Goal: Communication & Community: Answer question/provide support

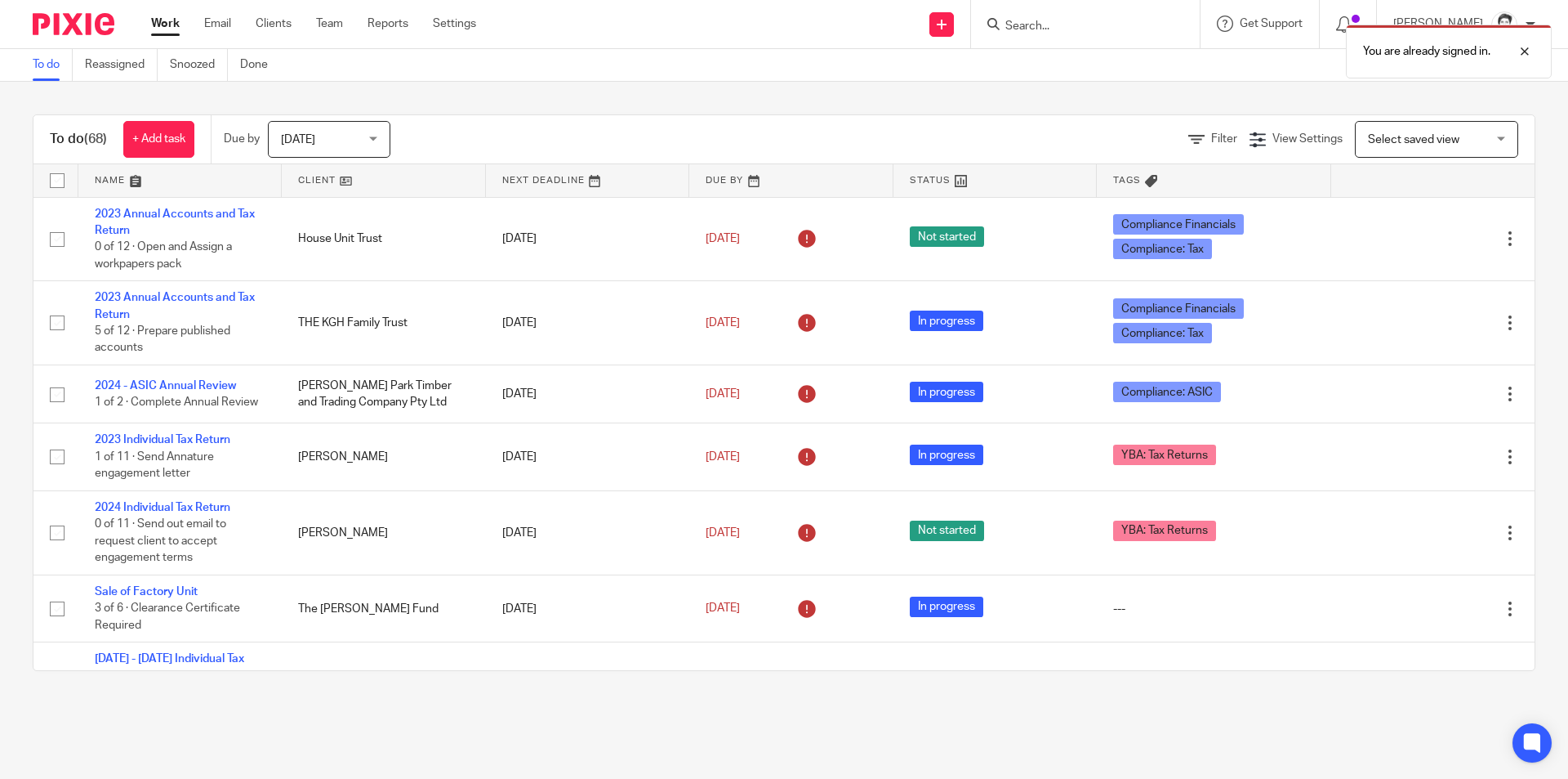
click at [1057, 20] on div "You are already signed in." at bounding box center [1168, 47] width 768 height 63
click at [1400, 44] on p "You are already signed in." at bounding box center [1426, 52] width 127 height 16
click at [997, 19] on icon at bounding box center [994, 24] width 12 height 12
click at [1058, 24] on input "Search" at bounding box center [1077, 27] width 147 height 15
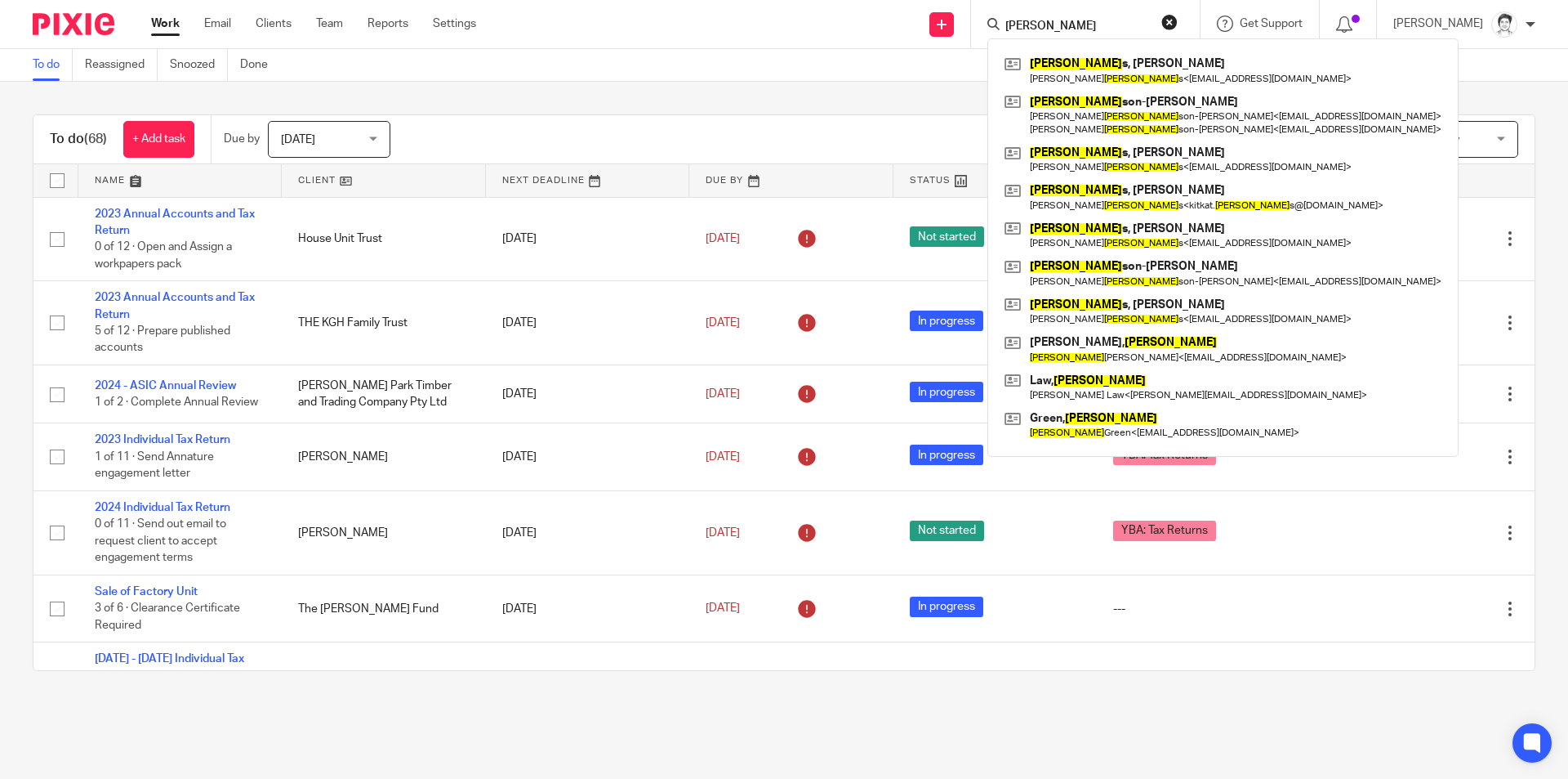
type input "roberts"
click button "submit" at bounding box center [0, 0] width 0 height 0
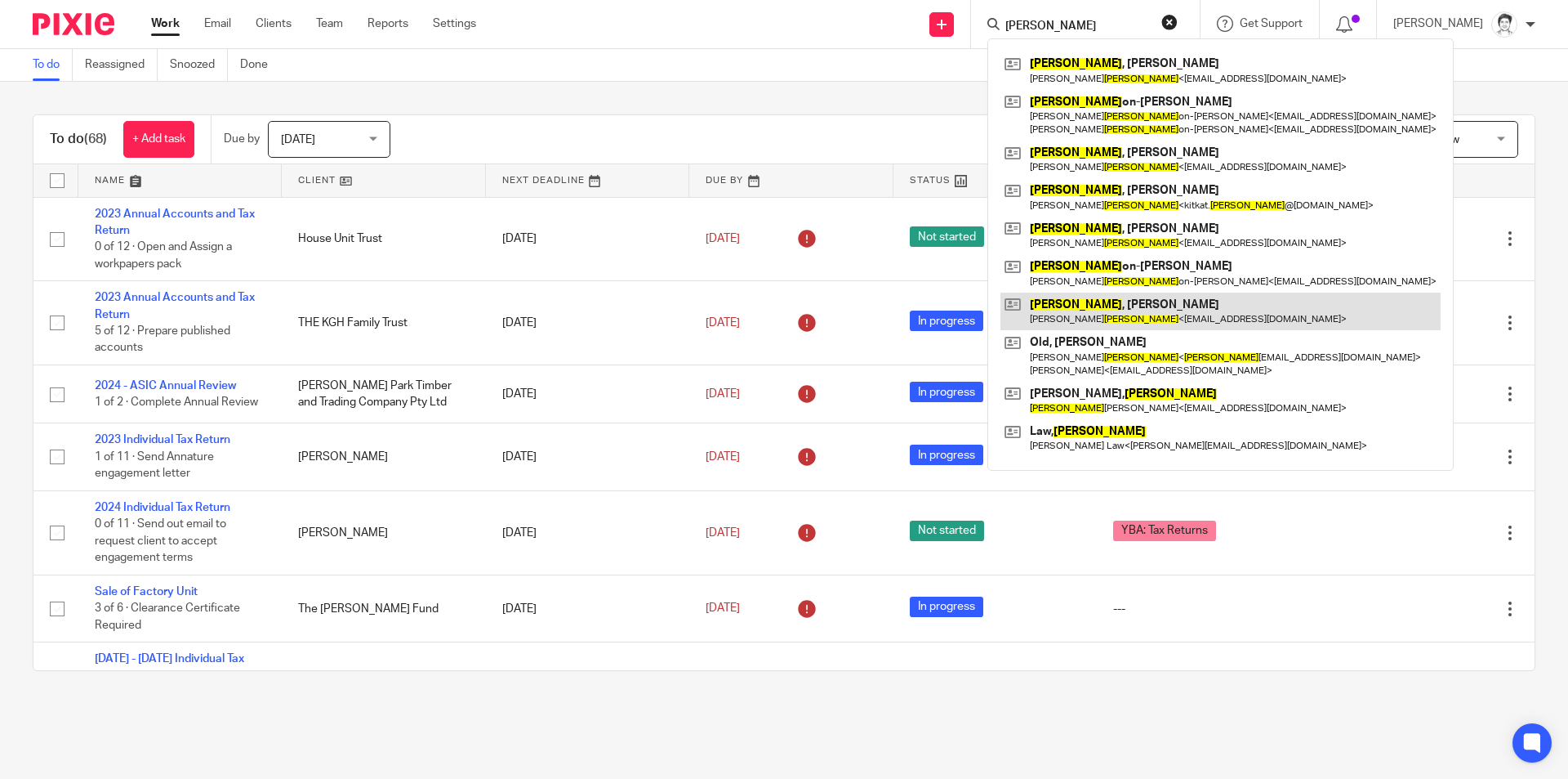
click at [1127, 318] on link at bounding box center [1221, 312] width 440 height 38
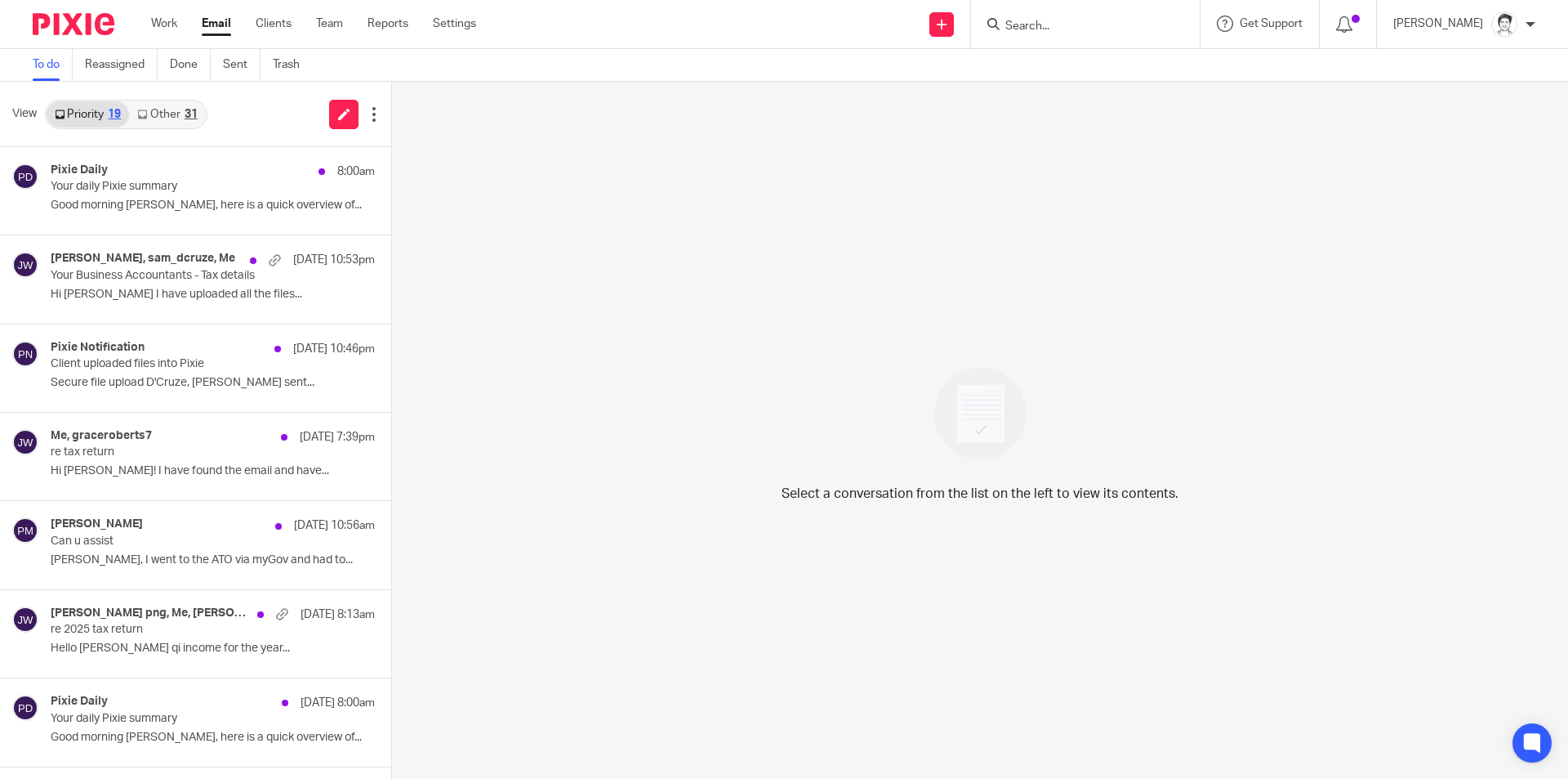
click at [173, 118] on link "Other 31" at bounding box center [167, 114] width 76 height 26
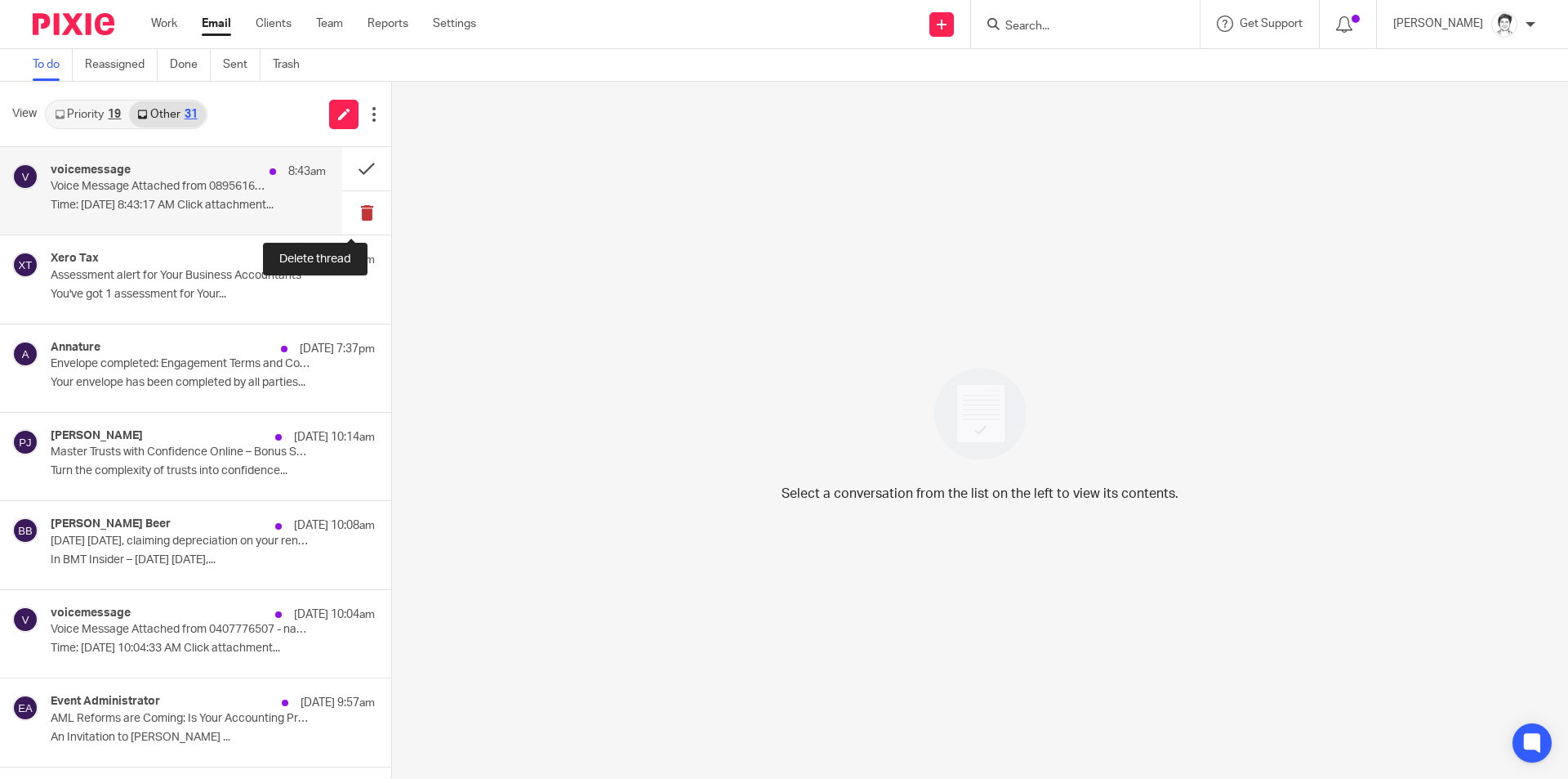
click at [349, 215] on button at bounding box center [366, 213] width 49 height 44
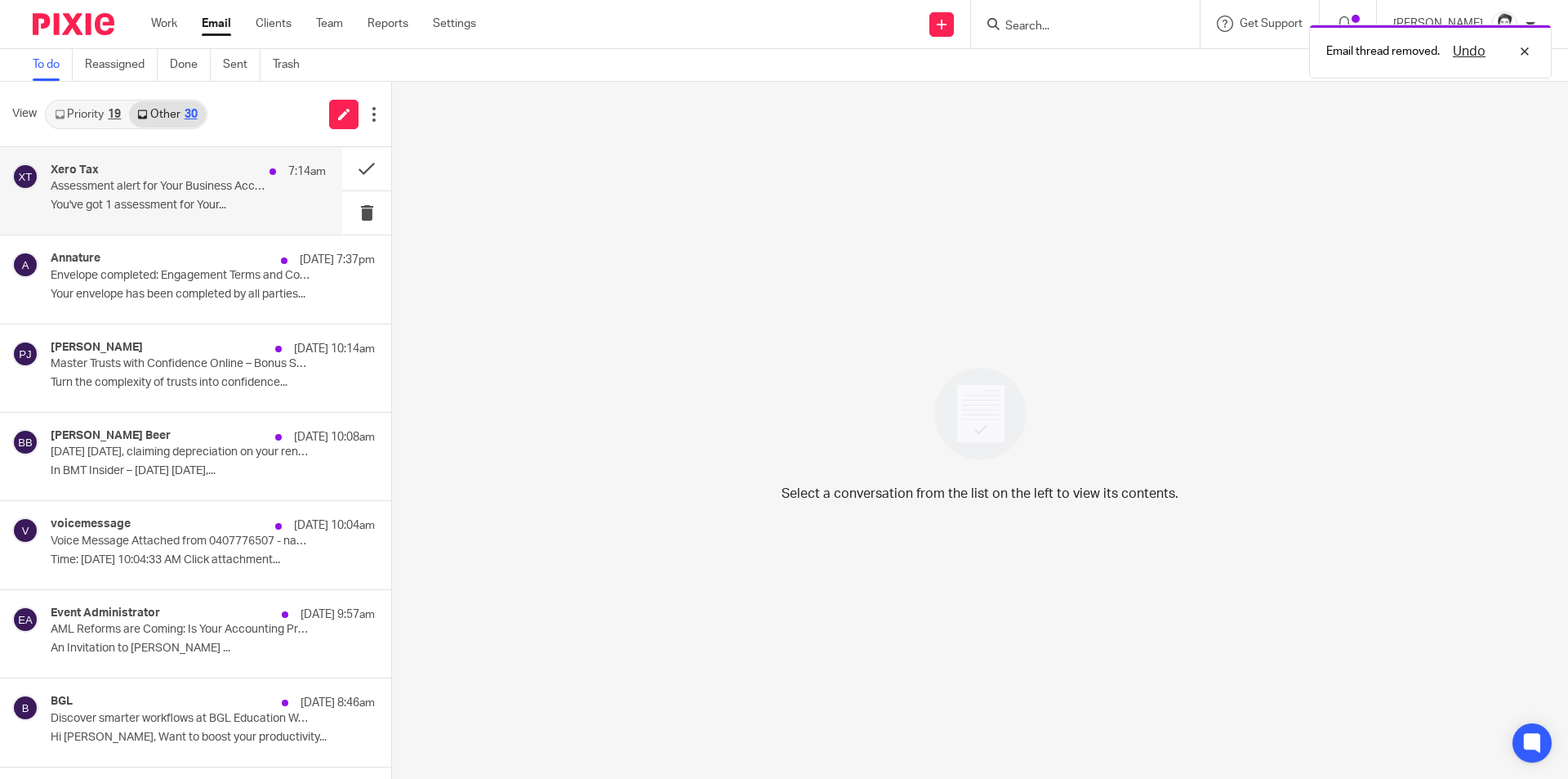
click at [184, 195] on div "Xero Tax 7:14am Assessment alert for Your Business Accountants You've got 1 ass…" at bounding box center [188, 191] width 276 height 55
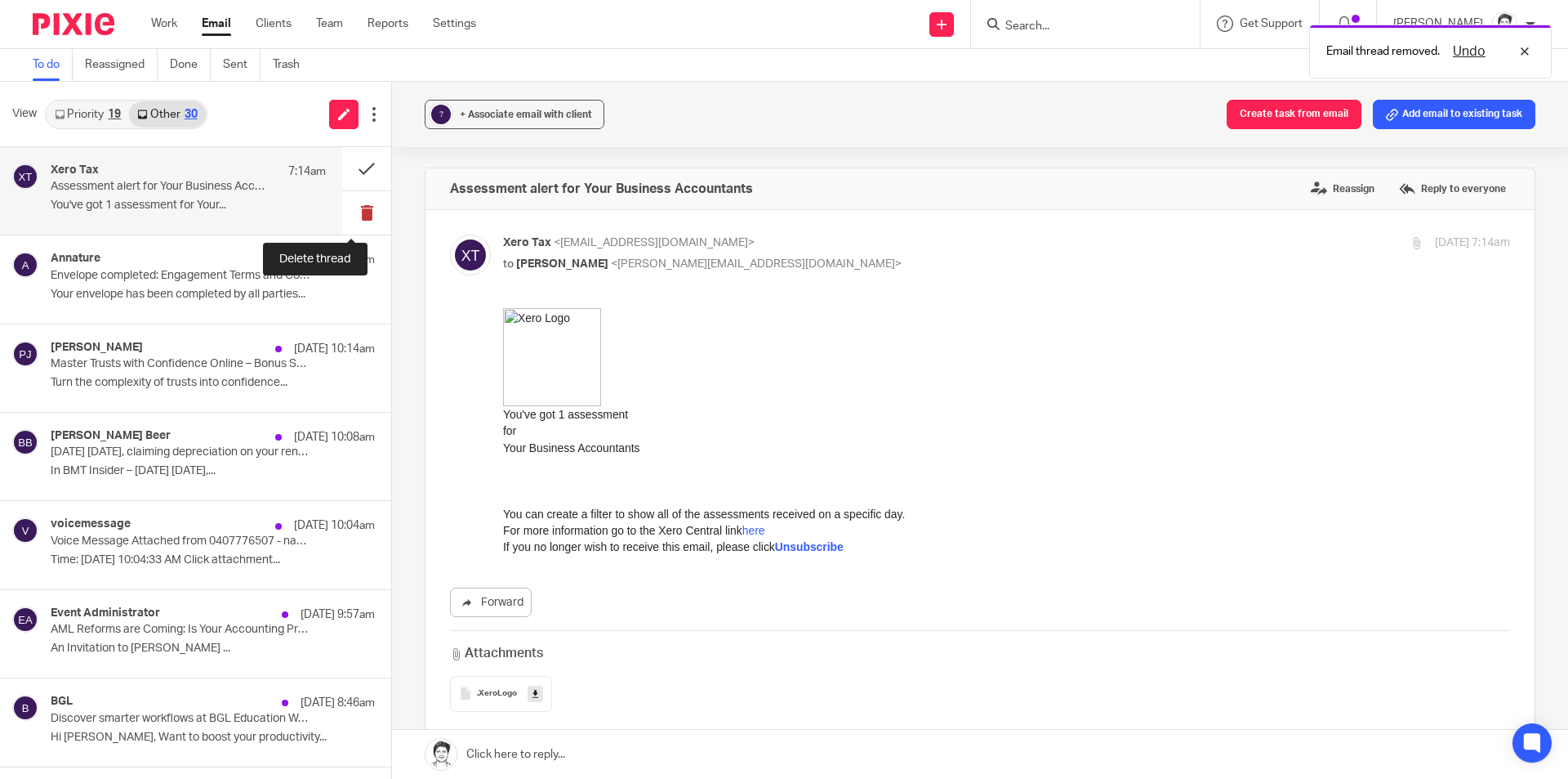
click at [347, 213] on button at bounding box center [366, 213] width 49 height 44
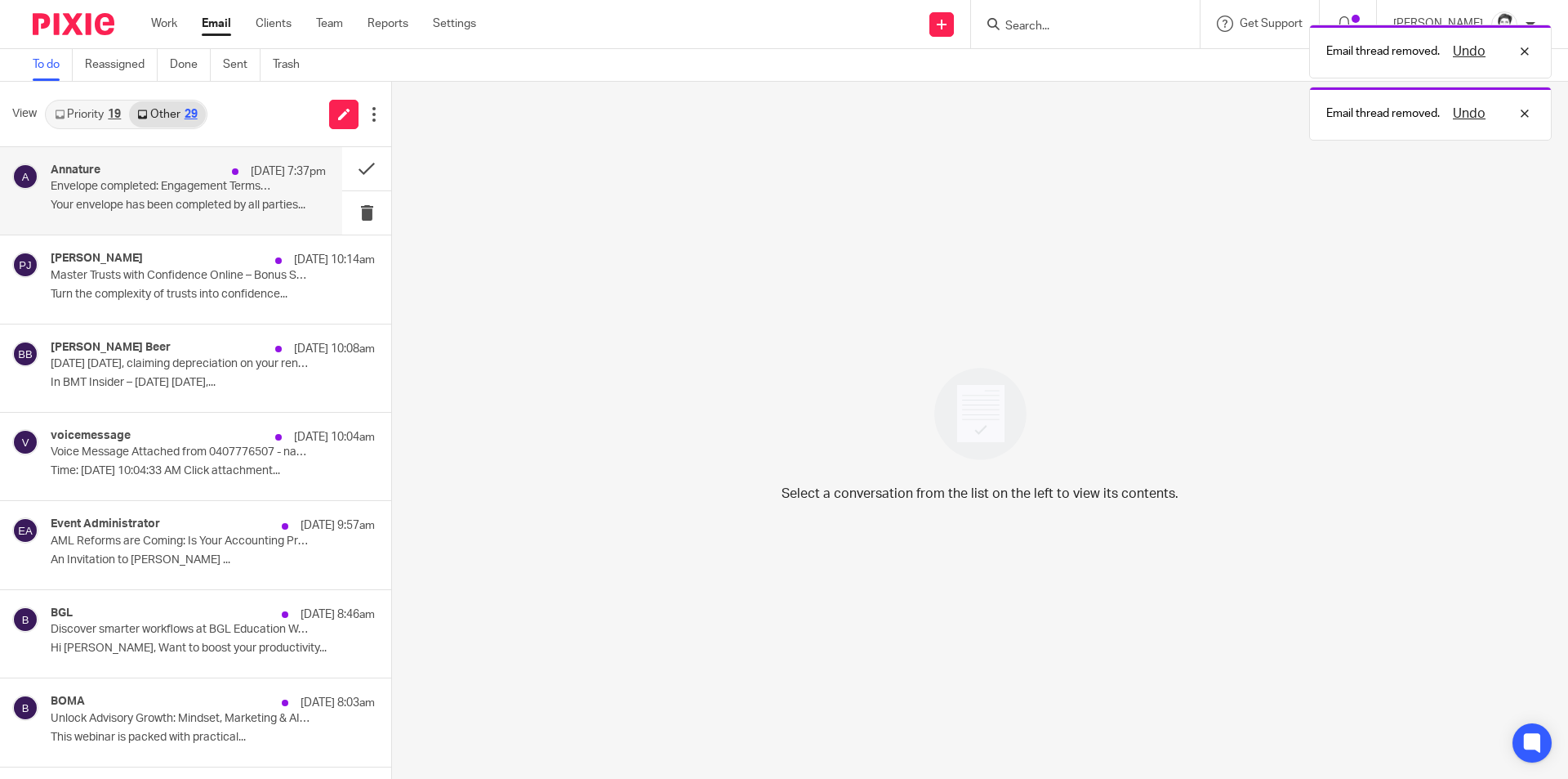
click at [117, 205] on p "Your envelope has been completed by all parties..." at bounding box center [188, 205] width 276 height 14
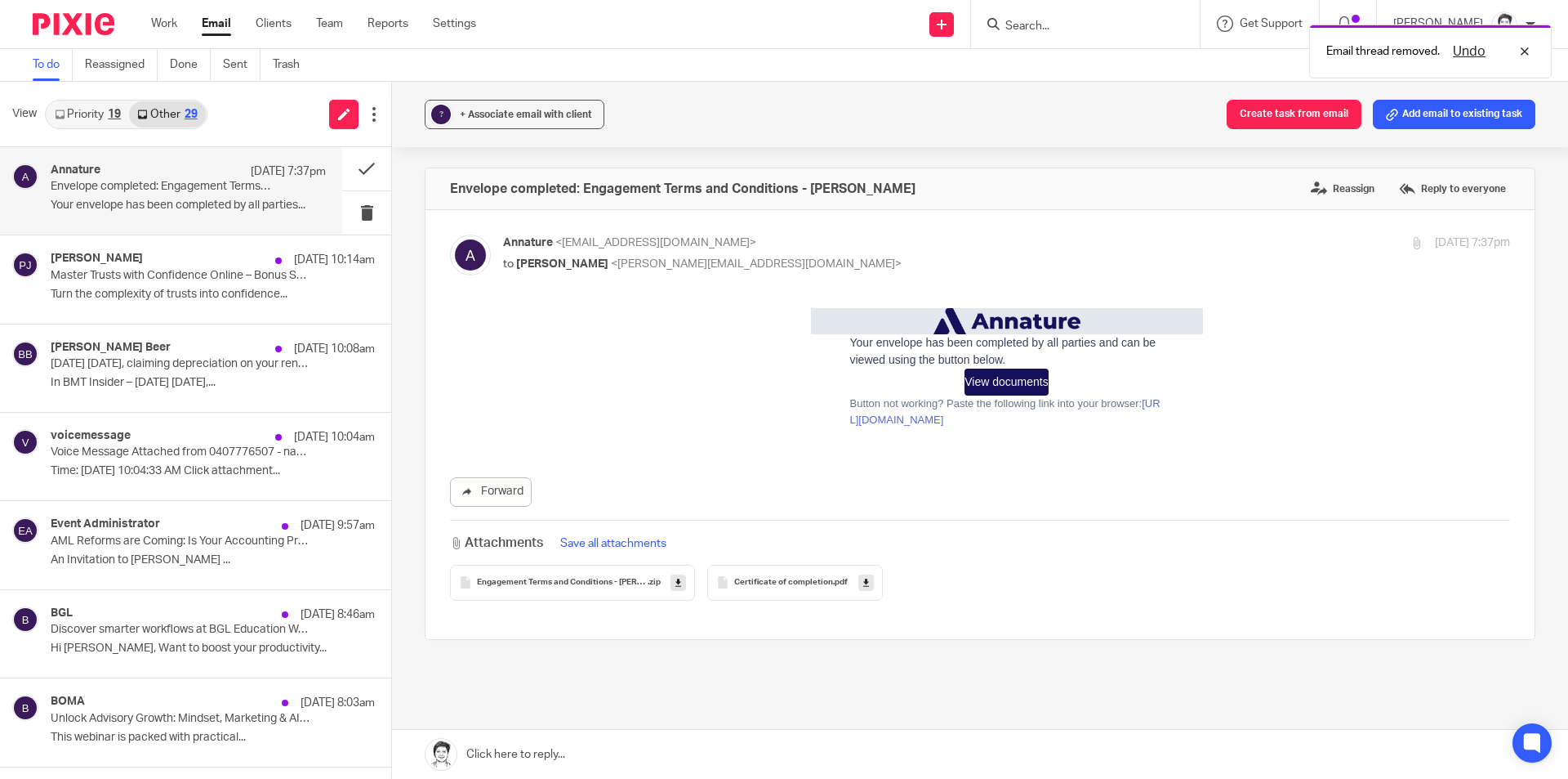
click at [1414, 130] on div "? + Associate email with client Create task from email Add email to existing ta…" at bounding box center [980, 114] width 1176 height 65
click at [1431, 109] on button "Add email to existing task" at bounding box center [1454, 114] width 163 height 30
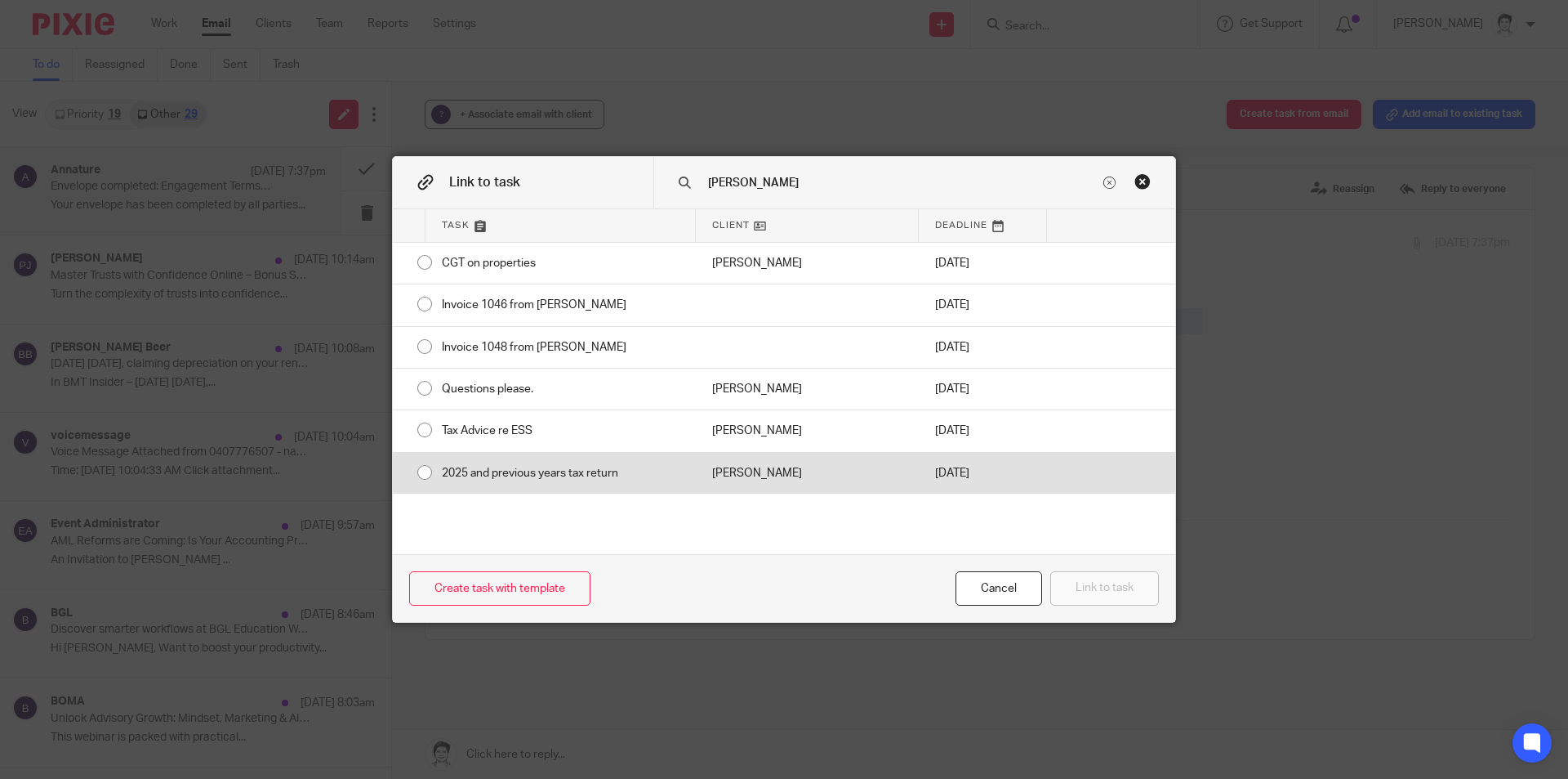
type input "robert"
click at [572, 466] on div "2025 and previous years tax return" at bounding box center [560, 472] width 271 height 41
radio input "true"
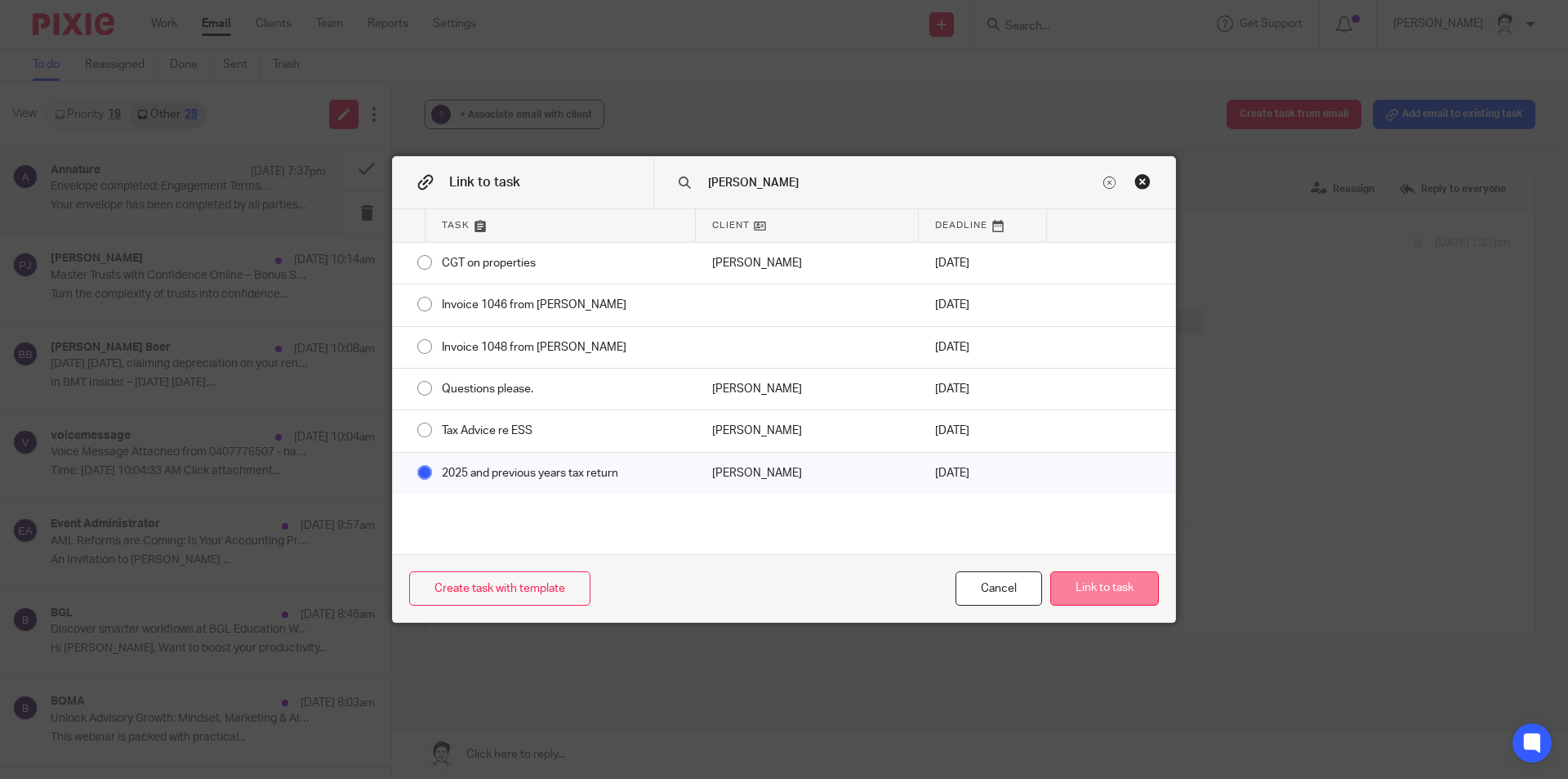
click at [1137, 595] on button "Link to task" at bounding box center [1105, 588] width 109 height 35
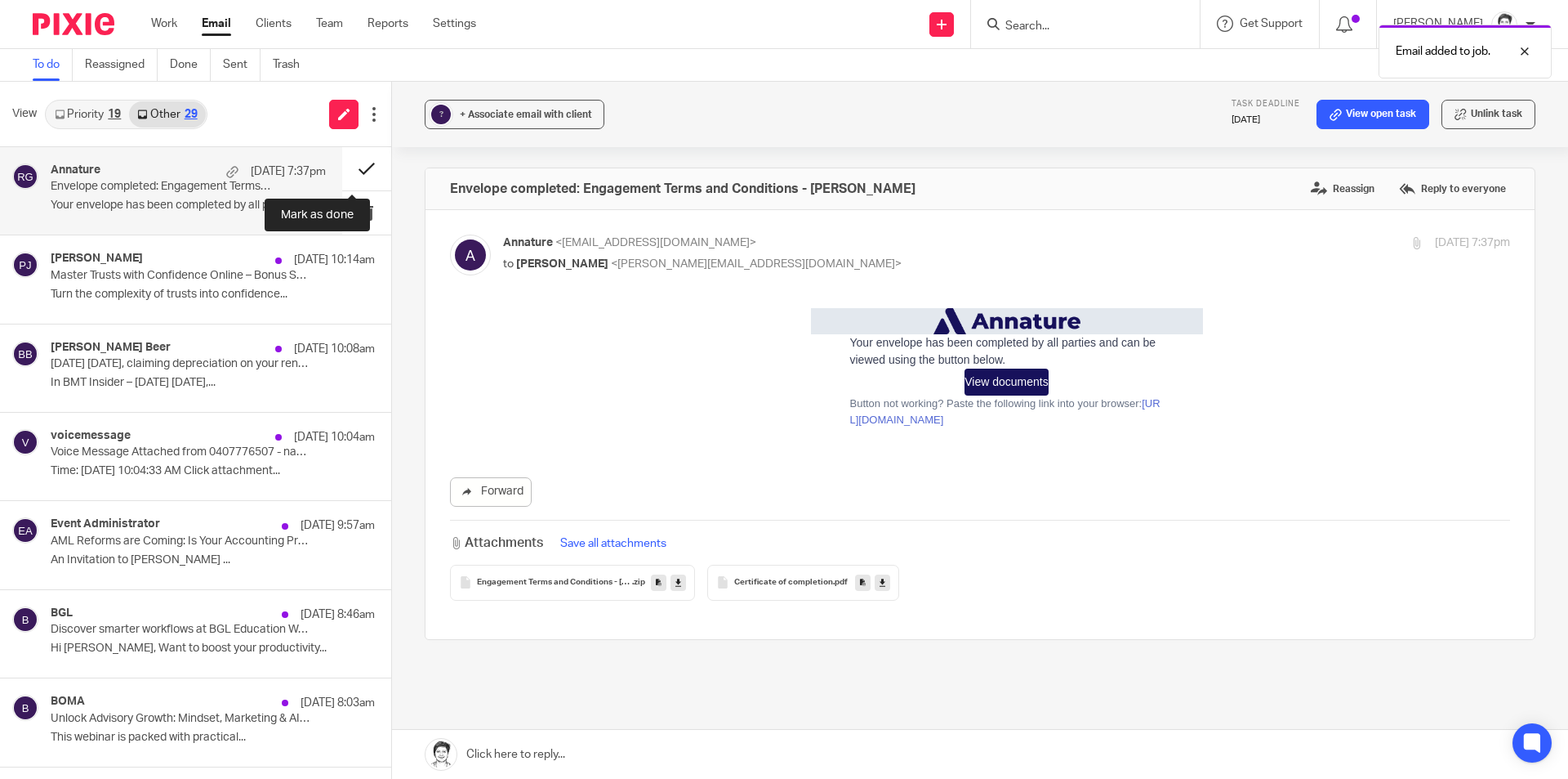
click at [354, 173] on button at bounding box center [366, 169] width 49 height 44
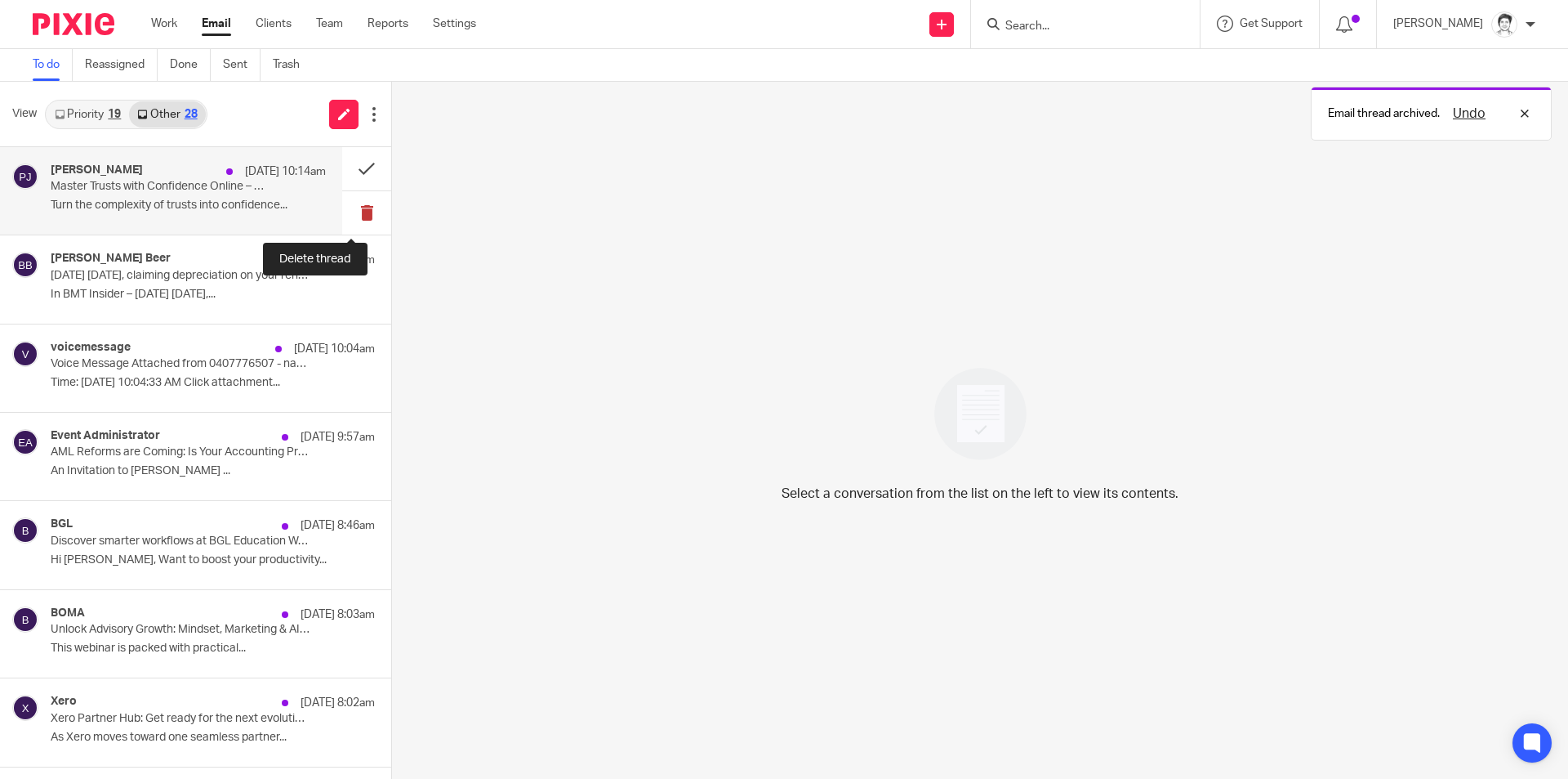
click at [352, 214] on button at bounding box center [366, 213] width 49 height 44
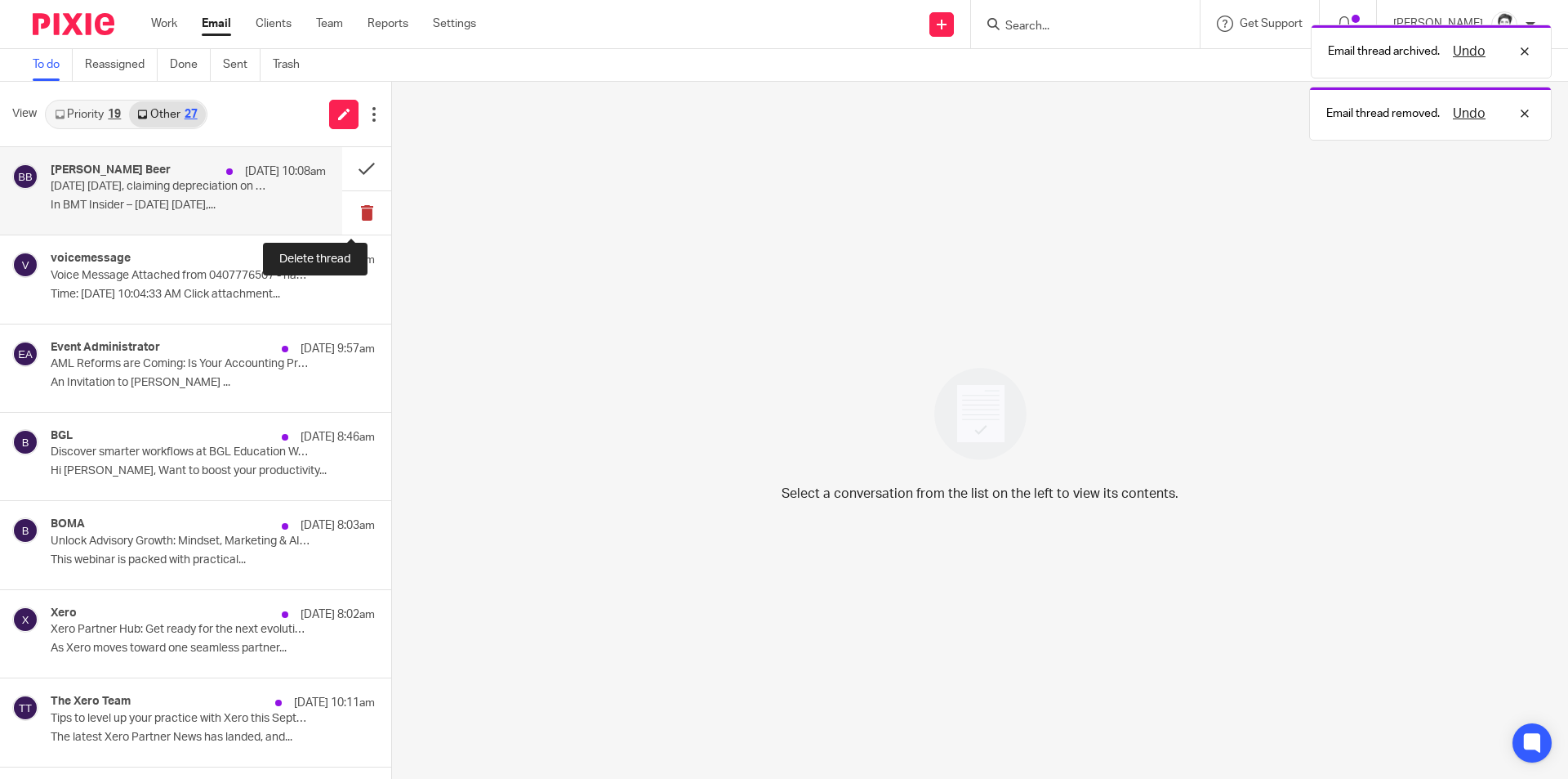
click at [354, 222] on button at bounding box center [366, 213] width 49 height 44
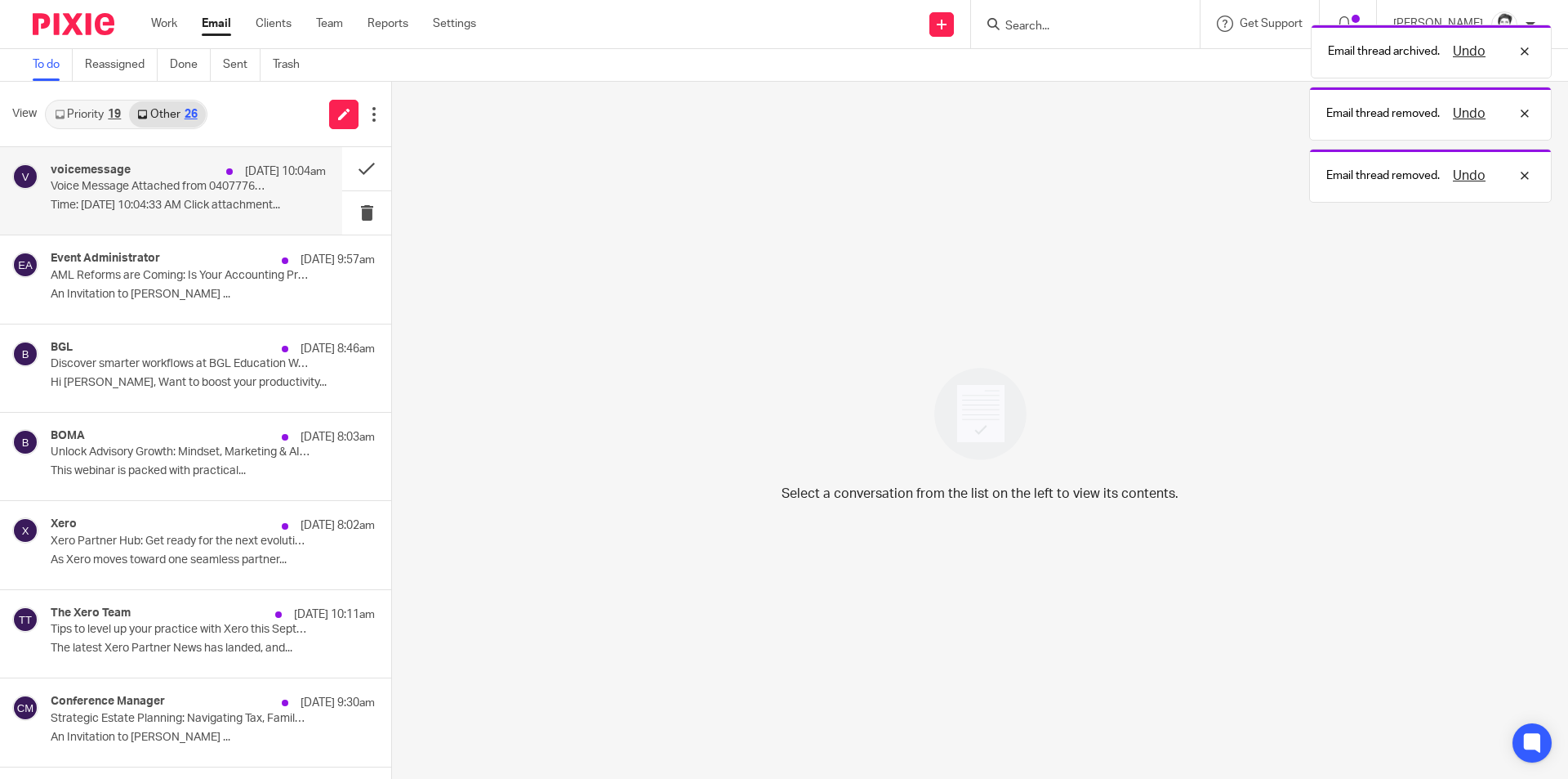
click at [99, 204] on p "Time: Sep 24, 2025 10:04:33 AM Click attachment..." at bounding box center [188, 205] width 276 height 14
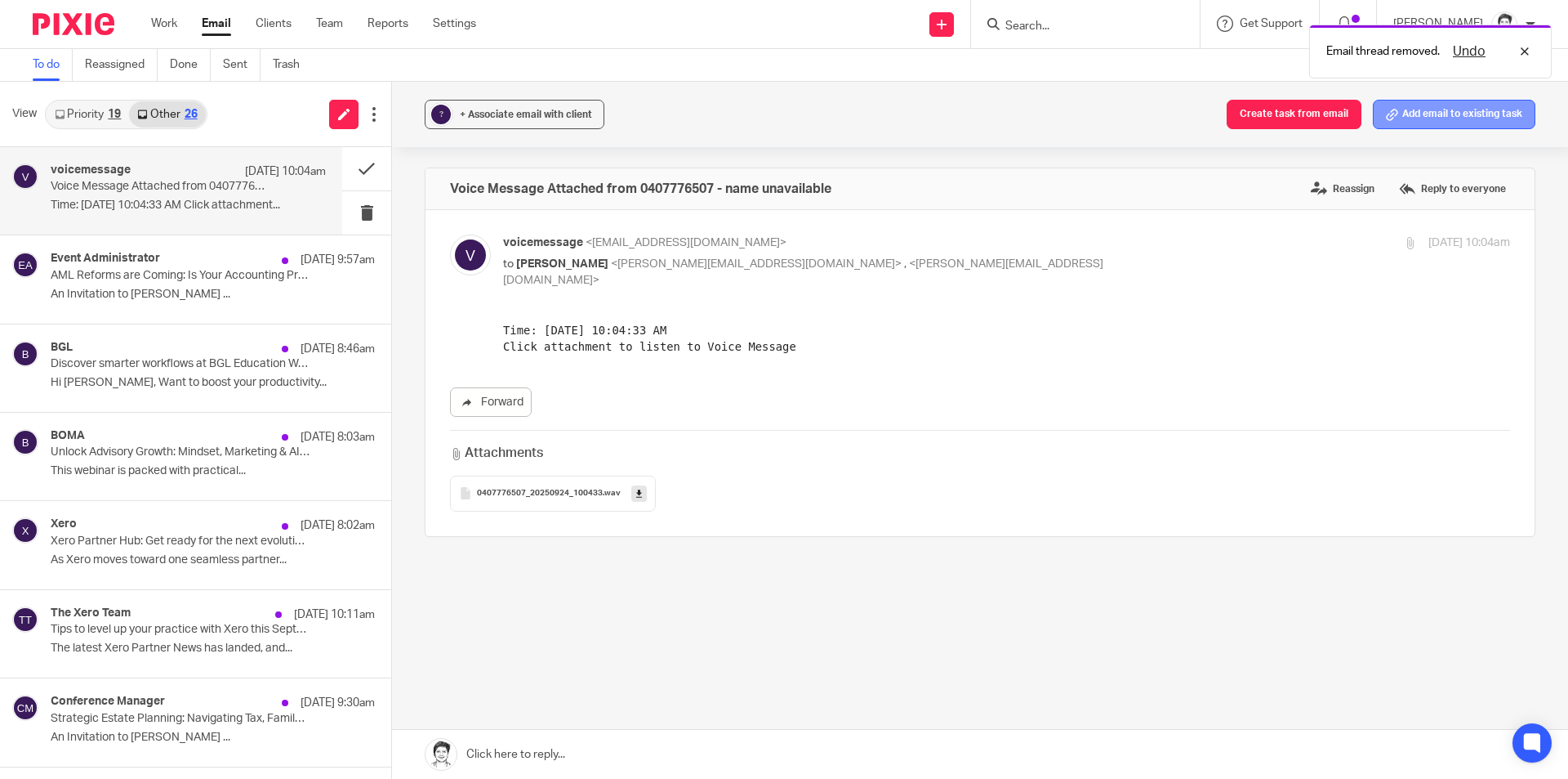
click at [1466, 112] on button "Add email to existing task" at bounding box center [1454, 114] width 163 height 30
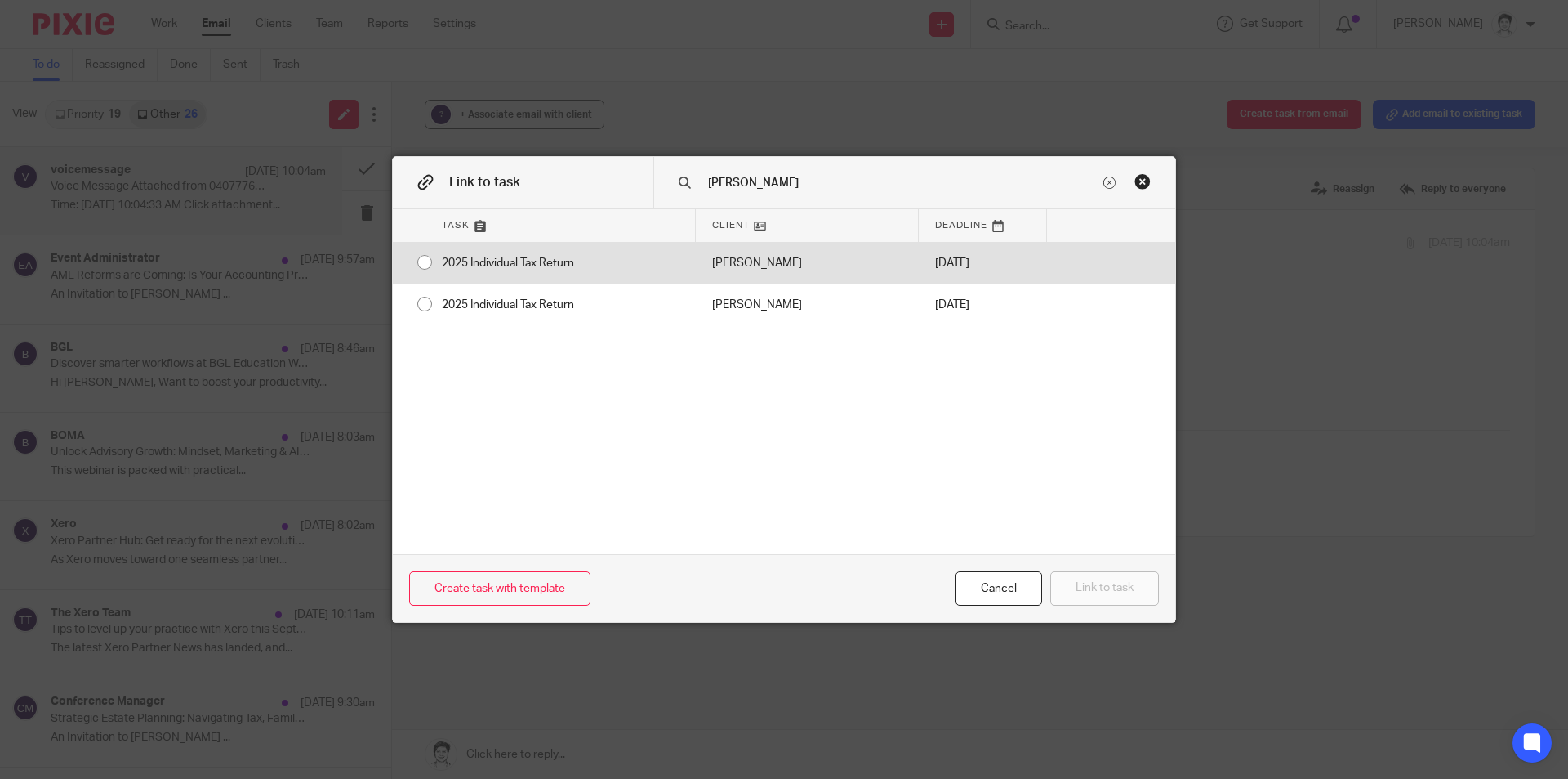
type input "beck"
click at [554, 266] on div "2025 Individual Tax Return" at bounding box center [560, 263] width 271 height 41
radio input "true"
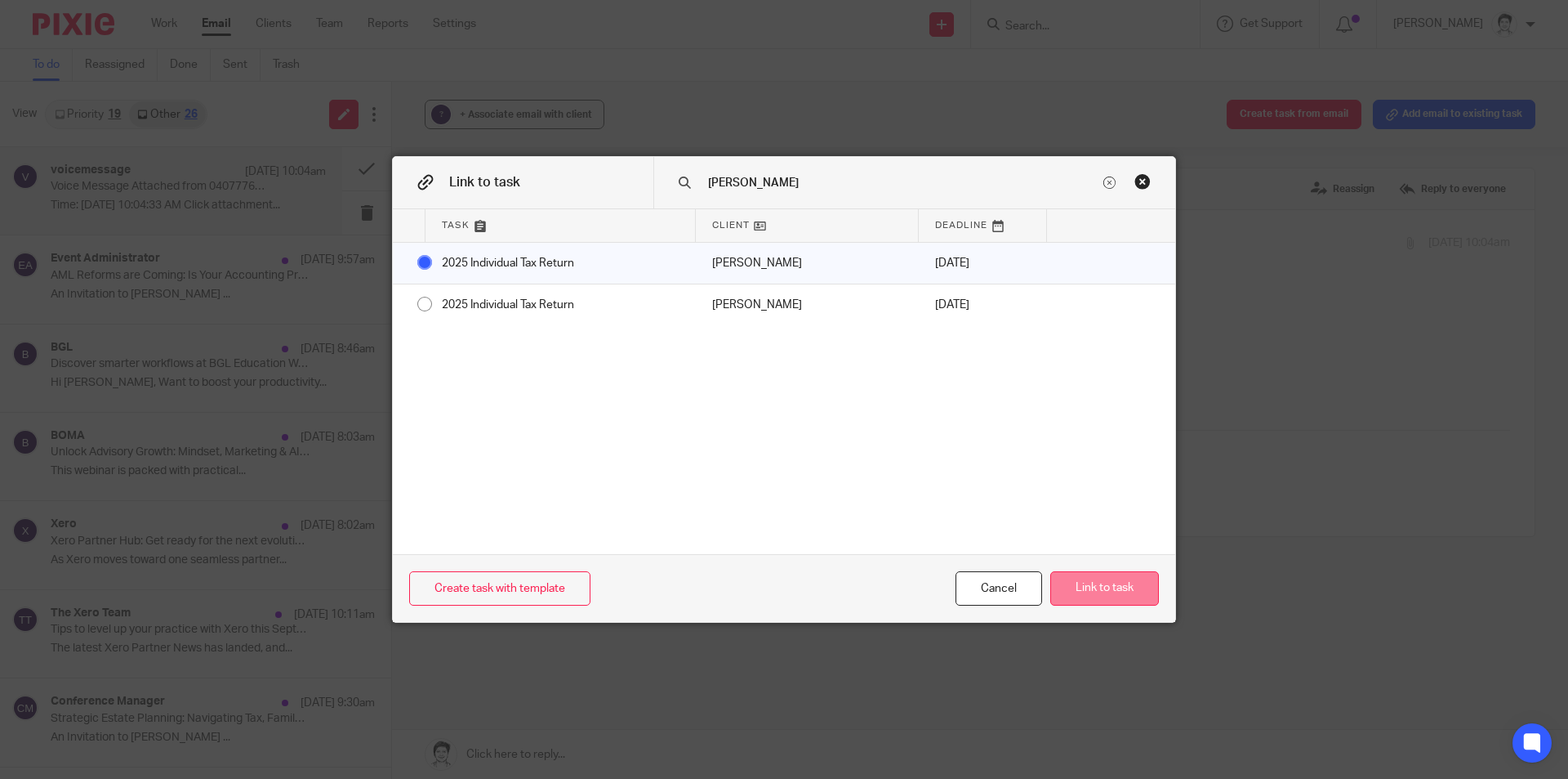
click at [1080, 594] on button "Link to task" at bounding box center [1105, 588] width 109 height 35
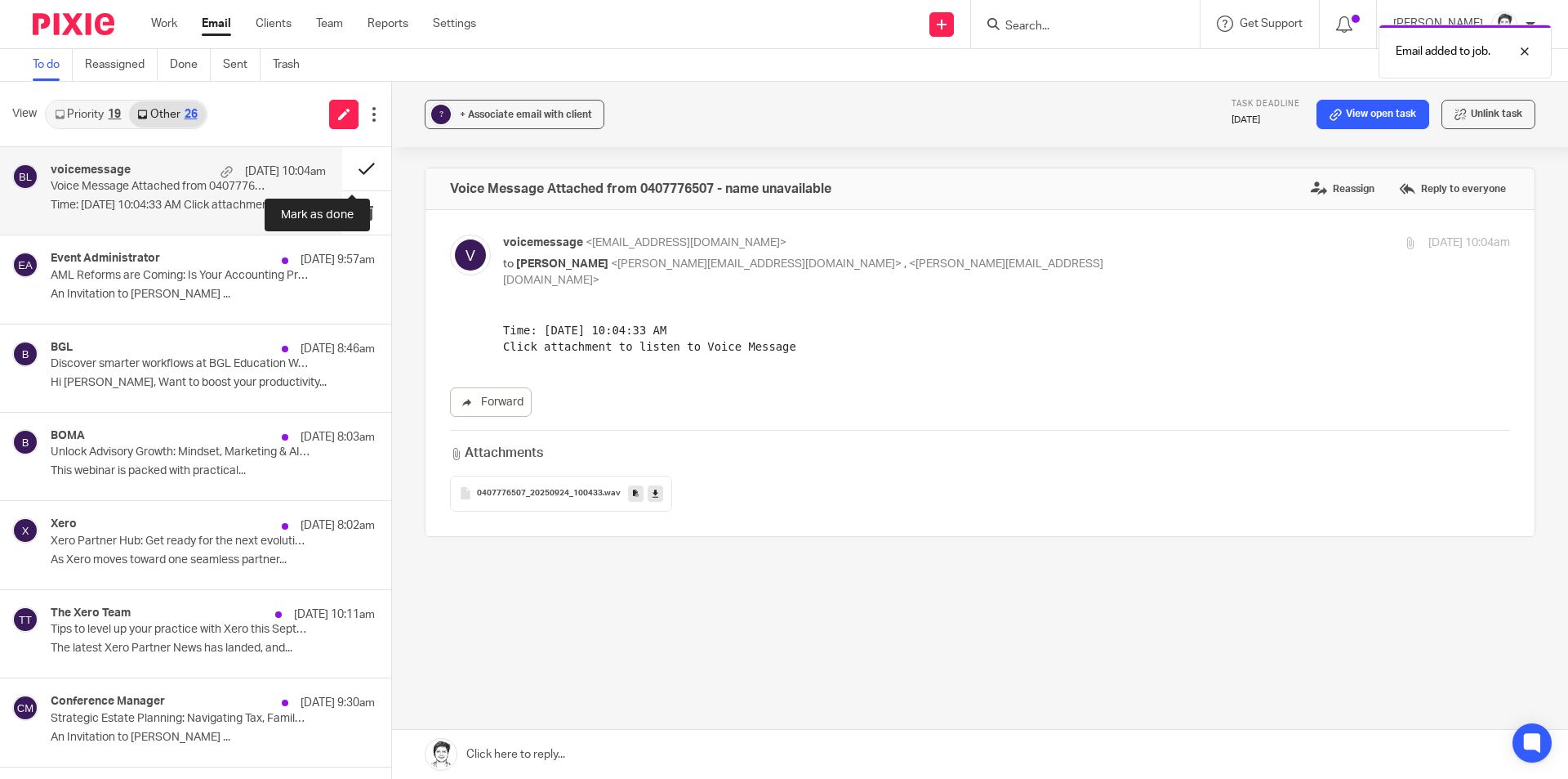
click at [357, 173] on button at bounding box center [366, 169] width 49 height 44
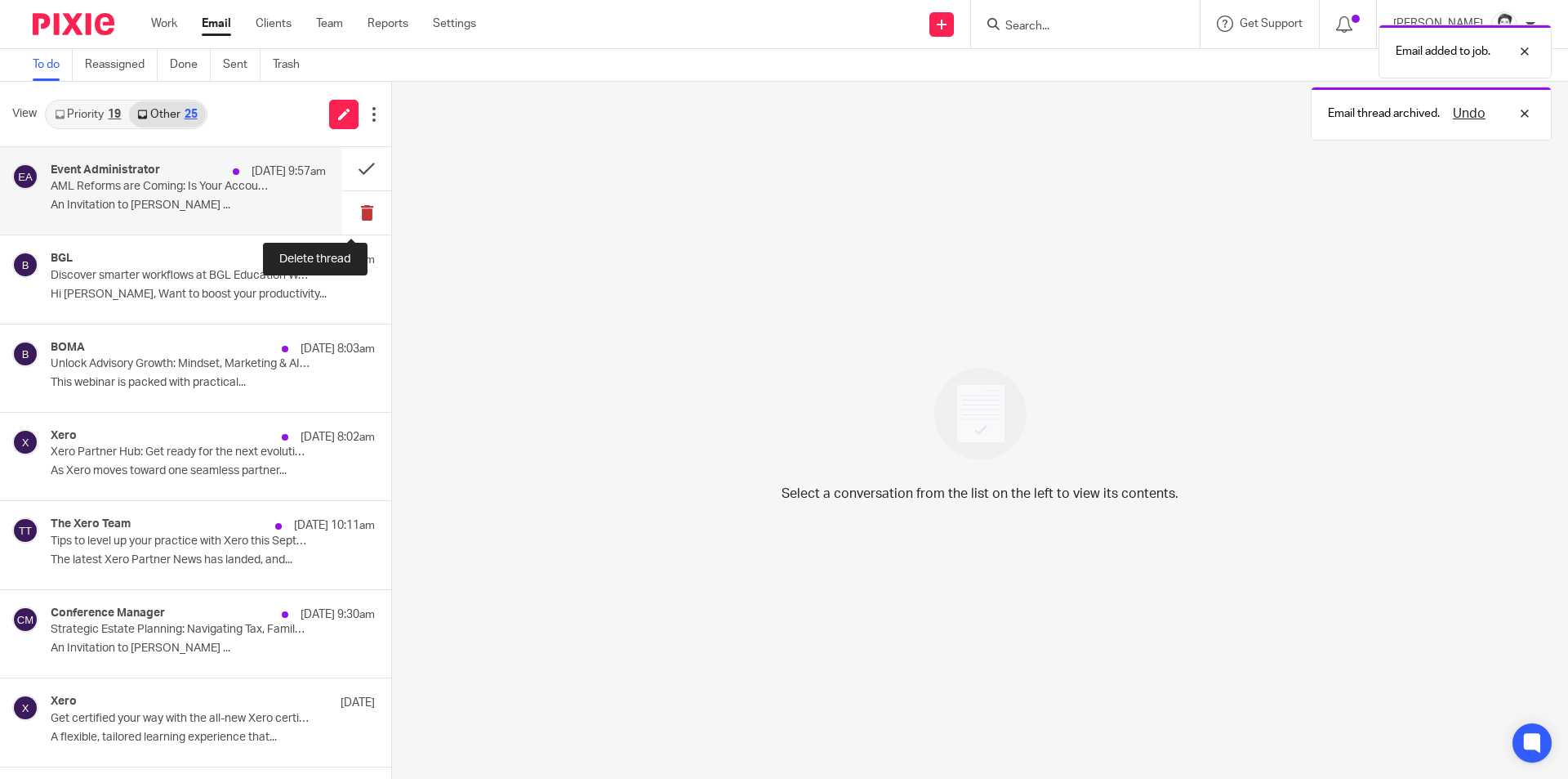
click at [349, 209] on button at bounding box center [366, 213] width 49 height 44
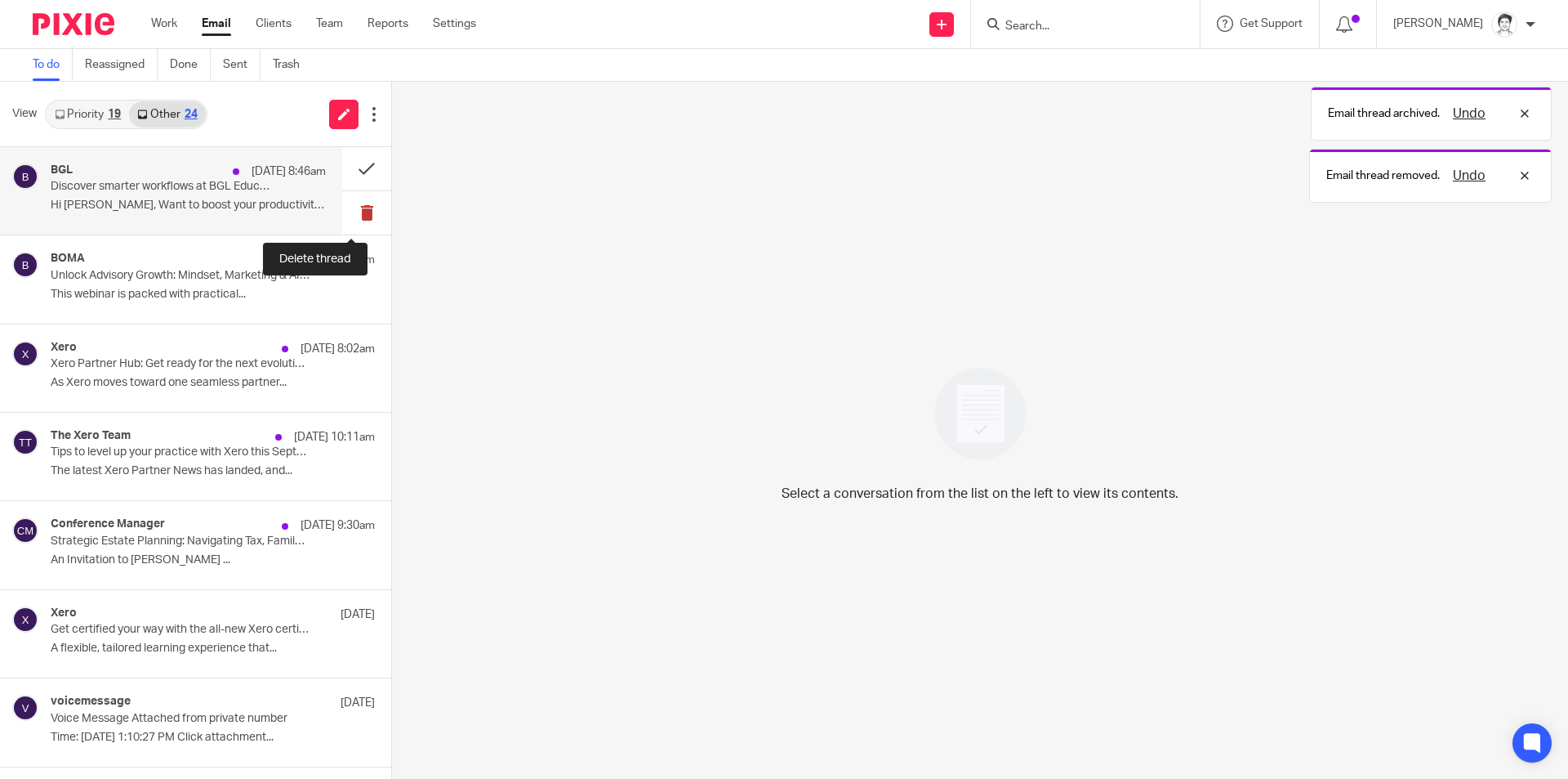
click at [347, 211] on button at bounding box center [366, 213] width 49 height 44
click at [354, 214] on button at bounding box center [366, 213] width 49 height 44
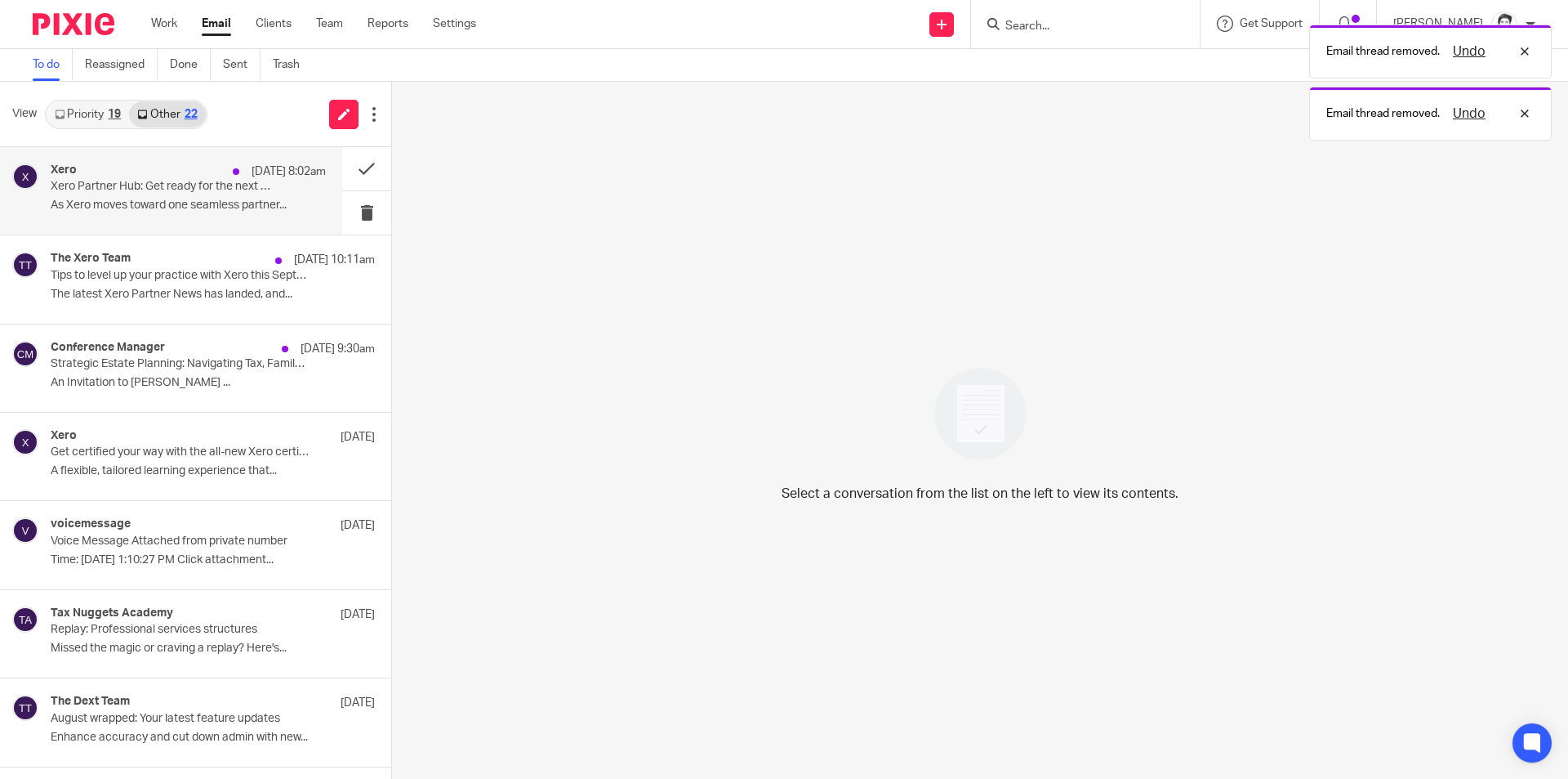
click at [140, 202] on p "As Xero moves toward one seamless partner..." at bounding box center [188, 205] width 276 height 14
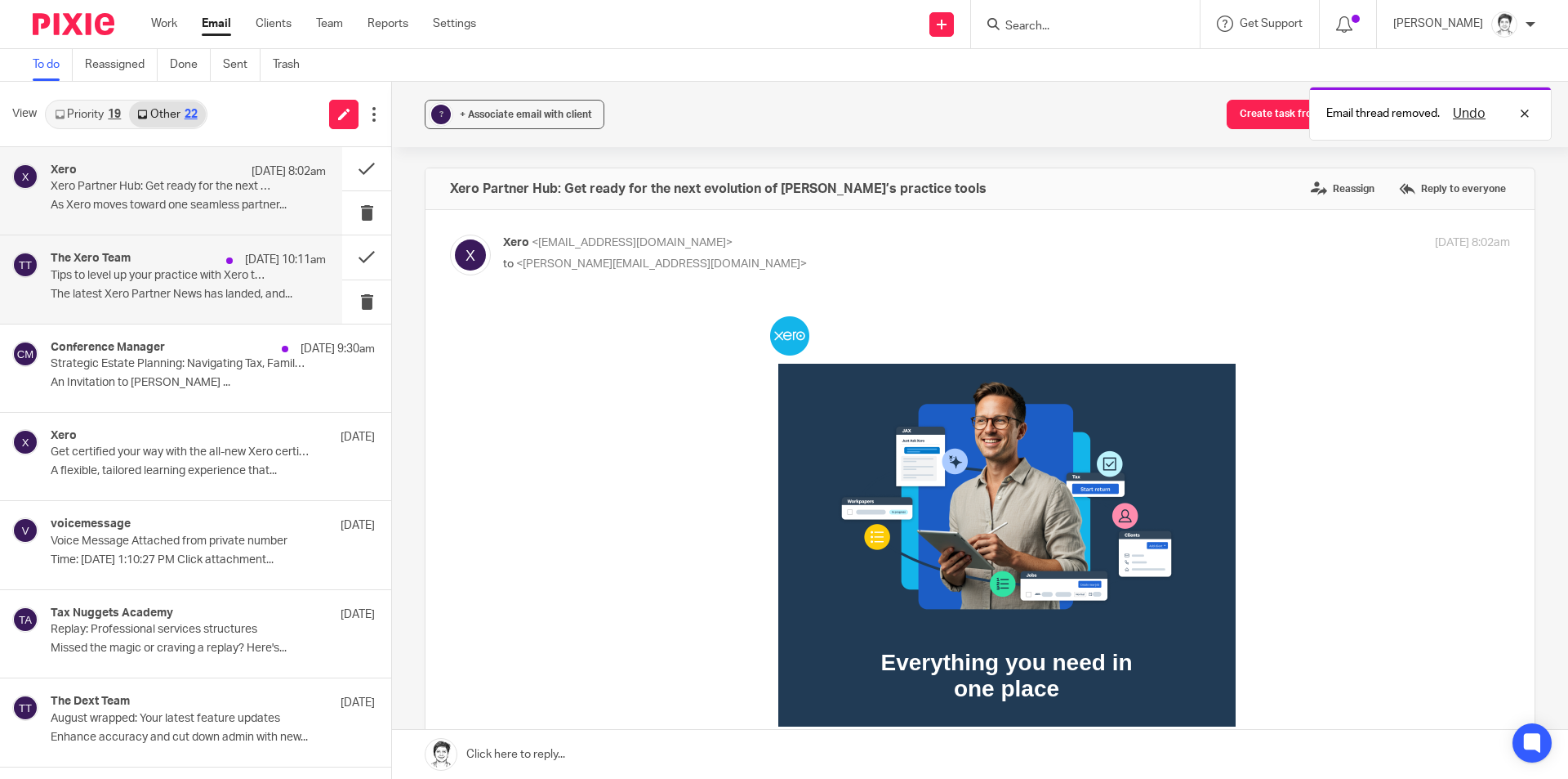
click at [133, 304] on div "The Xero Team 23 Sep 10:11am Tips to level up your practice with Xero this Sept…" at bounding box center [188, 279] width 276 height 55
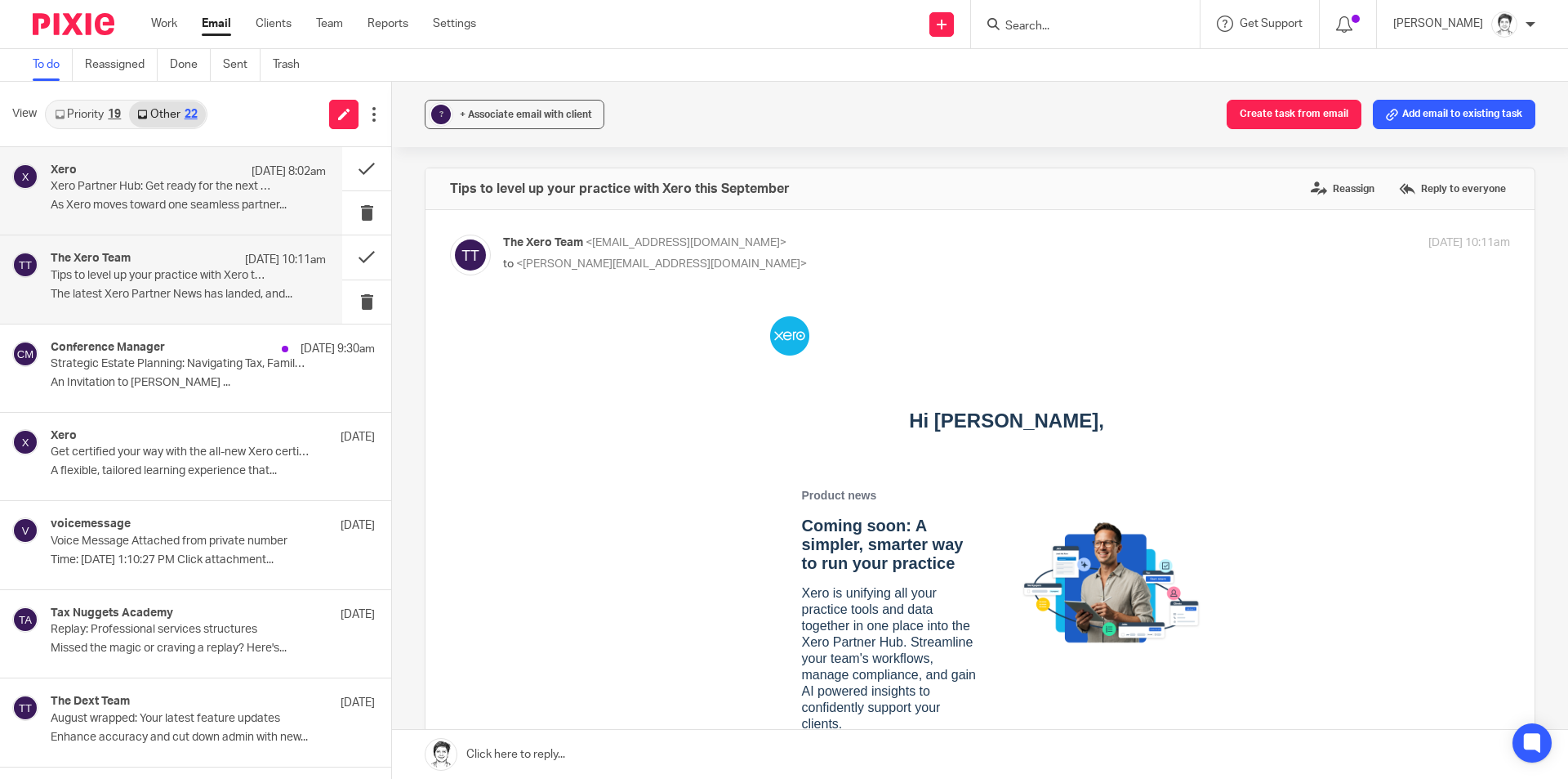
click at [163, 201] on p "As Xero moves toward one seamless partner..." at bounding box center [188, 205] width 276 height 14
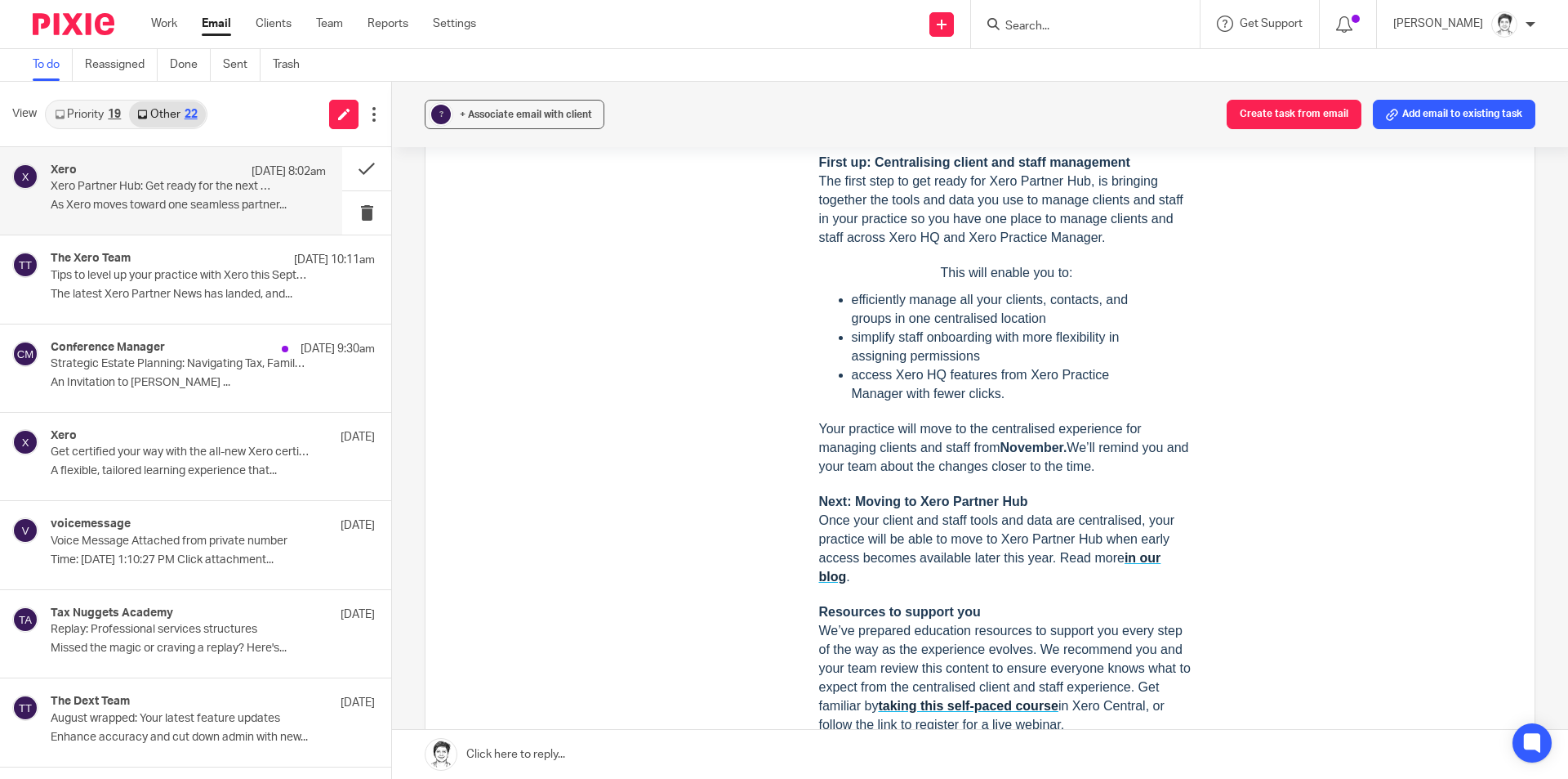
scroll to position [980, 0]
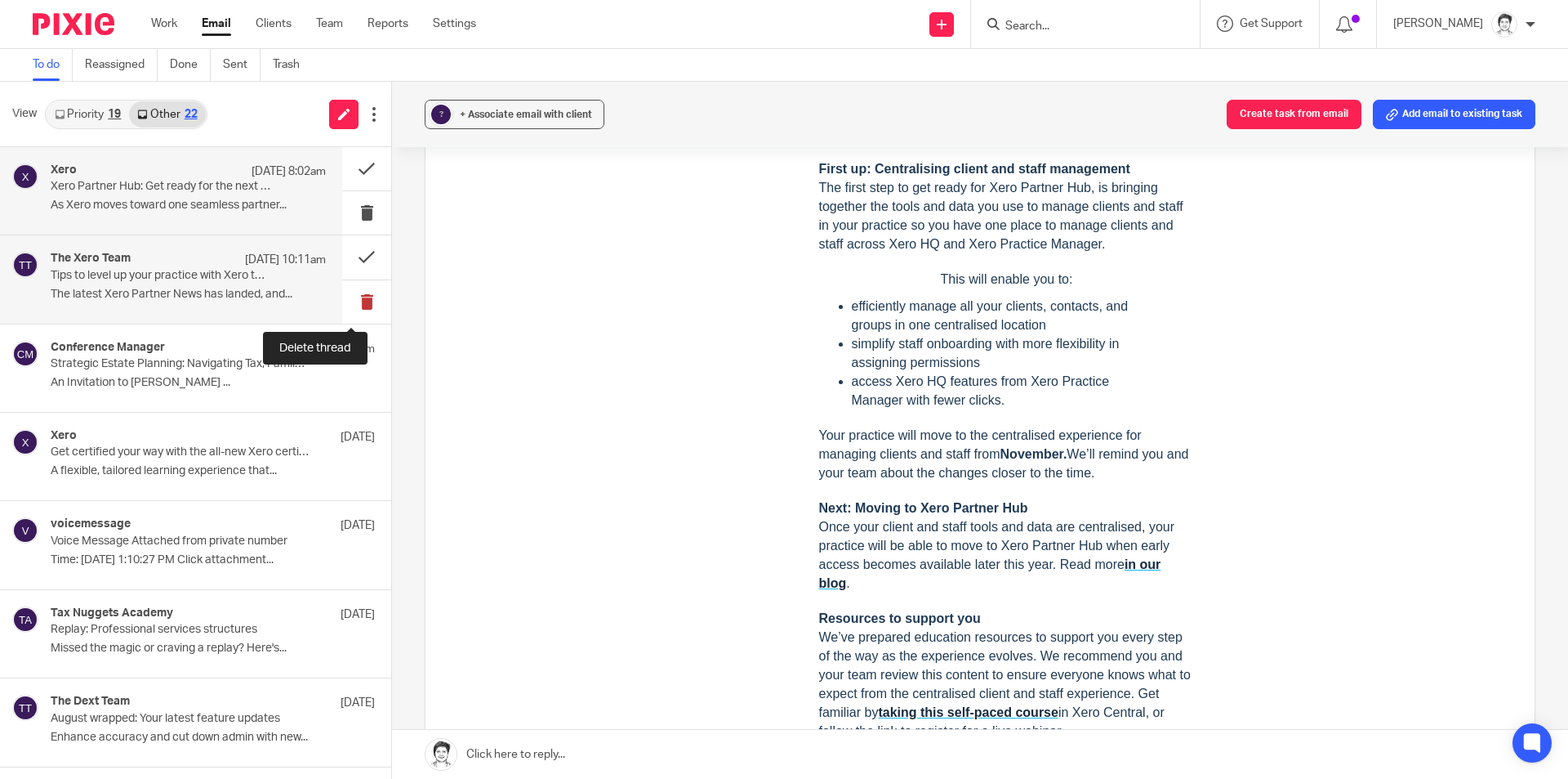
click at [348, 299] on button at bounding box center [366, 302] width 49 height 44
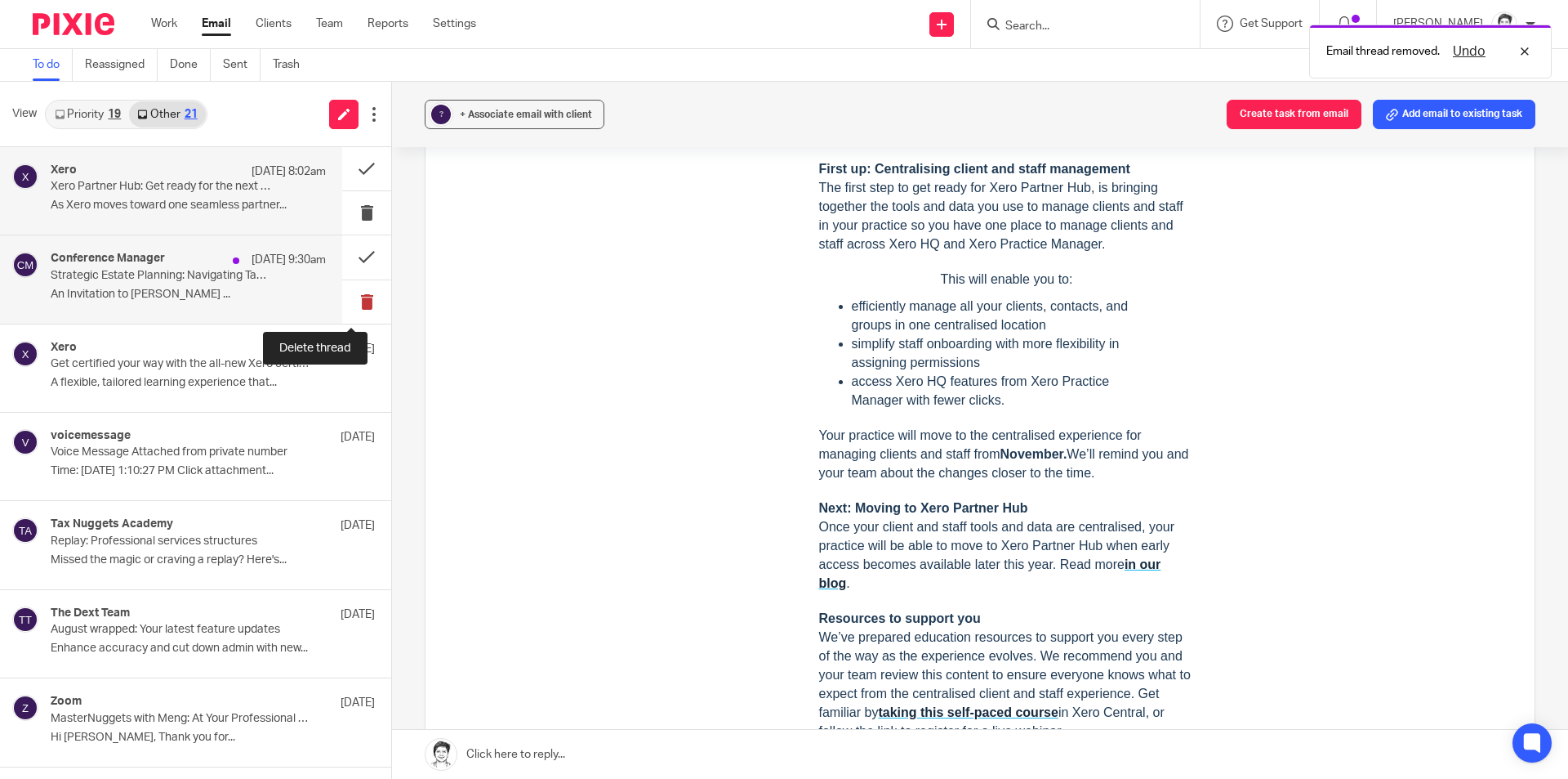
click at [355, 300] on button at bounding box center [366, 302] width 49 height 44
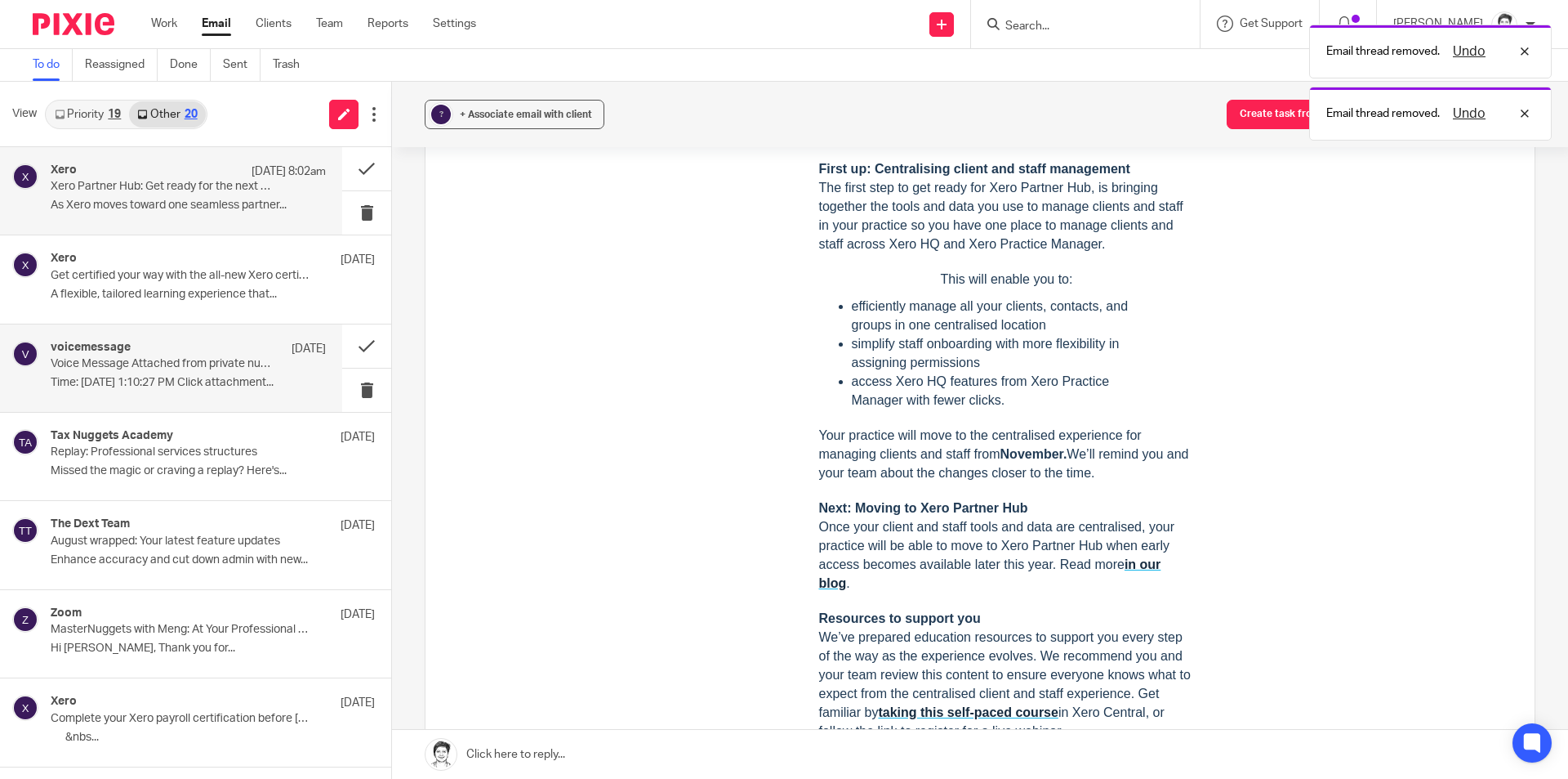
click at [127, 360] on p "Voice Message Attached from private number" at bounding box center [161, 364] width 220 height 14
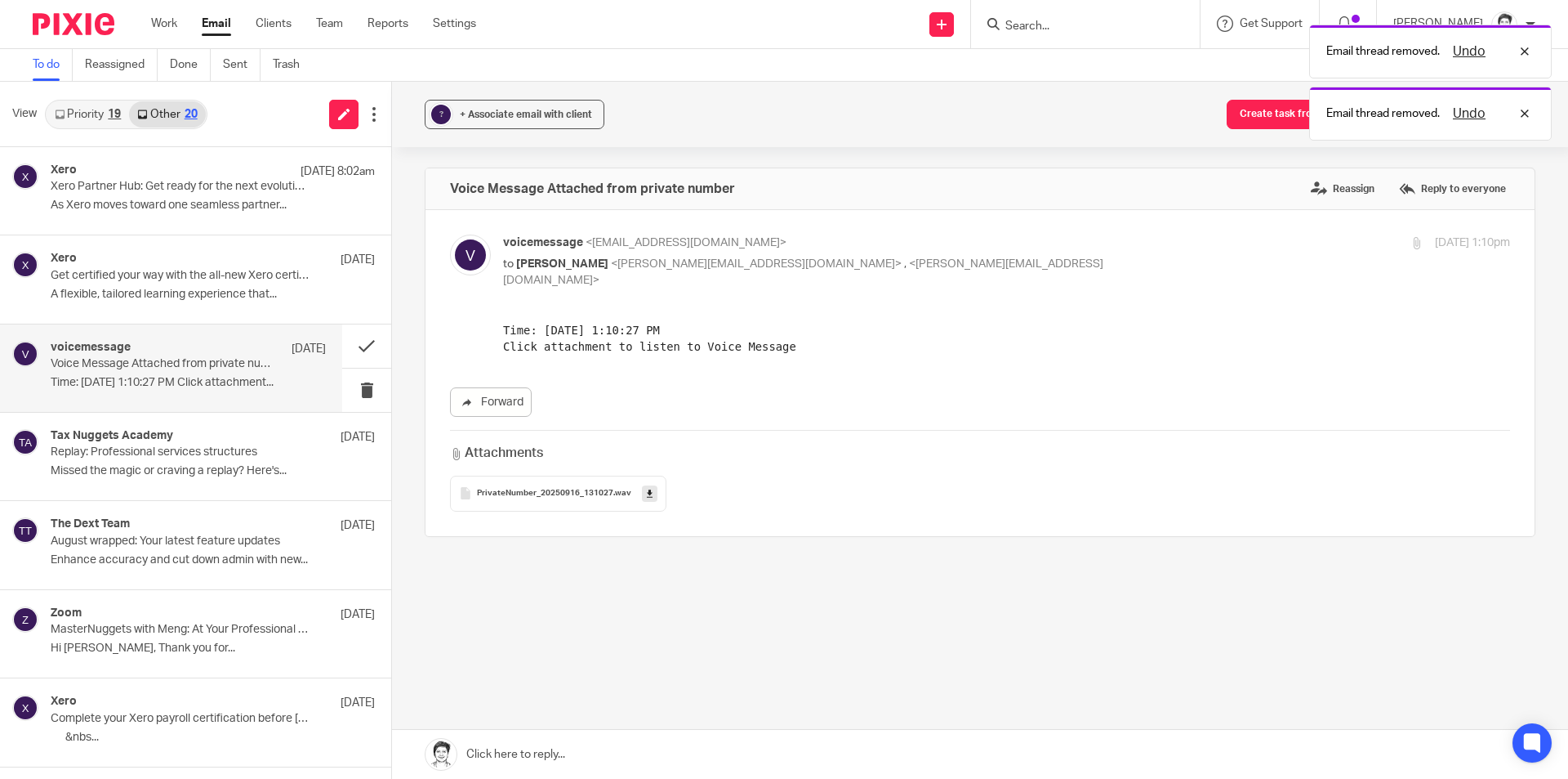
scroll to position [0, 0]
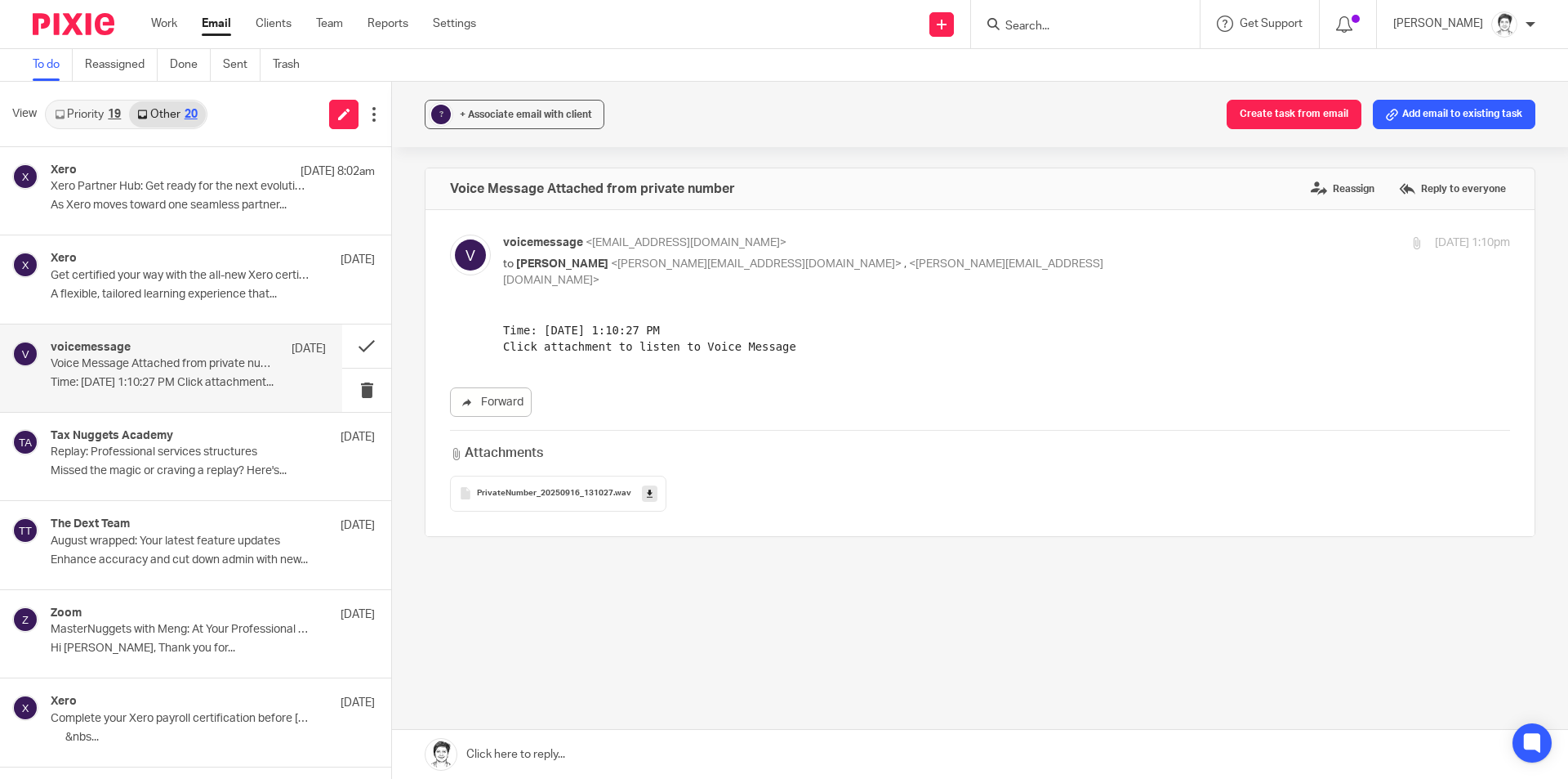
click at [647, 487] on icon at bounding box center [650, 493] width 6 height 12
drag, startPoint x: 1427, startPoint y: 115, endPoint x: 825, endPoint y: 183, distance: 605.8
click at [1427, 115] on button "Add email to existing task" at bounding box center [1454, 114] width 163 height 30
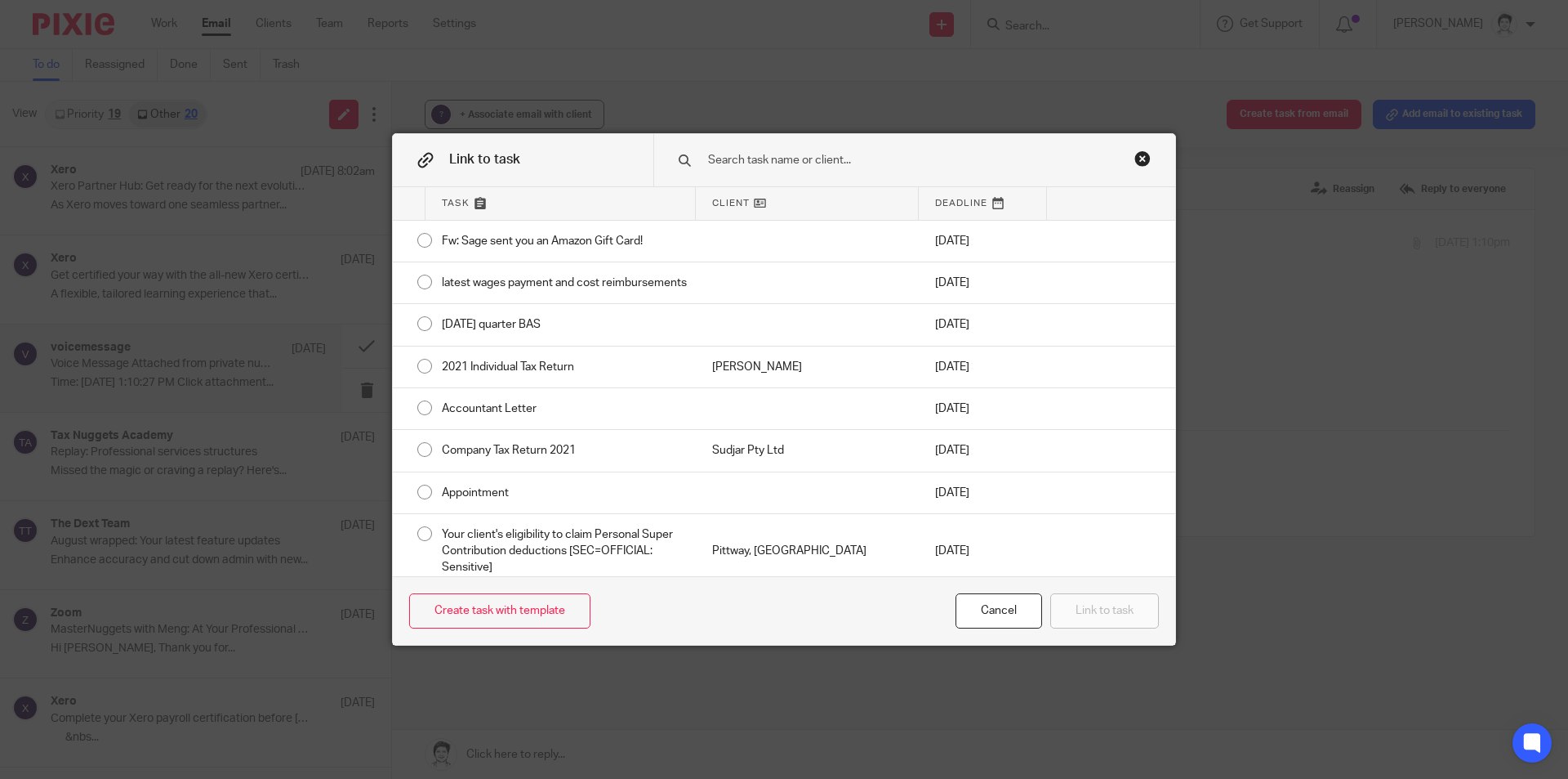
click at [761, 159] on input "text" at bounding box center [903, 160] width 393 height 18
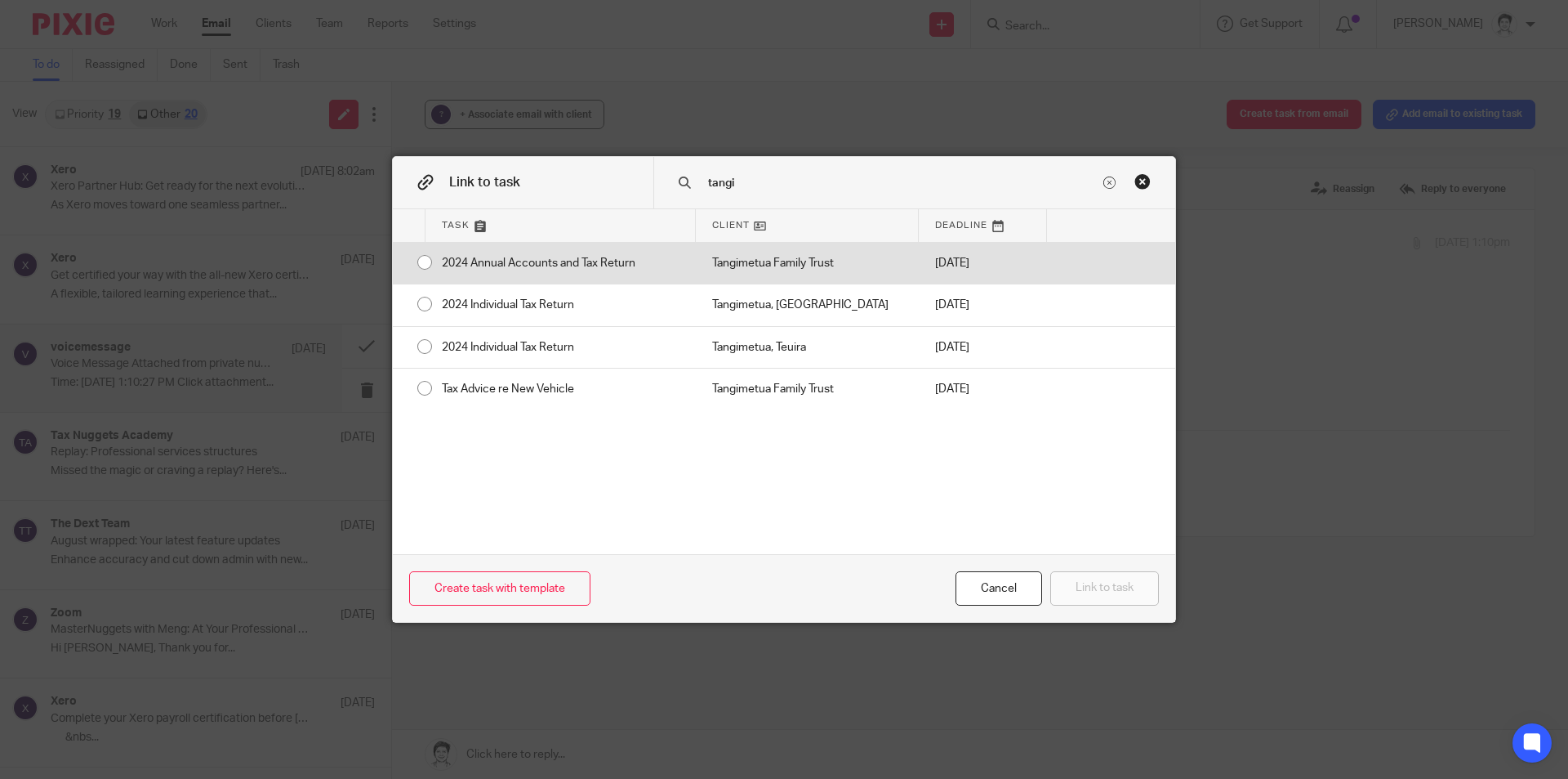
type input "tangi"
click at [603, 260] on div "2024 Annual Accounts and Tax Return" at bounding box center [560, 263] width 271 height 41
radio input "true"
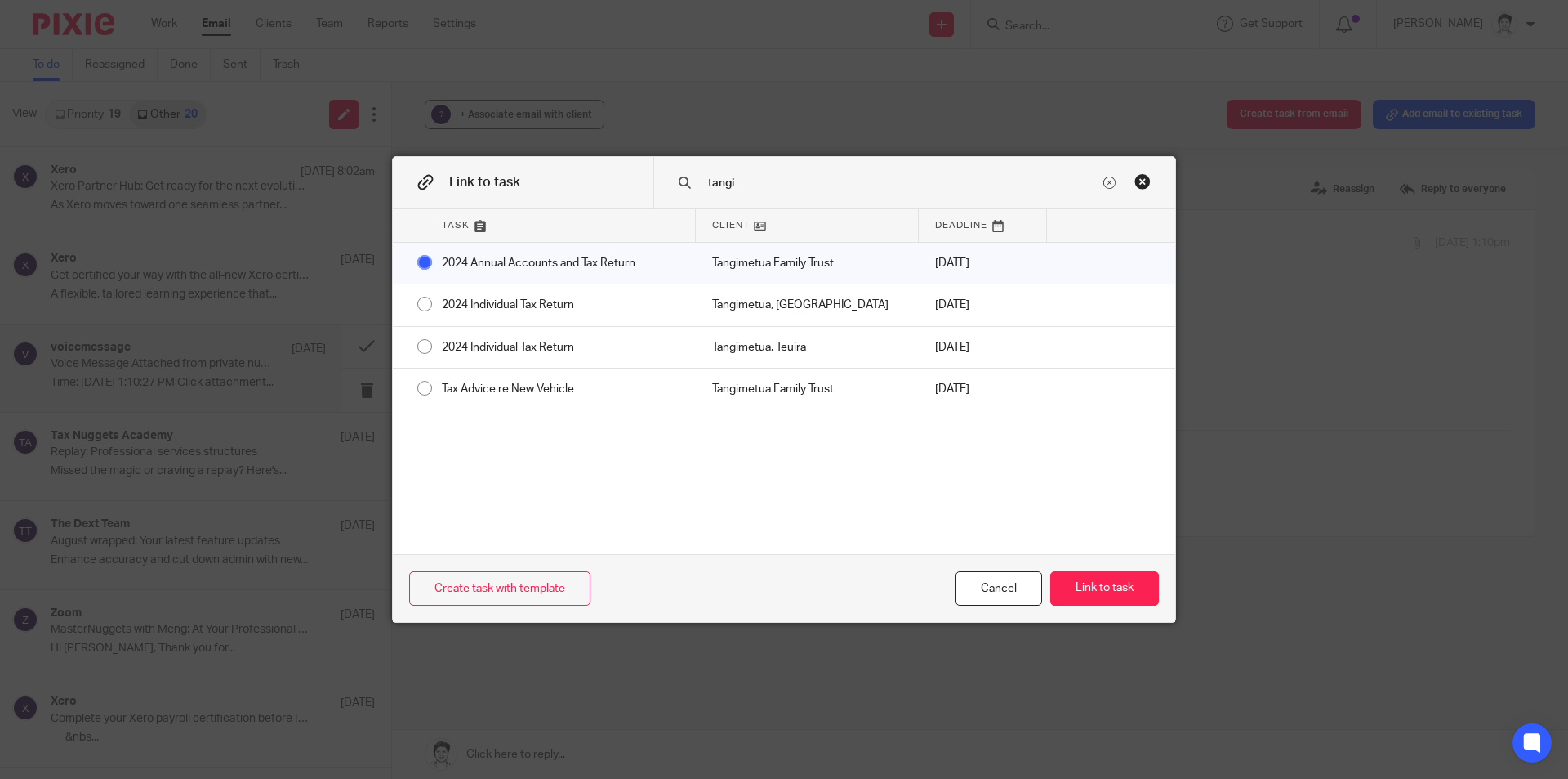
drag, startPoint x: 1142, startPoint y: 594, endPoint x: 1164, endPoint y: 580, distance: 26.1
click at [1141, 593] on button "Link to task" at bounding box center [1105, 588] width 109 height 35
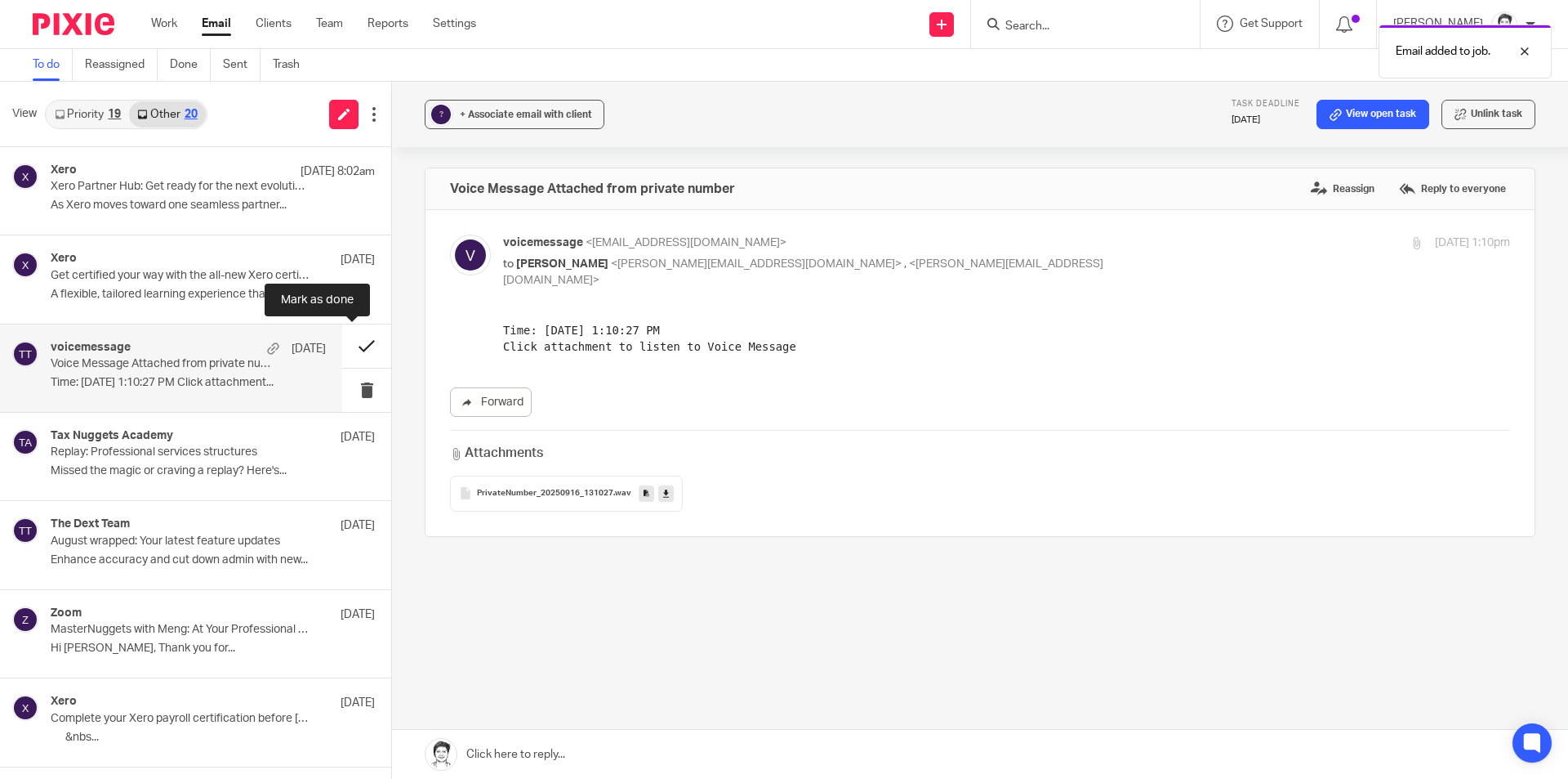
click at [354, 345] on button at bounding box center [366, 346] width 49 height 44
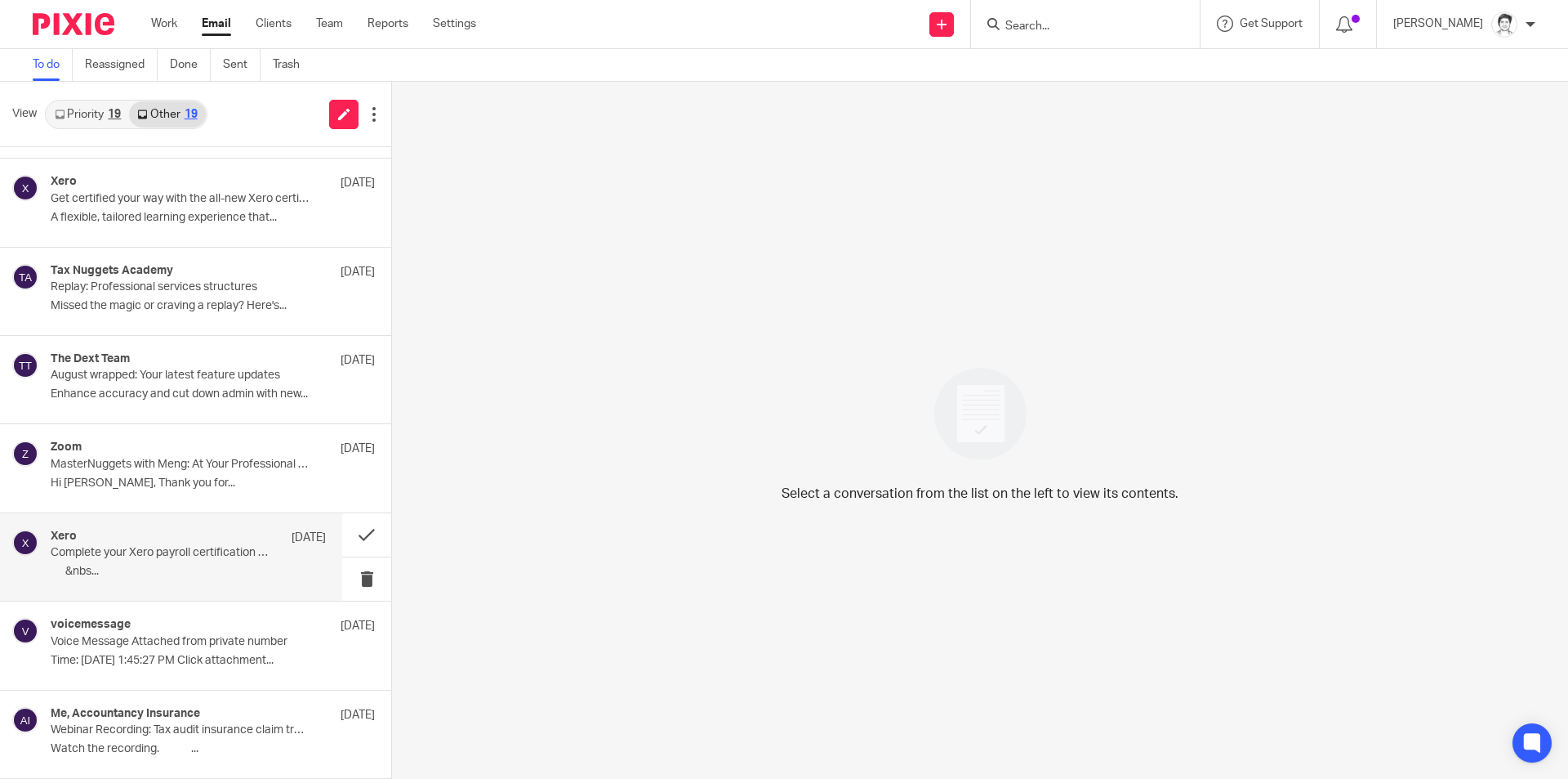
scroll to position [76, 0]
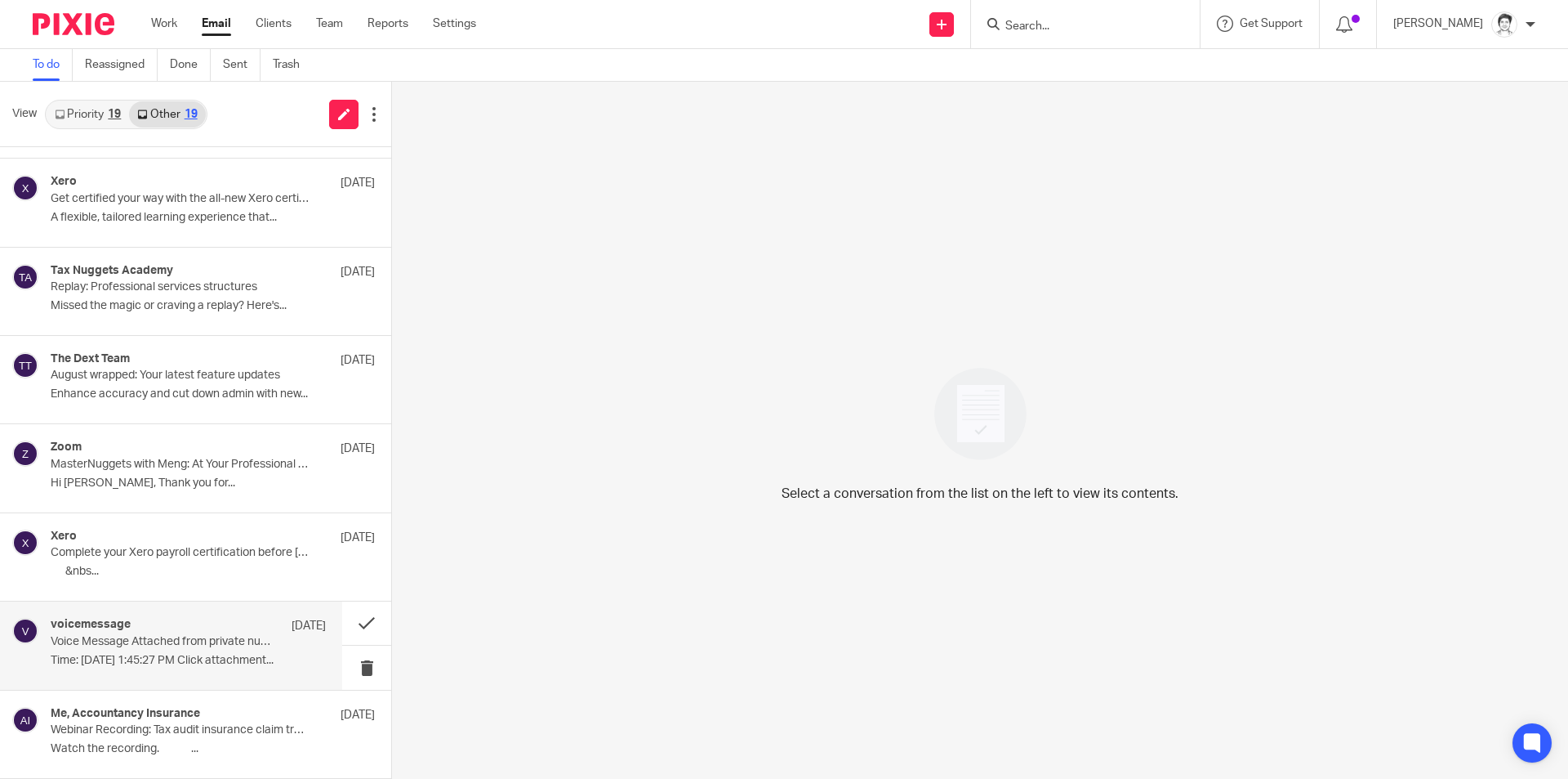
click at [109, 645] on p "Voice Message Attached from private number" at bounding box center [161, 642] width 220 height 14
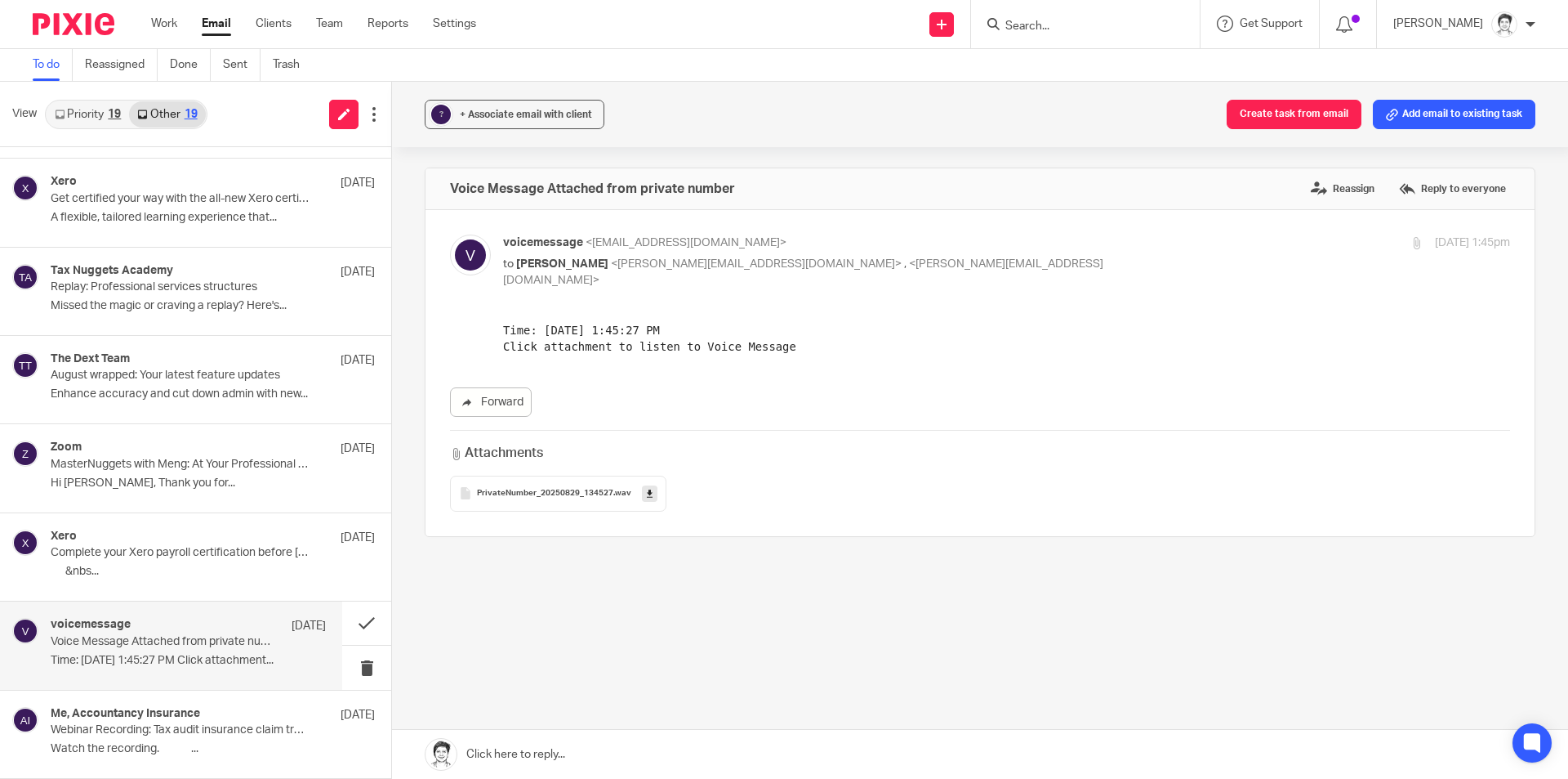
scroll to position [0, 0]
click at [647, 487] on icon at bounding box center [650, 493] width 6 height 12
click at [1450, 122] on button "Add email to existing task" at bounding box center [1454, 114] width 163 height 30
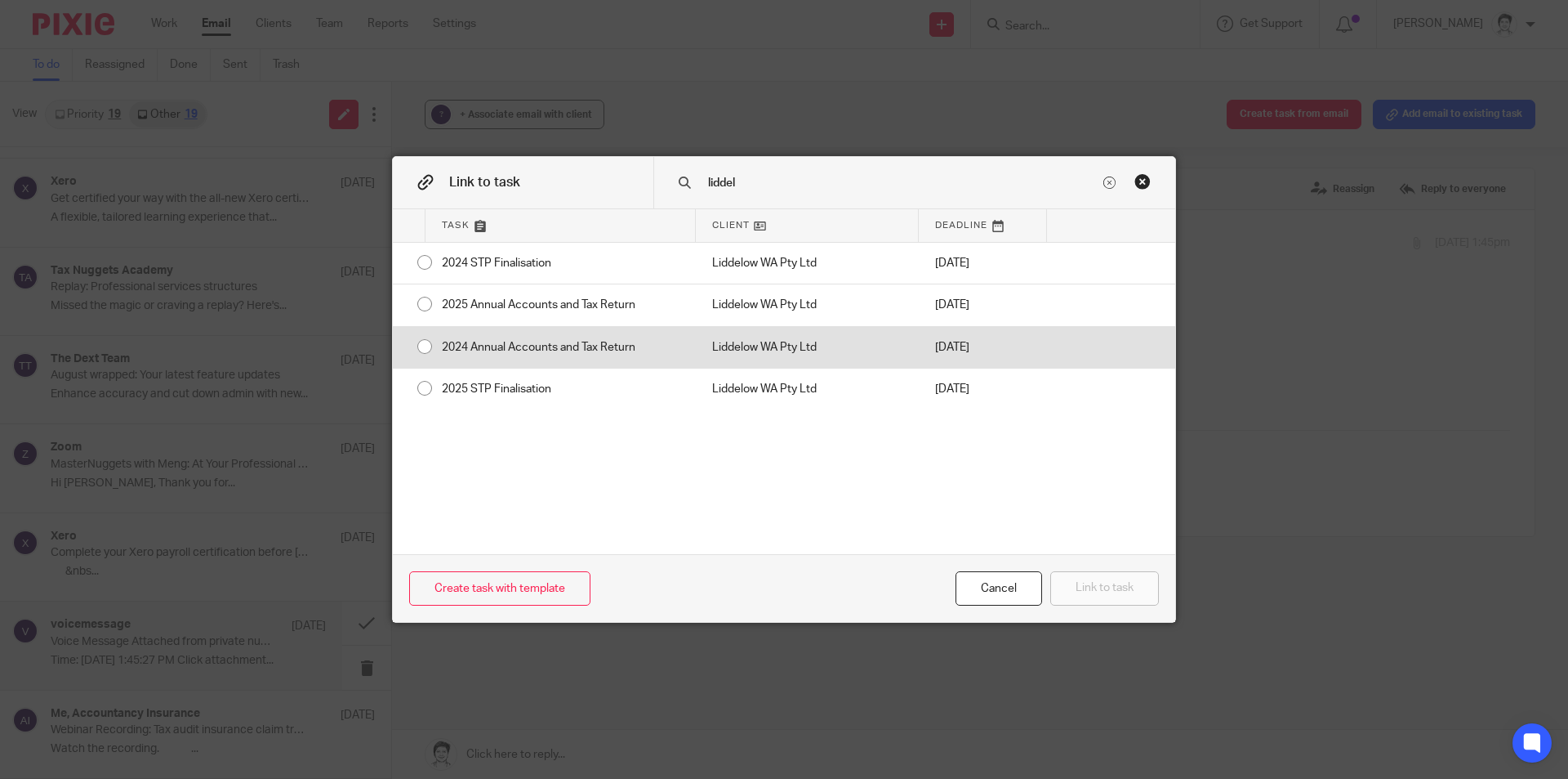
type input "liddel"
click at [552, 344] on div "2024 Annual Accounts and Tax Return" at bounding box center [560, 346] width 271 height 41
radio input "true"
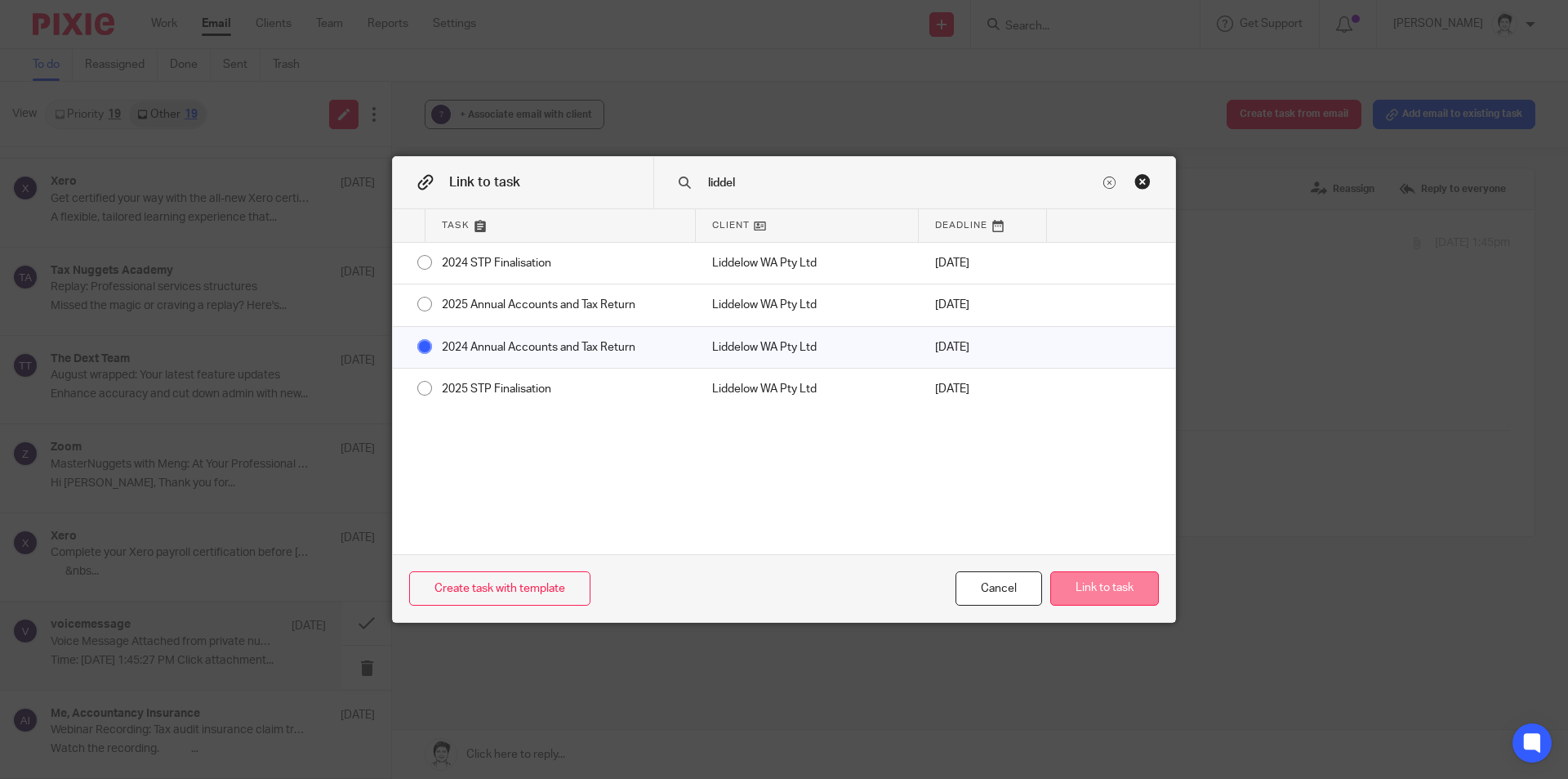
click at [1116, 599] on button "Link to task" at bounding box center [1105, 588] width 109 height 35
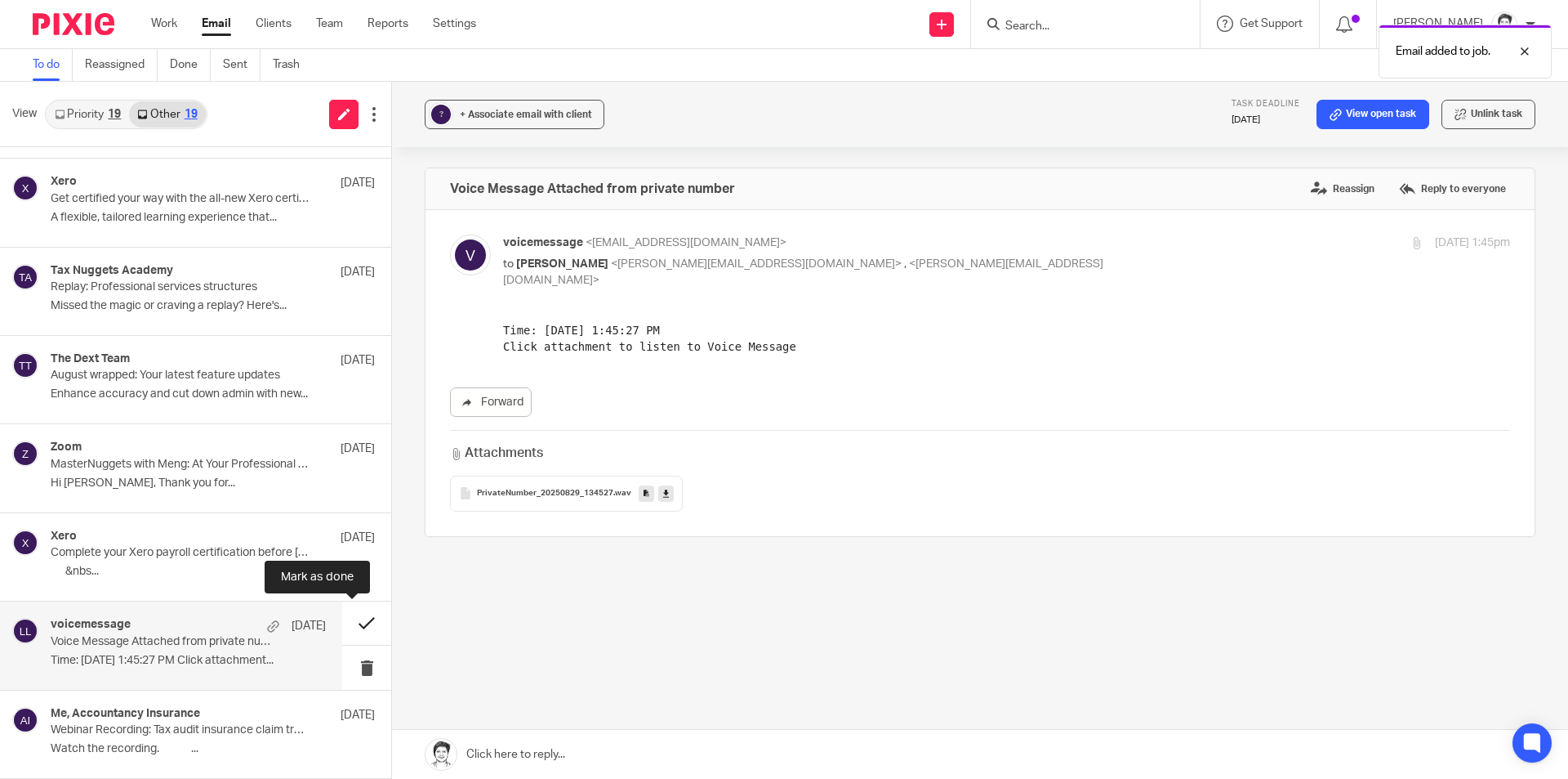
click at [363, 622] on button at bounding box center [366, 623] width 49 height 44
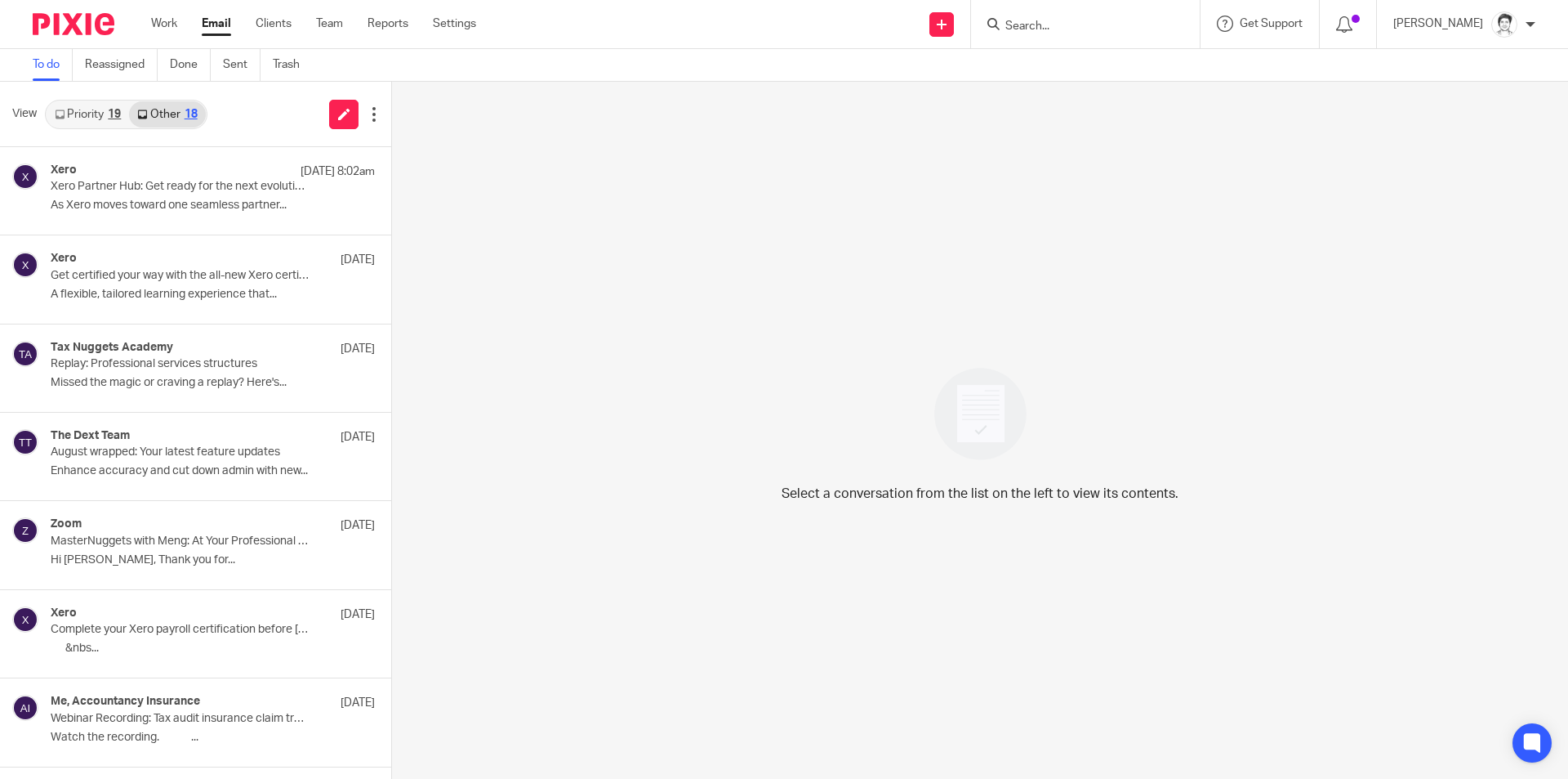
click at [106, 114] on link "Priority 19" at bounding box center [87, 114] width 82 height 26
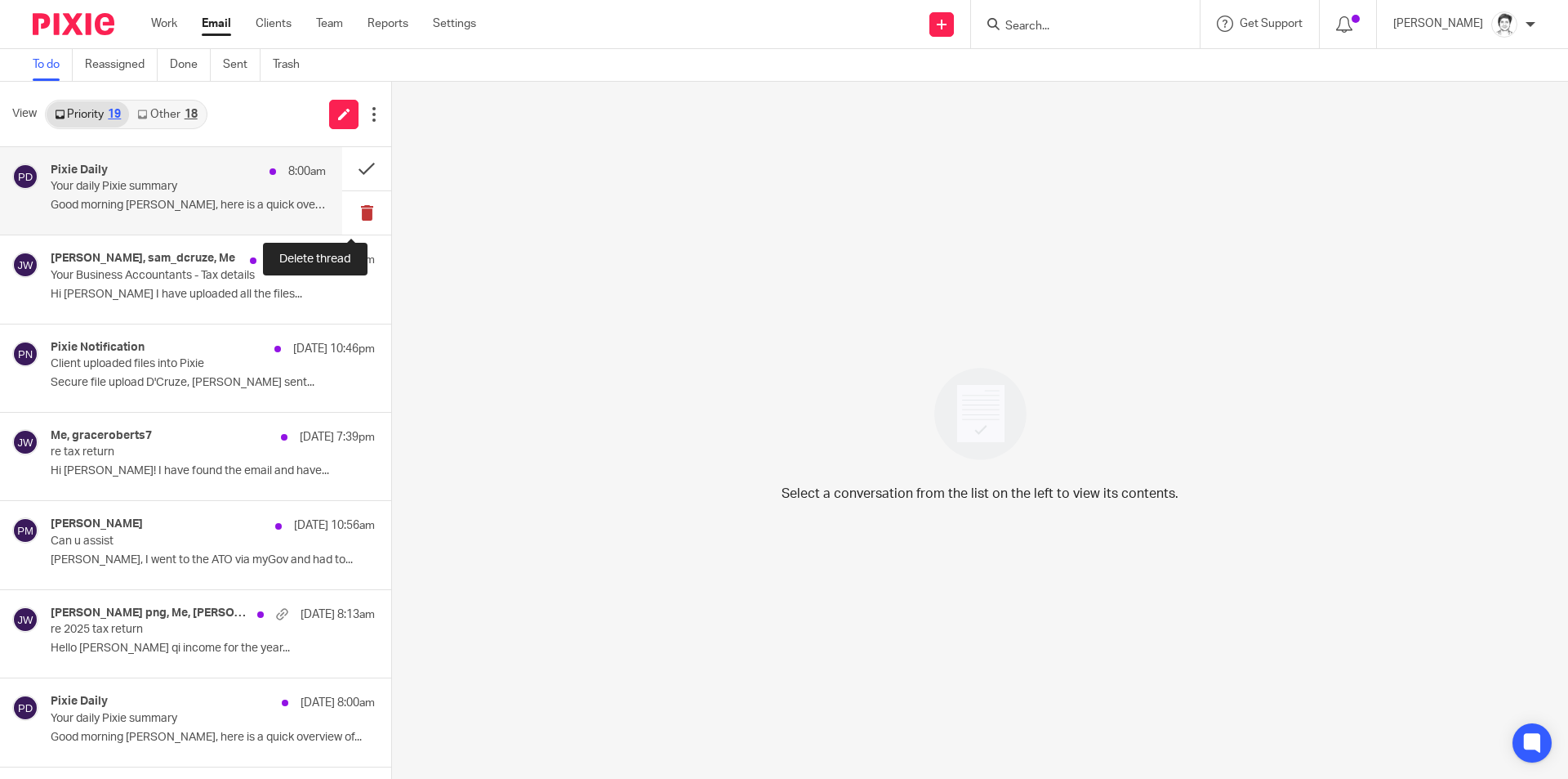
click at [354, 207] on button at bounding box center [366, 213] width 49 height 44
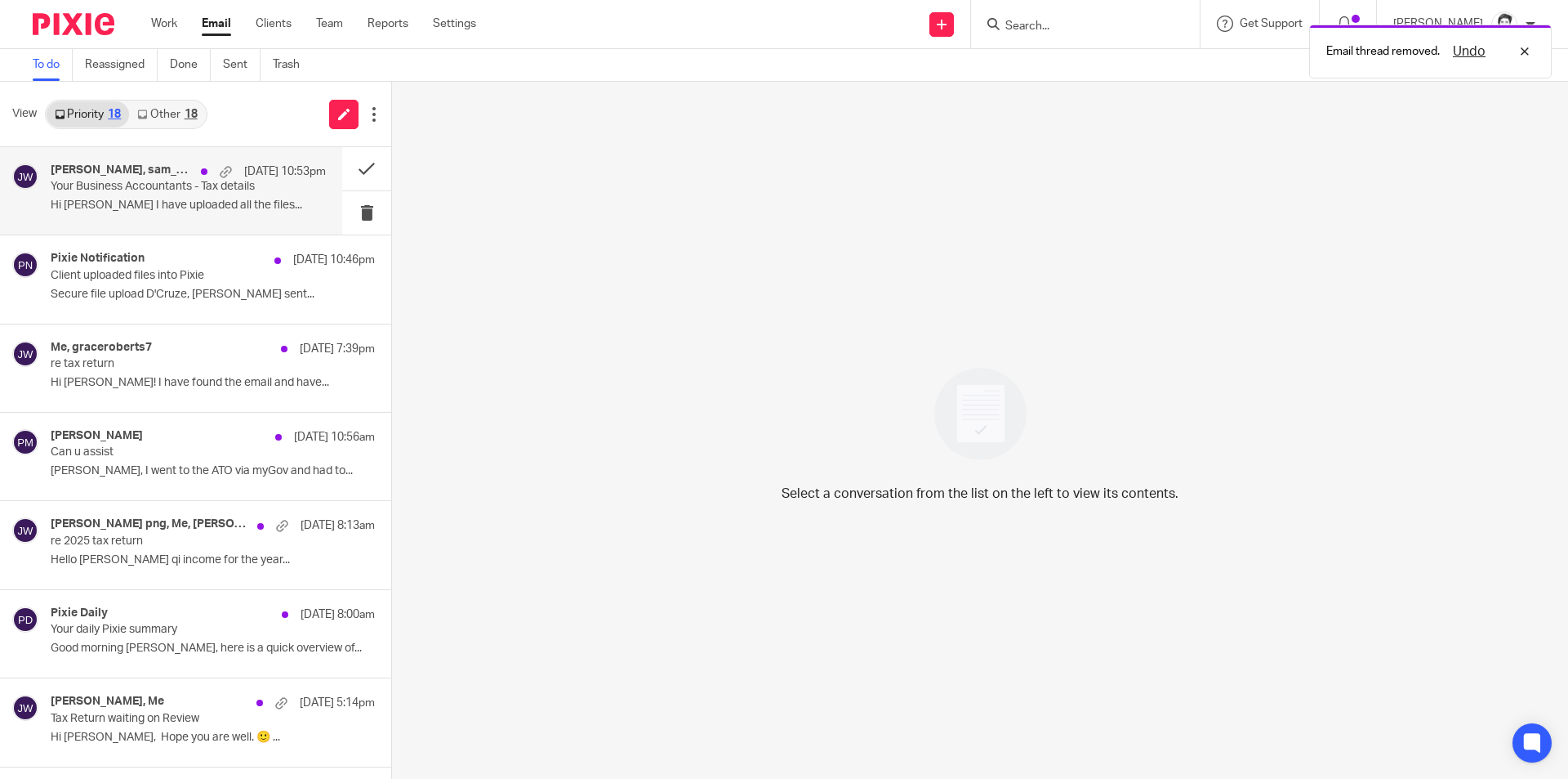
click at [137, 200] on p "Hi Julie I have uploaded all the files..." at bounding box center [188, 205] width 276 height 14
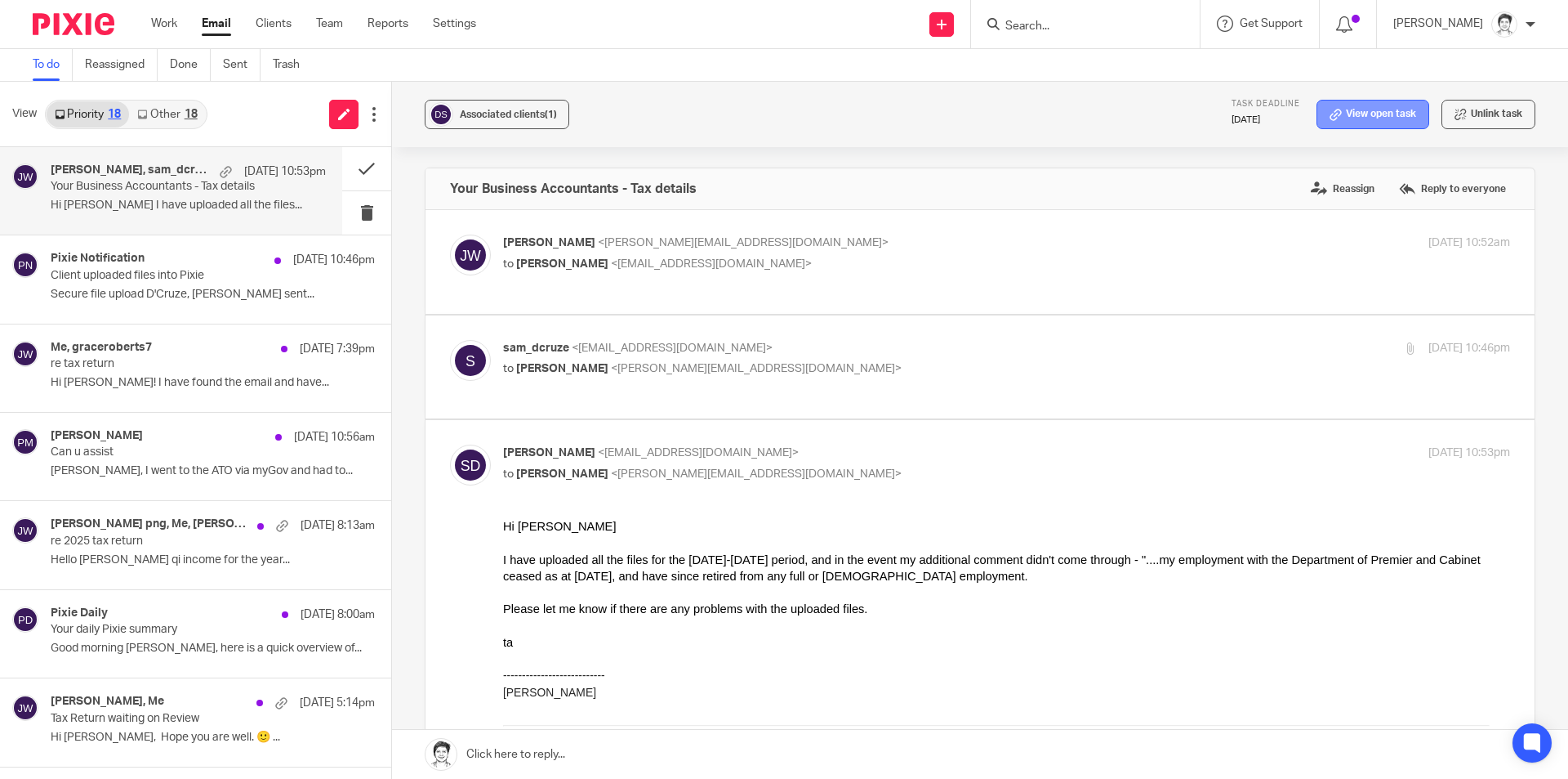
click at [1316, 114] on link "View open task" at bounding box center [1373, 114] width 113 height 30
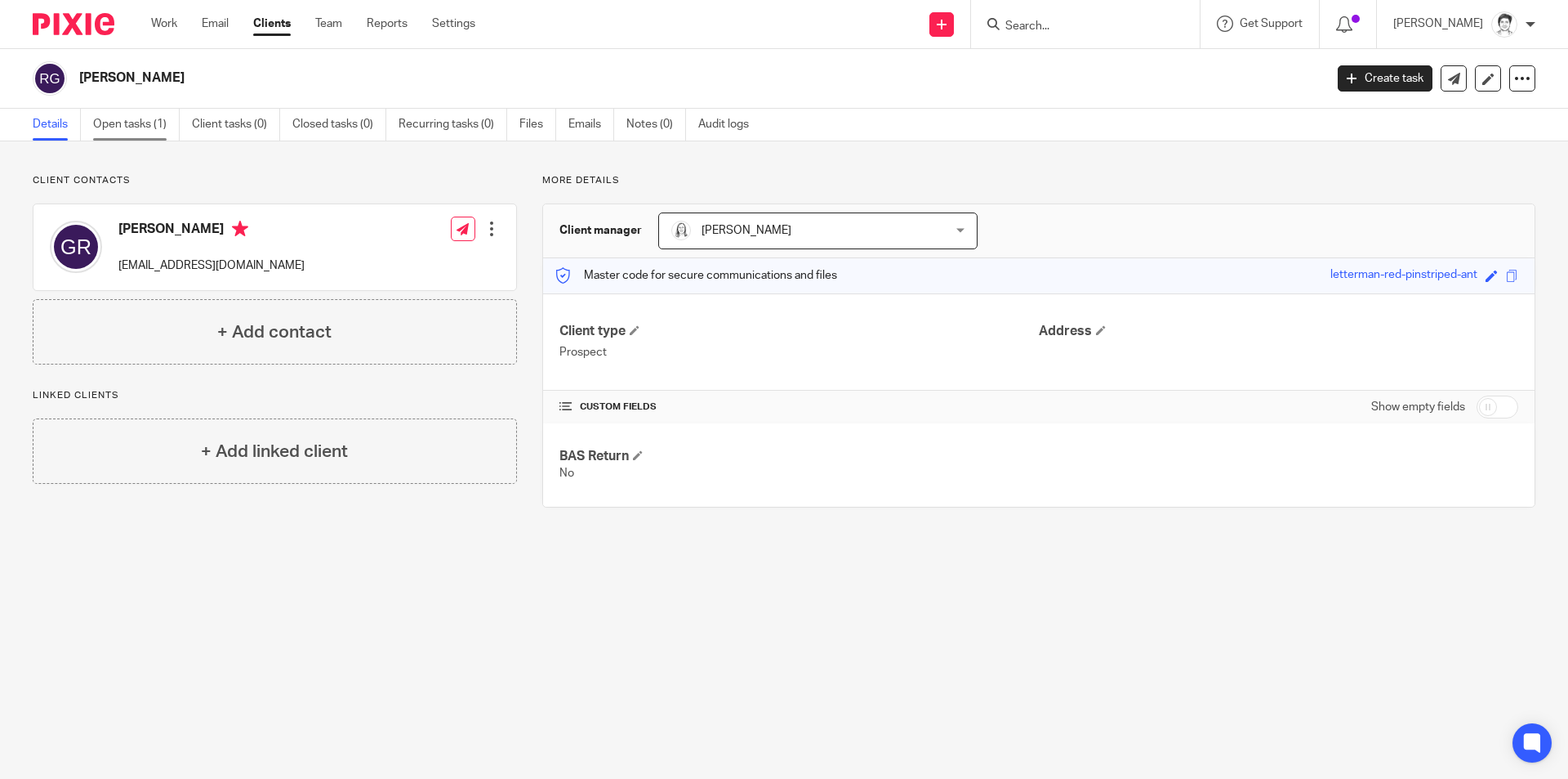
click at [112, 130] on link "Open tasks (1)" at bounding box center [136, 125] width 86 height 32
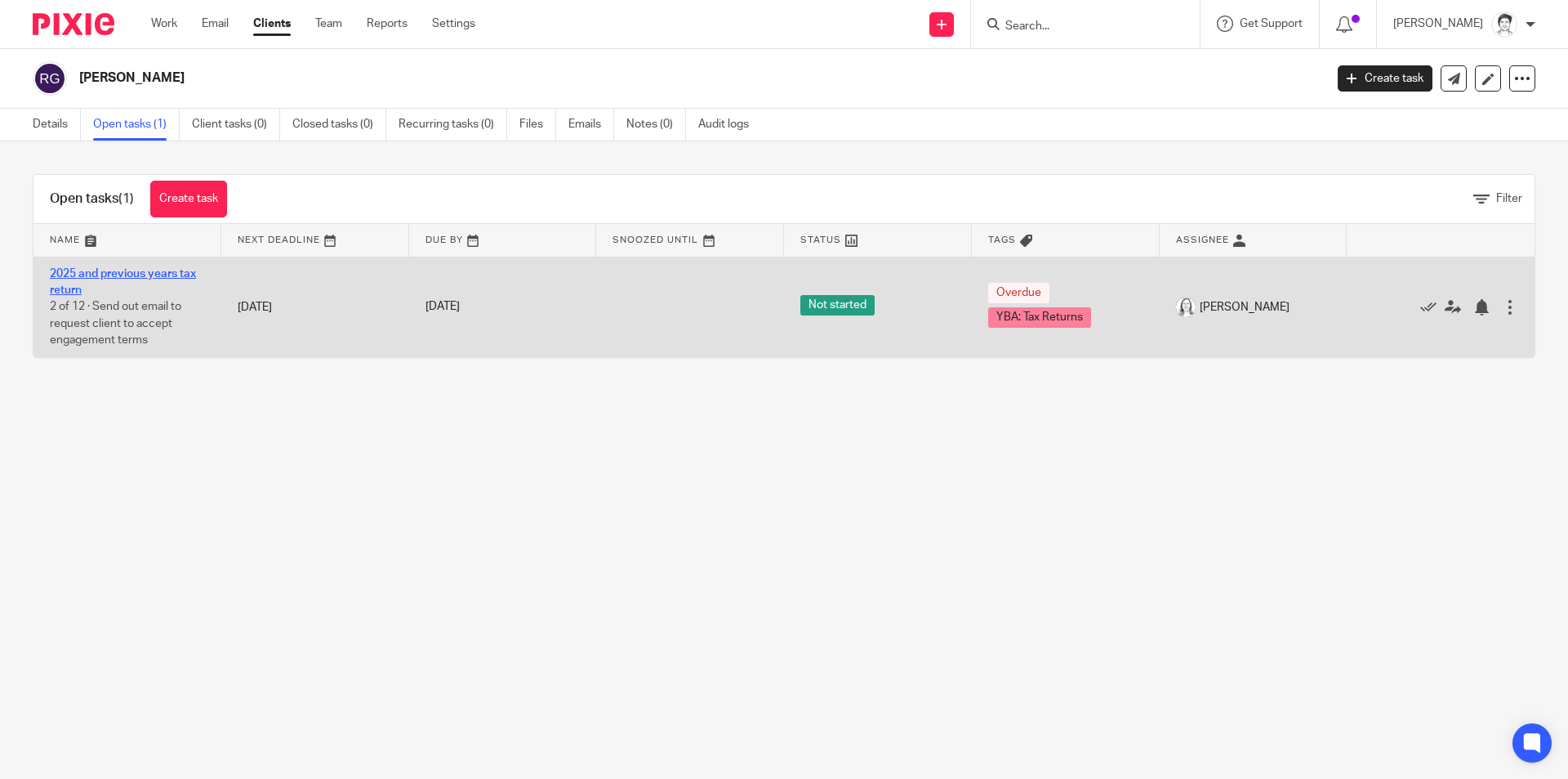
click at [129, 278] on link "2025 and previous years tax return" at bounding box center [122, 282] width 146 height 28
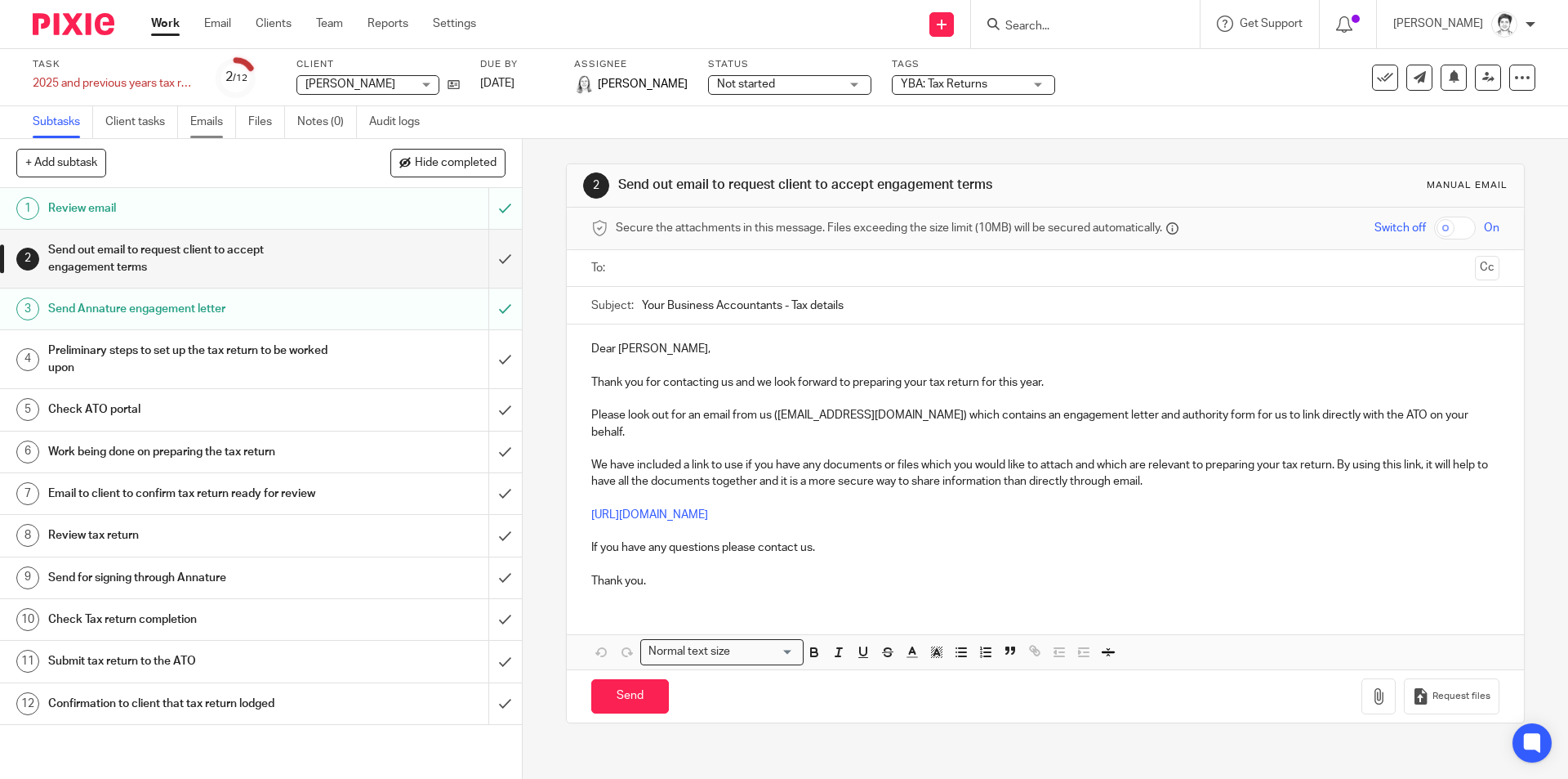
click at [227, 123] on link "Emails" at bounding box center [213, 122] width 46 height 32
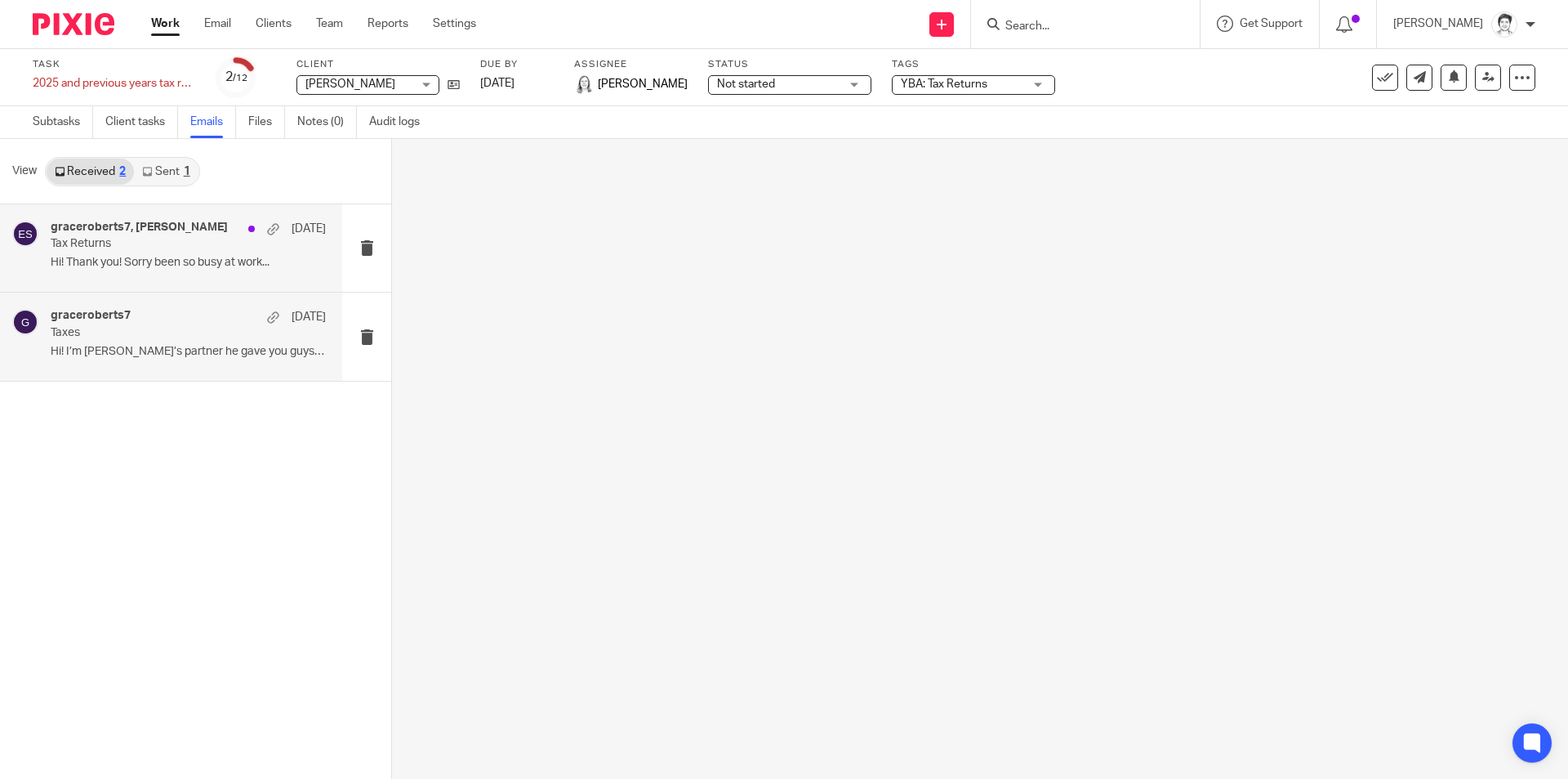
click at [151, 349] on p "Hi! I’m Stirling’s partner he gave you guys a..." at bounding box center [188, 352] width 276 height 14
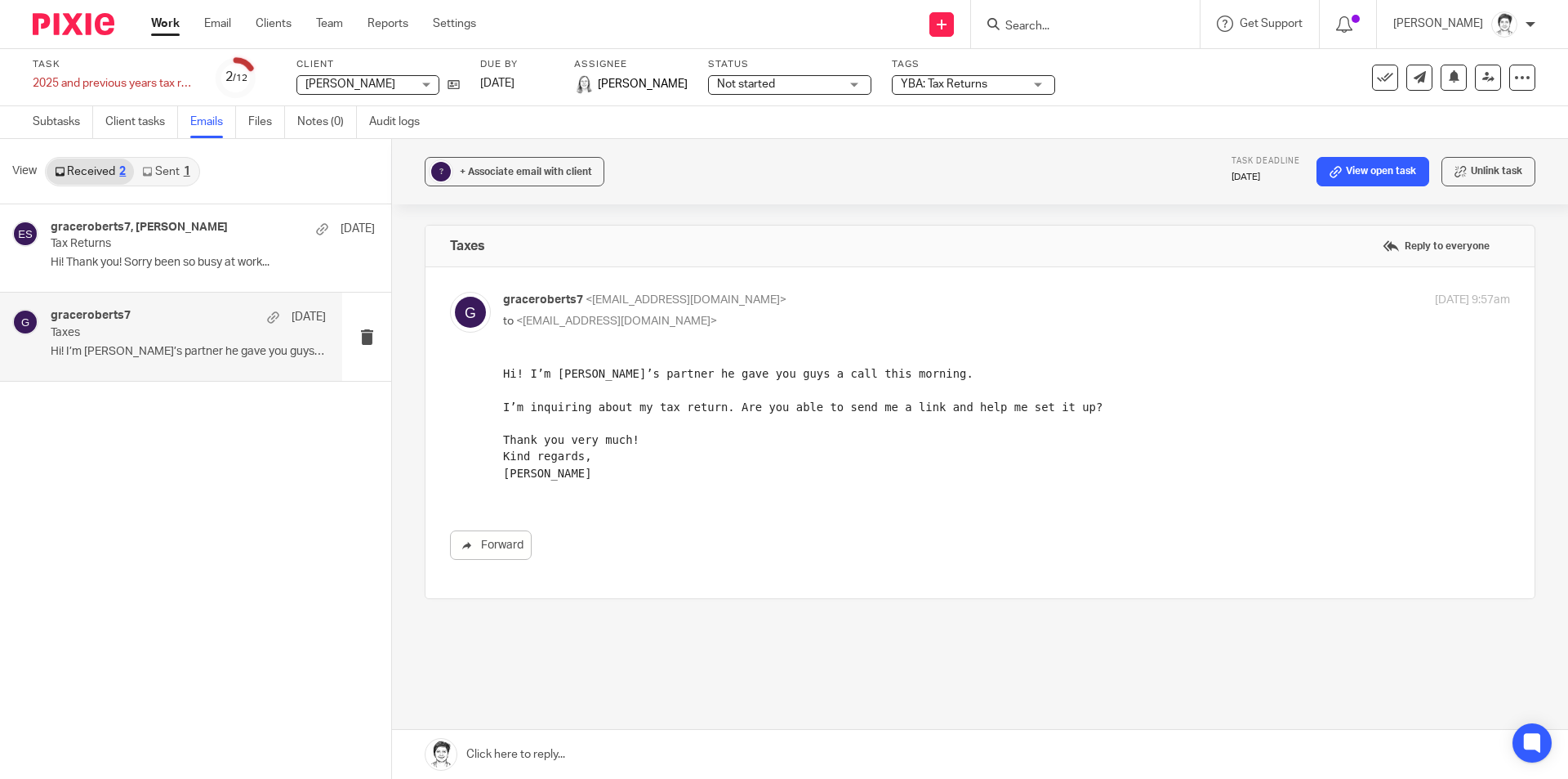
click at [167, 343] on div "graceroberts7 28 Jul Taxes Hi! I’m Stirling’s partner he gave you guys a..." at bounding box center [188, 335] width 276 height 55
click at [54, 349] on p "Hi! I’m Stirling’s partner he gave you guys a..." at bounding box center [188, 352] width 276 height 14
click at [156, 252] on div "graceroberts7, Eleanor Shakeshaft 20 Aug Tax Returns Hi! Thank you! Sorry been …" at bounding box center [188, 247] width 276 height 55
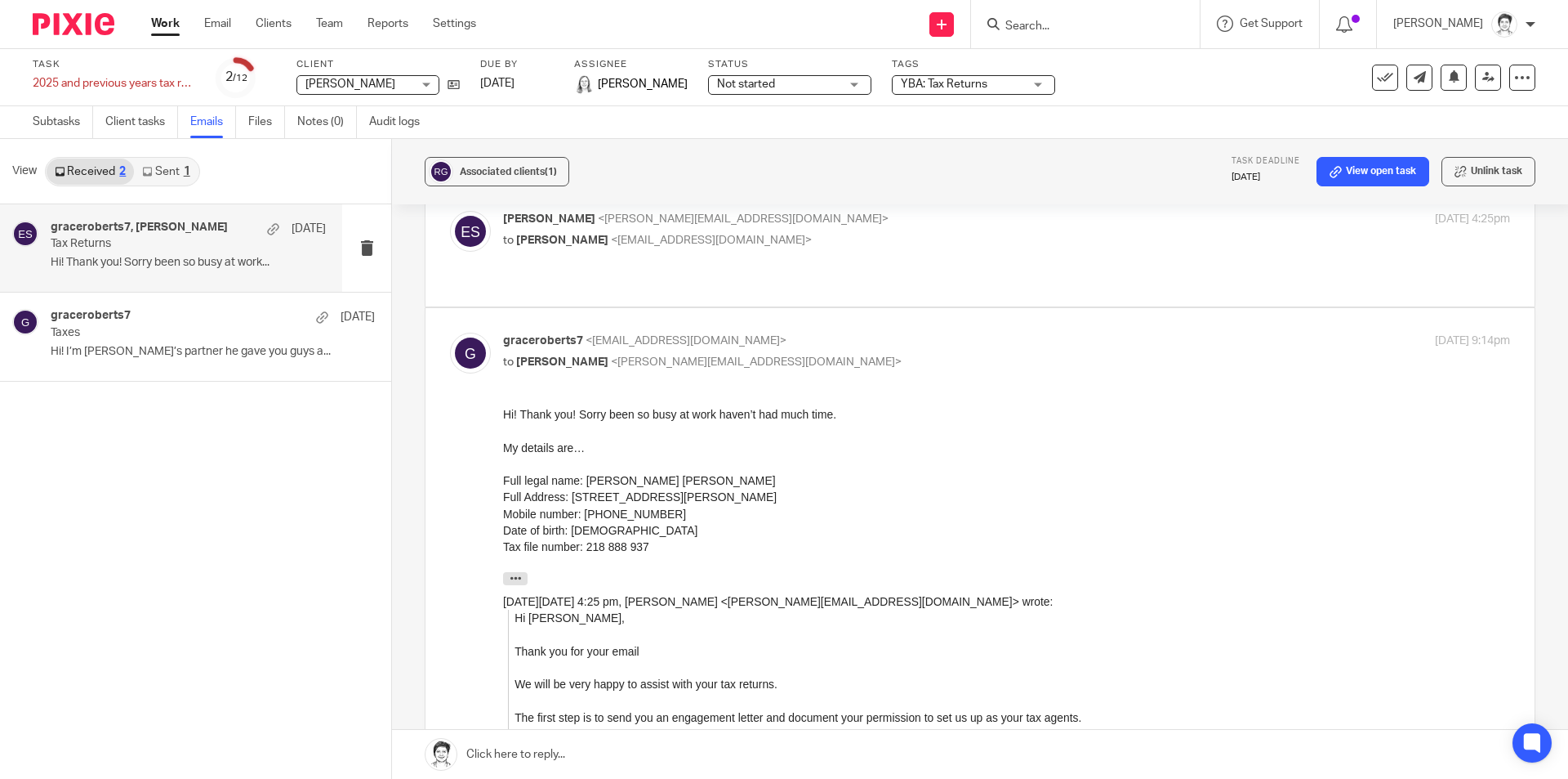
scroll to position [81, 0]
click at [319, 118] on link "Notes (0)" at bounding box center [327, 122] width 60 height 32
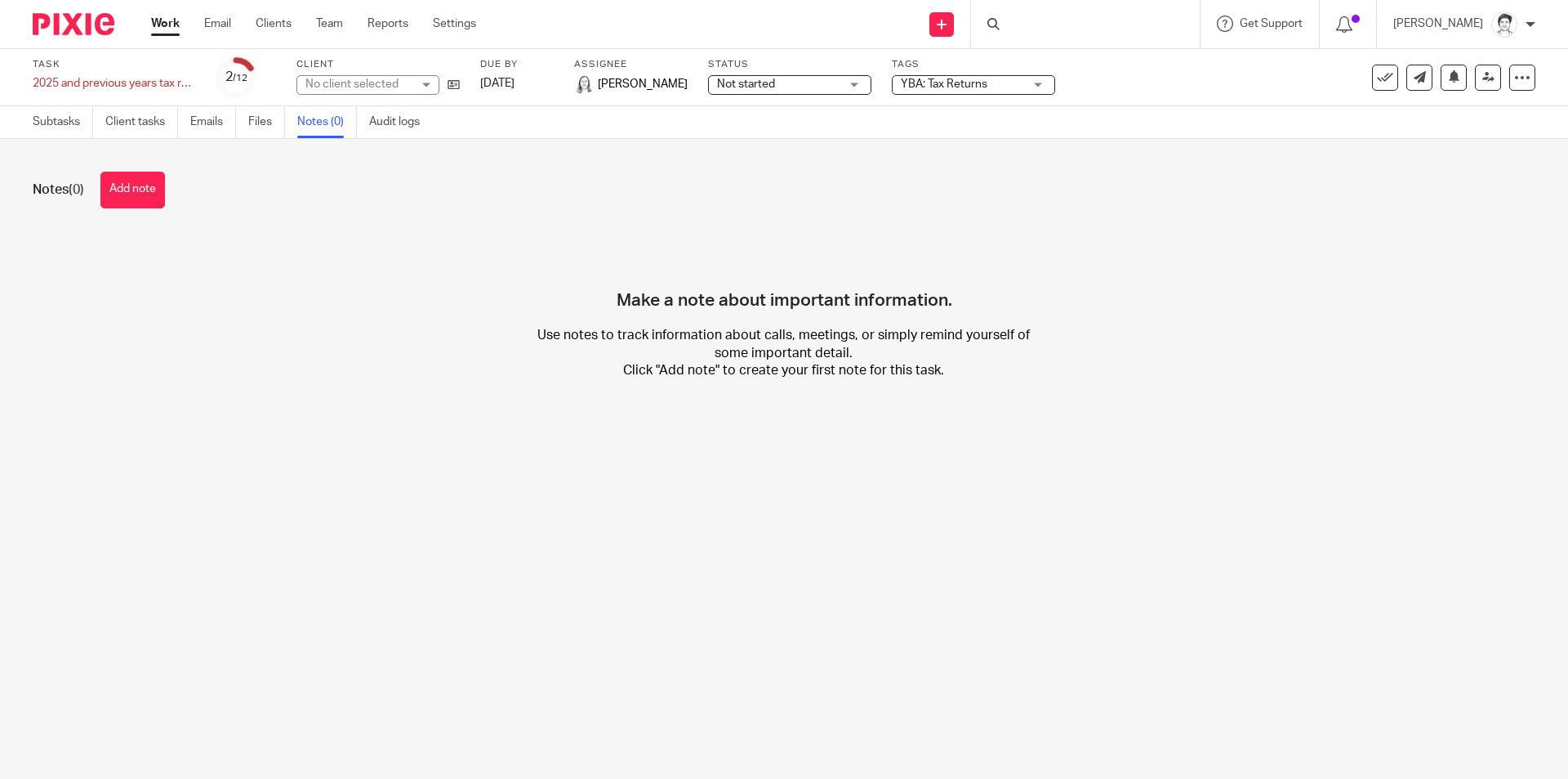
click at [149, 182] on button "Add note" at bounding box center [132, 190] width 64 height 37
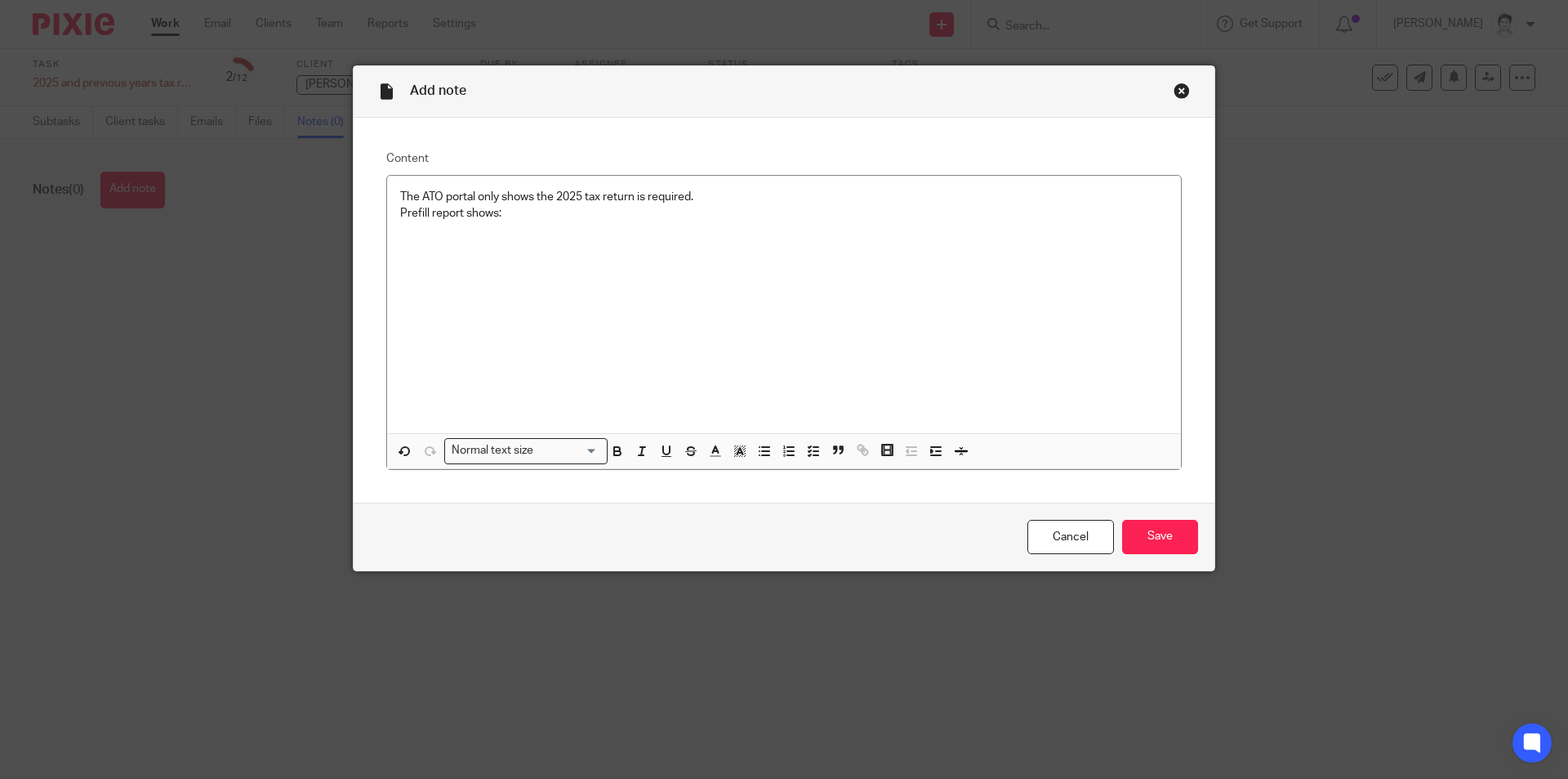
click at [415, 244] on div "The ATO portal only shows the 2025 tax return is required. Prefill report shows:" at bounding box center [784, 305] width 793 height 258
click at [525, 224] on p "Payment summary x 2" at bounding box center [784, 229] width 768 height 16
click at [491, 253] on p "PHI with NIB" at bounding box center [784, 246] width 768 height 16
drag, startPoint x: 553, startPoint y: 277, endPoint x: 565, endPoint y: 280, distance: 12.4
click at [559, 276] on p "Consider laundry for kmart" at bounding box center [784, 279] width 768 height 16
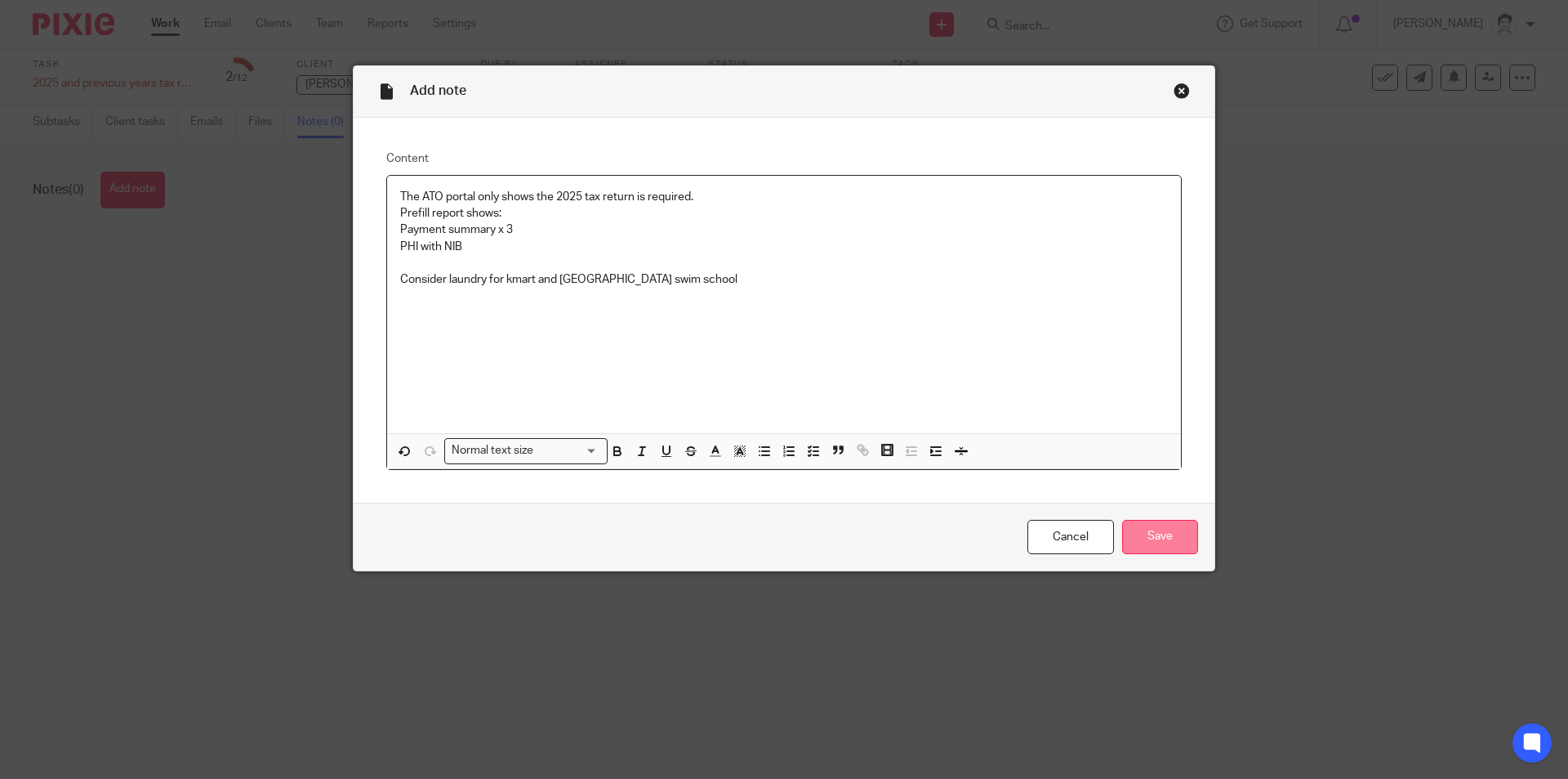
click at [1167, 530] on input "Save" at bounding box center [1159, 537] width 76 height 35
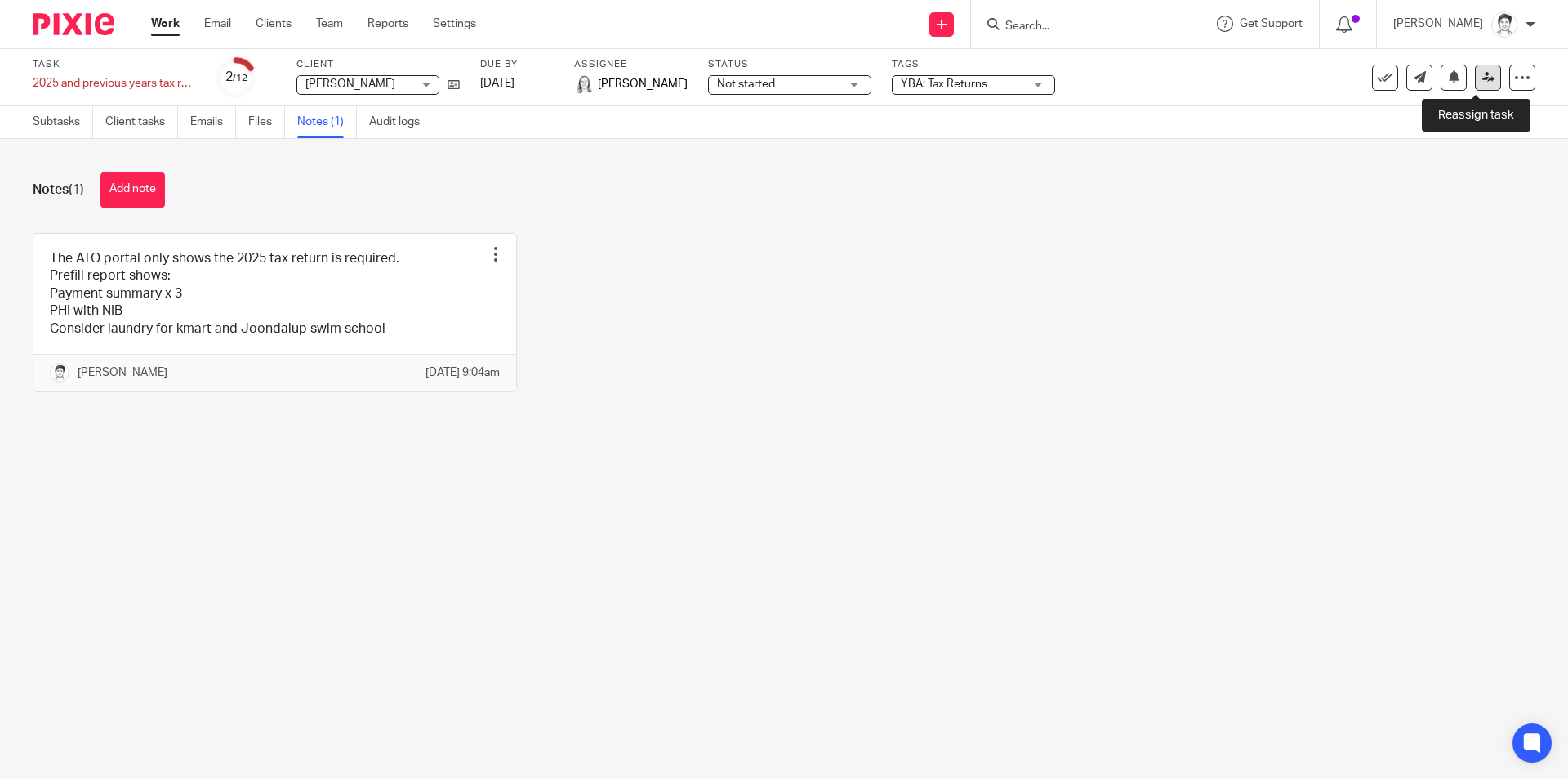
click at [1483, 81] on icon at bounding box center [1489, 77] width 12 height 12
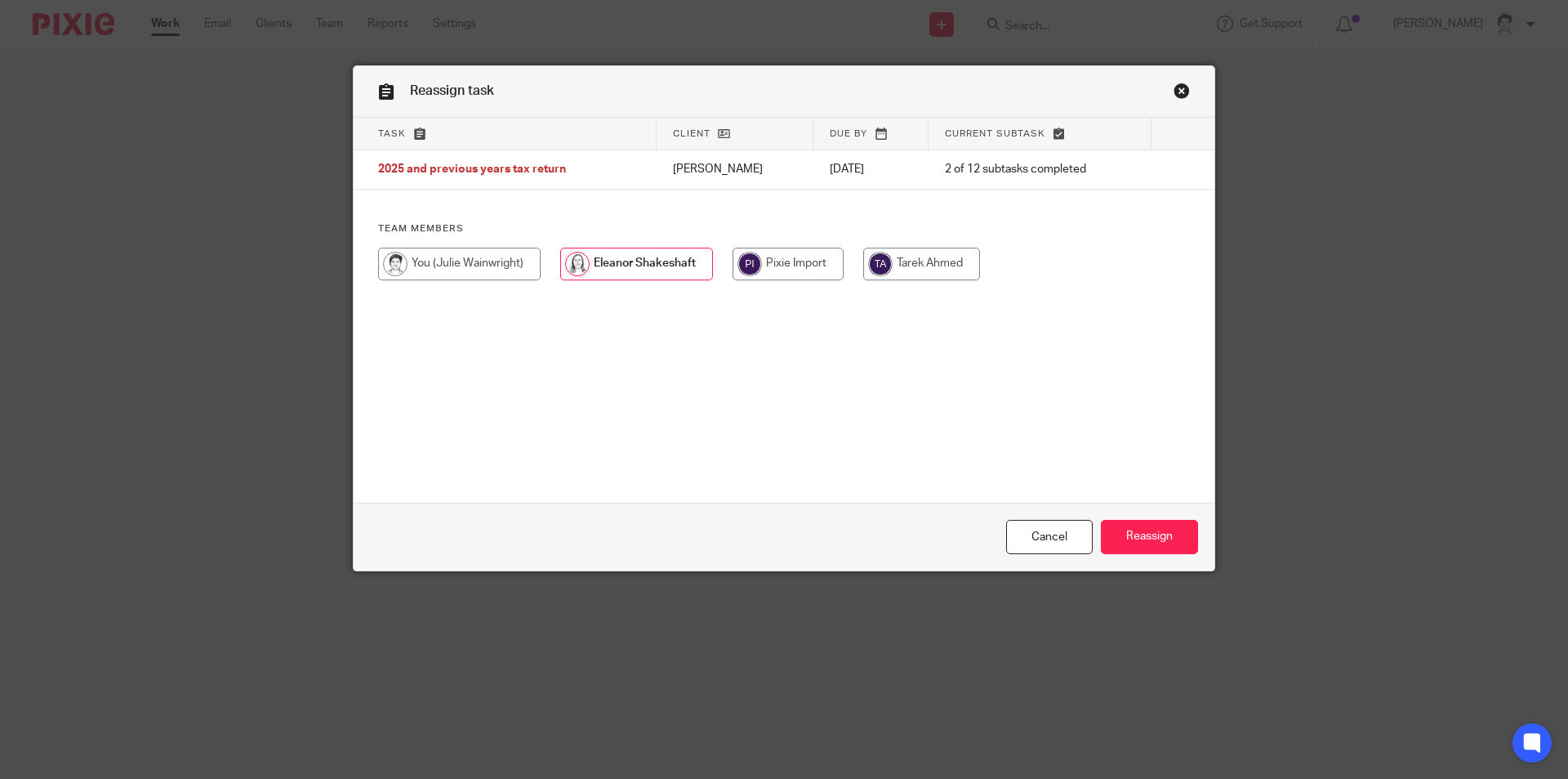
click at [943, 279] on input "radio" at bounding box center [921, 264] width 117 height 33
radio input "true"
drag, startPoint x: 1159, startPoint y: 540, endPoint x: 1243, endPoint y: 488, distance: 98.8
click at [1161, 540] on input "Reassign" at bounding box center [1149, 537] width 97 height 35
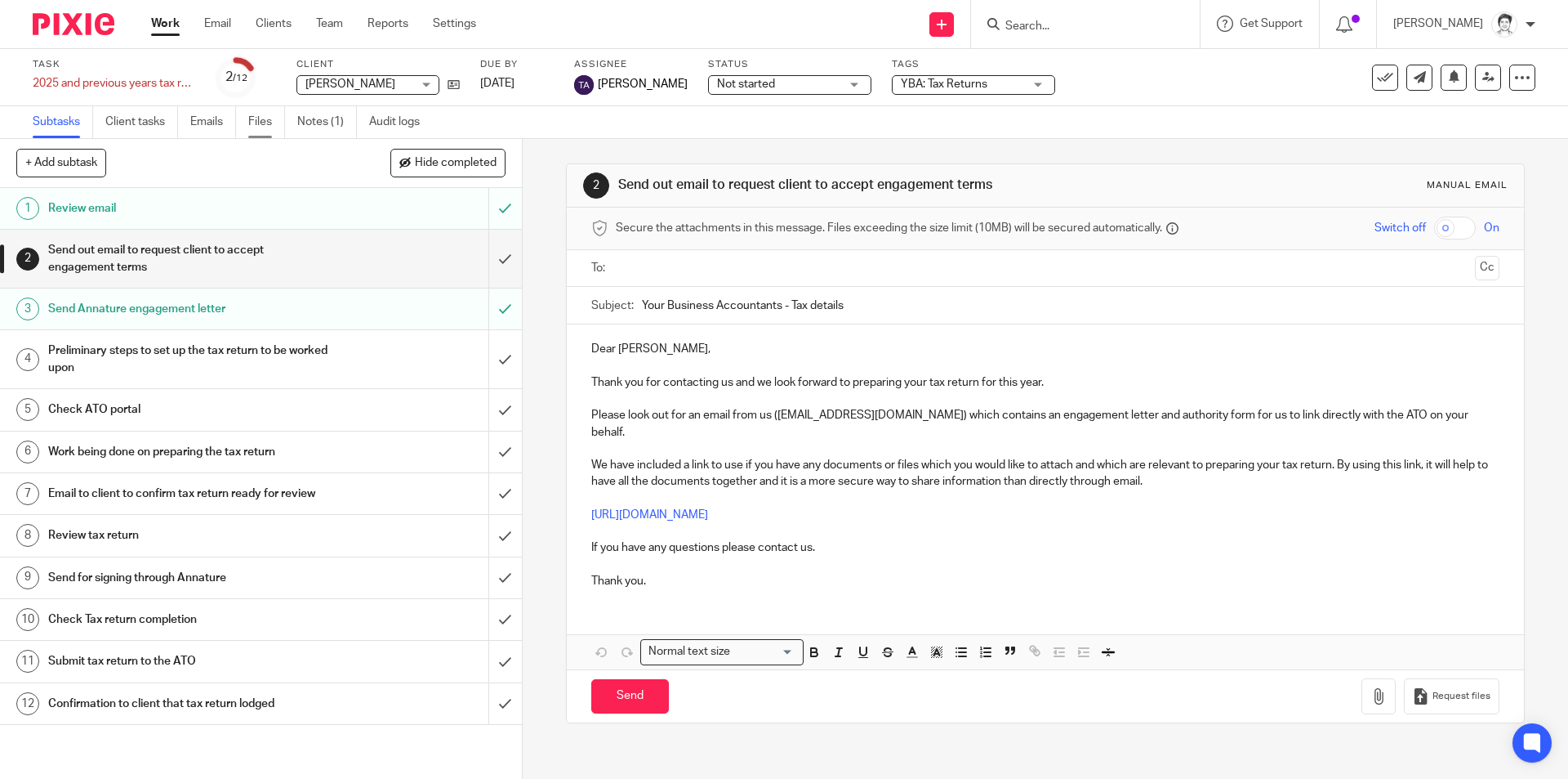
drag, startPoint x: 255, startPoint y: 121, endPoint x: 263, endPoint y: 120, distance: 8.1
click at [255, 121] on link "Files" at bounding box center [266, 122] width 37 height 32
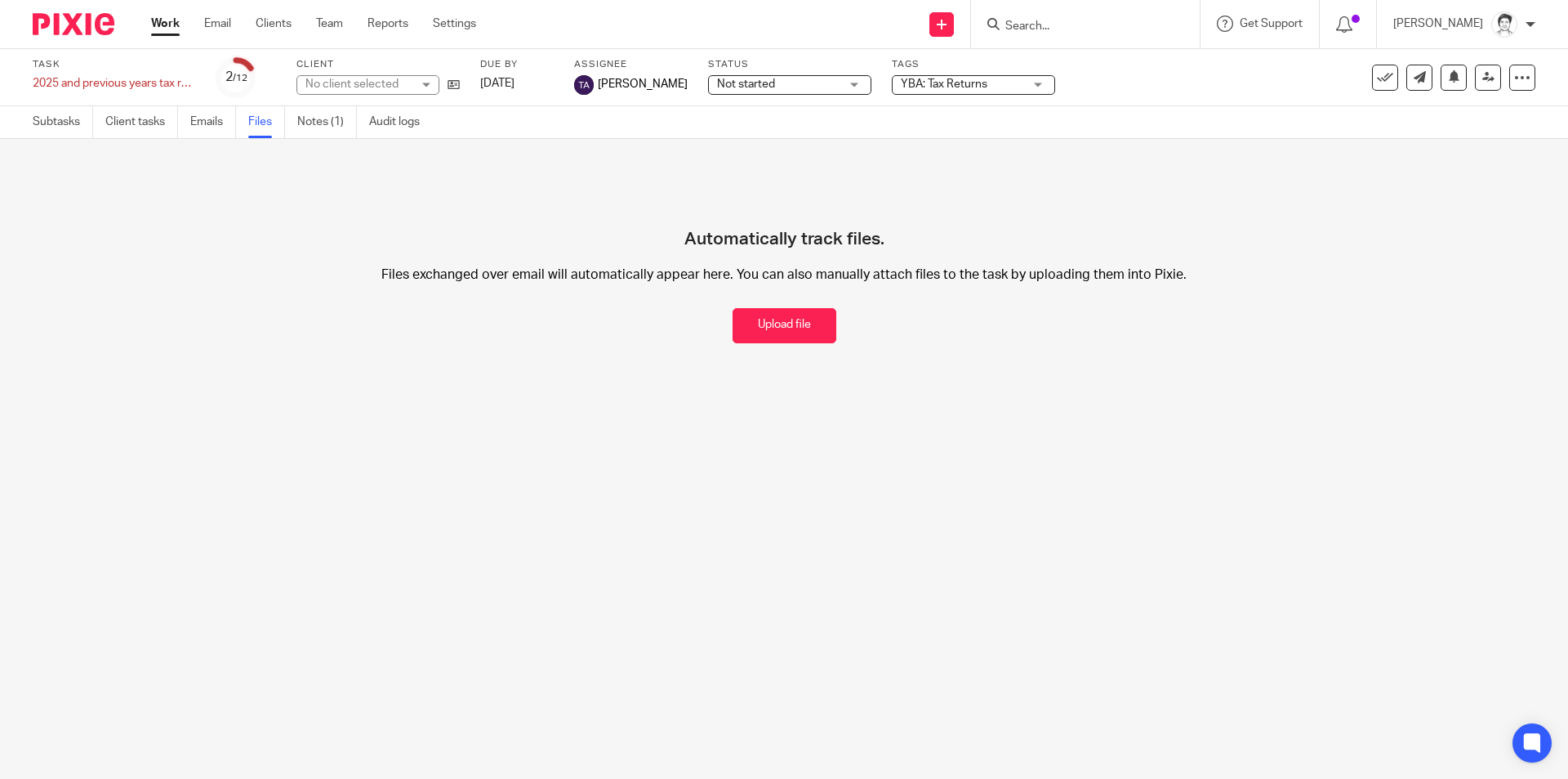
click at [759, 338] on button "Upload file" at bounding box center [784, 325] width 104 height 35
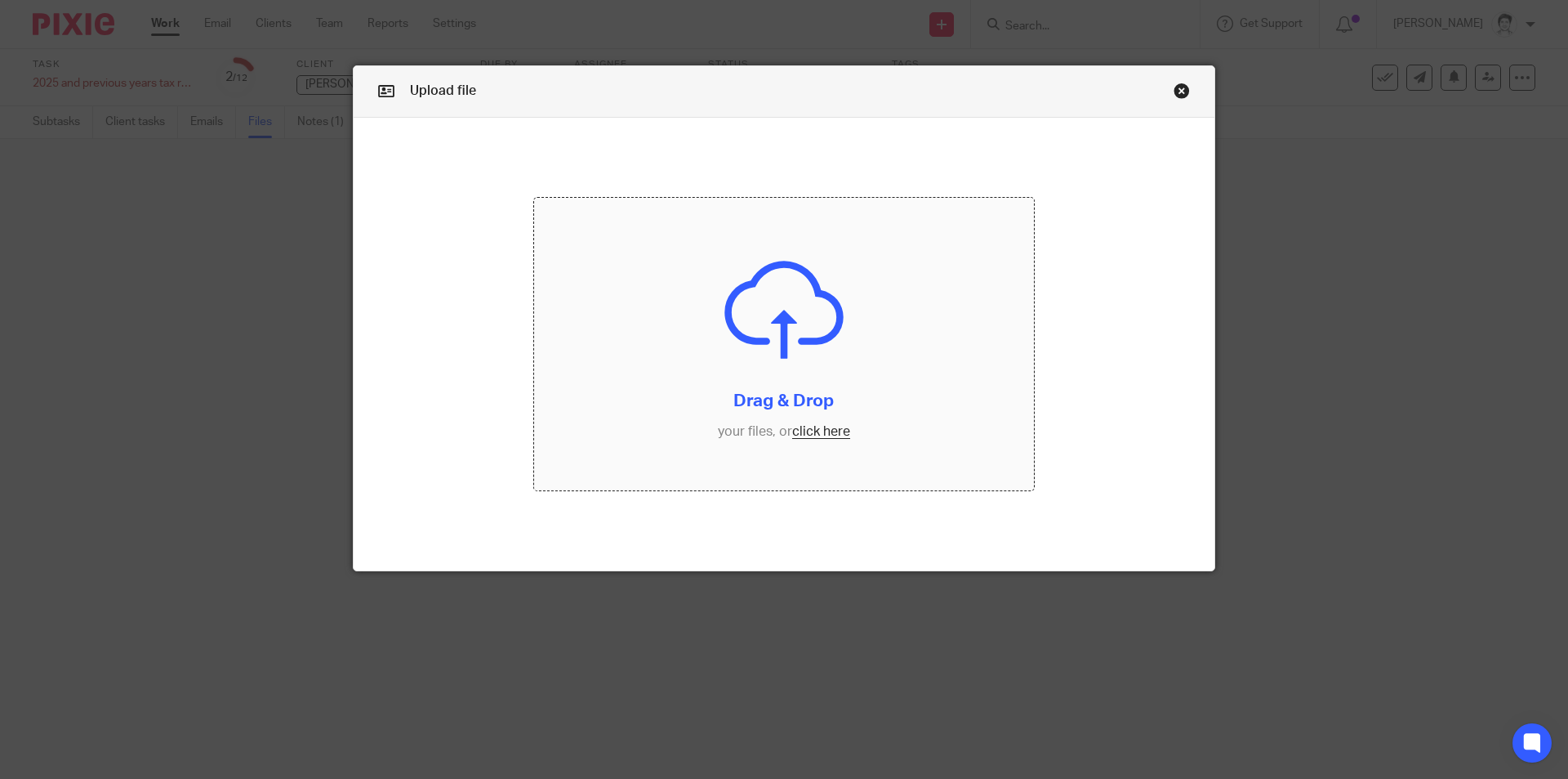
click at [801, 430] on input "file" at bounding box center [784, 343] width 501 height 293
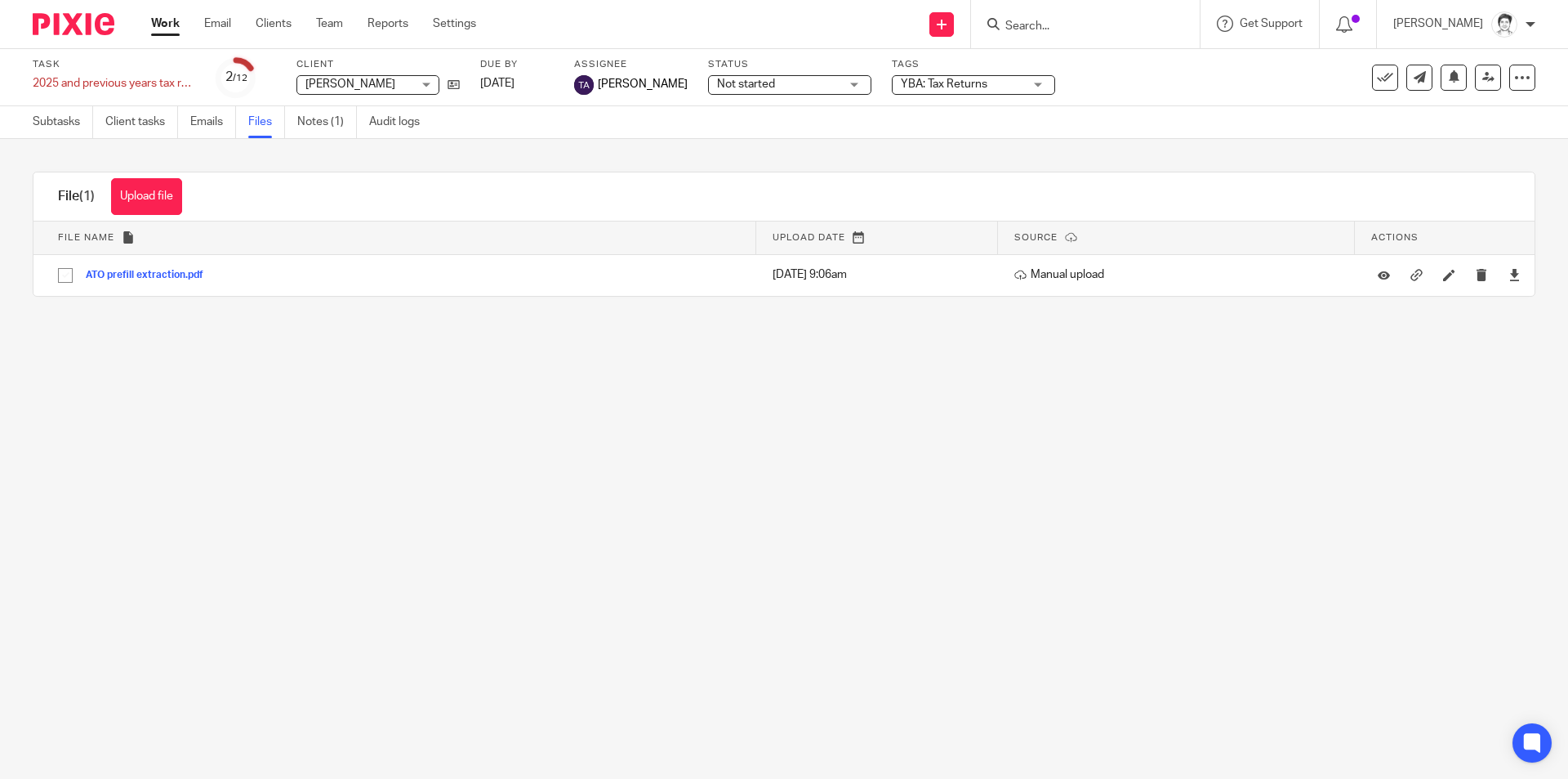
click at [1026, 30] on input "Search" at bounding box center [1077, 27] width 147 height 15
type input "d'cru"
click at [1115, 82] on link at bounding box center [1177, 70] width 353 height 38
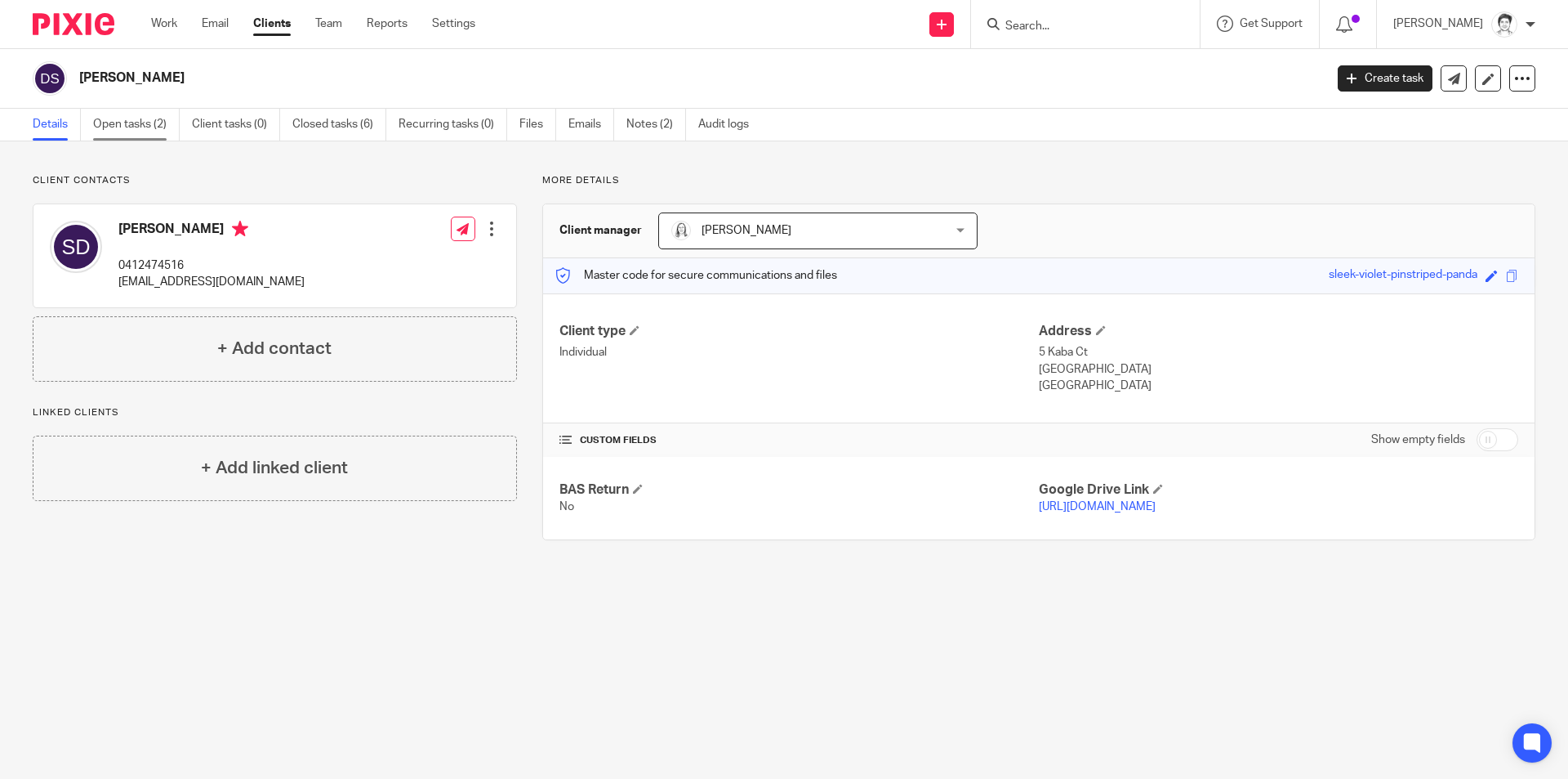
click at [129, 127] on link "Open tasks (2)" at bounding box center [136, 125] width 86 height 32
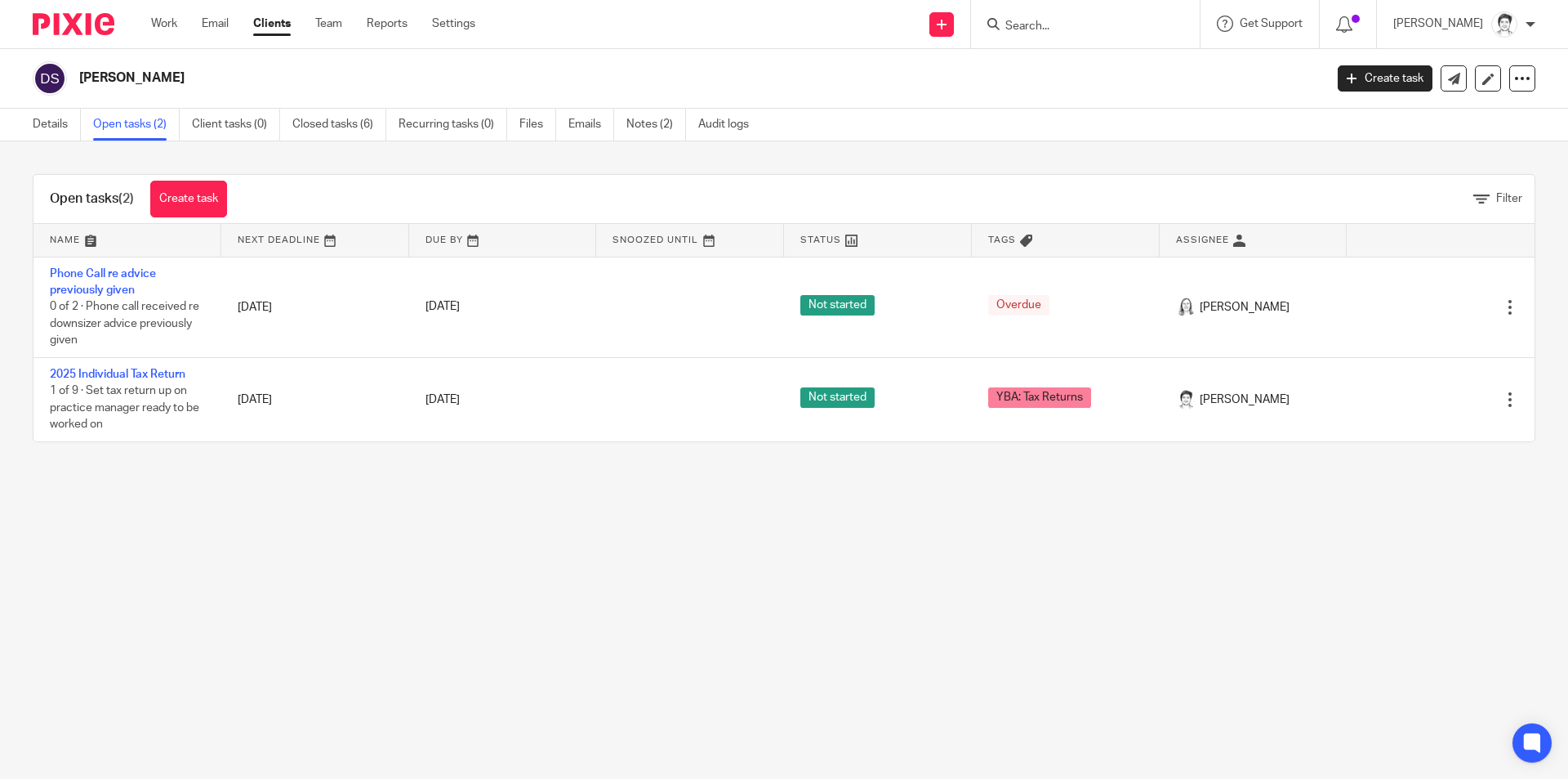
click at [134, 374] on link "2025 Individual Tax Return" at bounding box center [117, 374] width 136 height 12
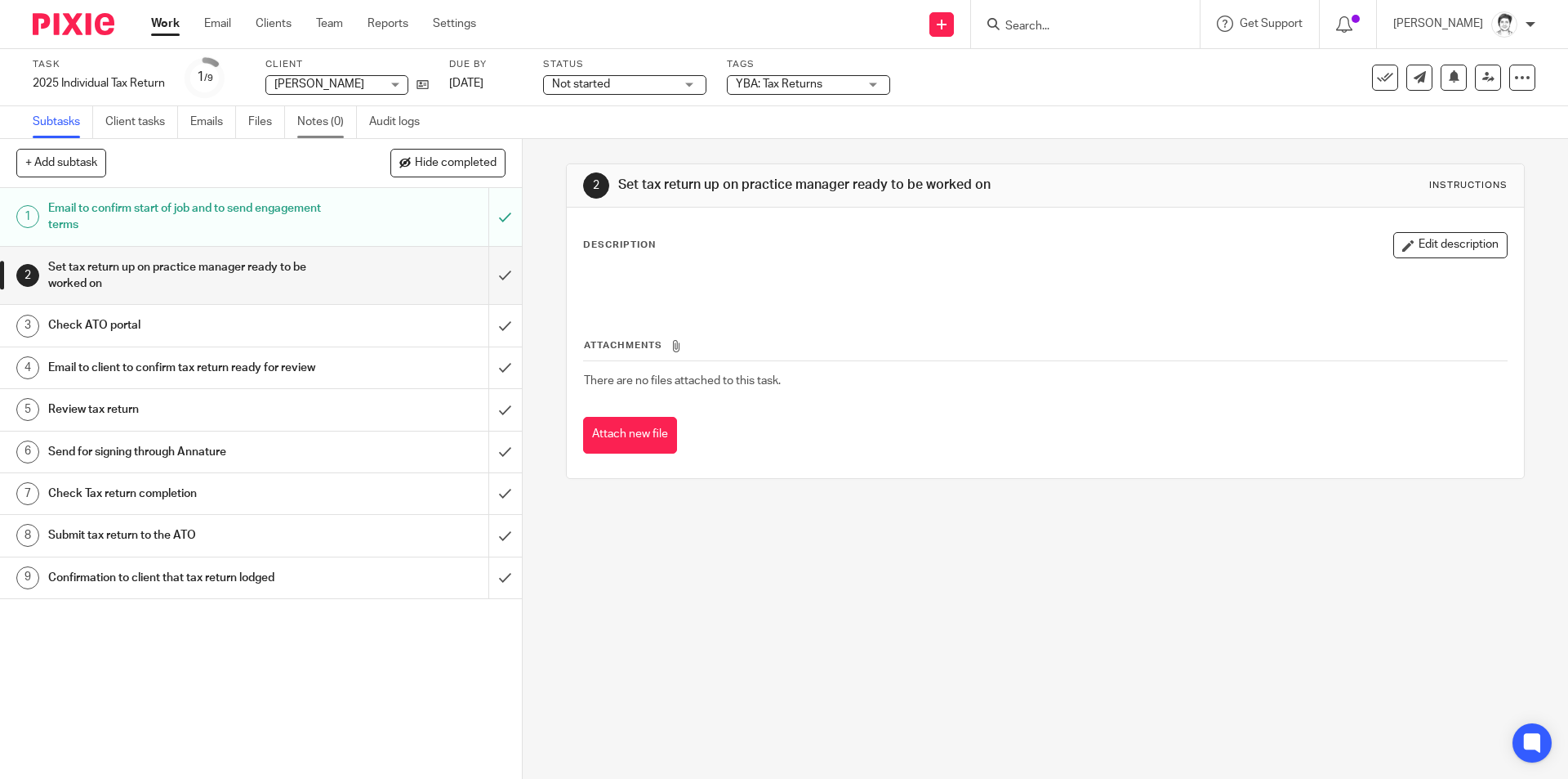
click at [317, 126] on link "Notes (0)" at bounding box center [327, 122] width 60 height 32
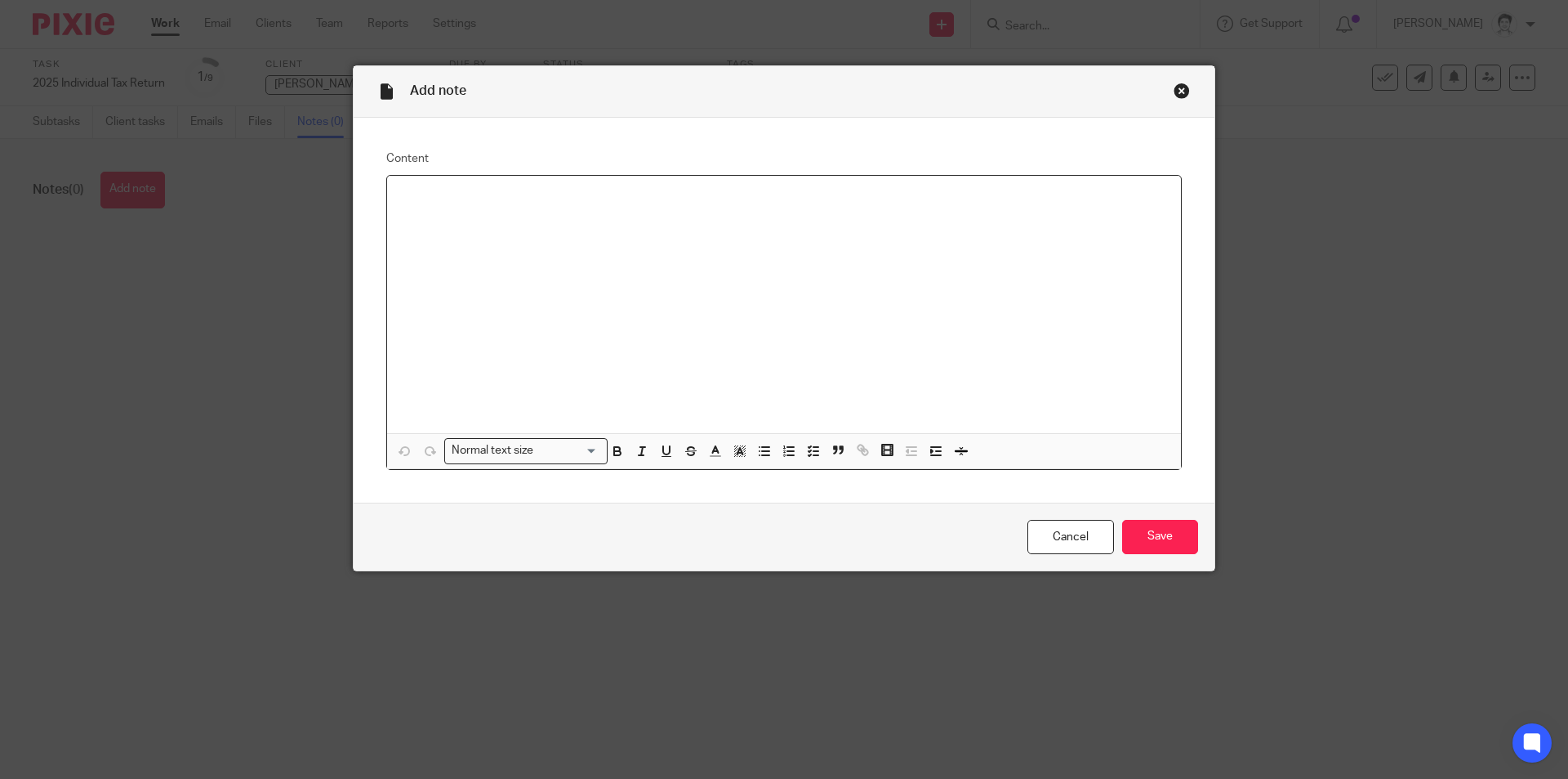
click at [465, 226] on div at bounding box center [784, 305] width 793 height 258
click at [759, 454] on icon "button" at bounding box center [764, 451] width 15 height 15
click at [541, 223] on p at bounding box center [799, 229] width 735 height 16
click at [553, 218] on p "payment summary" at bounding box center [799, 213] width 735 height 16
click at [424, 244] on div "ATO prefill report shows: payment summary x2" at bounding box center [784, 305] width 793 height 258
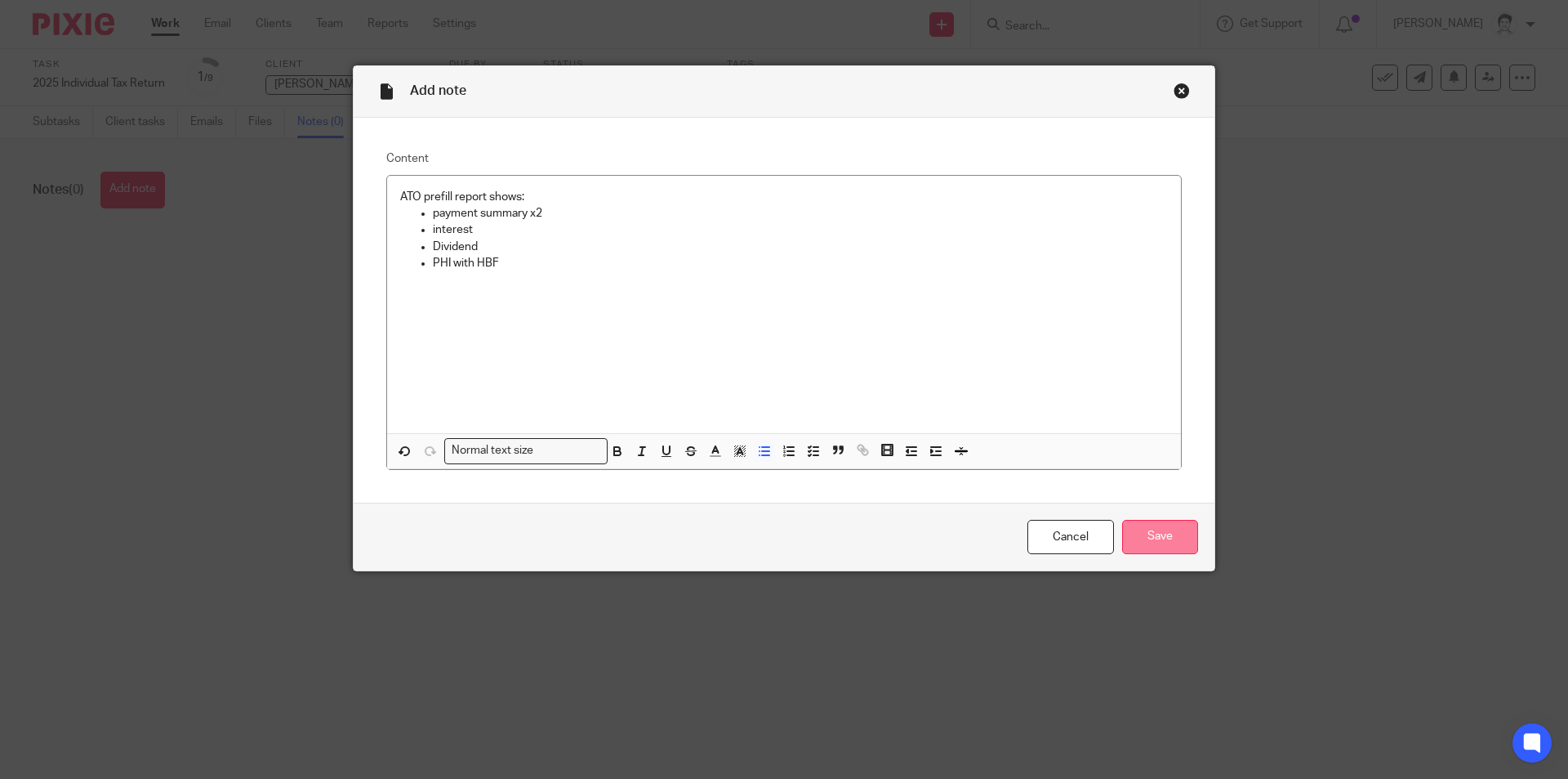
click at [1136, 533] on input "Save" at bounding box center [1159, 537] width 76 height 35
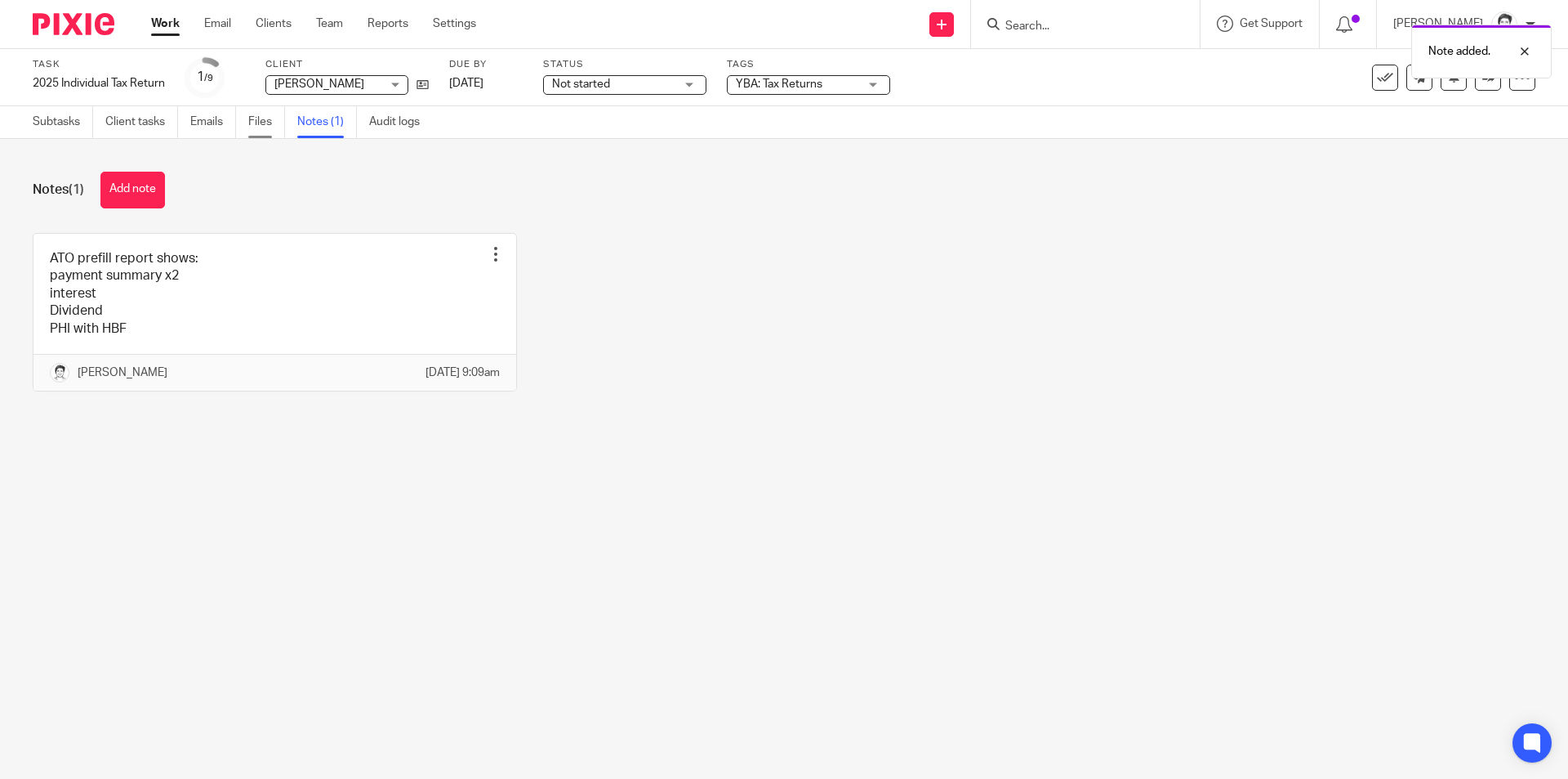
click at [262, 122] on link "Files" at bounding box center [266, 122] width 37 height 32
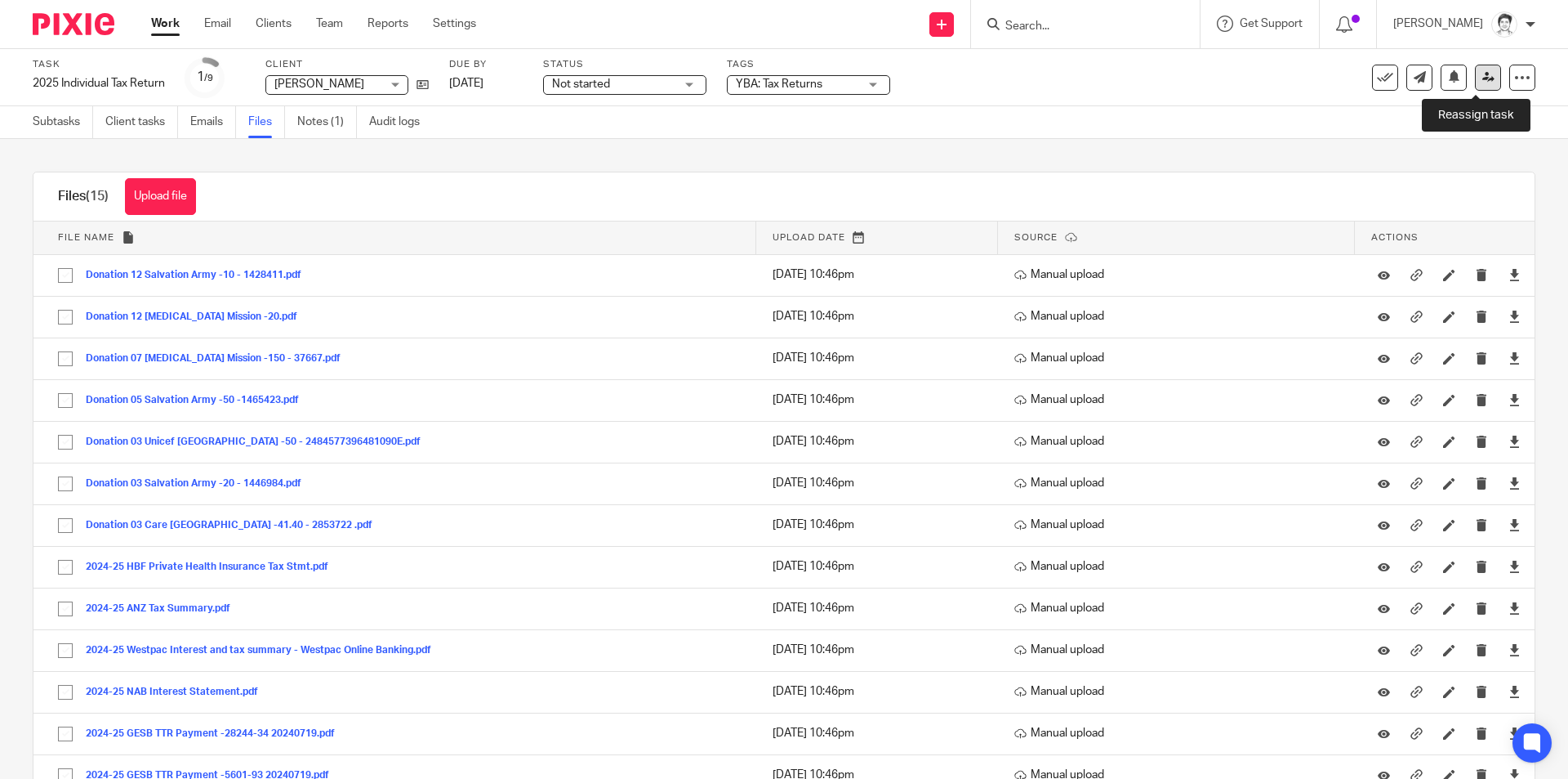
click at [1483, 82] on icon at bounding box center [1489, 77] width 12 height 12
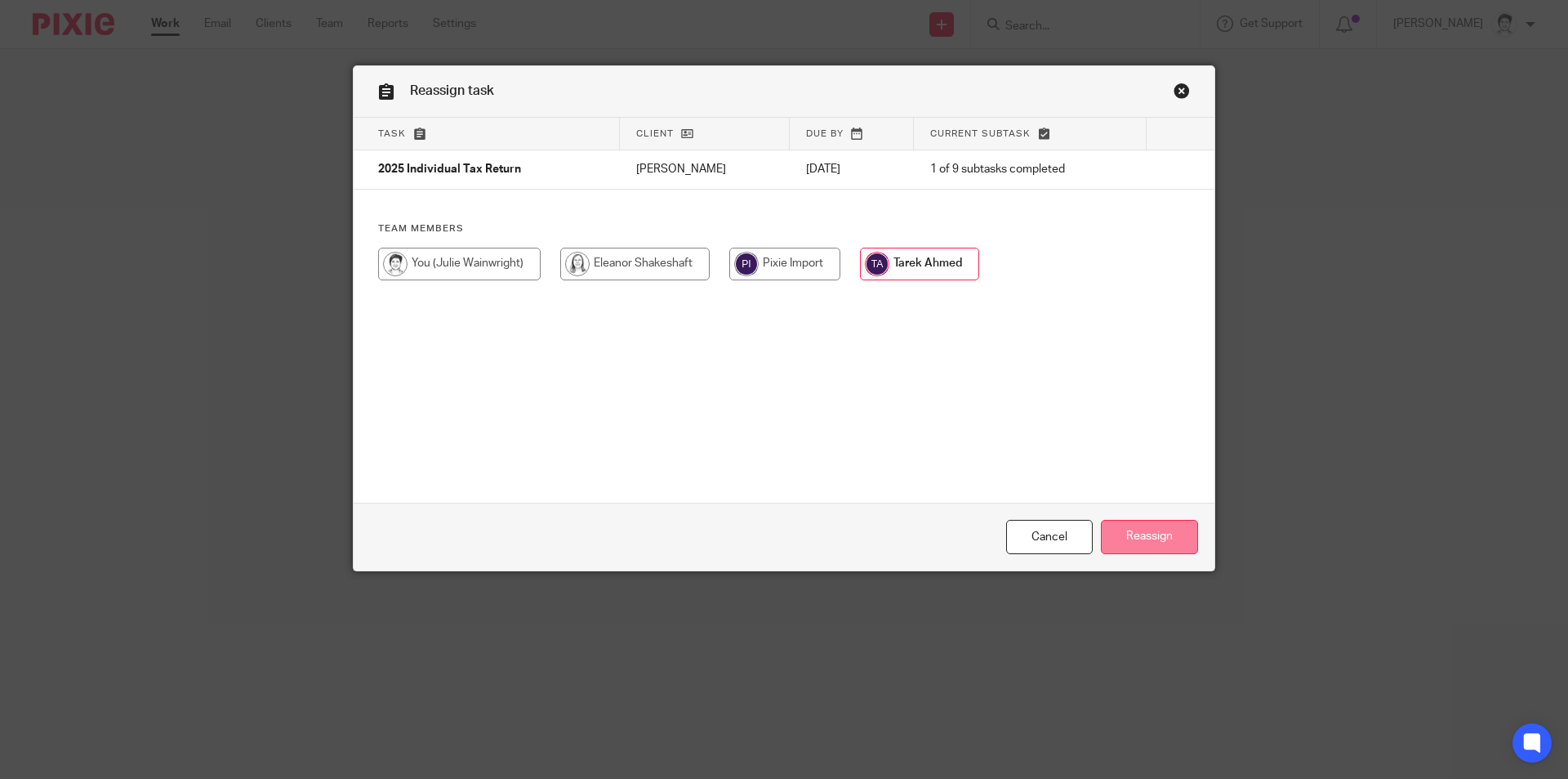
click at [1164, 545] on input "Reassign" at bounding box center [1149, 537] width 97 height 35
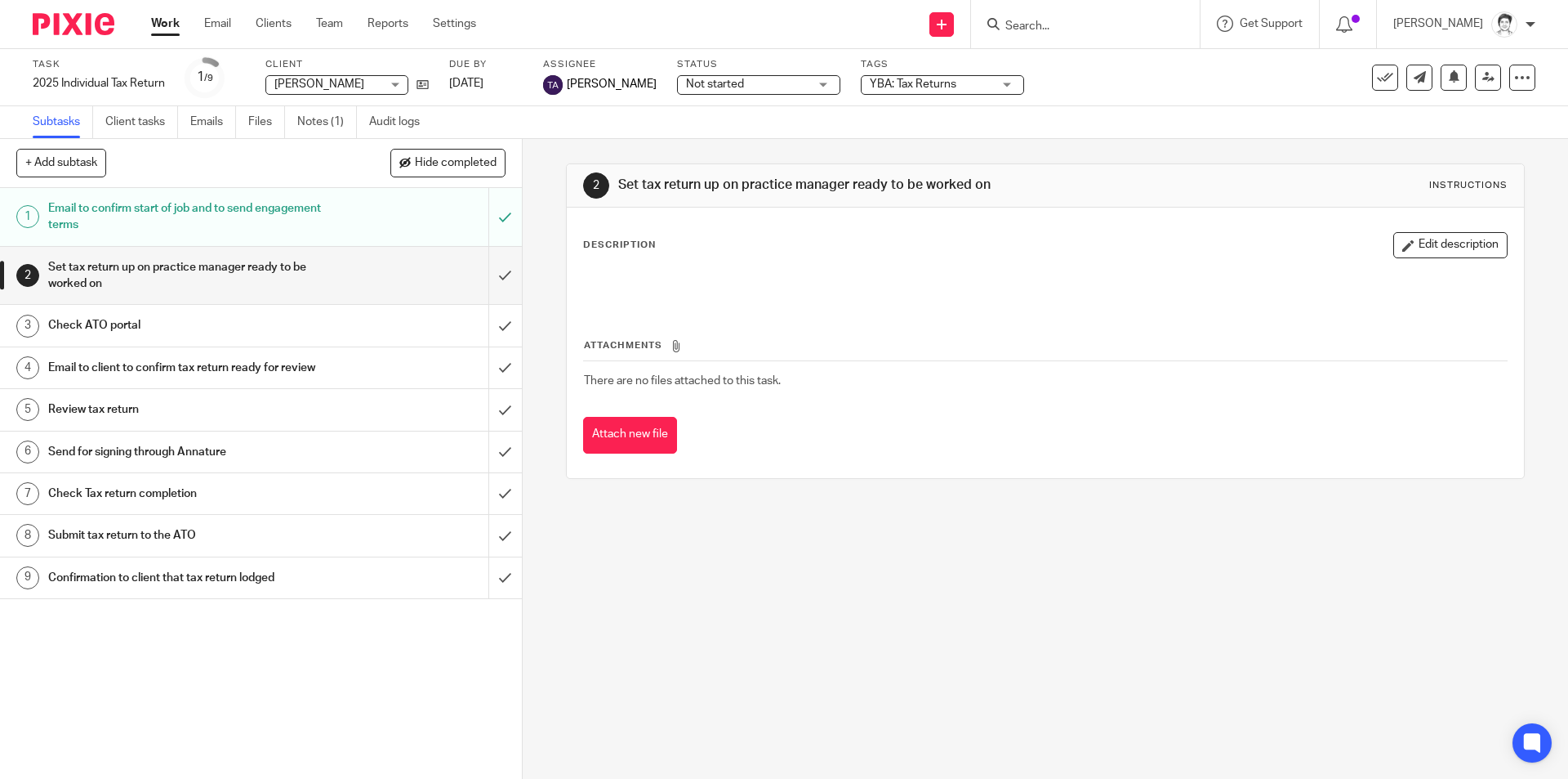
click at [1026, 20] on input "Search" at bounding box center [1077, 27] width 147 height 15
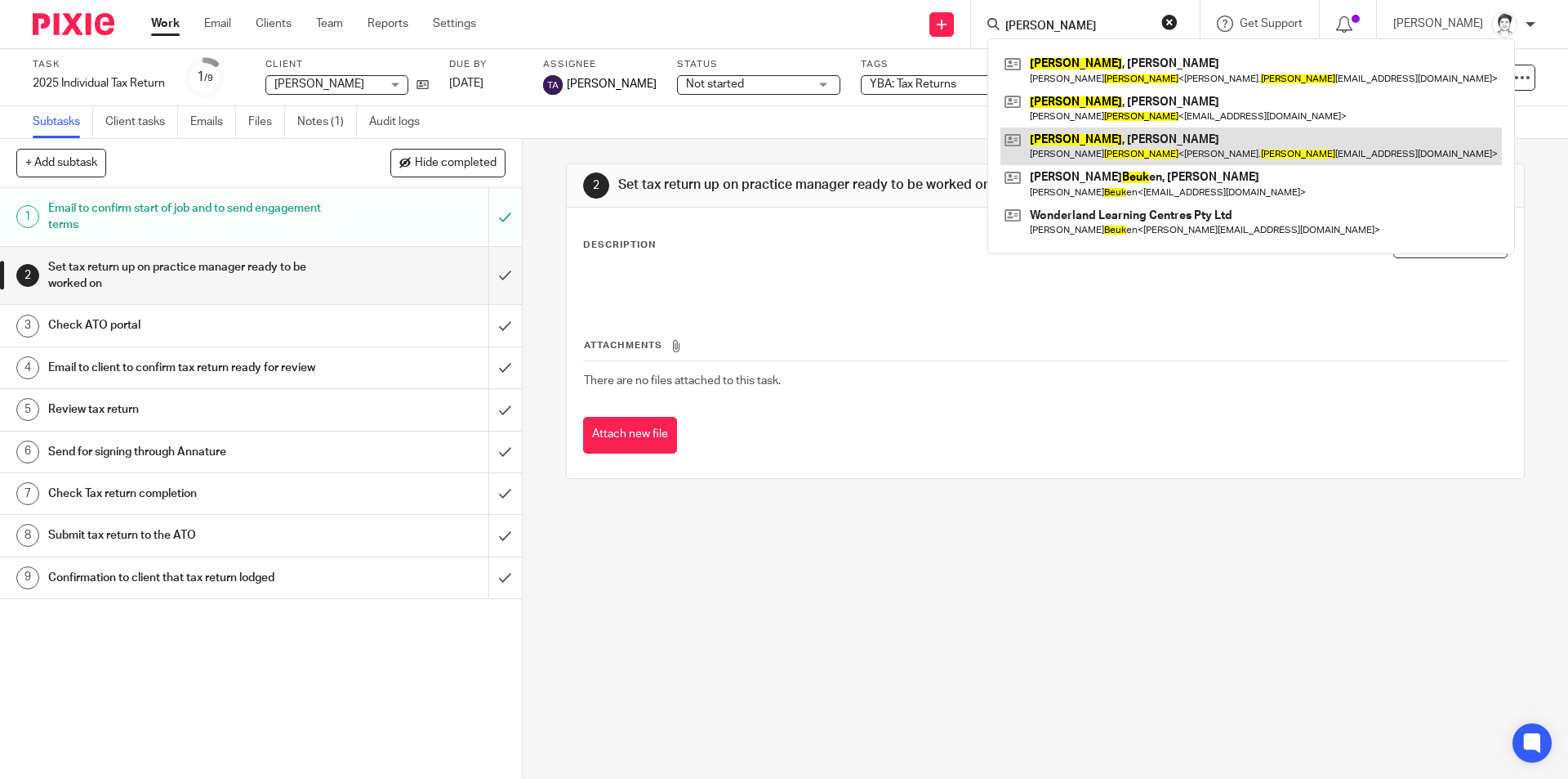
type input "beck"
click at [1066, 148] on link at bounding box center [1252, 146] width 502 height 38
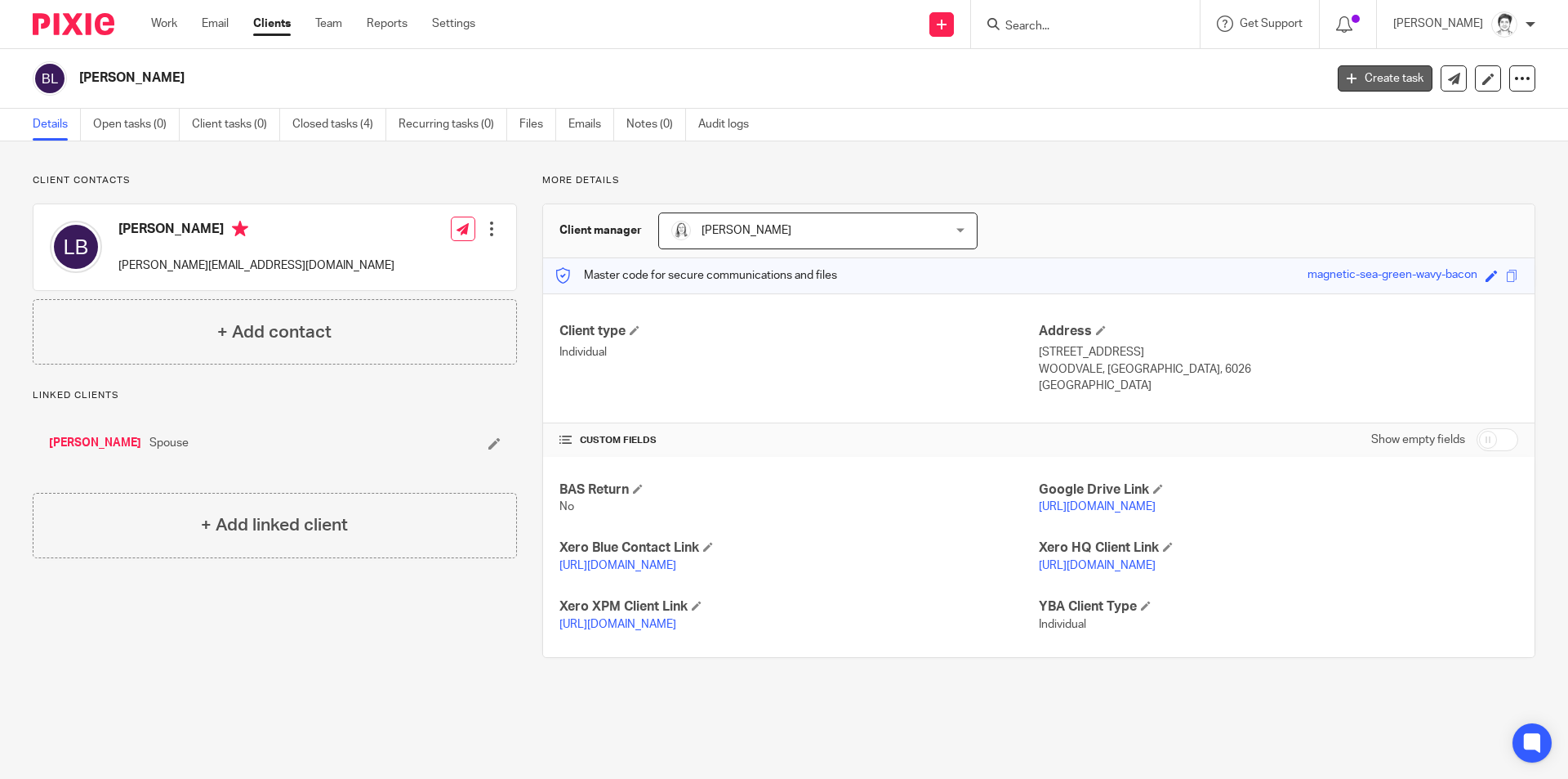
click at [1387, 85] on link "Create task" at bounding box center [1386, 78] width 95 height 26
click at [1368, 76] on link "Create task" at bounding box center [1386, 78] width 95 height 26
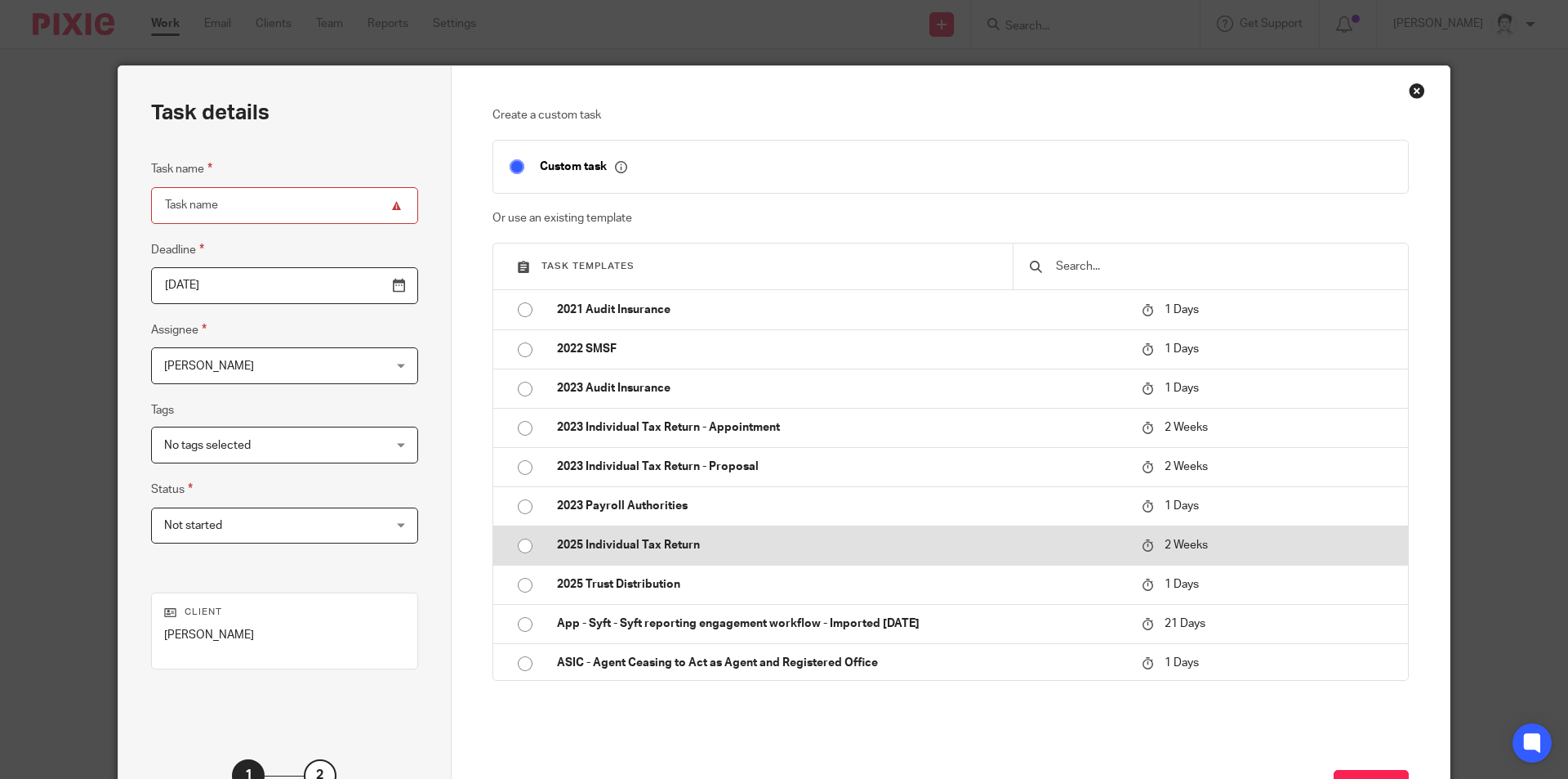
click at [656, 547] on p "2025 Individual Tax Return" at bounding box center [841, 545] width 568 height 16
type input "[DATE]"
type input "2025 Individual Tax Return"
checkbox input "false"
radio input "true"
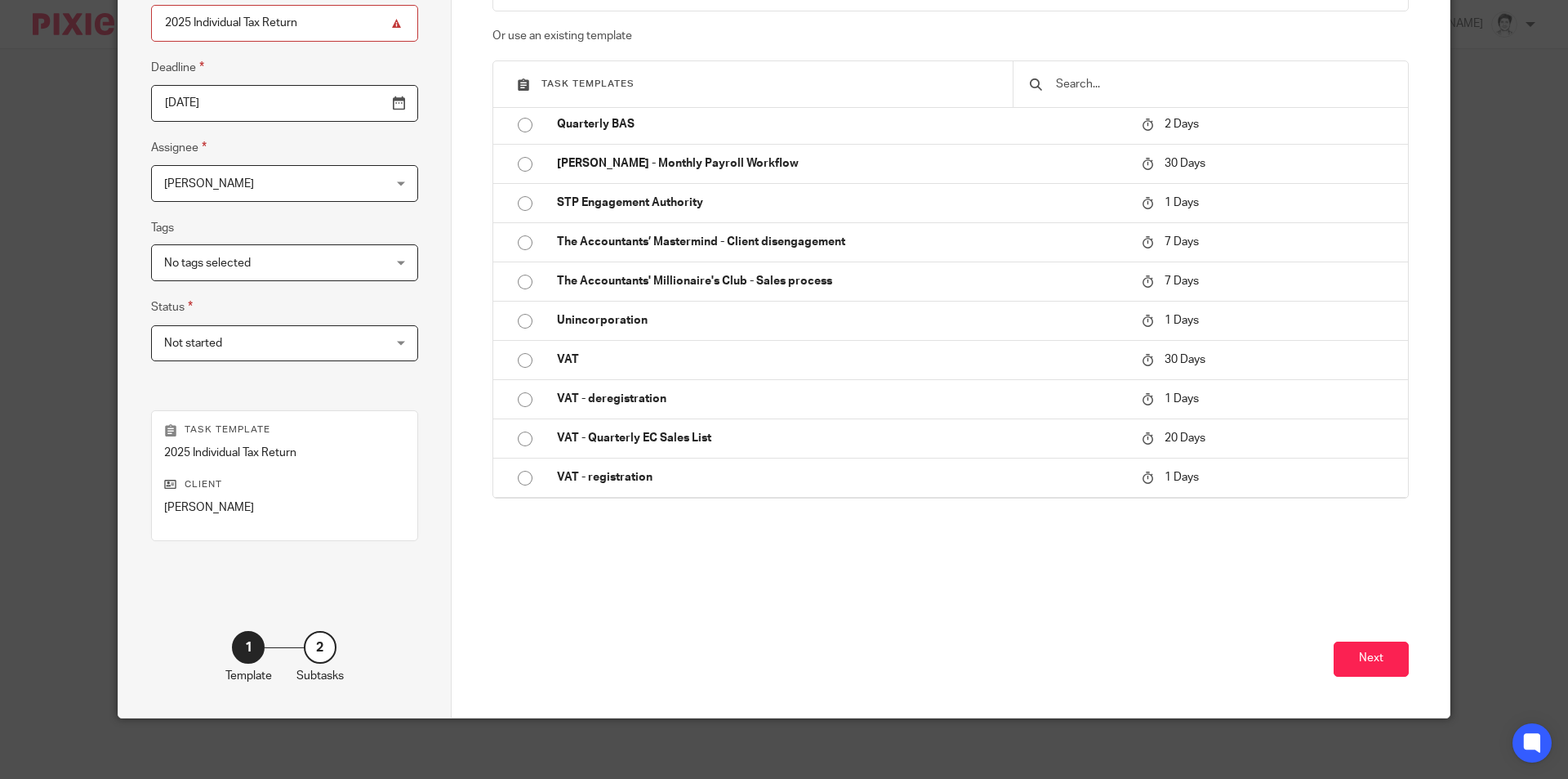
scroll to position [188, 0]
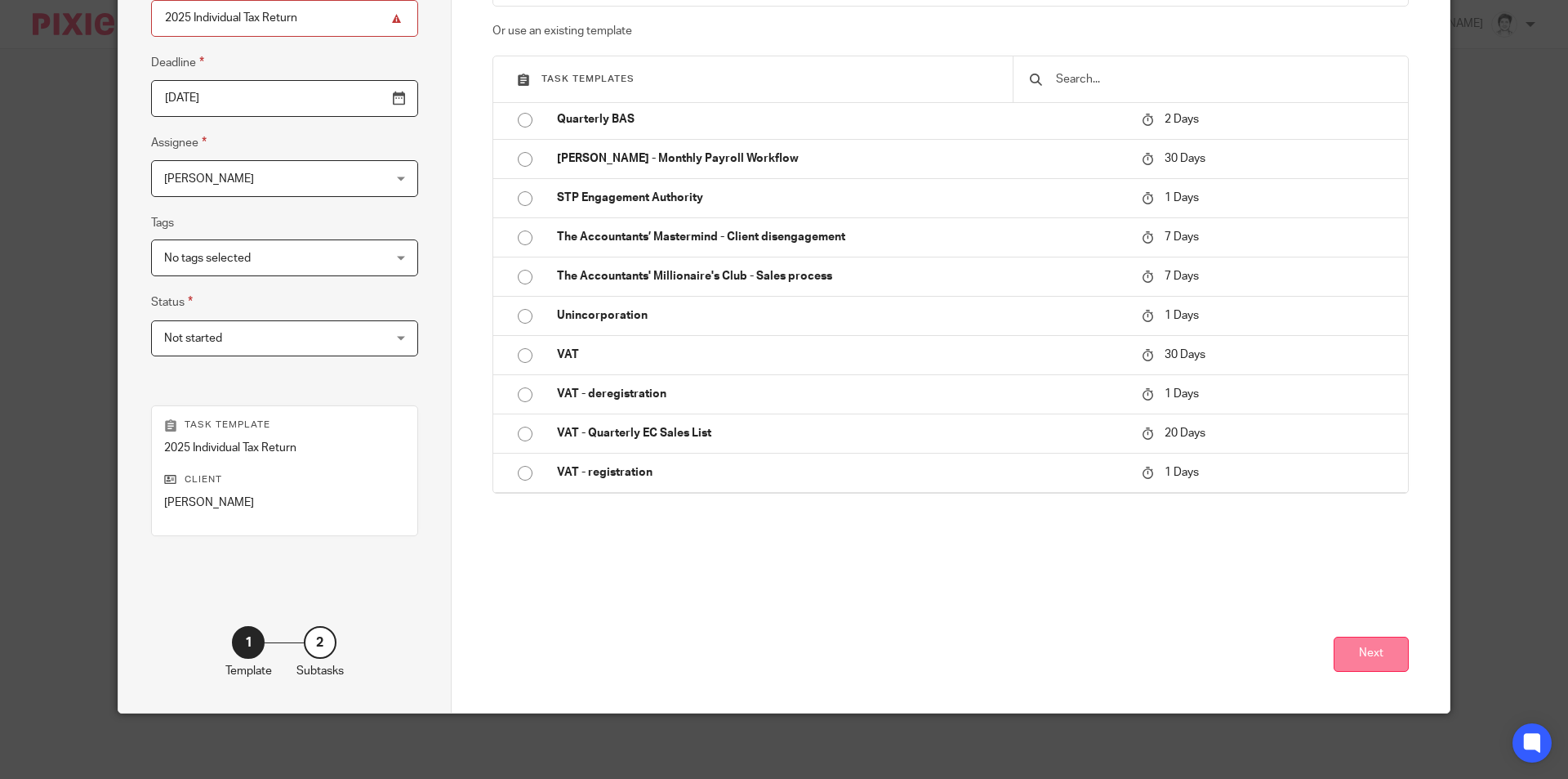
click at [1351, 658] on button "Next" at bounding box center [1372, 653] width 75 height 35
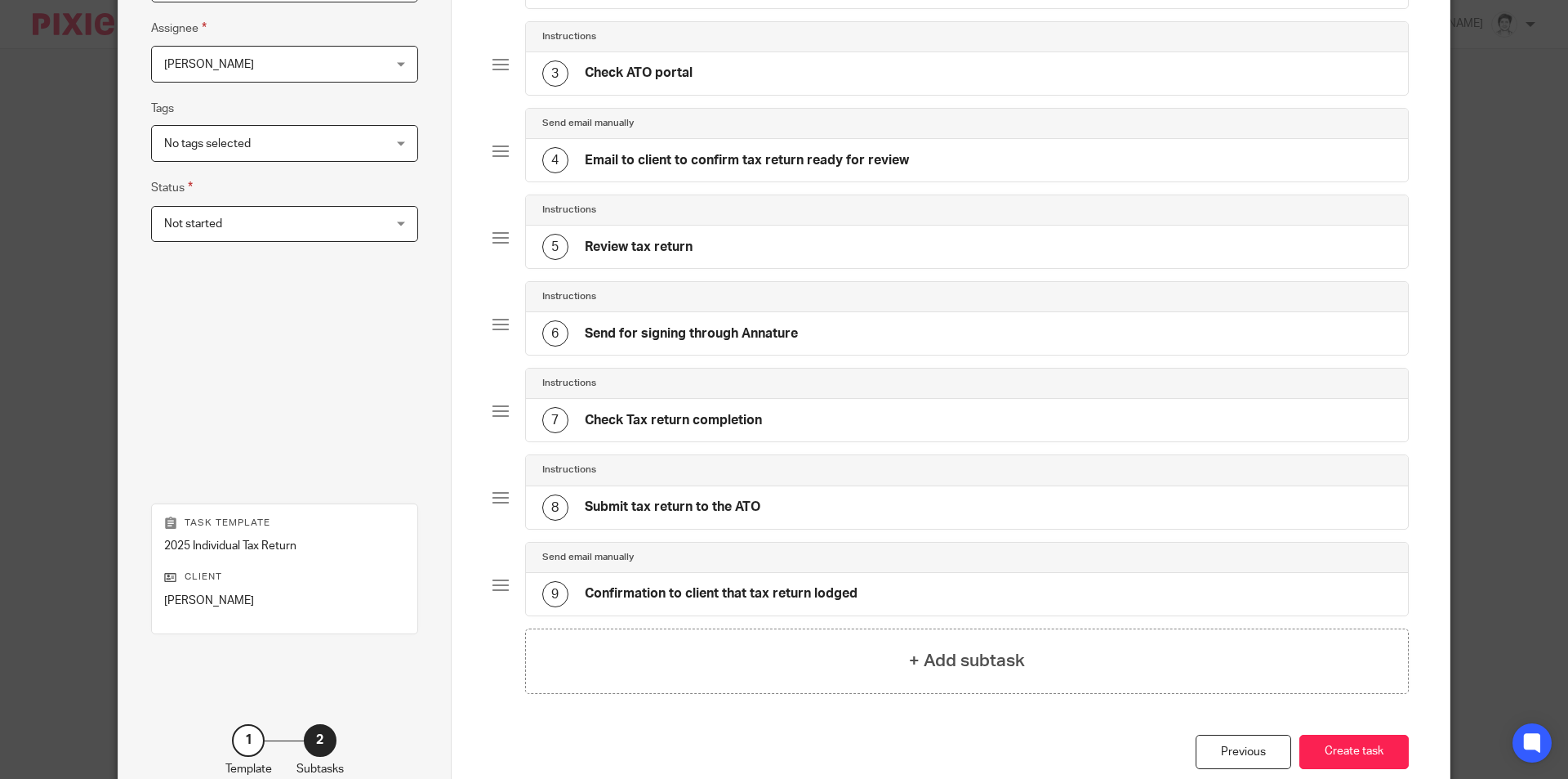
scroll to position [399, 0]
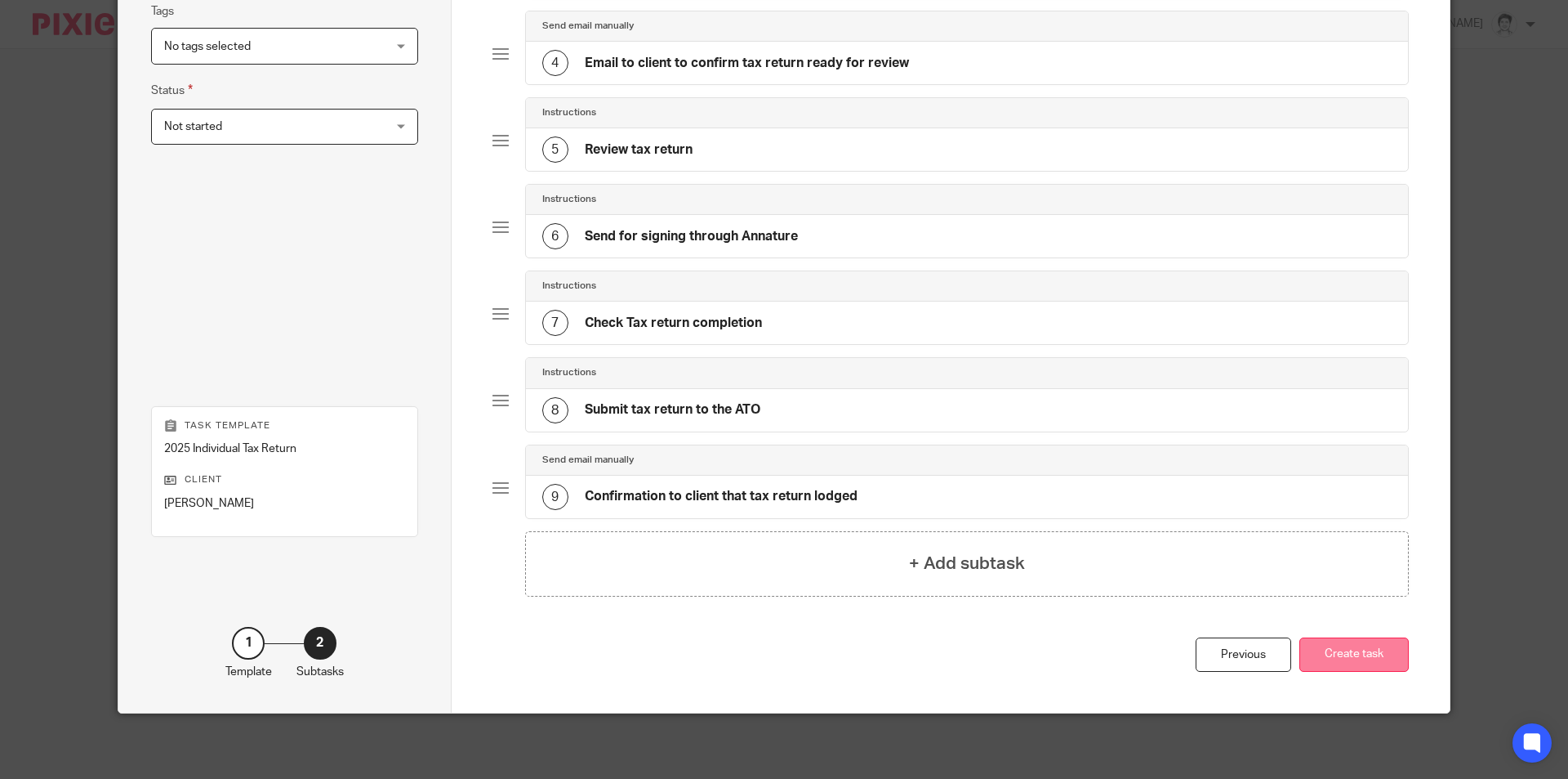
click at [1380, 664] on button "Create task" at bounding box center [1354, 654] width 109 height 35
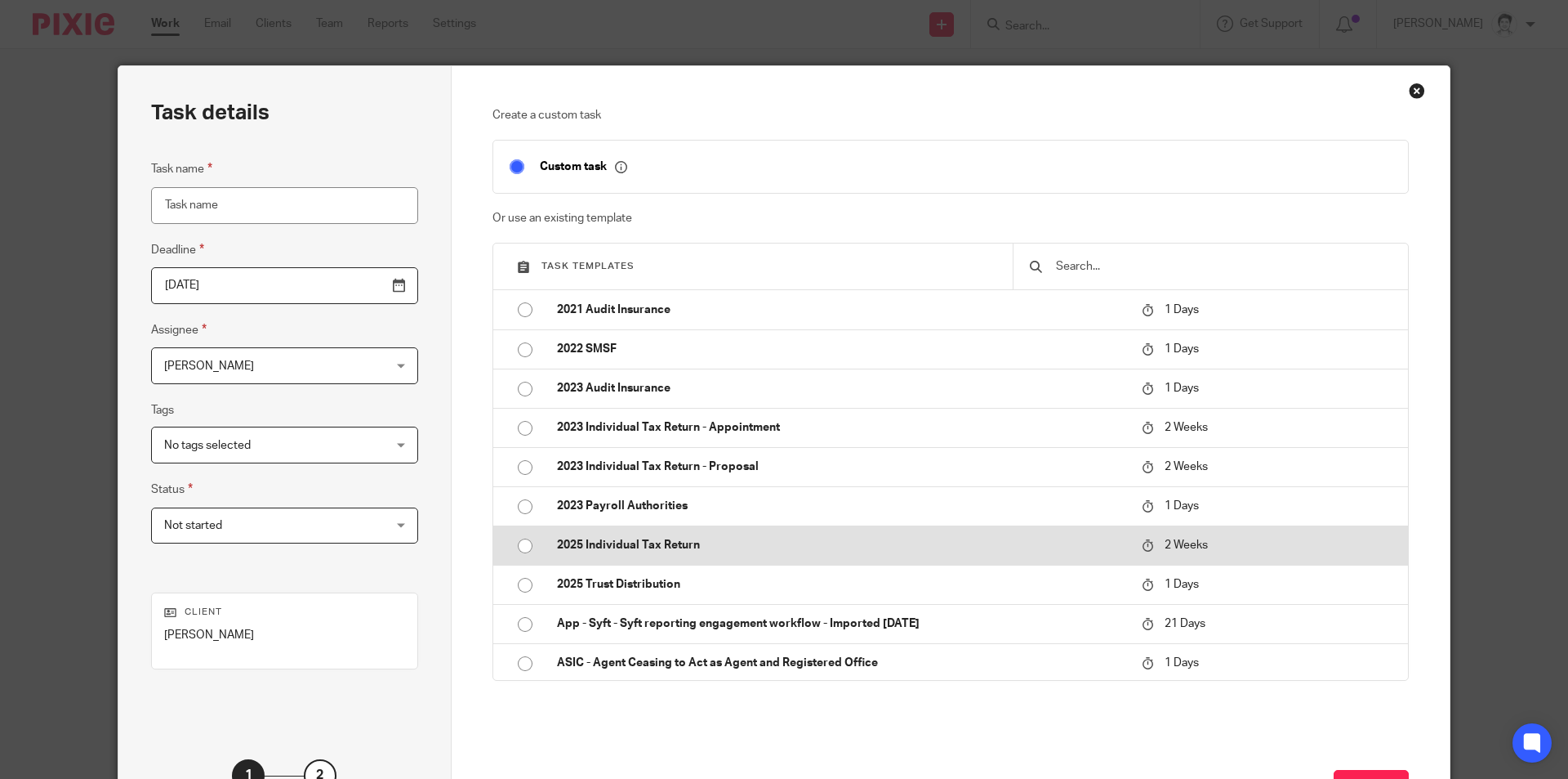
click at [621, 543] on p "2025 Individual Tax Return" at bounding box center [841, 545] width 568 height 16
type input "[DATE]"
type input "2025 Individual Tax Return"
checkbox input "false"
radio input "true"
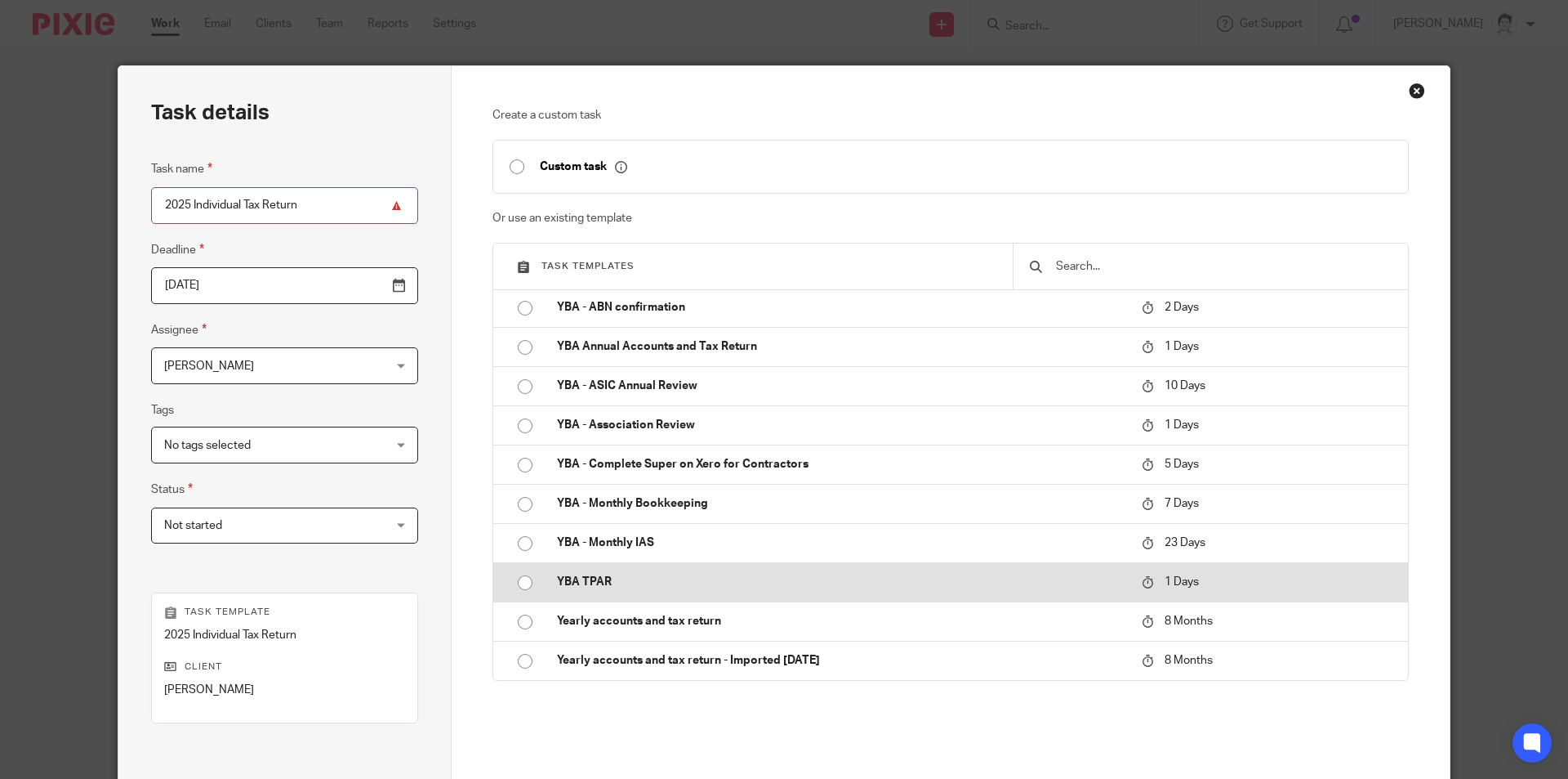
scroll to position [188, 0]
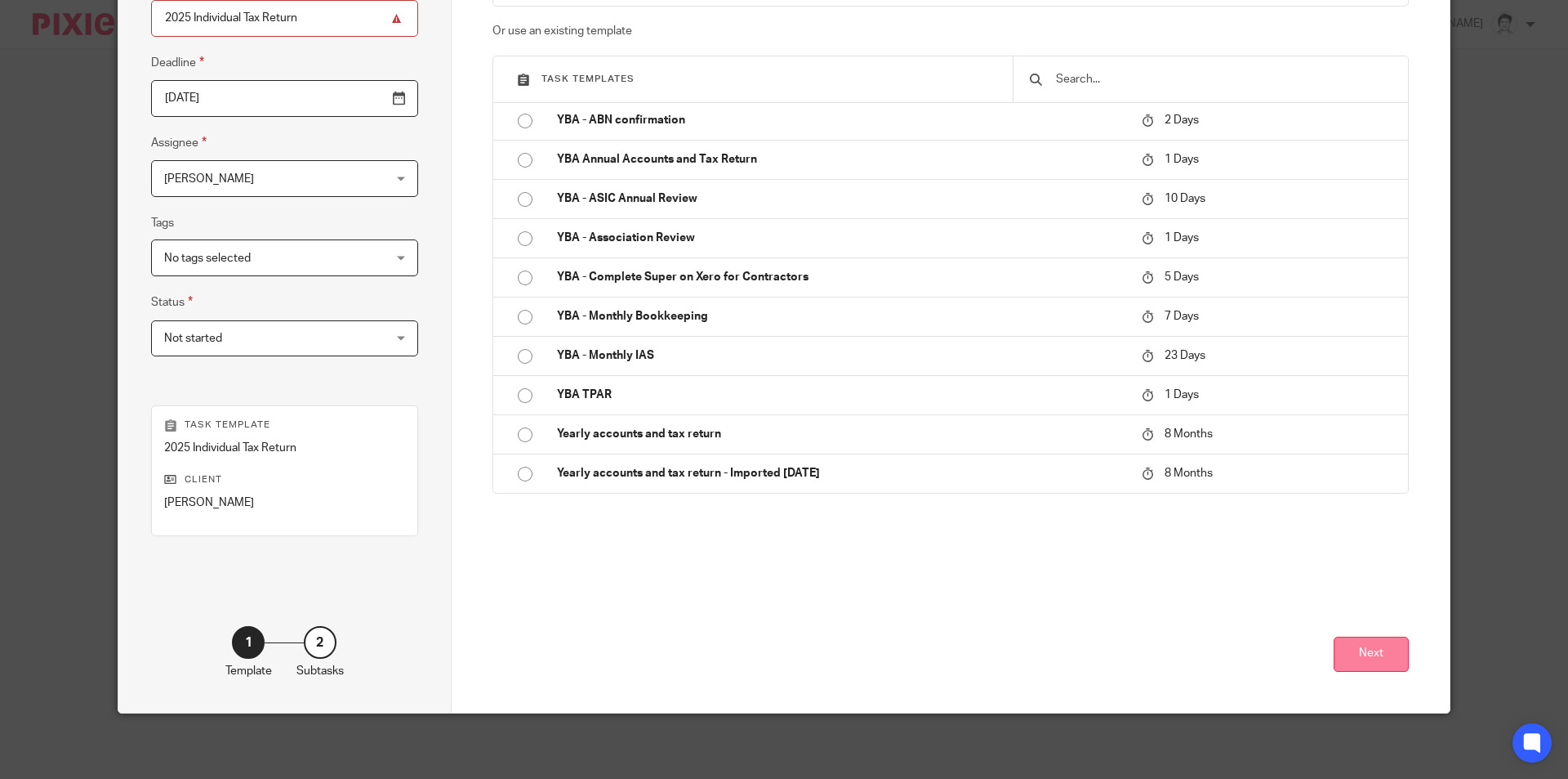
click at [1371, 655] on button "Next" at bounding box center [1372, 653] width 75 height 35
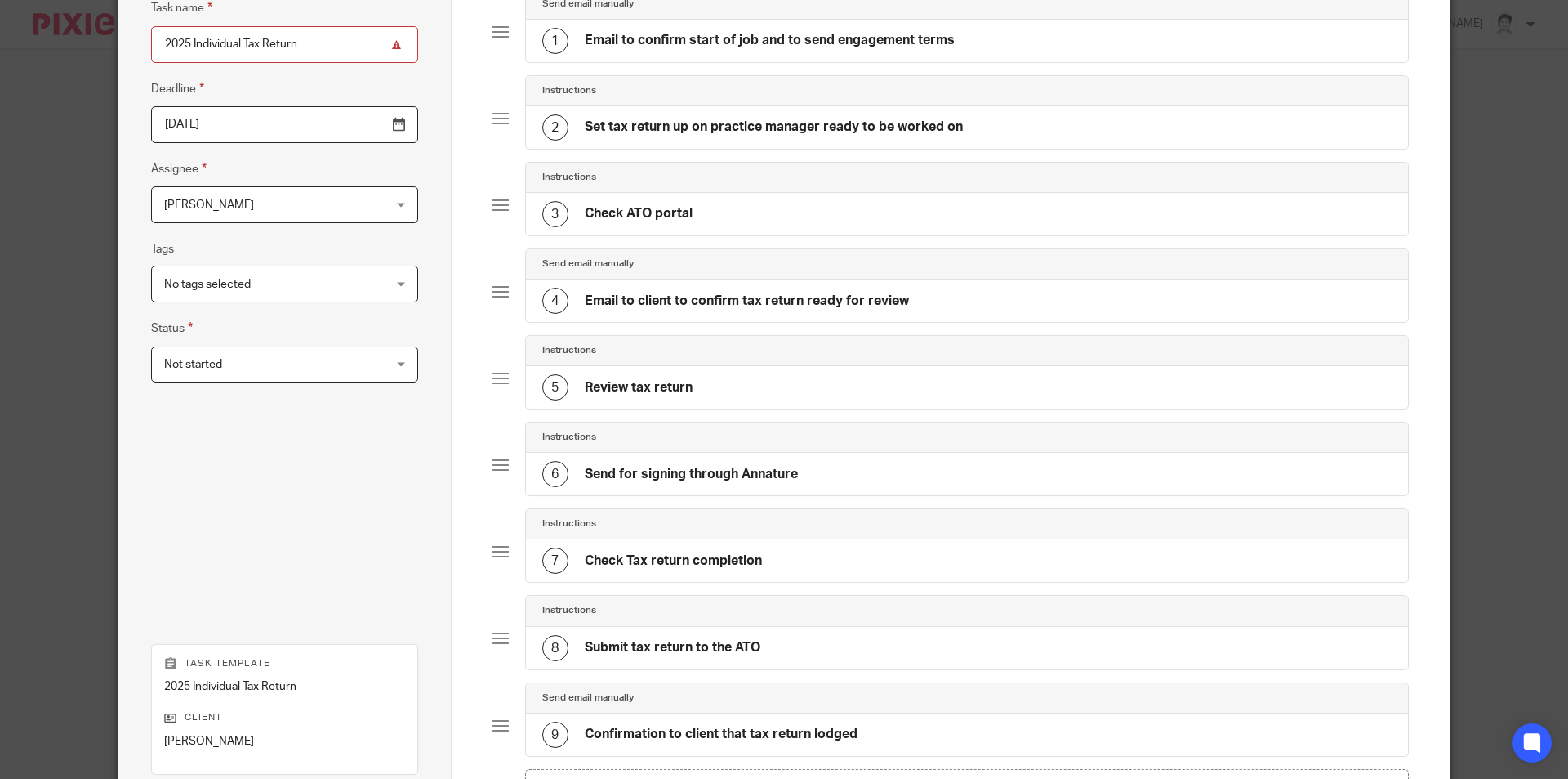
scroll to position [399, 0]
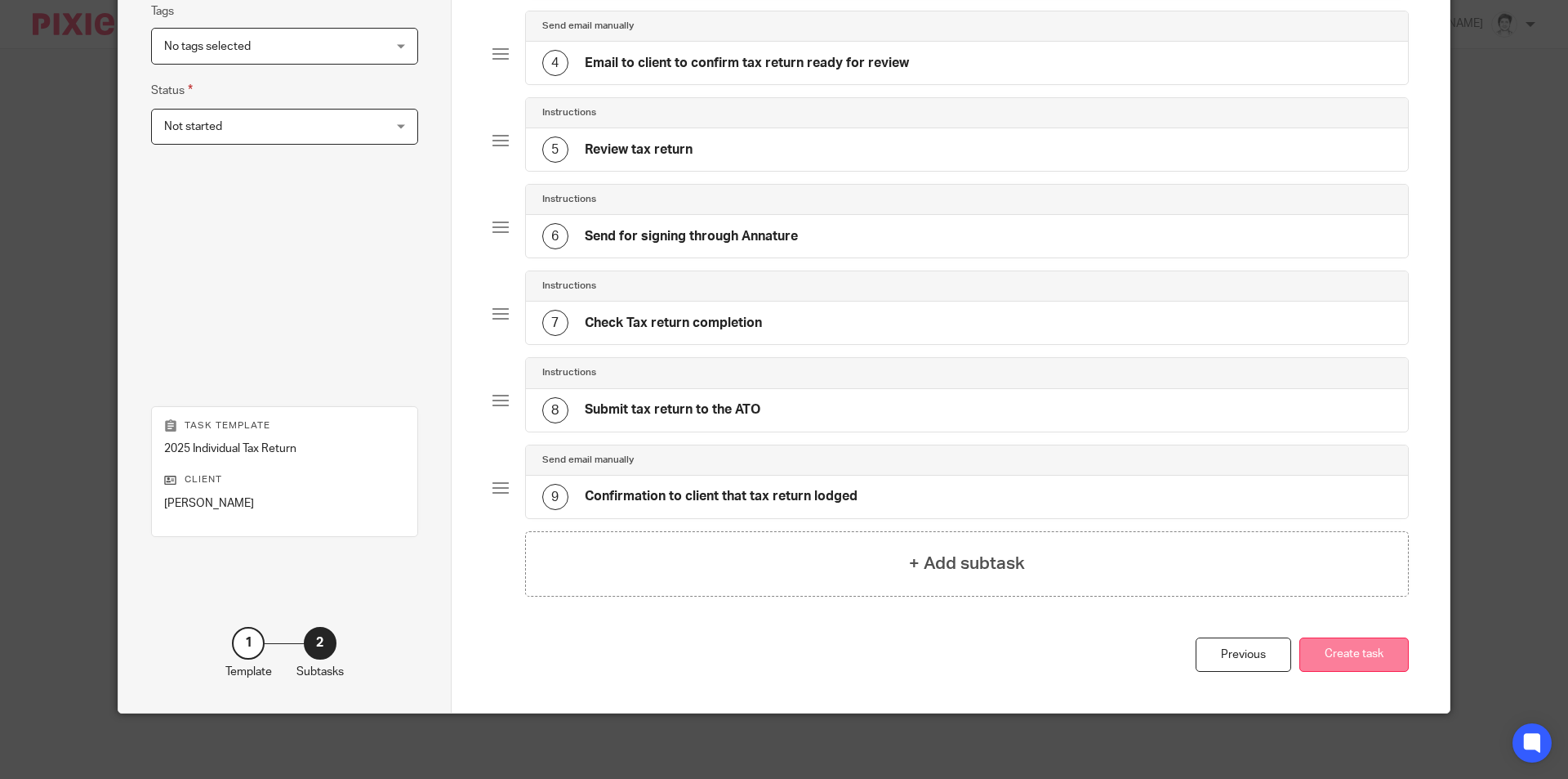
click at [1381, 669] on button "Create task" at bounding box center [1354, 654] width 109 height 35
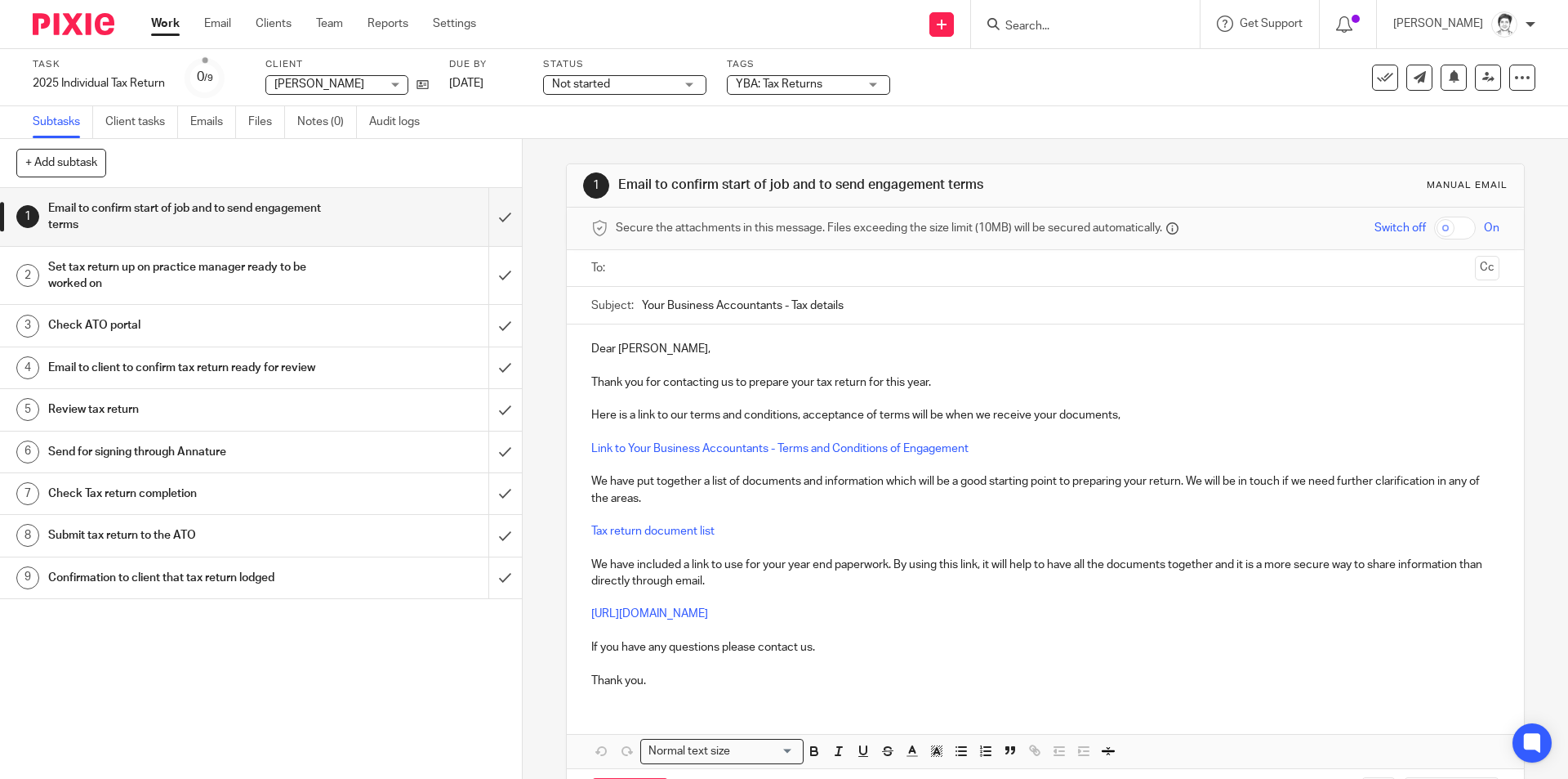
click at [723, 252] on div at bounding box center [1046, 268] width 857 height 37
drag, startPoint x: 647, startPoint y: 263, endPoint x: 663, endPoint y: 264, distance: 16.0
click at [646, 267] on input "text" at bounding box center [1044, 268] width 846 height 19
drag, startPoint x: 913, startPoint y: 613, endPoint x: 586, endPoint y: 621, distance: 327.1
click at [591, 621] on p "[URL][DOMAIN_NAME]" at bounding box center [1044, 617] width 907 height 16
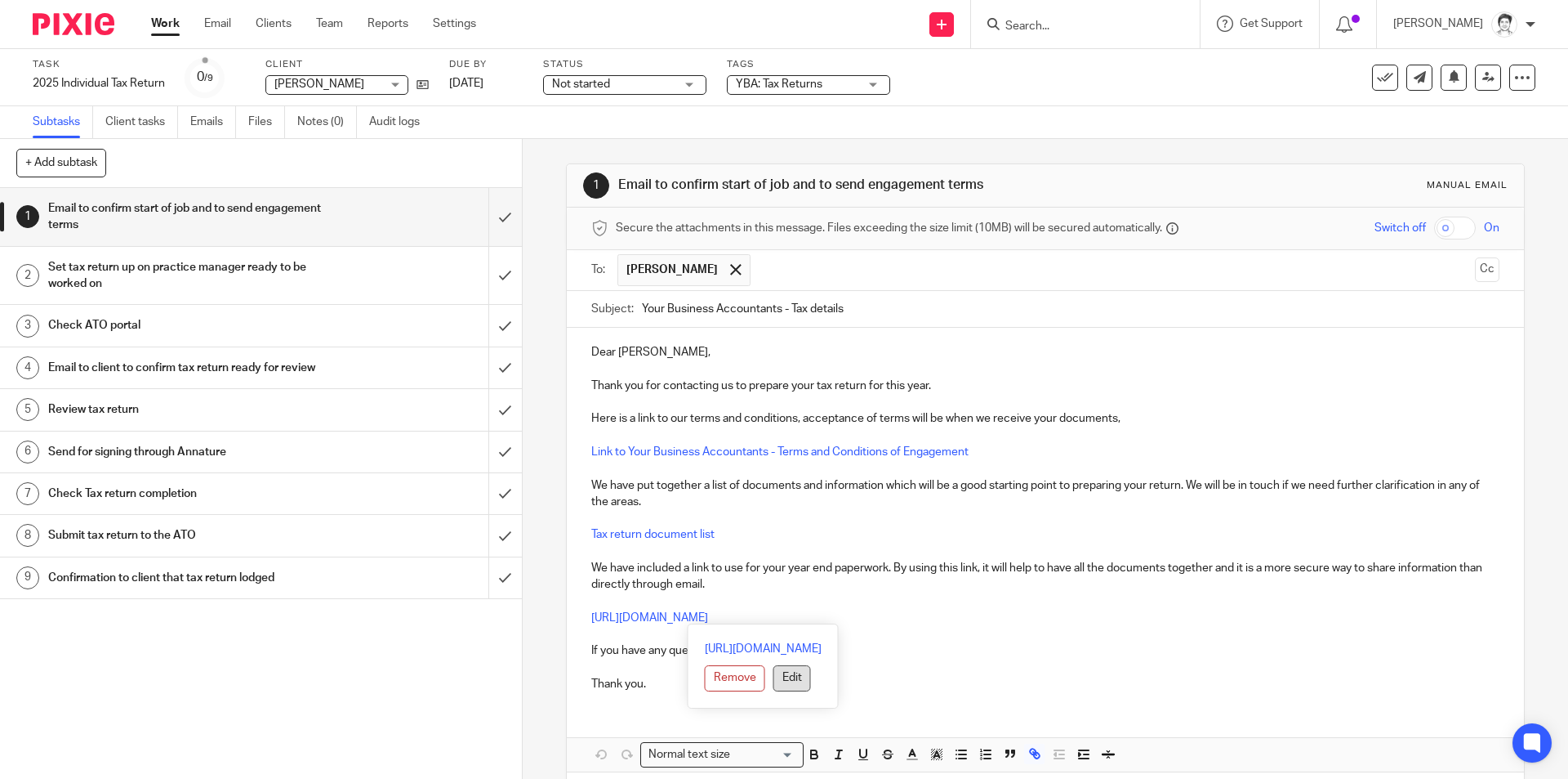
click at [774, 676] on button "Edit" at bounding box center [792, 678] width 38 height 26
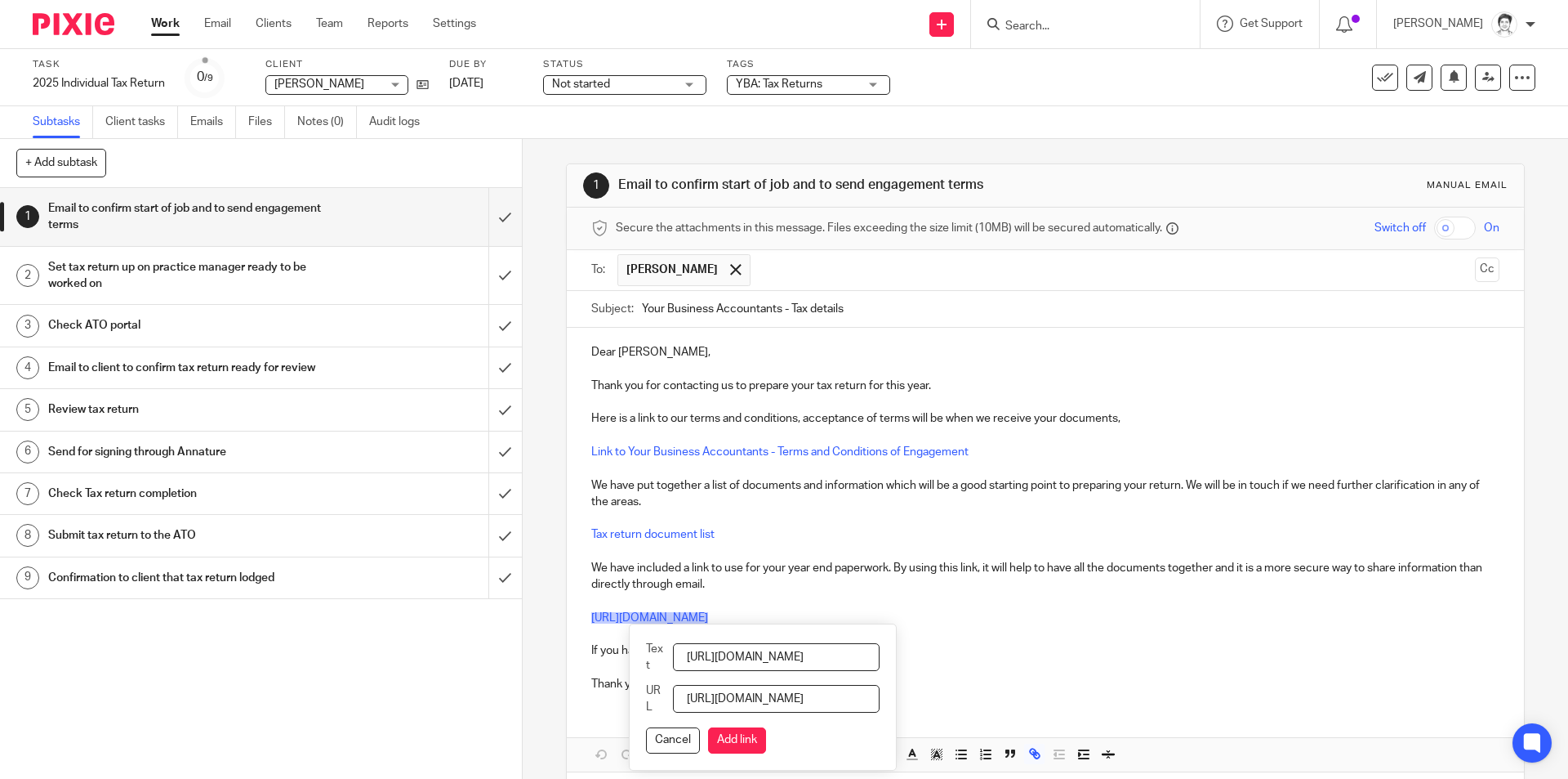
scroll to position [0, 200]
drag, startPoint x: 693, startPoint y: 656, endPoint x: 1109, endPoint y: 655, distance: 416.0
click at [1113, 656] on div "Dear [PERSON_NAME], Thank you for contacting us to prepare your tax return for …" at bounding box center [1044, 549] width 956 height 444
type input "Please use this link"
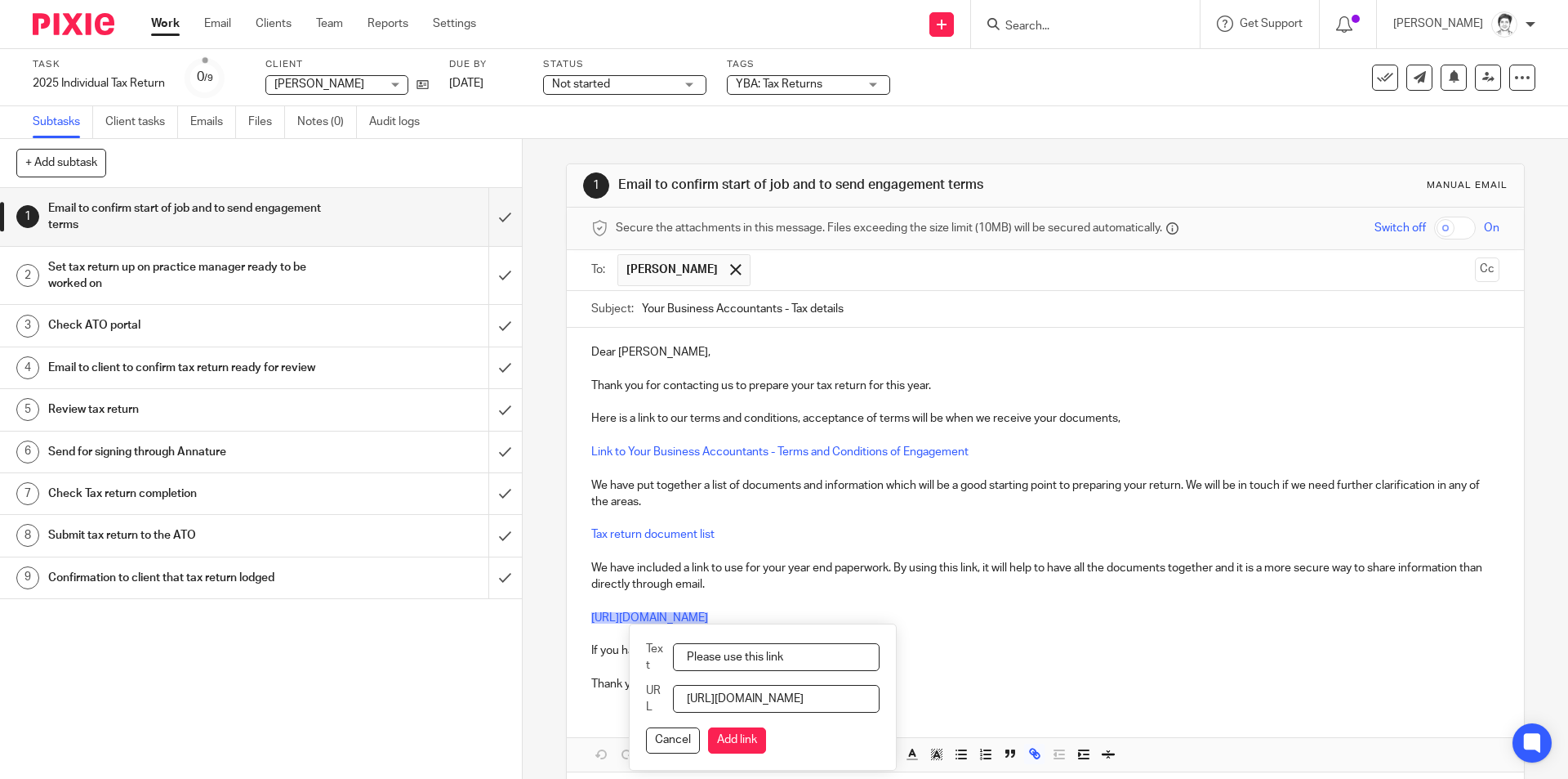
drag, startPoint x: 756, startPoint y: 744, endPoint x: 862, endPoint y: 650, distance: 141.7
click at [760, 740] on button "Add link" at bounding box center [737, 740] width 58 height 26
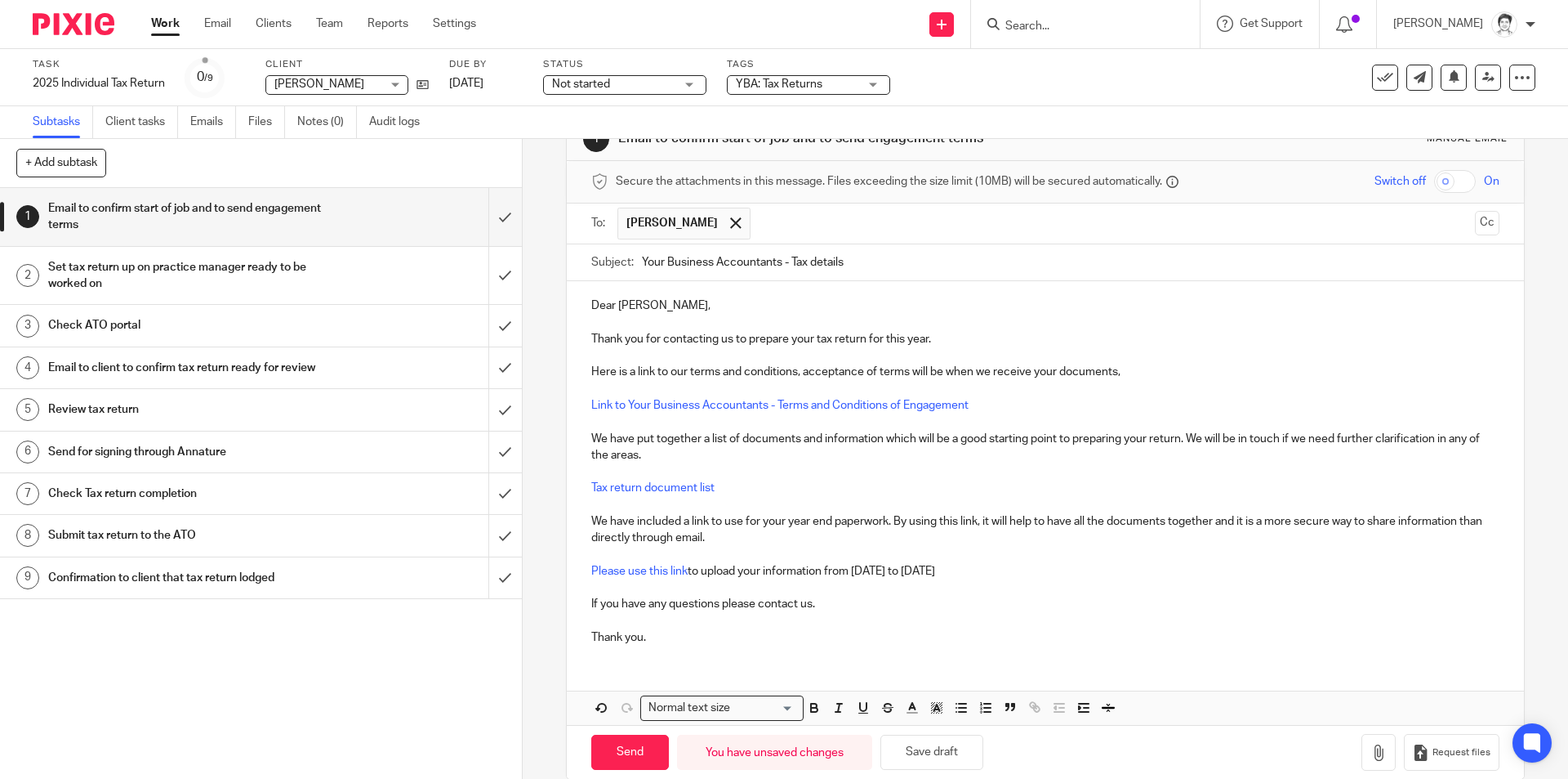
scroll to position [71, 0]
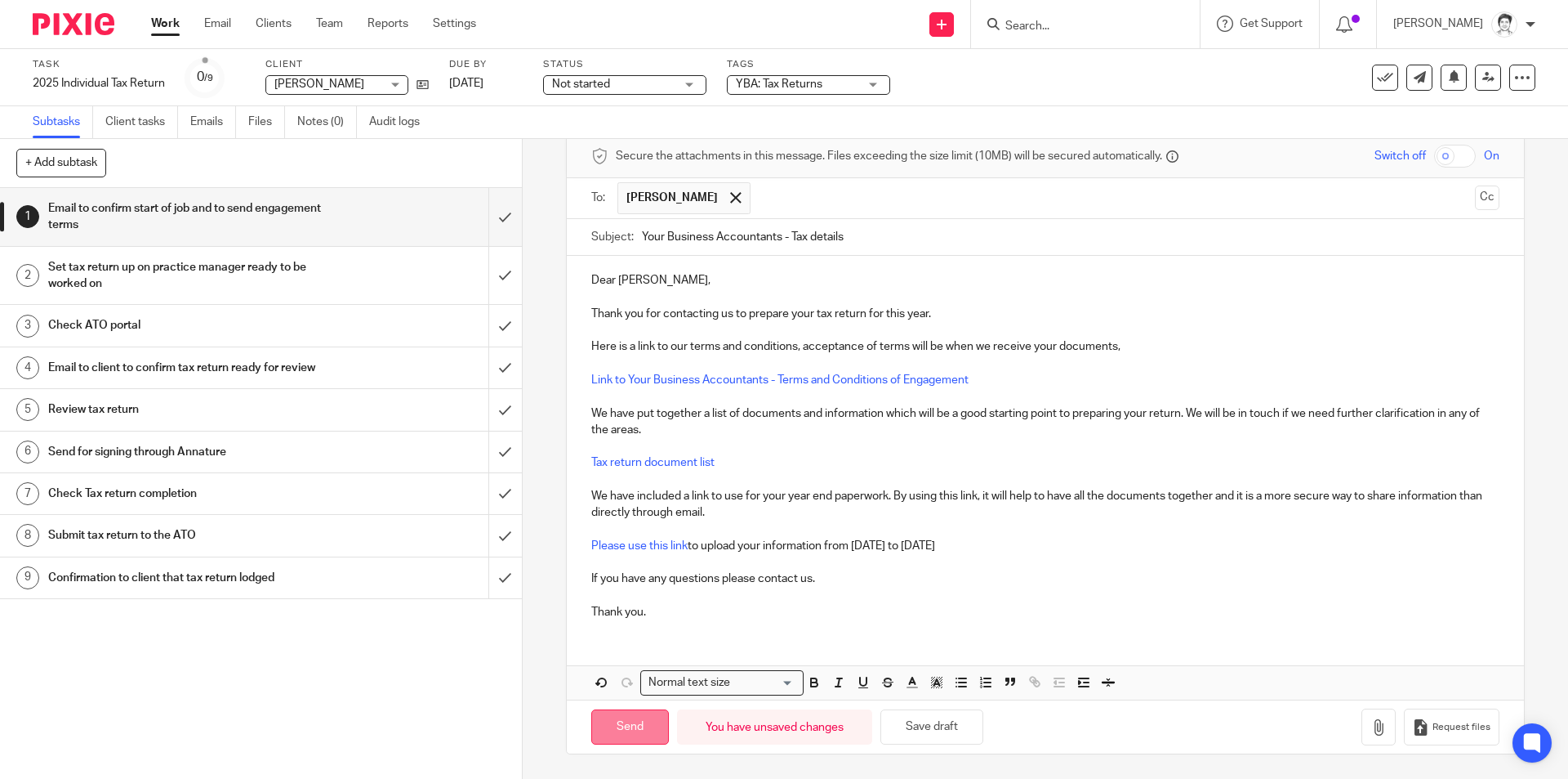
click at [638, 738] on input "Send" at bounding box center [630, 726] width 77 height 35
type input "Sent"
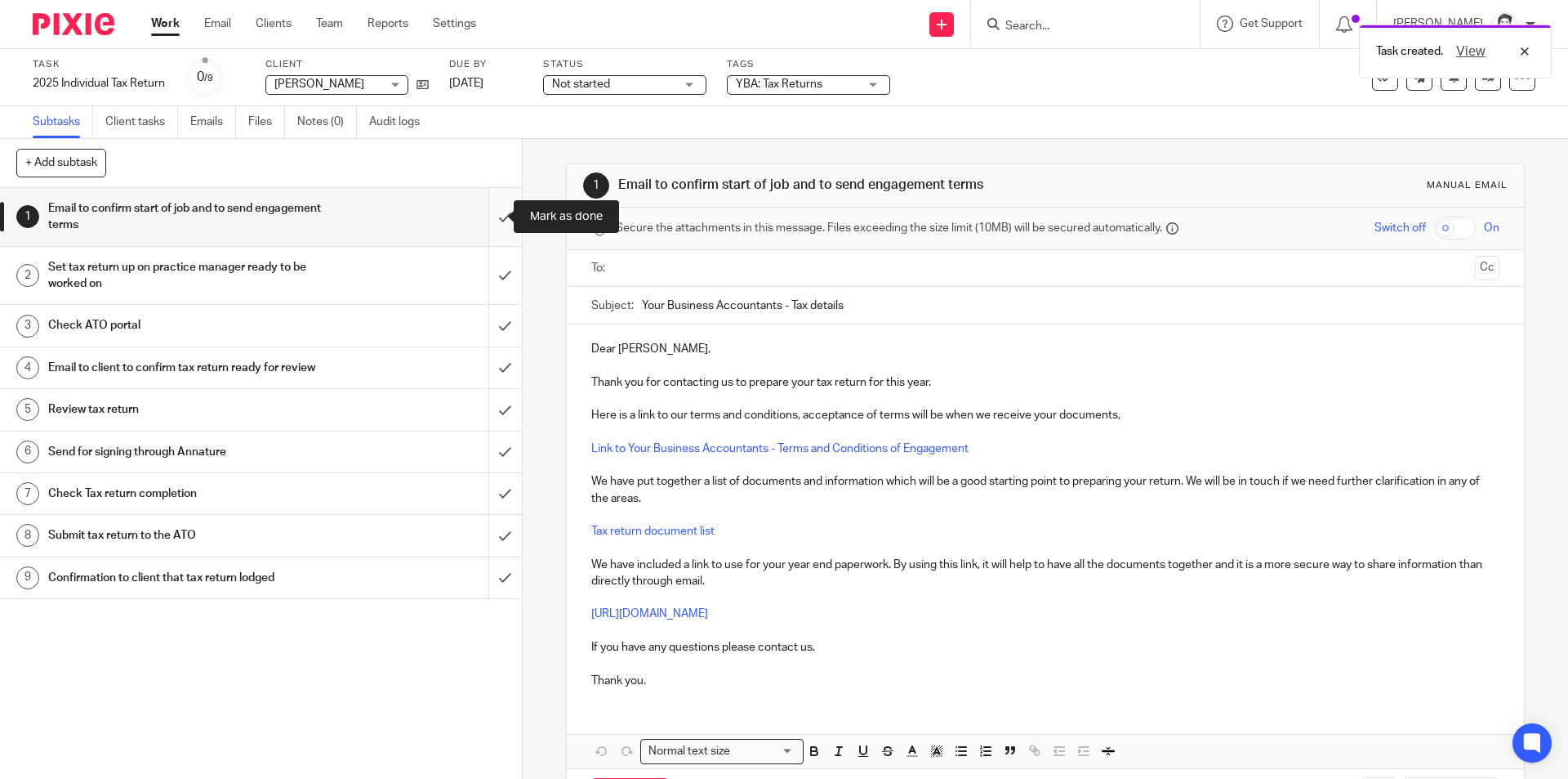
click at [480, 222] on input "submit" at bounding box center [261, 216] width 522 height 58
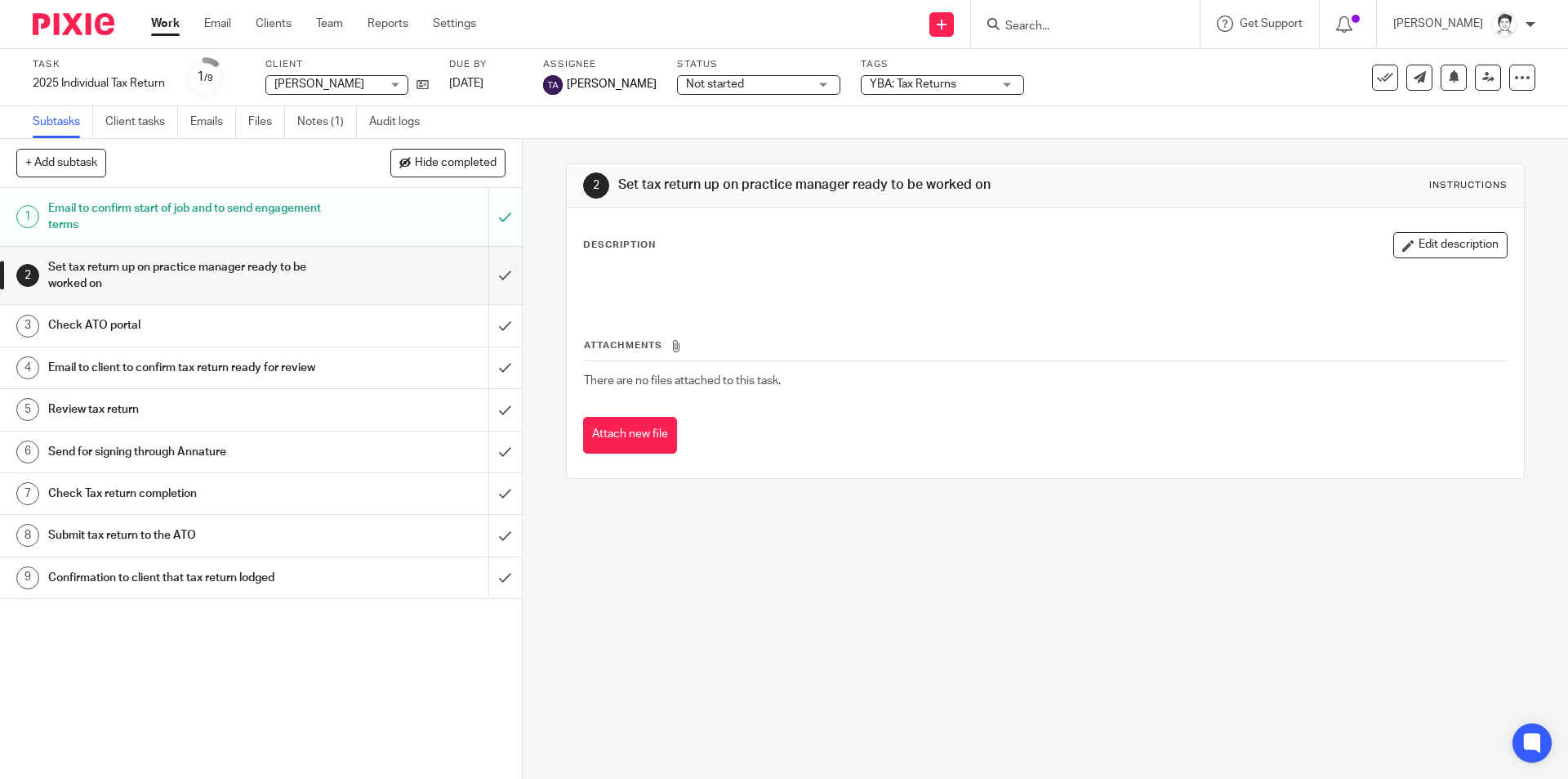
click at [1058, 30] on input "Search" at bounding box center [1077, 27] width 147 height 15
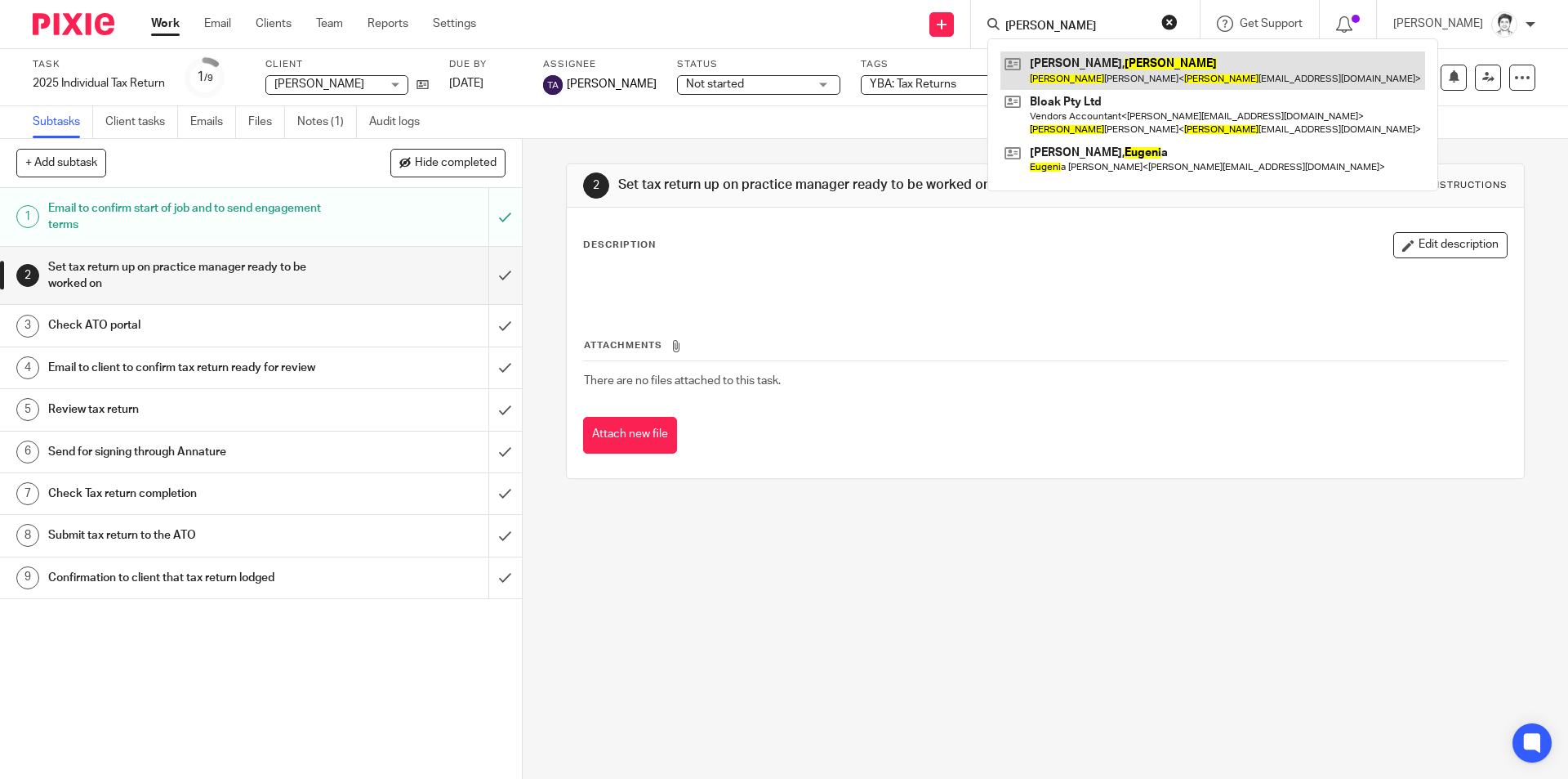
type input "eugene"
click at [1066, 65] on link at bounding box center [1213, 70] width 424 height 38
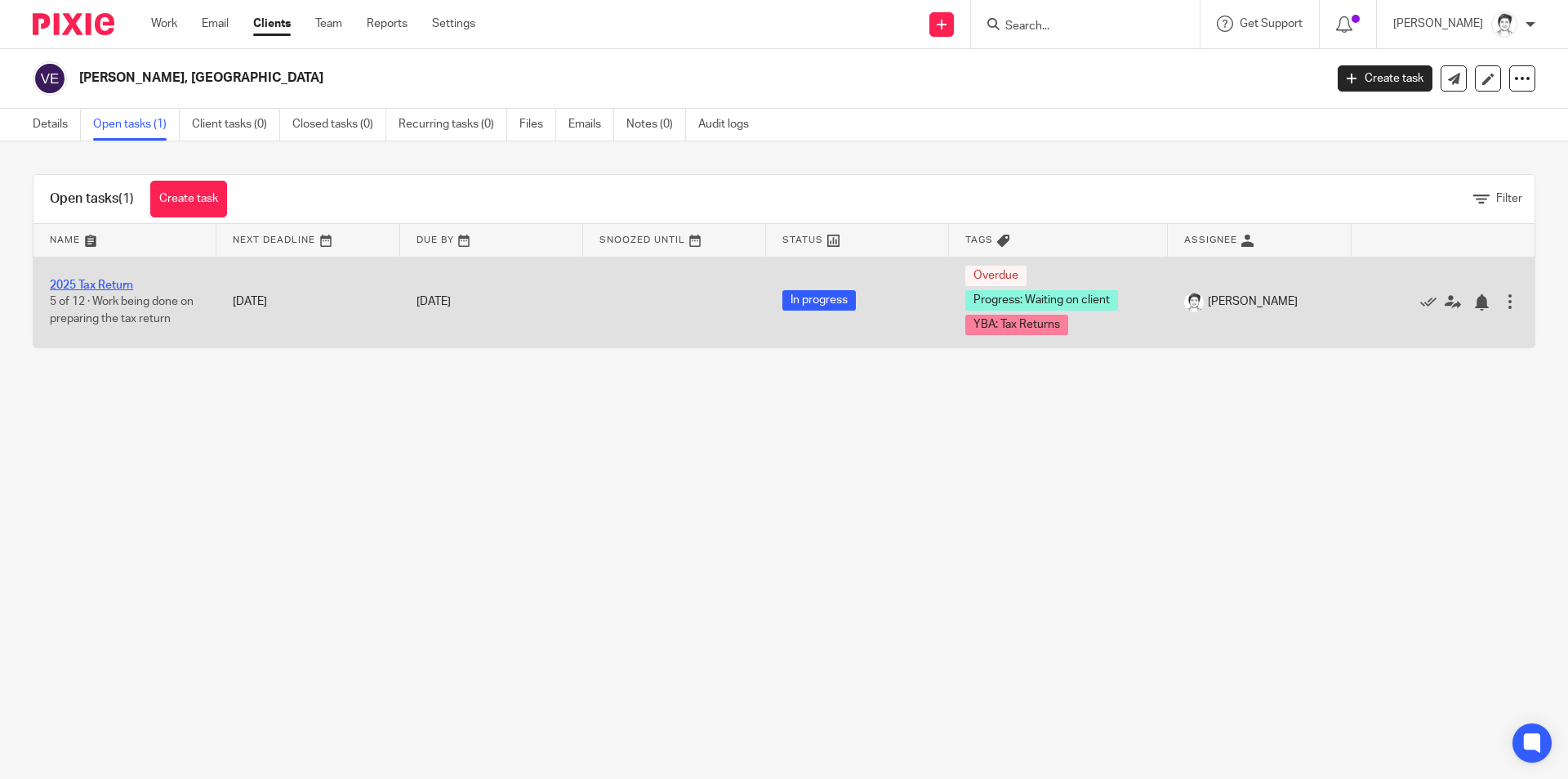
click at [104, 280] on link "2025 Tax Return" at bounding box center [91, 286] width 83 height 12
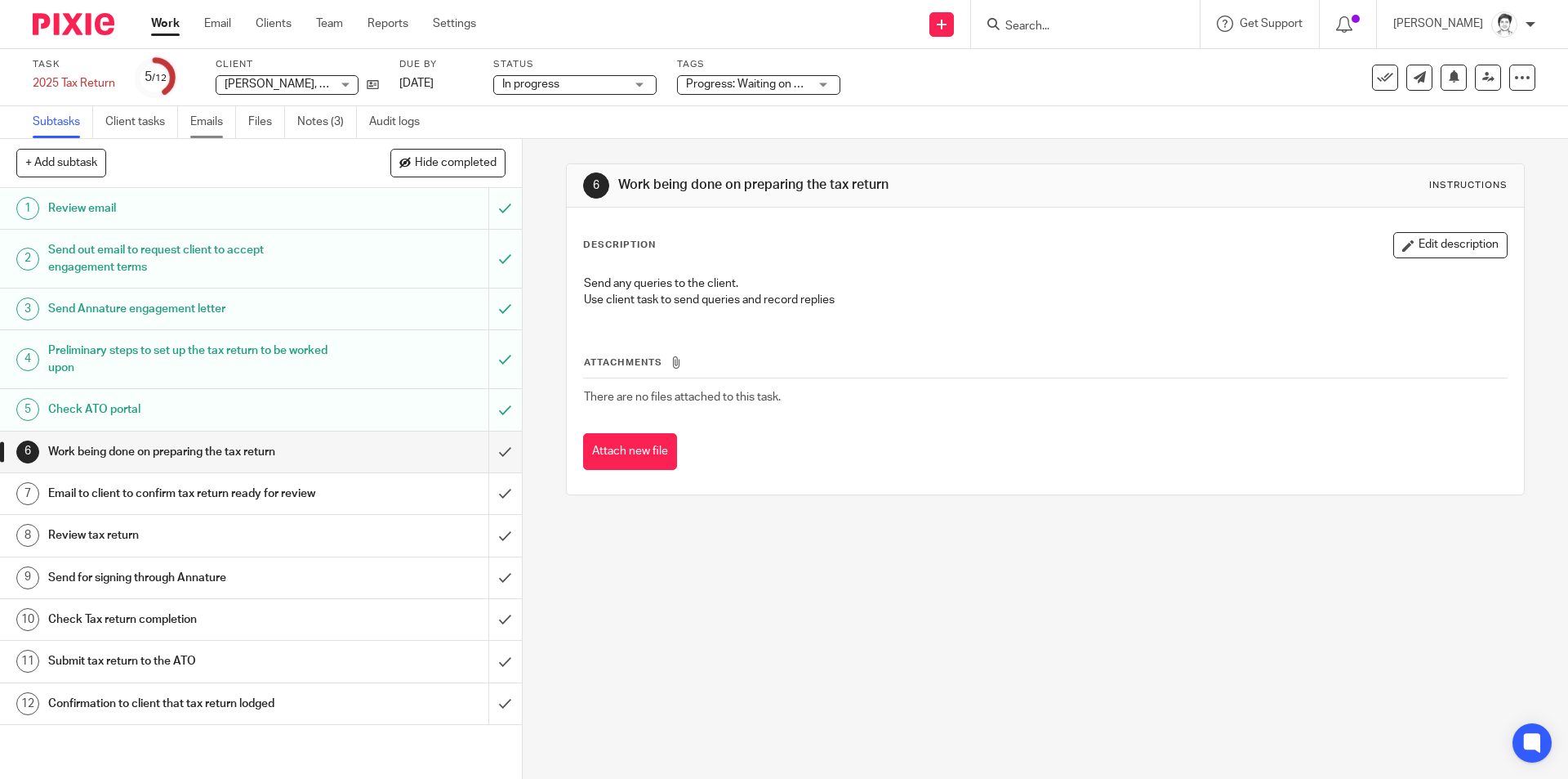
click at [216, 123] on link "Emails" at bounding box center [213, 122] width 46 height 32
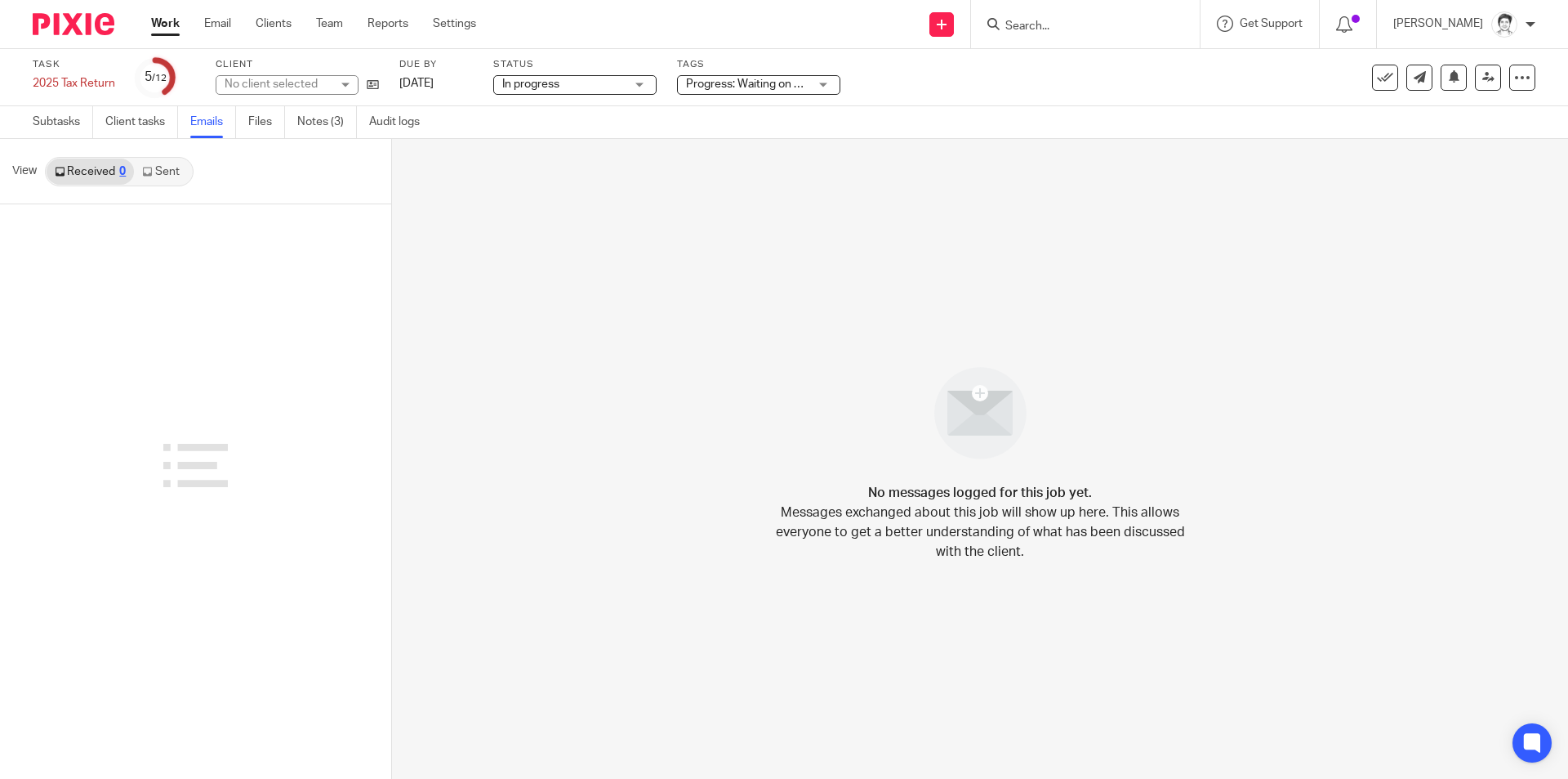
click at [170, 178] on link "Sent" at bounding box center [163, 172] width 58 height 26
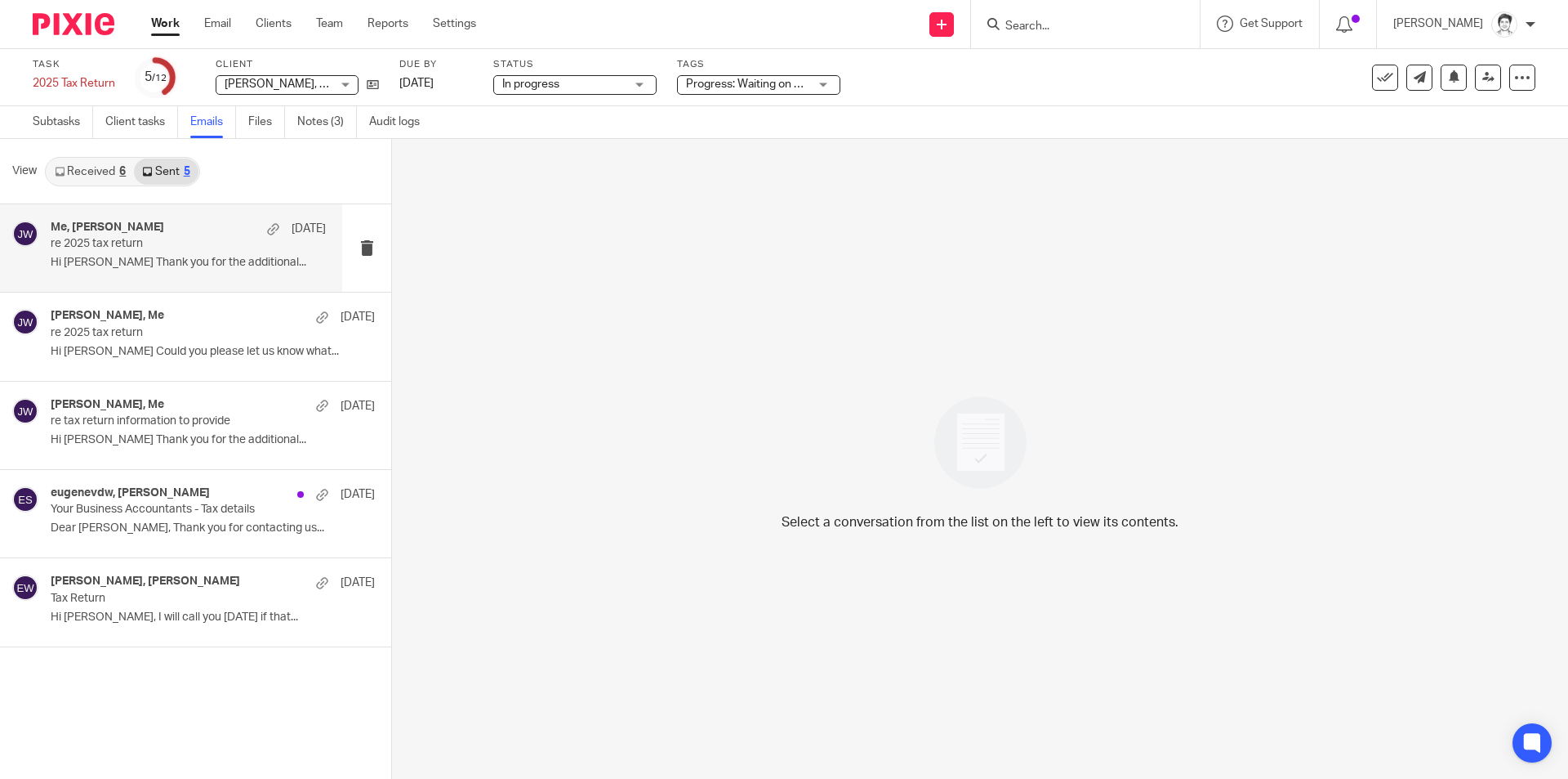
click at [144, 242] on p "re 2025 tax return" at bounding box center [161, 244] width 220 height 14
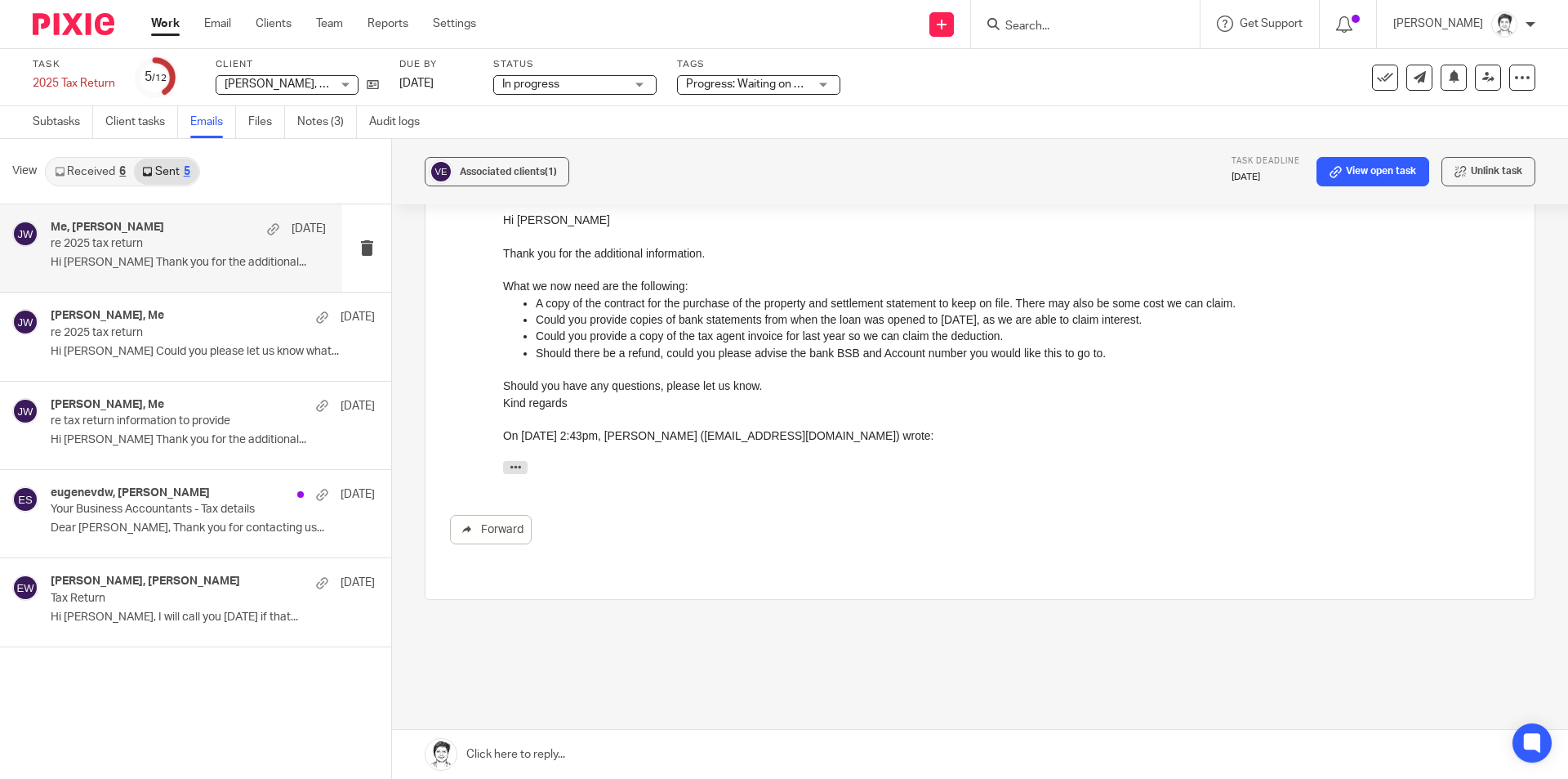
scroll to position [363, 0]
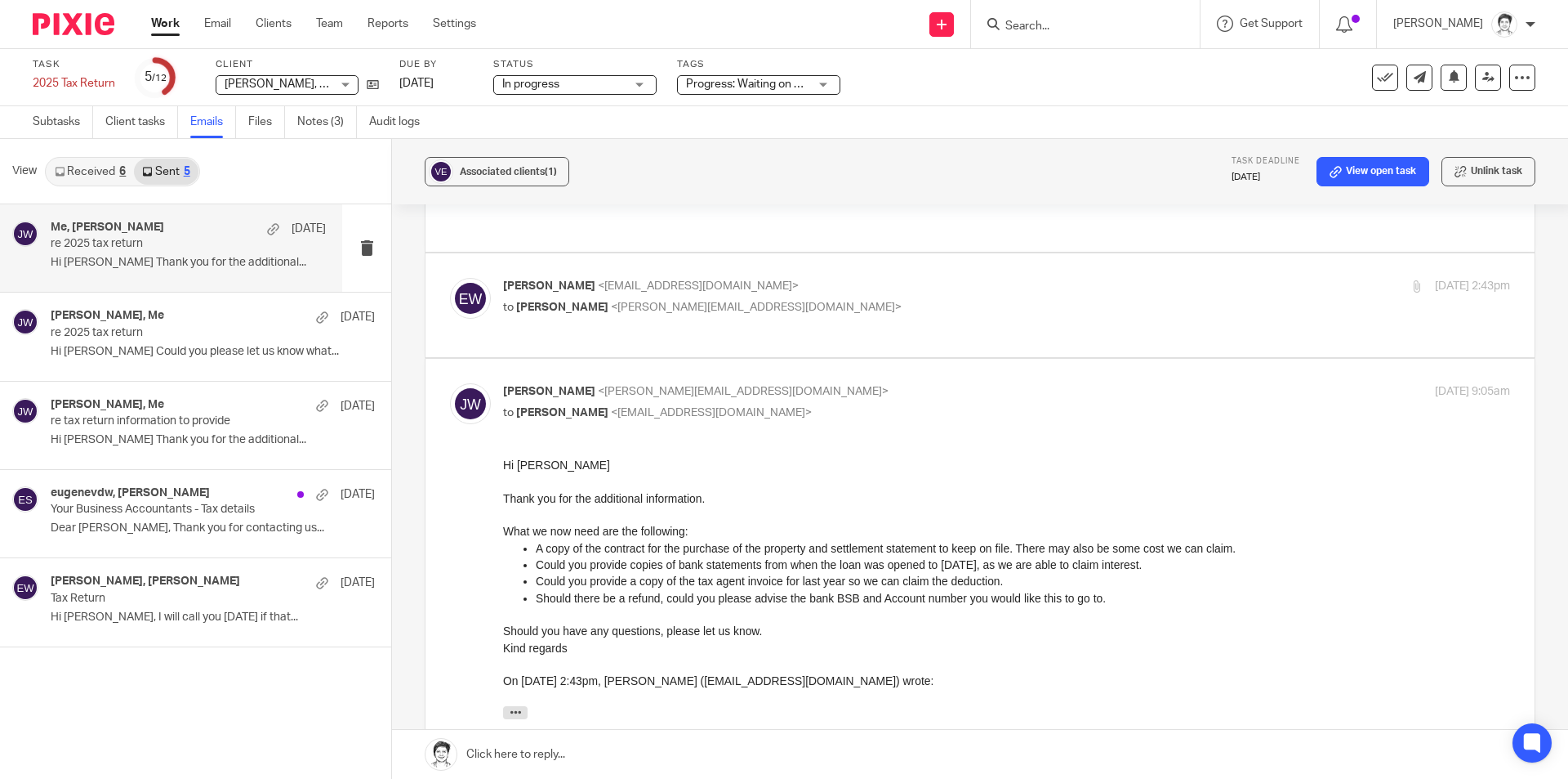
click at [85, 165] on link "Received 6" at bounding box center [90, 172] width 87 height 26
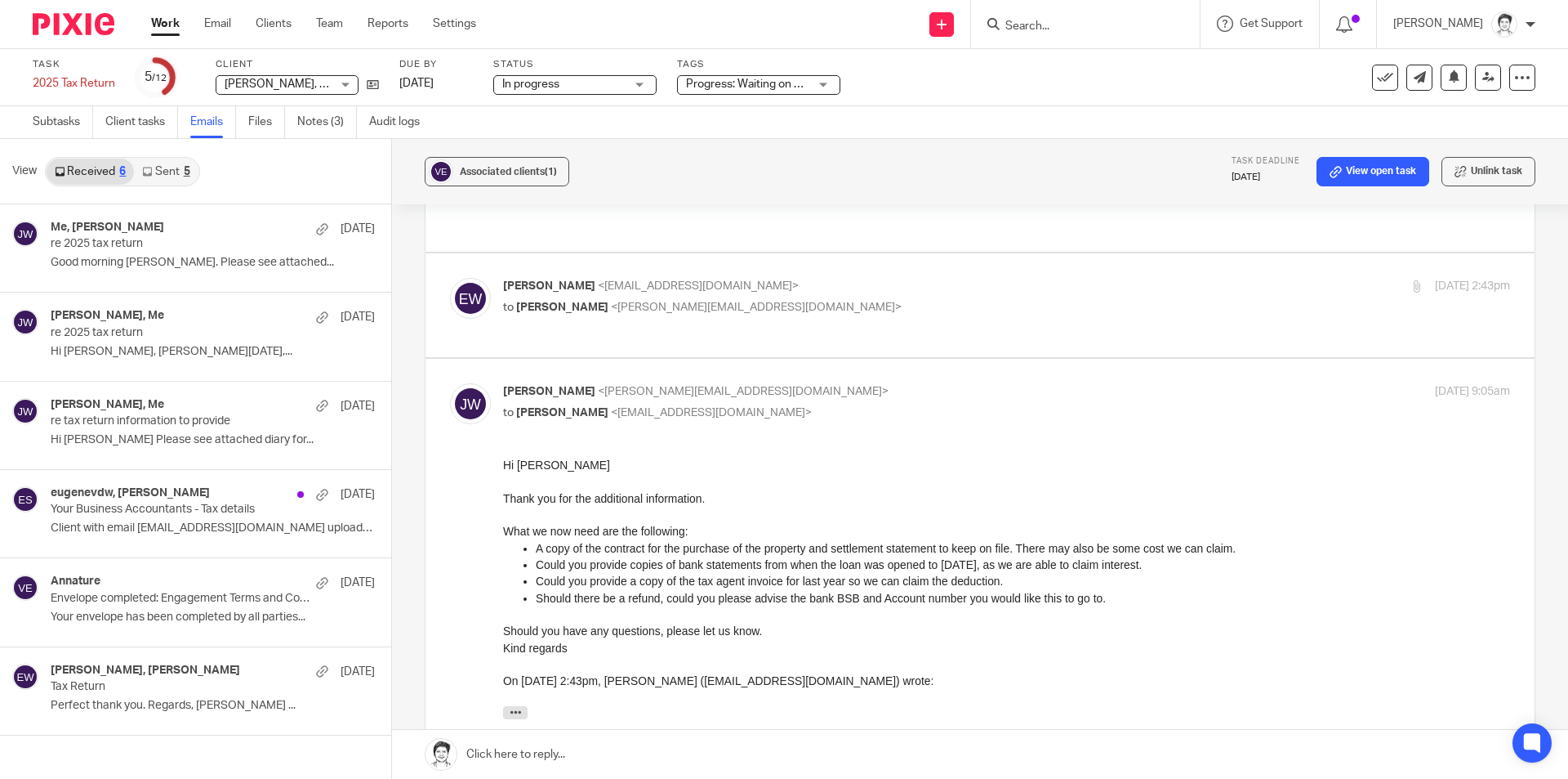
click at [656, 302] on span "<julie@ybaccountants.com.au>" at bounding box center [756, 308] width 291 height 12
checkbox input "true"
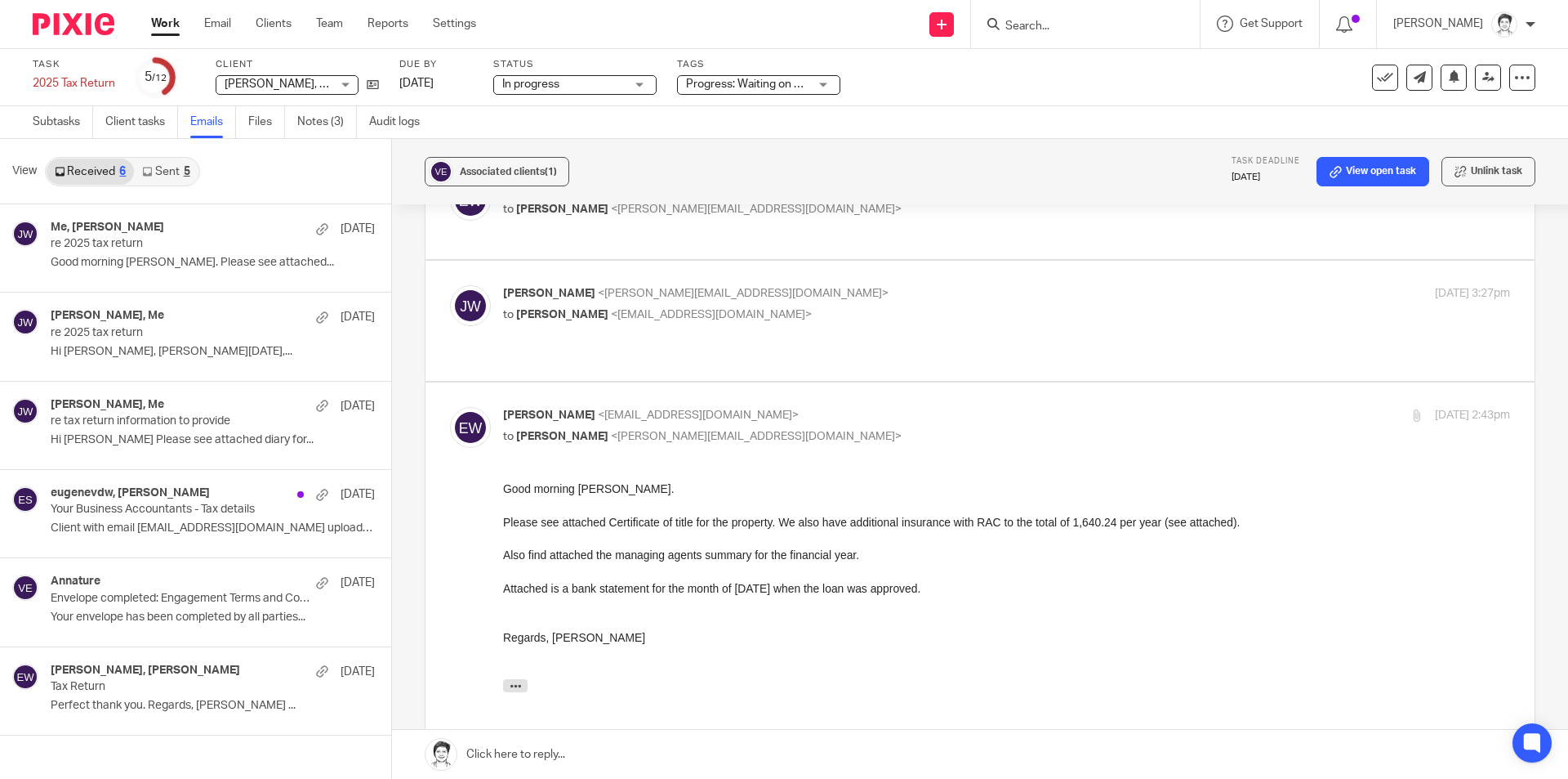
scroll to position [0, 0]
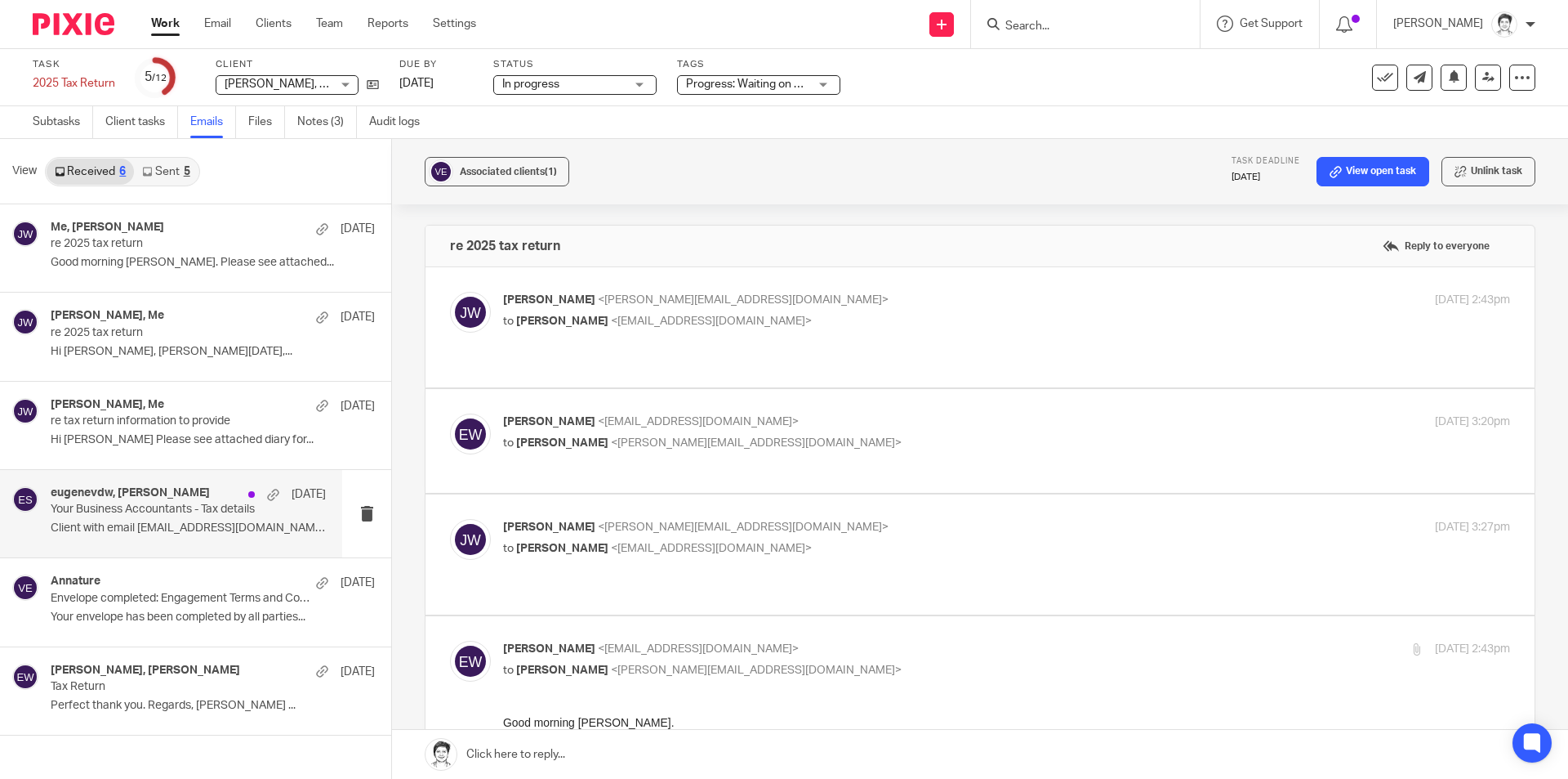
drag, startPoint x: 110, startPoint y: 510, endPoint x: 114, endPoint y: 502, distance: 8.9
click at [113, 507] on p "Your Business Accountants - Tax details" at bounding box center [161, 509] width 220 height 14
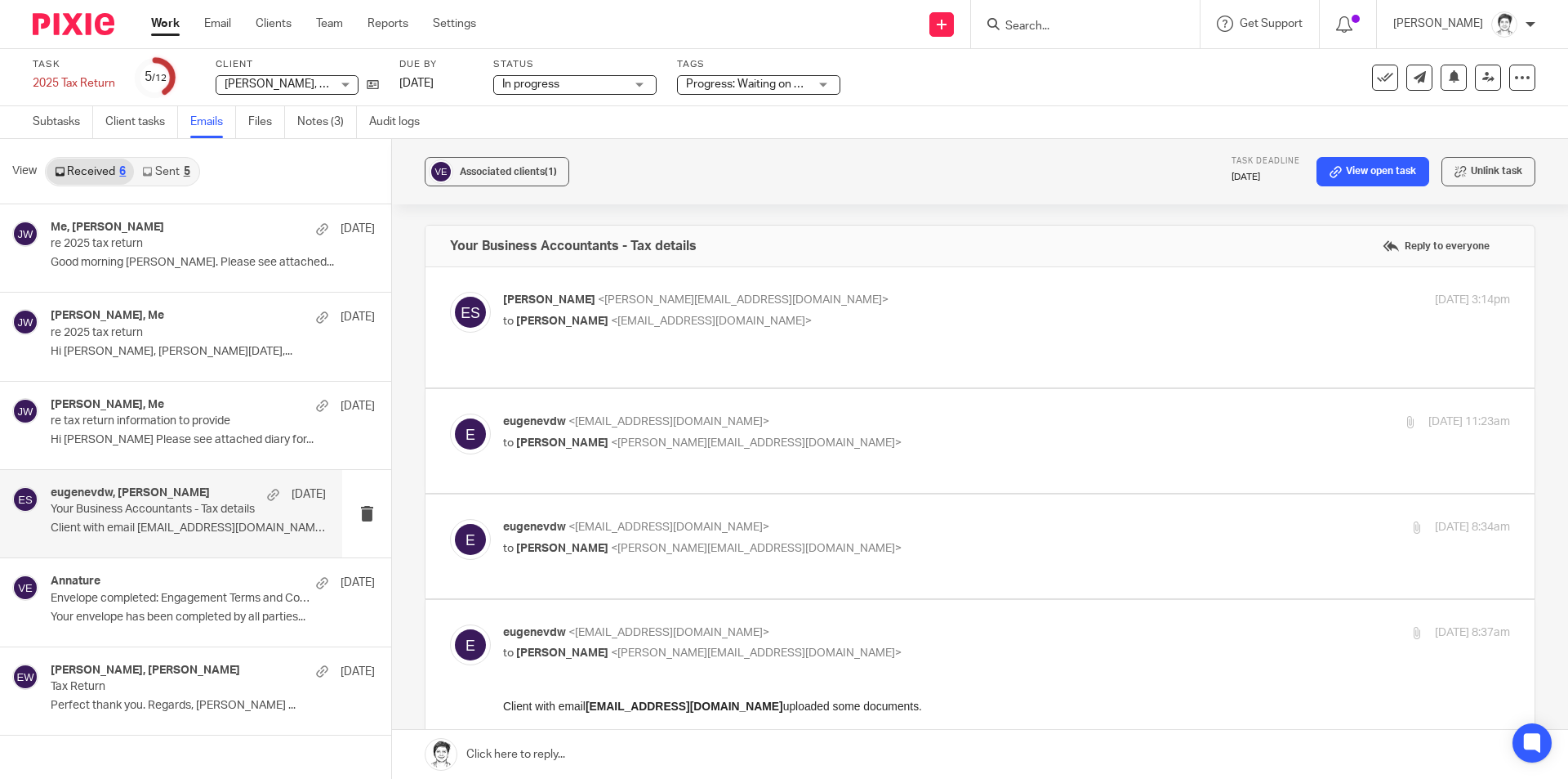
click at [153, 521] on div "eugenevdw, Eleanor Shakeshaft 18 Jul Your Business Accountants - Tax details Cl…" at bounding box center [188, 513] width 276 height 55
click at [266, 125] on link "Files" at bounding box center [266, 122] width 37 height 32
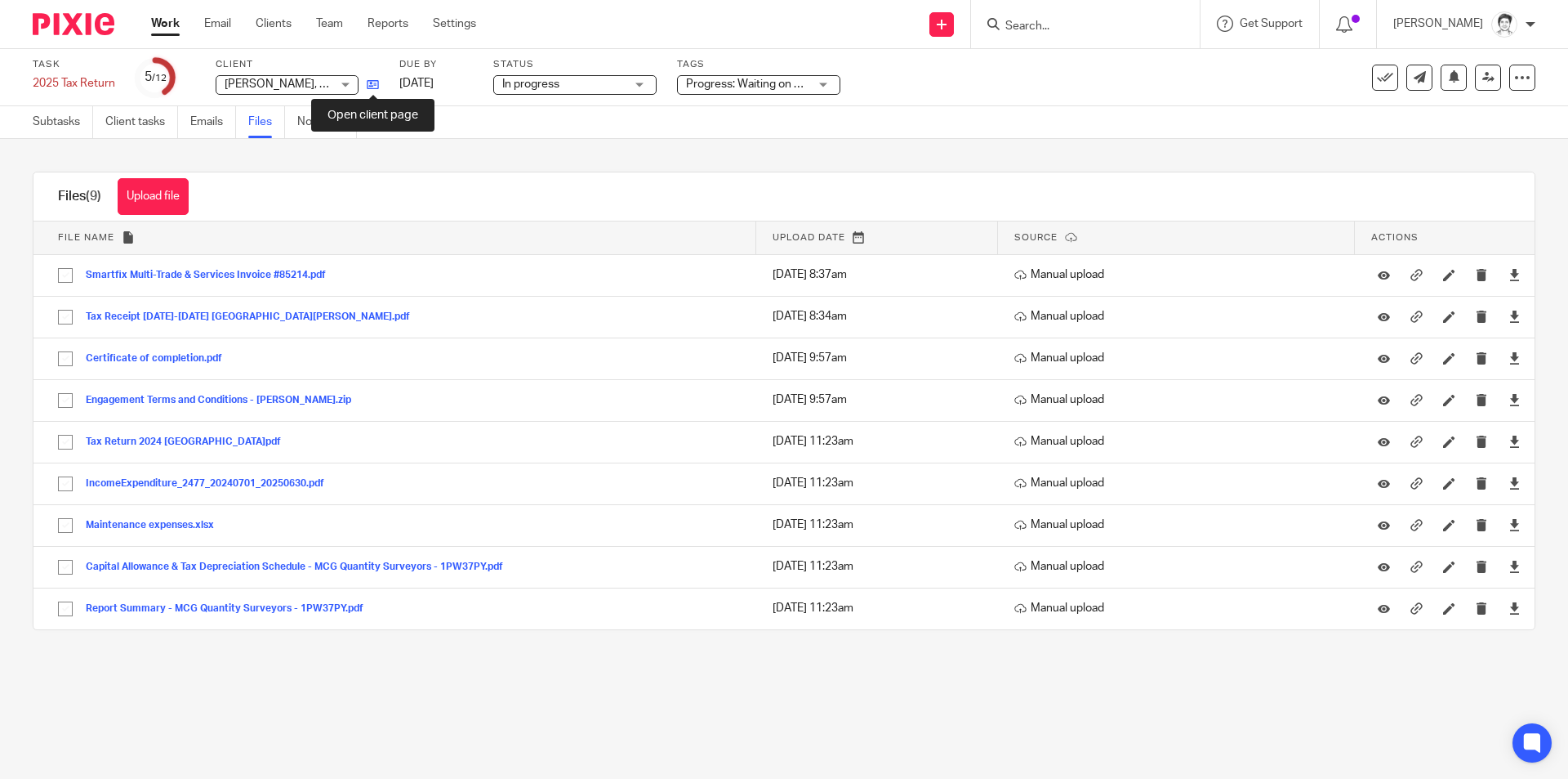
click at [373, 85] on icon at bounding box center [373, 84] width 12 height 12
click at [221, 31] on link "Email" at bounding box center [217, 24] width 27 height 16
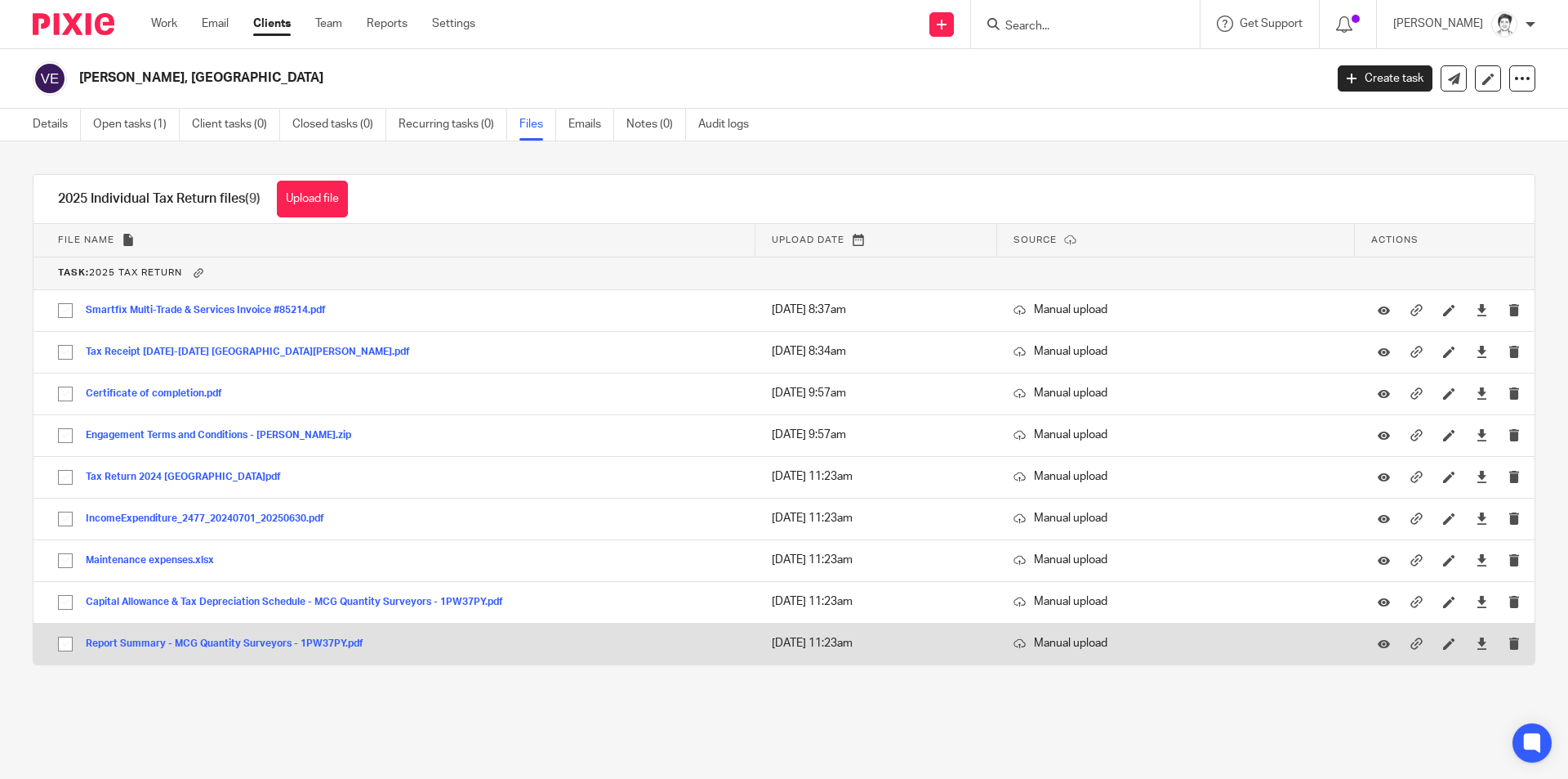
click at [238, 645] on button "Report Summary - MCG Quantity Surveyors - 1PW37PY.pdf" at bounding box center [230, 644] width 290 height 12
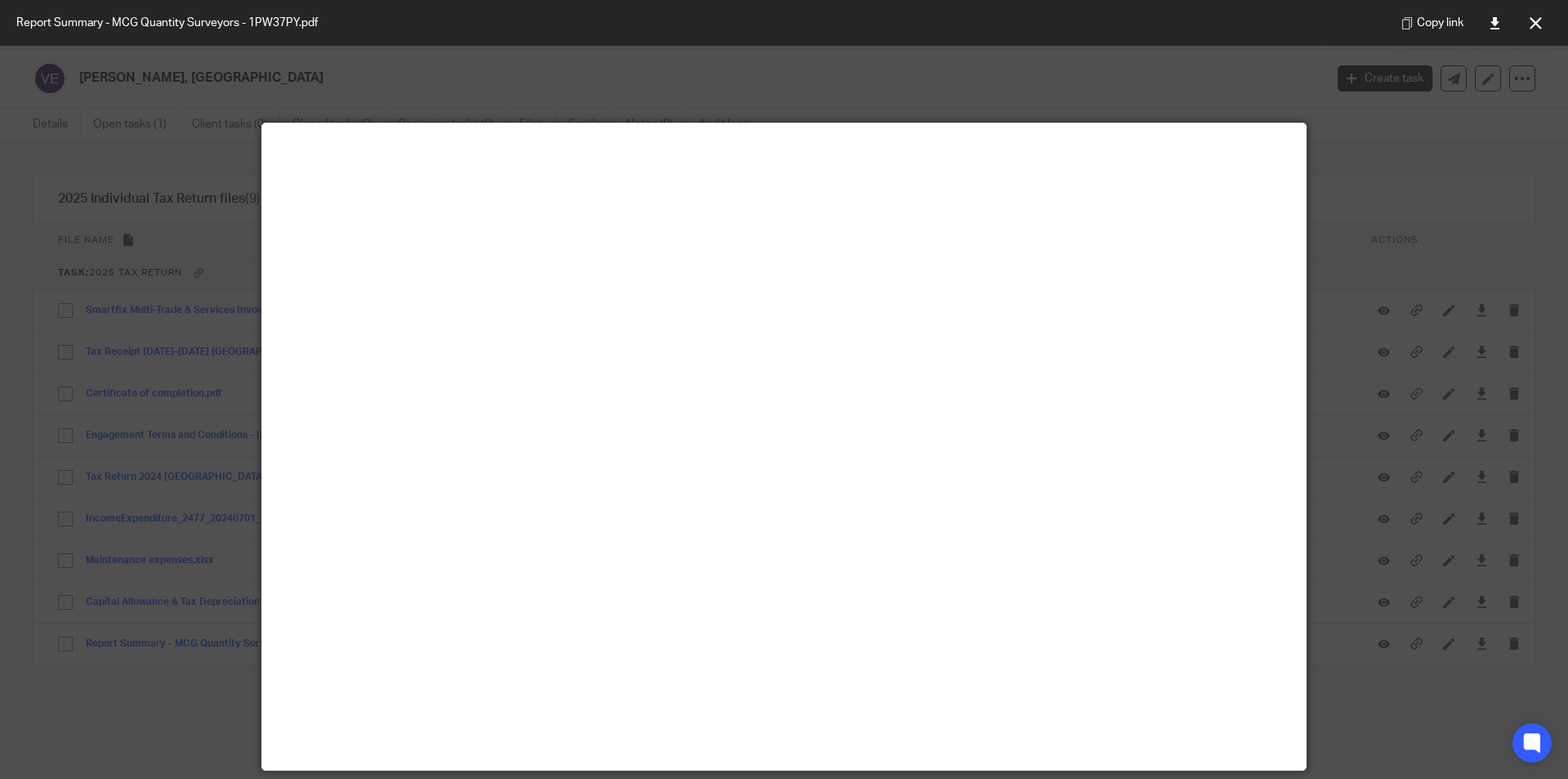
drag, startPoint x: 1529, startPoint y: 26, endPoint x: 1514, endPoint y: 30, distance: 15.5
click at [1529, 26] on icon at bounding box center [1535, 23] width 12 height 12
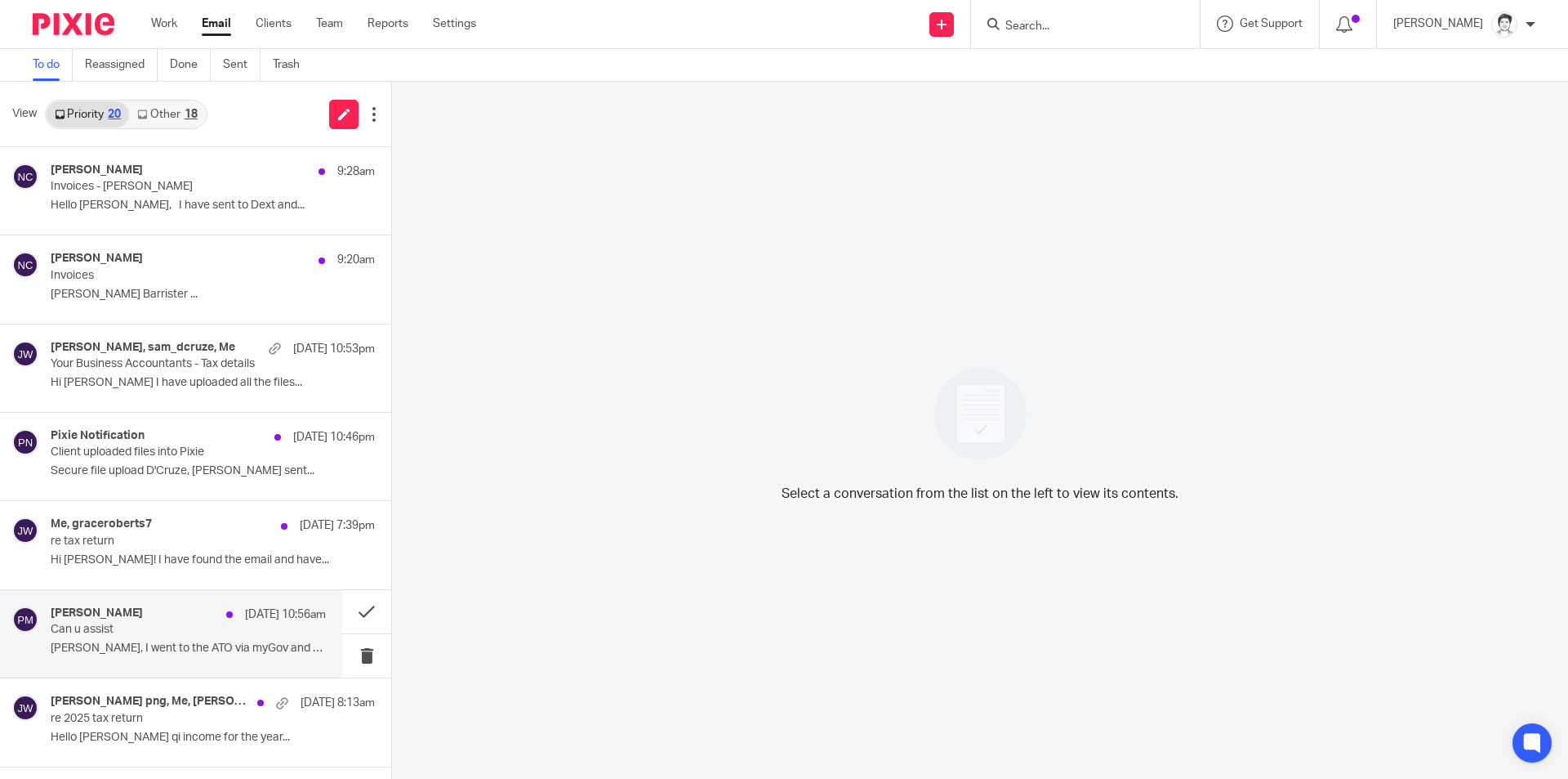
click at [68, 632] on p "Can u assist" at bounding box center [161, 629] width 220 height 14
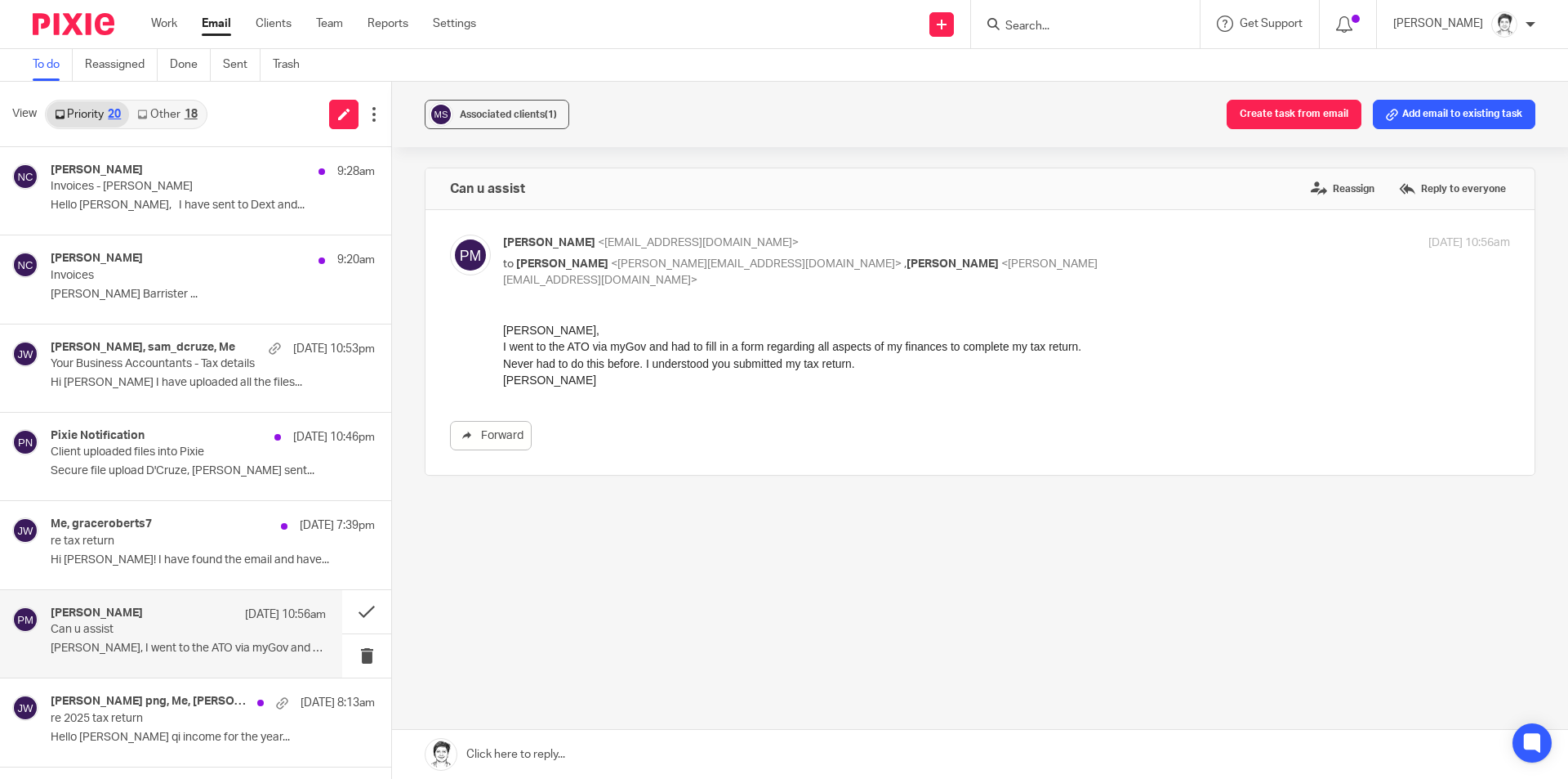
click at [1067, 35] on form at bounding box center [1090, 24] width 174 height 21
click at [1061, 26] on input "Search" at bounding box center [1077, 27] width 147 height 15
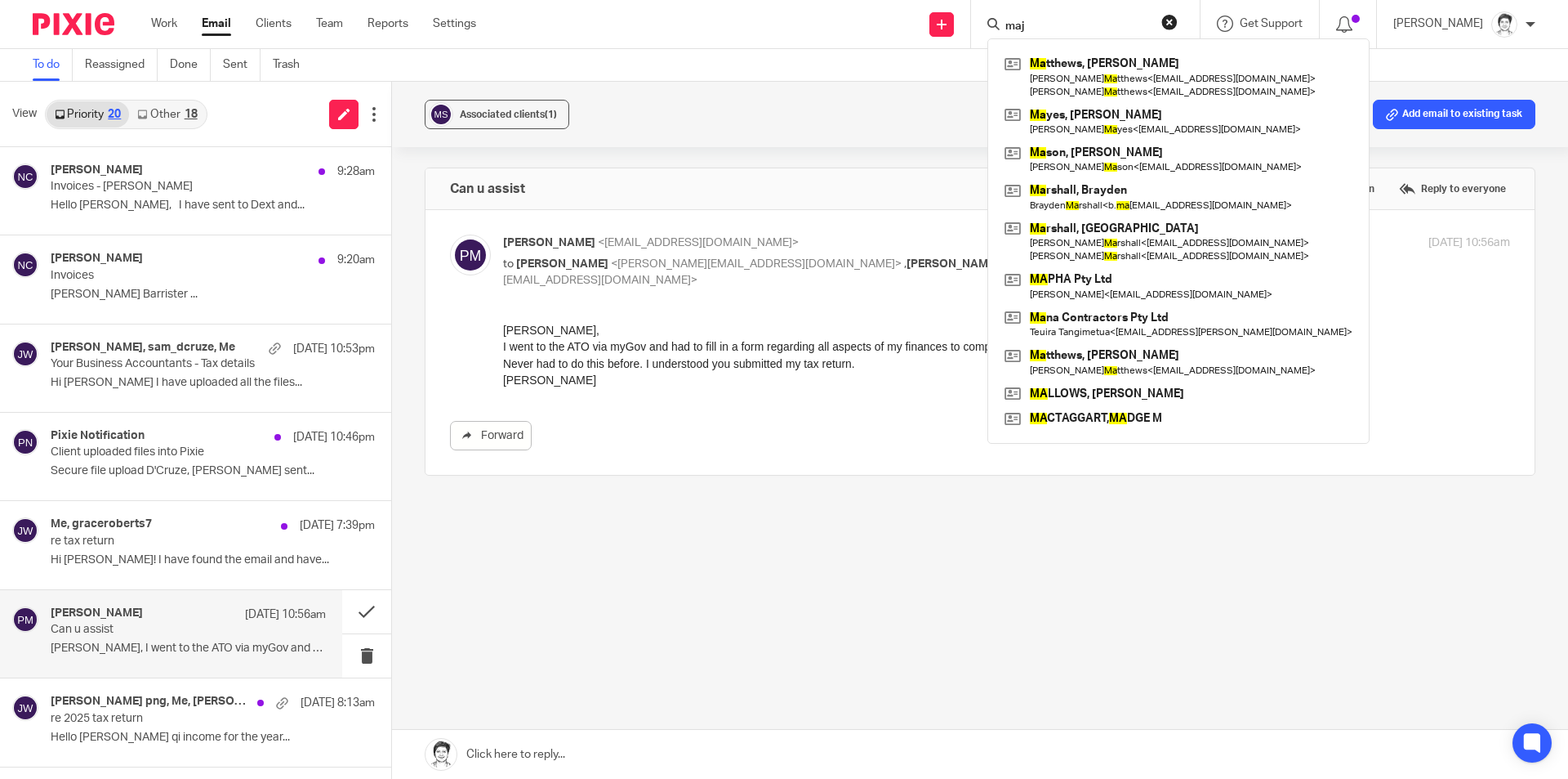
type input "maj"
click button "submit" at bounding box center [0, 0] width 0 height 0
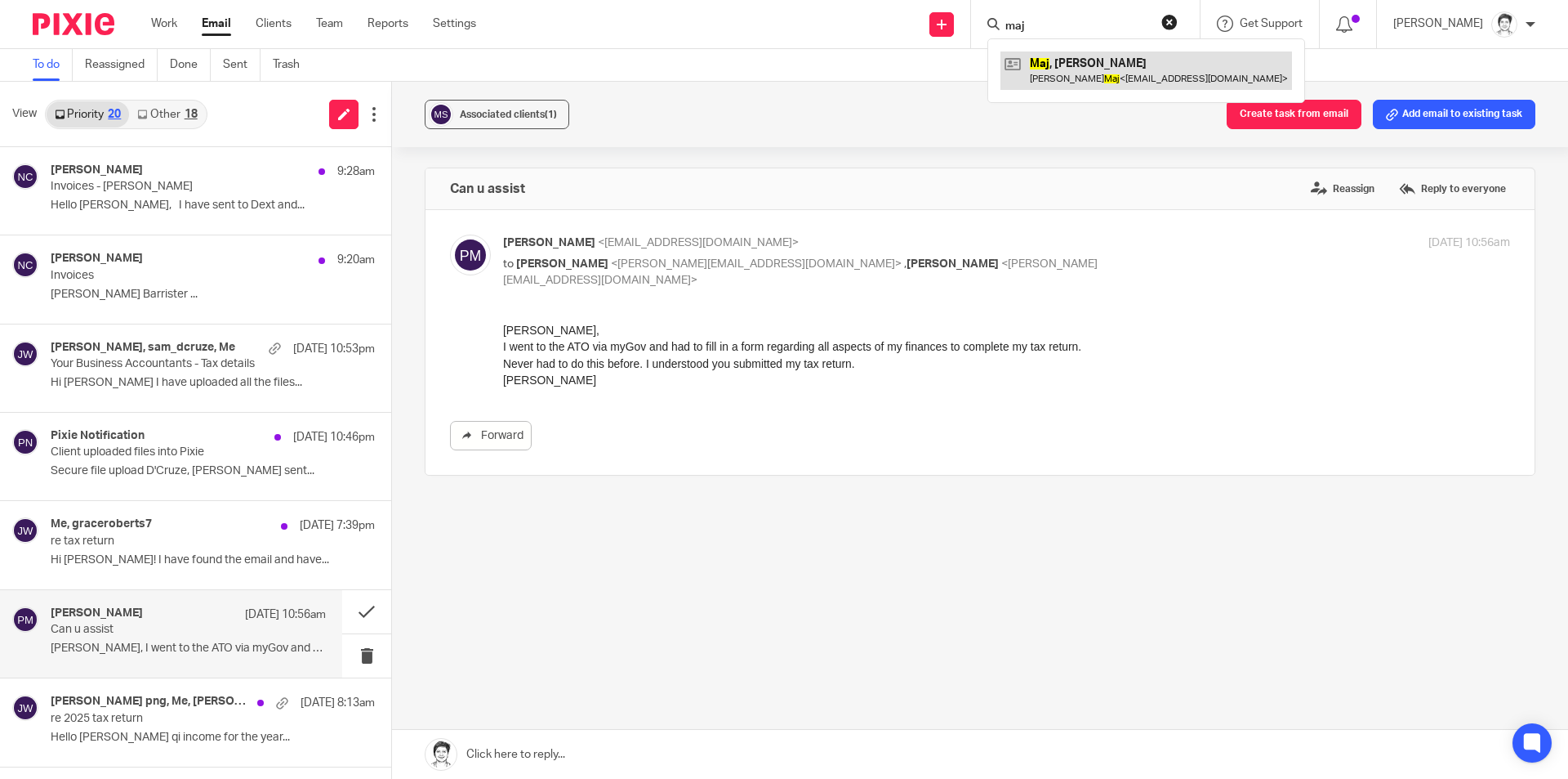
click at [1102, 71] on link at bounding box center [1146, 70] width 292 height 38
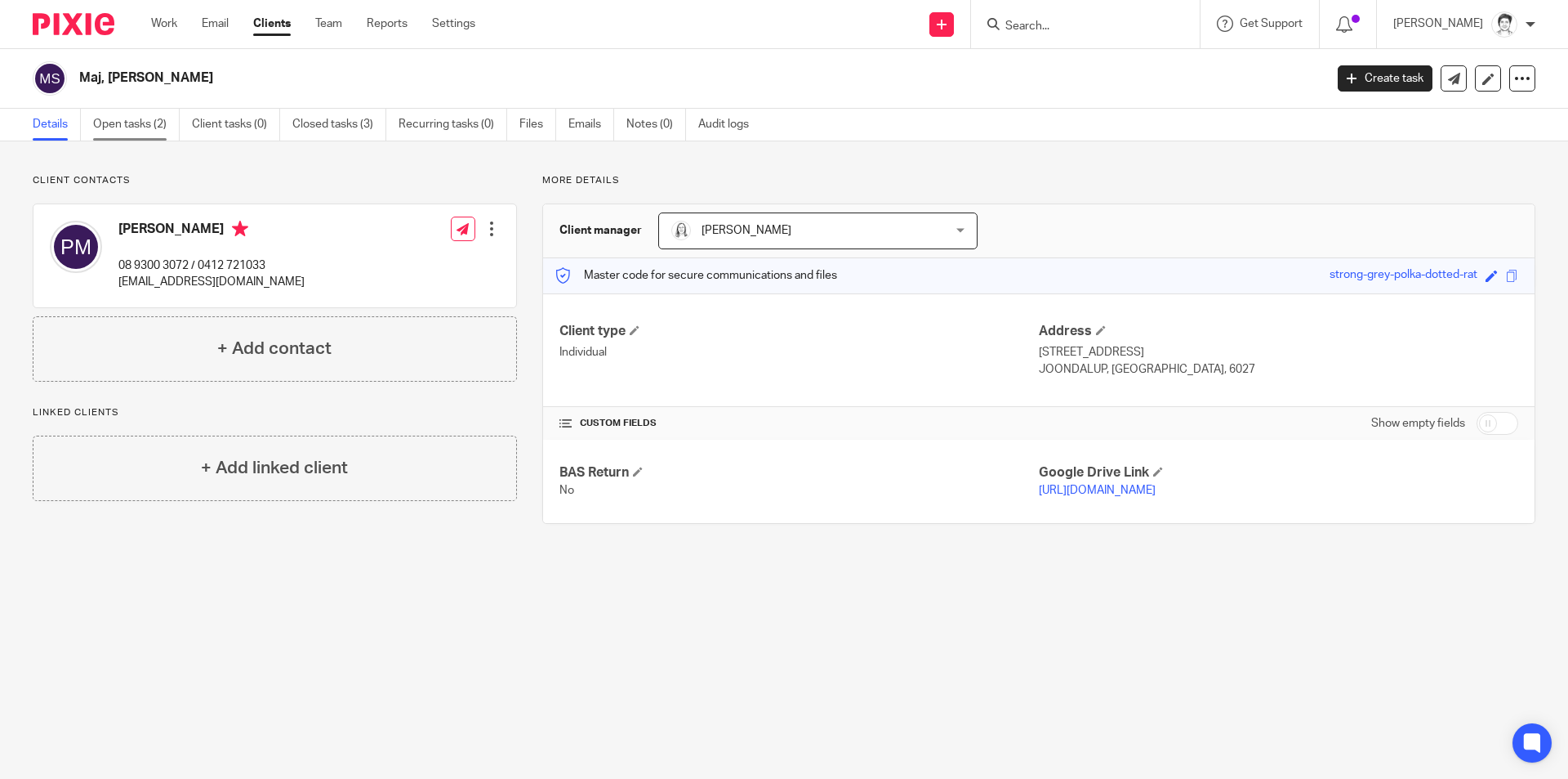
click at [115, 128] on link "Open tasks (2)" at bounding box center [136, 125] width 86 height 32
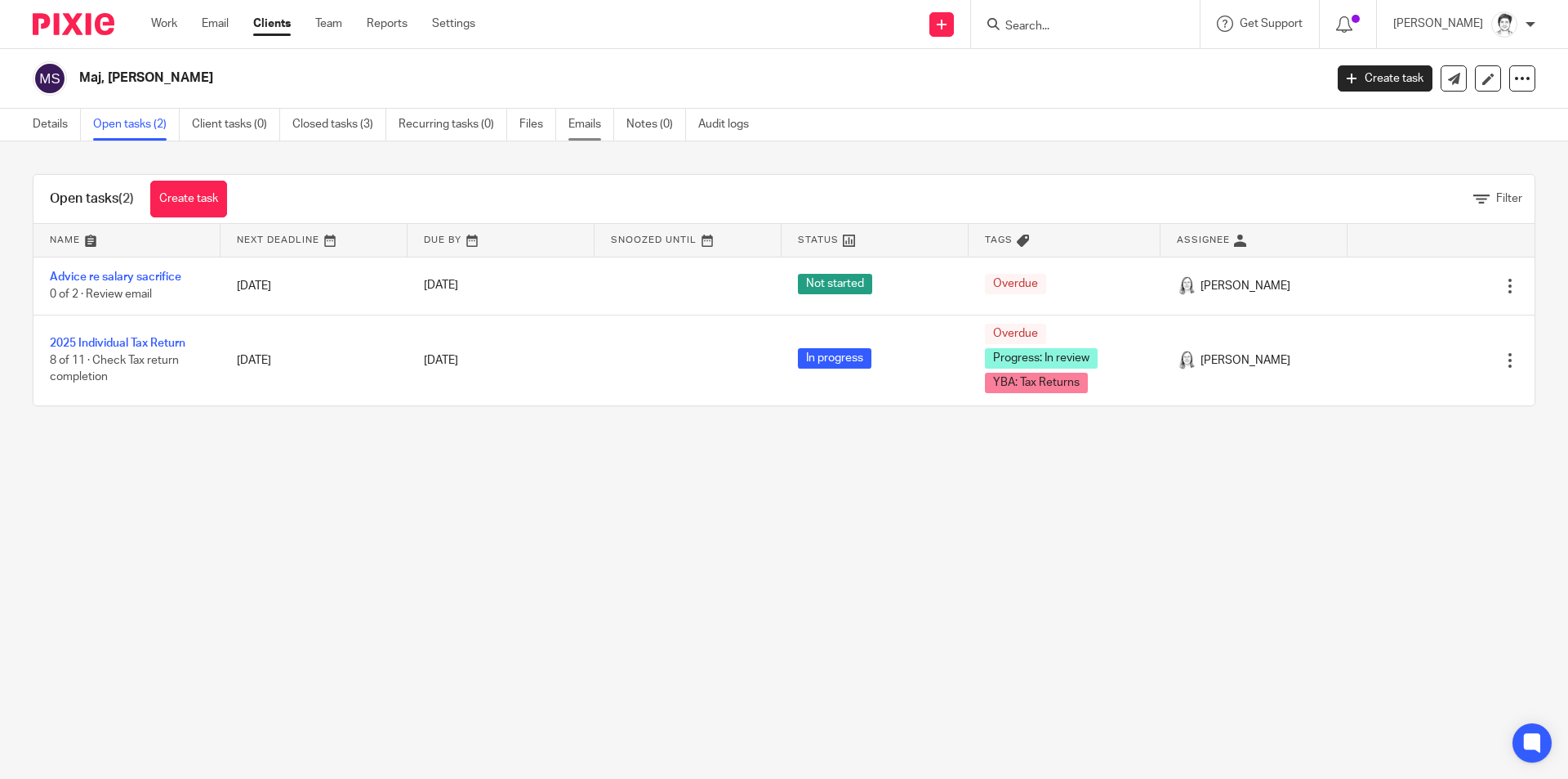
click at [585, 124] on link "Emails" at bounding box center [591, 125] width 46 height 32
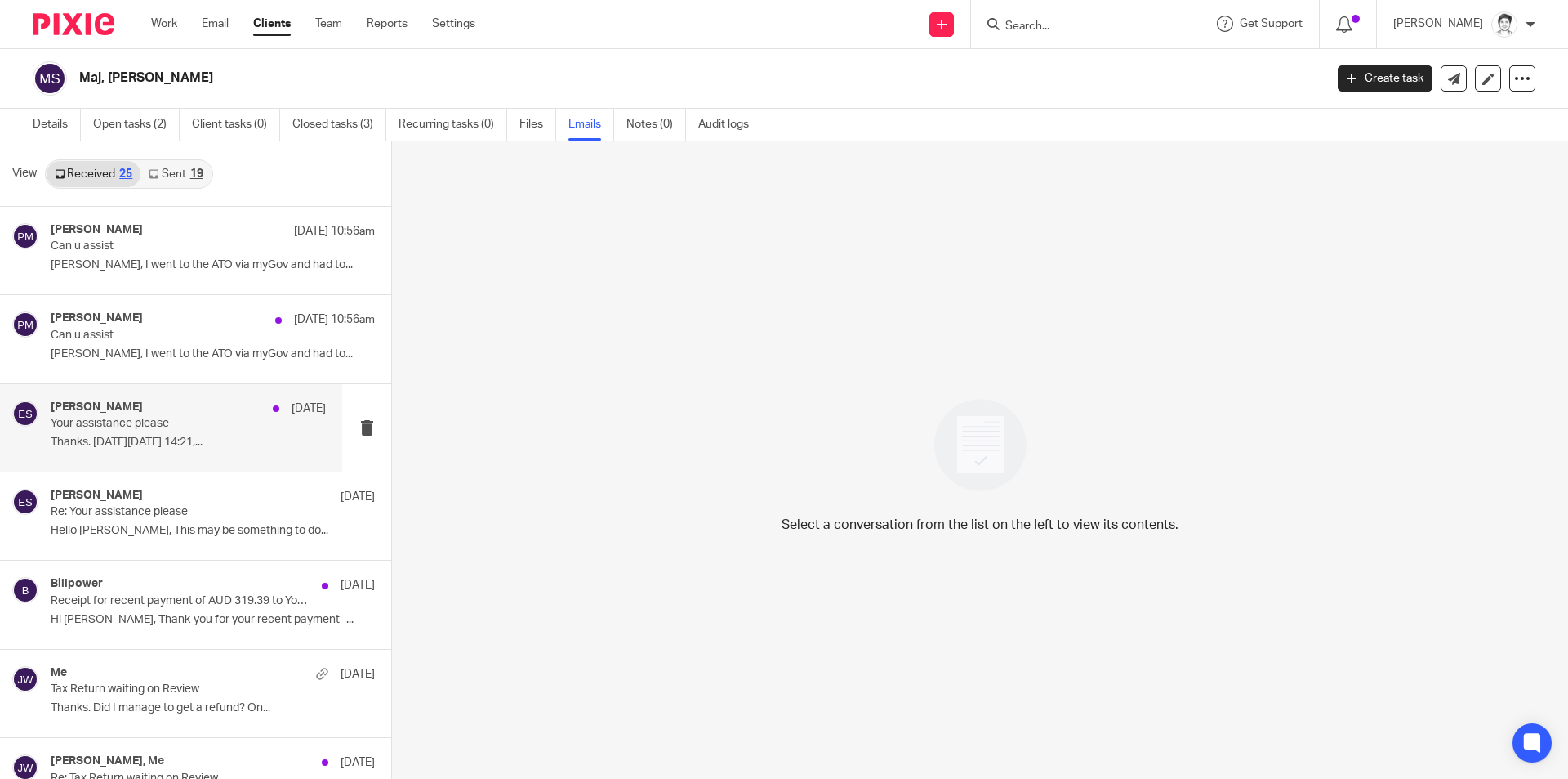
click at [143, 443] on p "Thanks. [DATE][DATE] 14:21,..." at bounding box center [188, 443] width 276 height 14
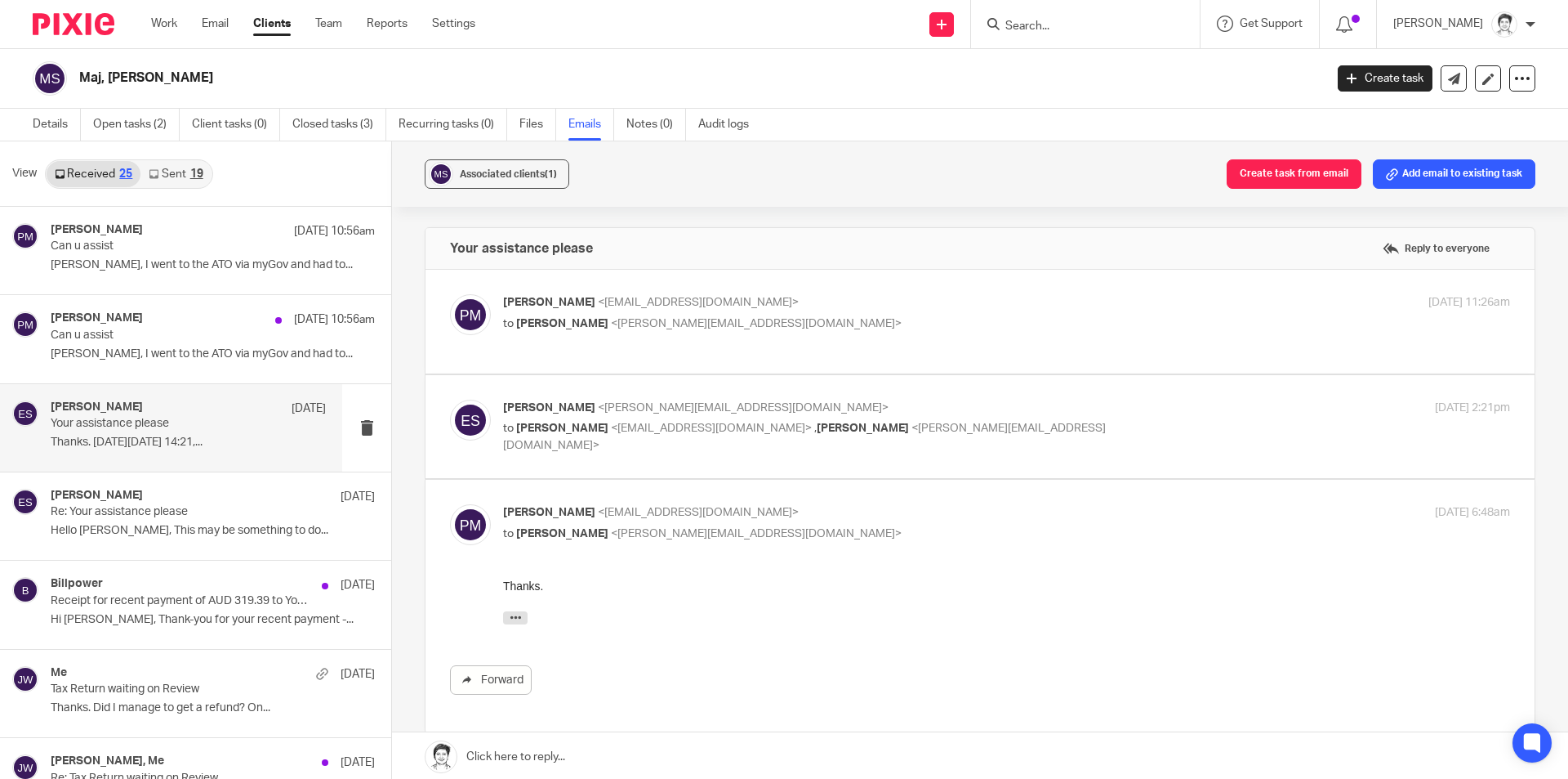
click at [636, 421] on p "to Paul Maj <spaulmaj@gmail.com> , Julie Wainwright <julie@ybaccountants.com.au>" at bounding box center [838, 437] width 671 height 34
checkbox input "true"
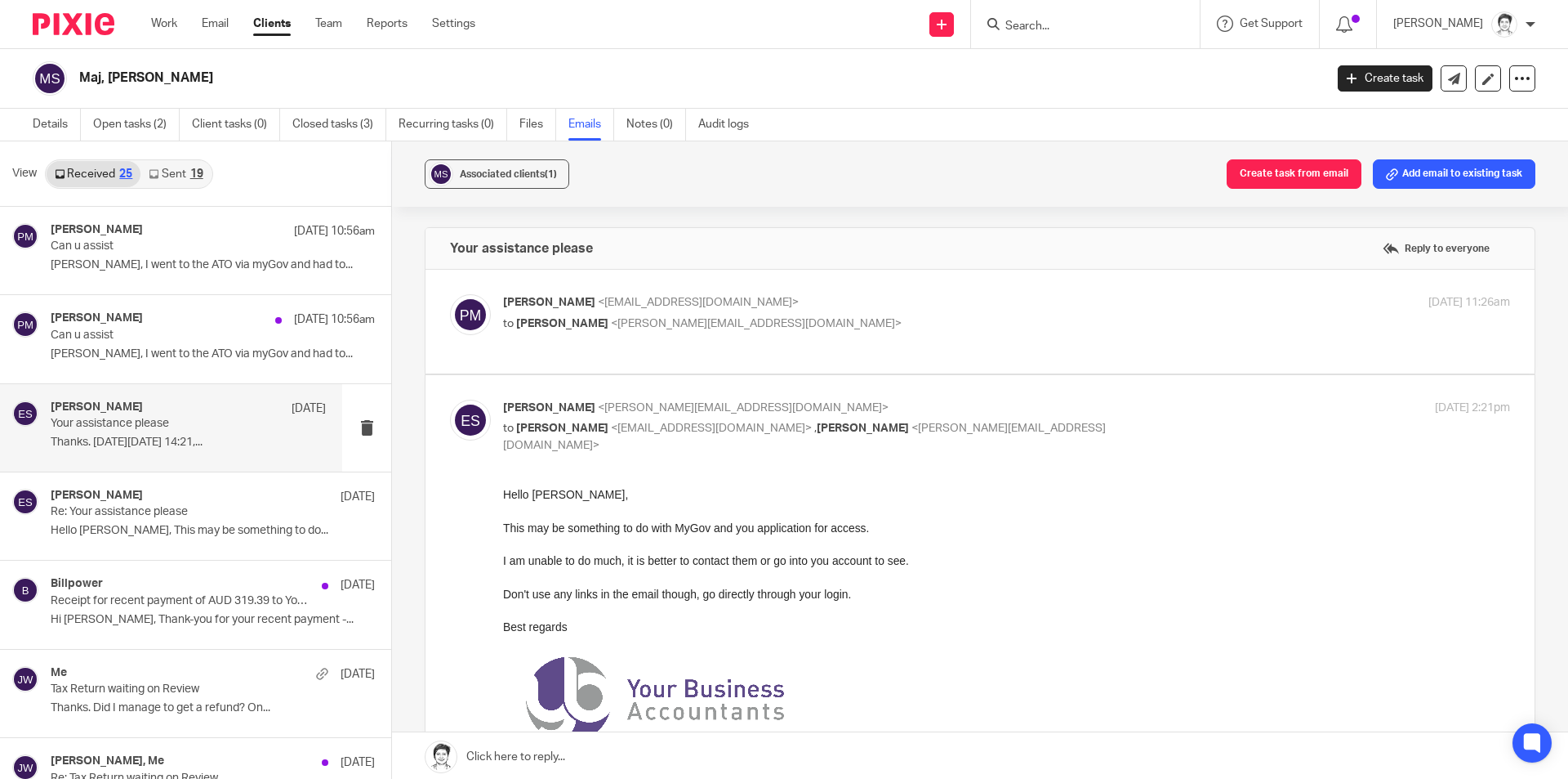
click at [622, 333] on div "Paul Maj <spaulmaj@gmail.com> to Eleanor Shakeshaft <eleanor@ybaccountants.com.…" at bounding box center [1006, 314] width 1007 height 41
checkbox input "true"
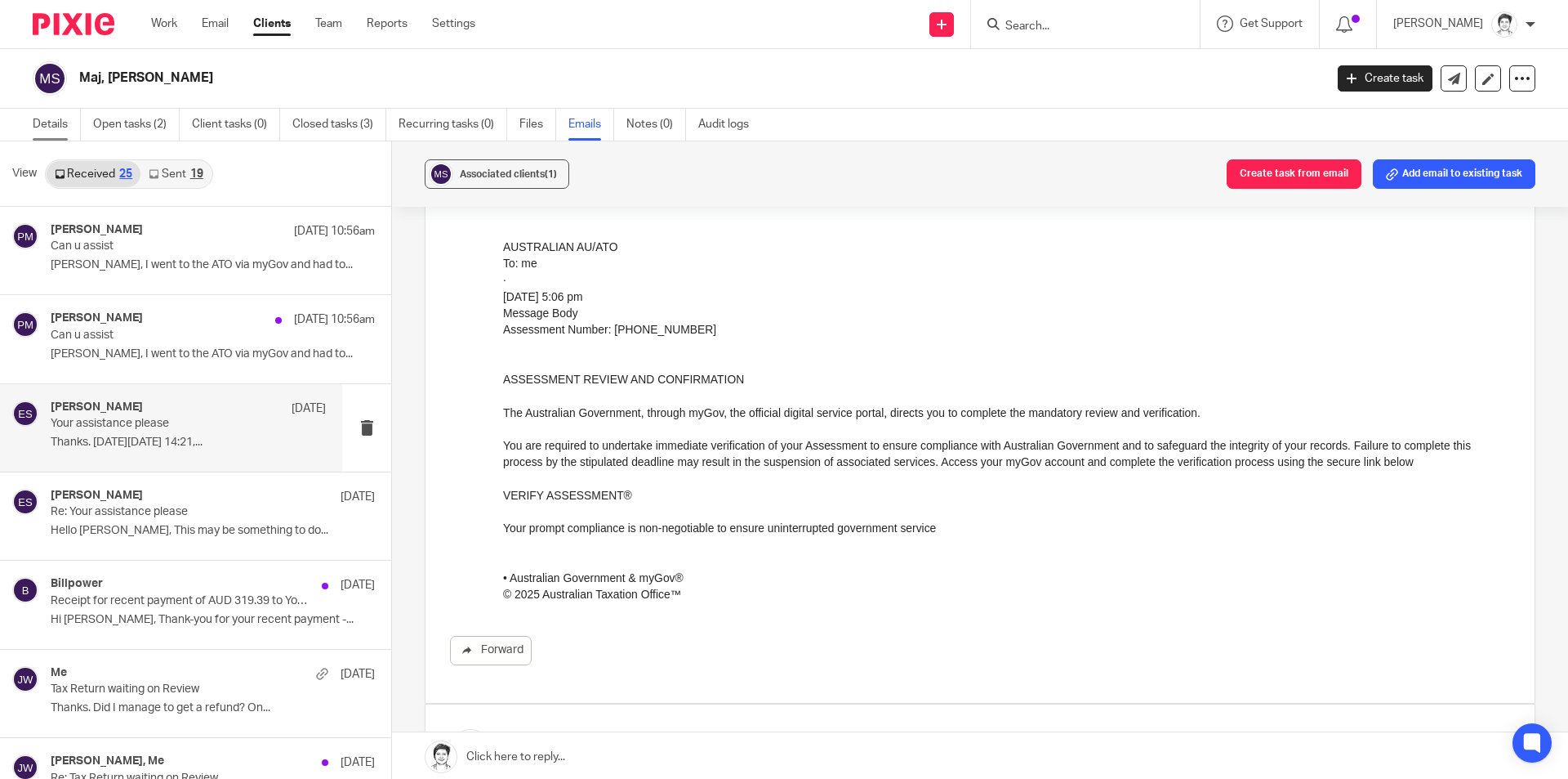
click at [51, 122] on link "Details" at bounding box center [57, 125] width 49 height 32
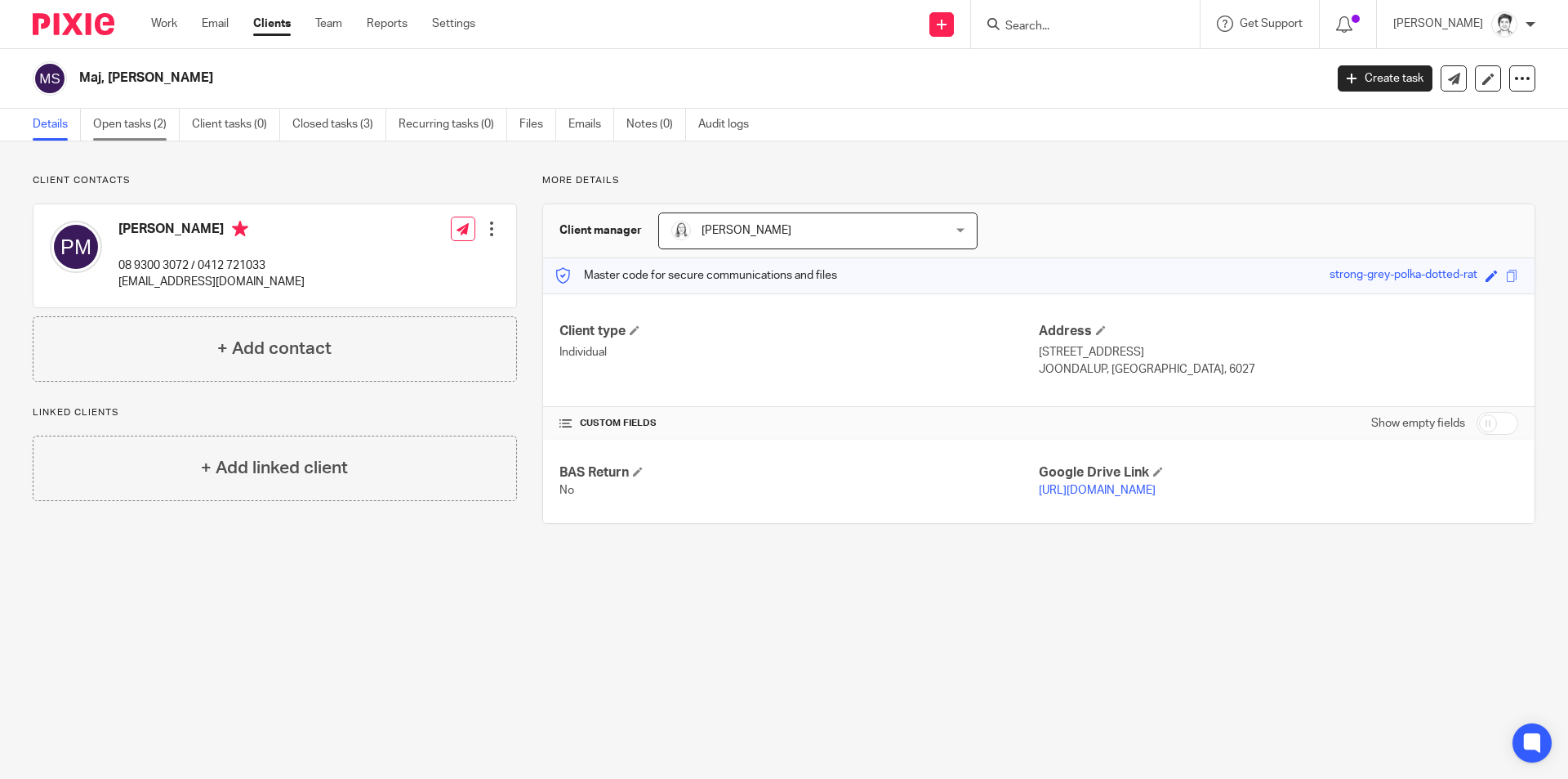
click at [127, 127] on link "Open tasks (2)" at bounding box center [136, 125] width 86 height 32
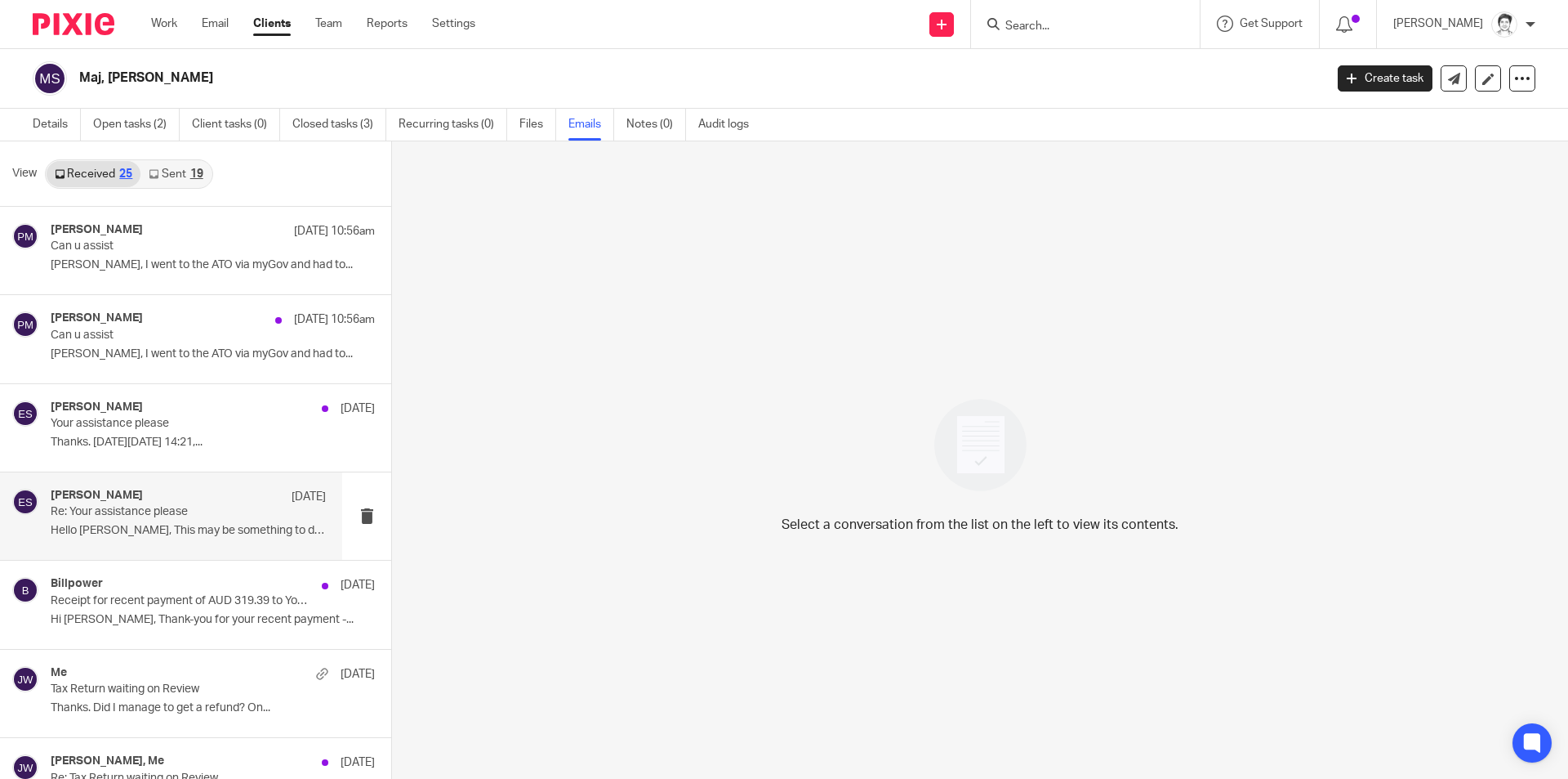
click at [134, 525] on p "Hello Paul, This may be something to do..." at bounding box center [188, 531] width 276 height 14
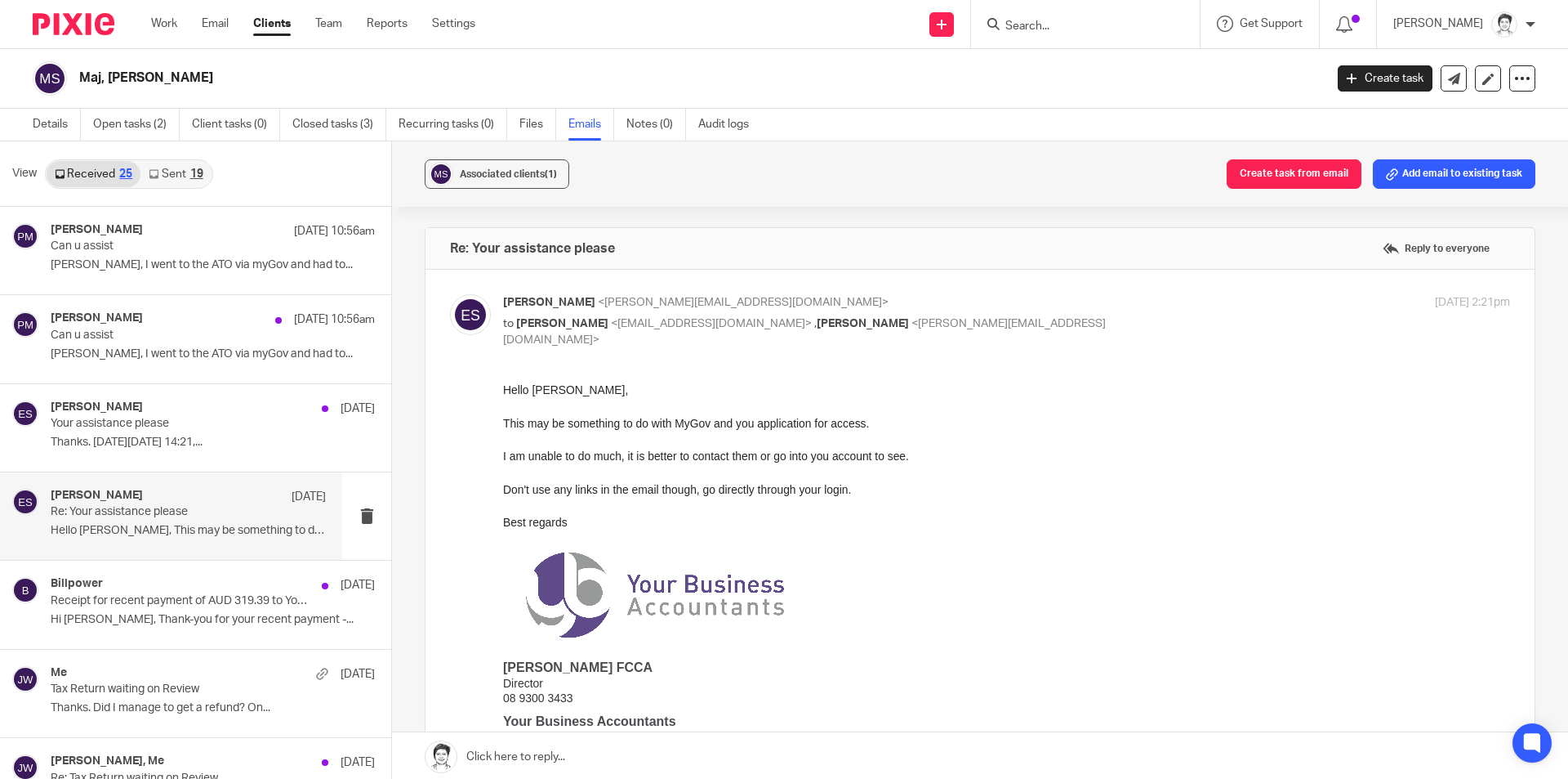
click at [95, 511] on p "Re: Your assistance please" at bounding box center [161, 512] width 220 height 14
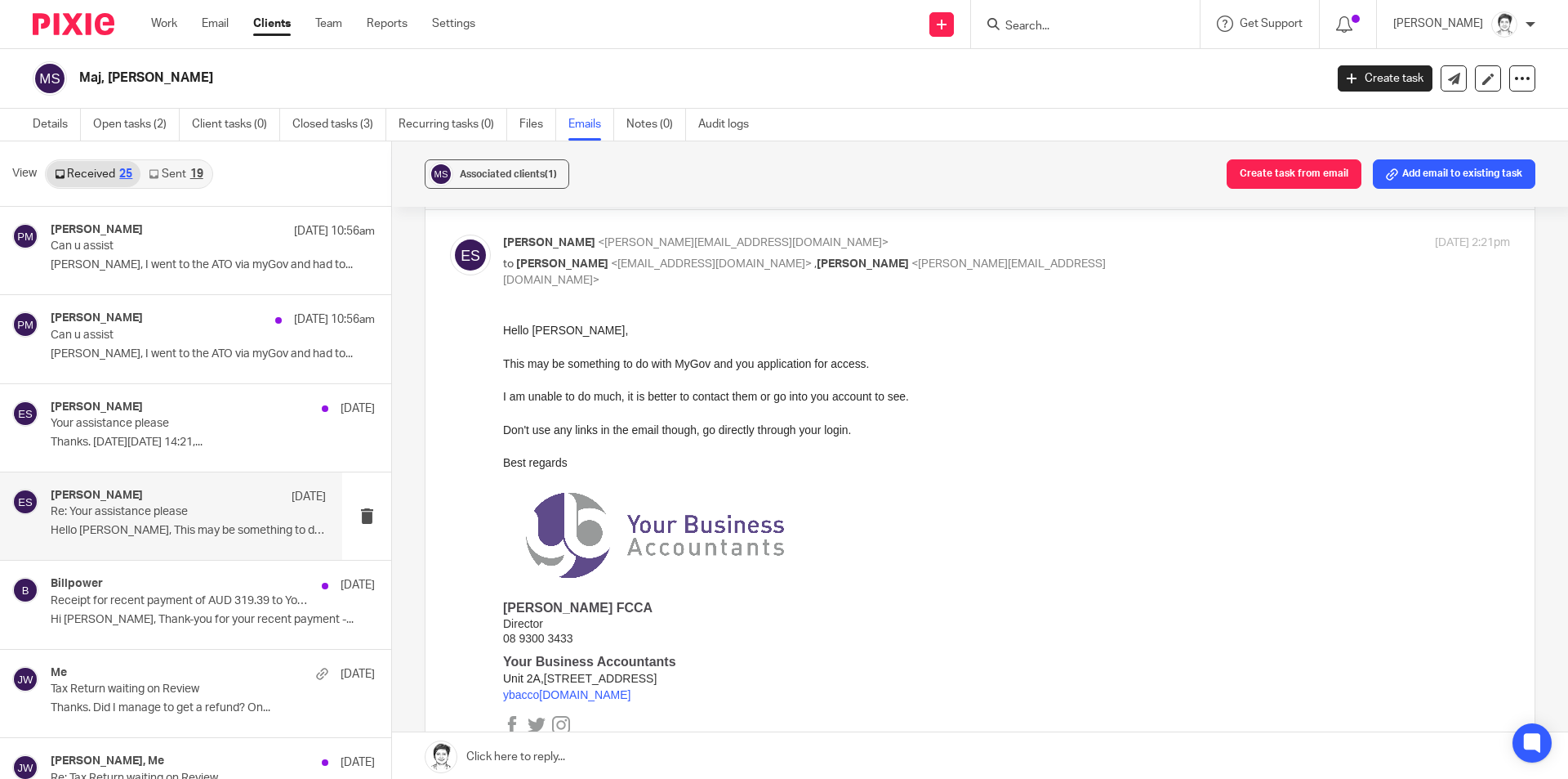
scroll to position [81, 0]
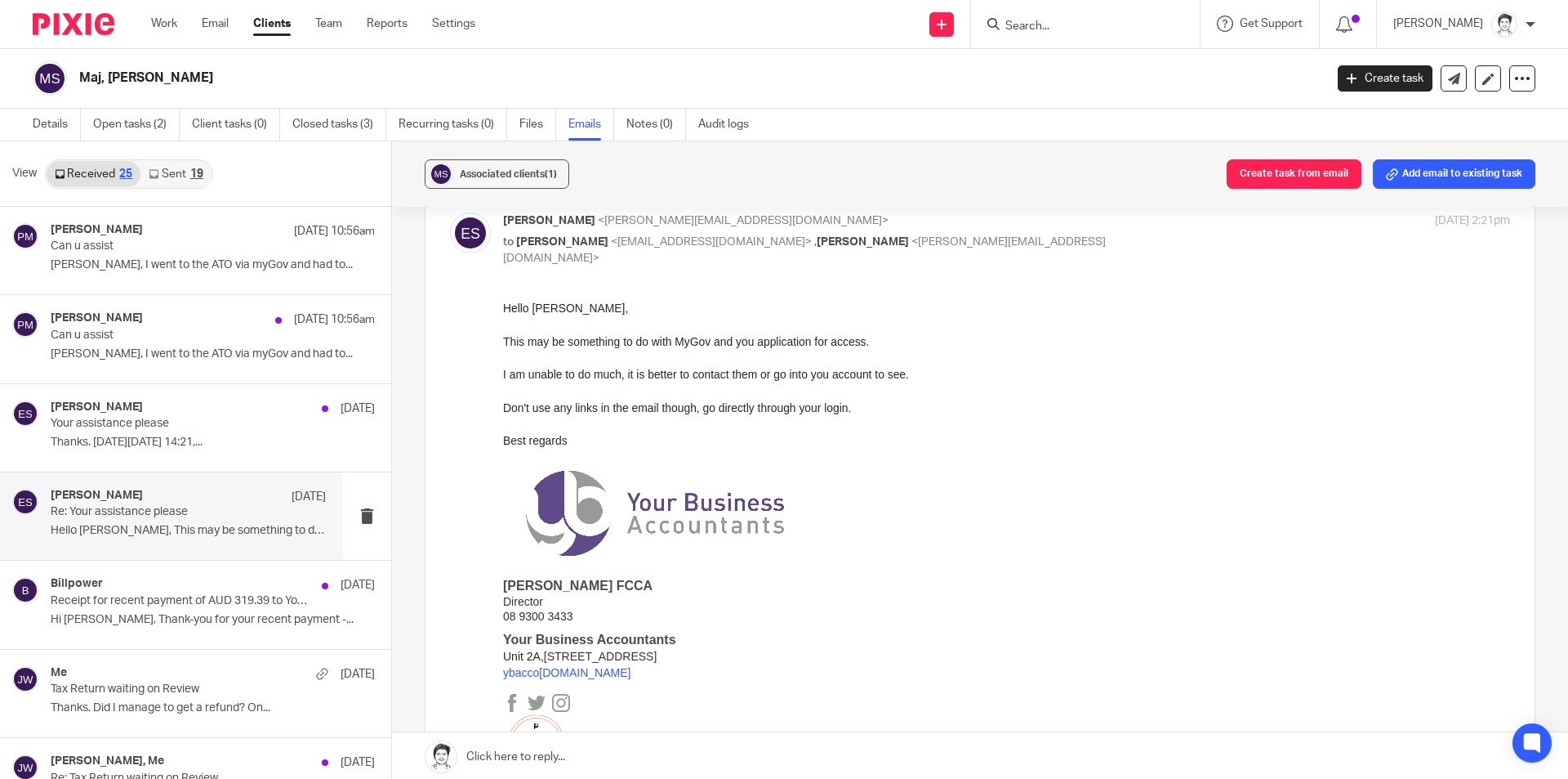
click at [105, 521] on div "Eleanor Shakeshaft 17 Sep Re: Your assistance please Hello Paul, This may be so…" at bounding box center [188, 515] width 276 height 55
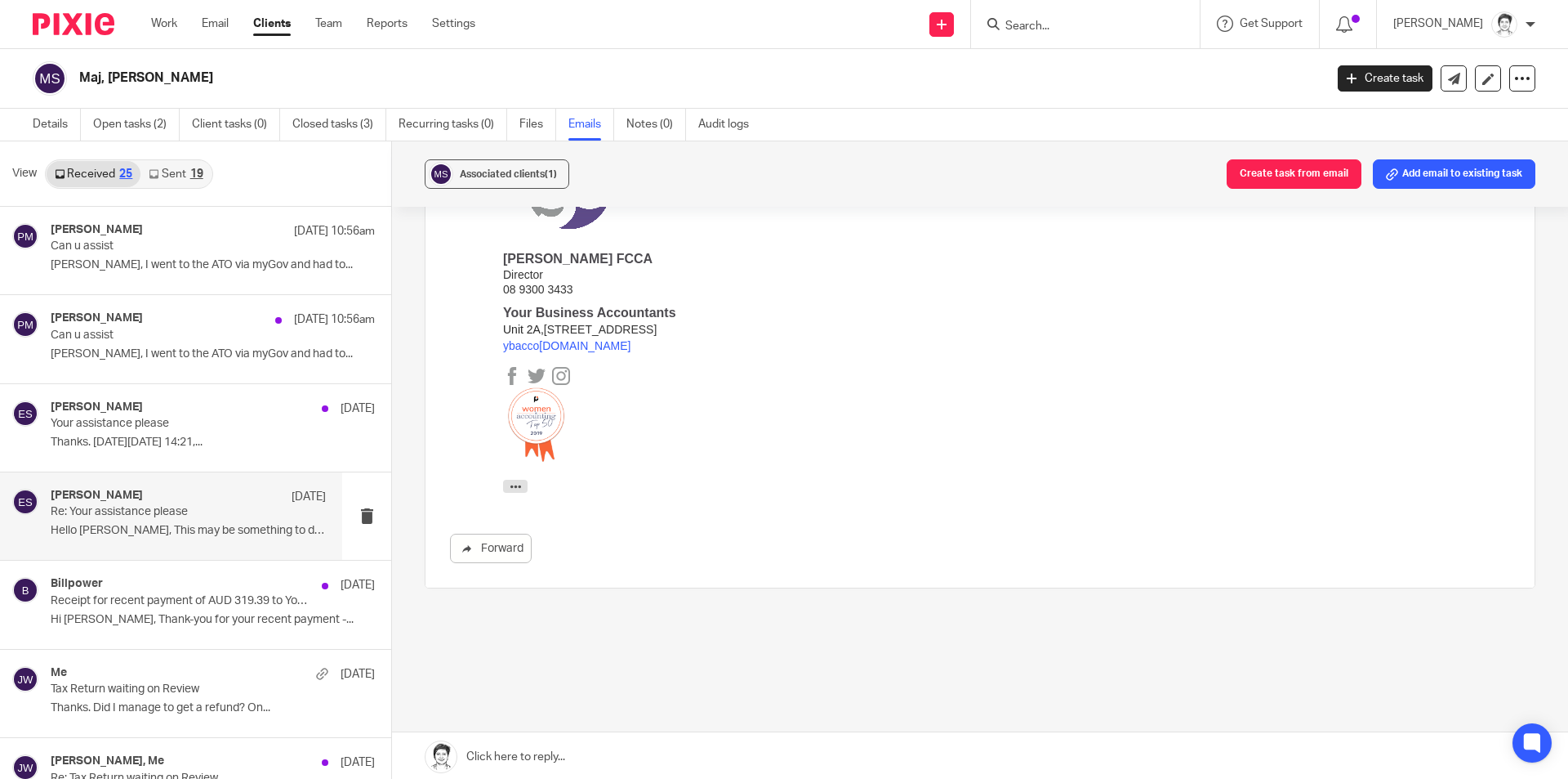
scroll to position [428, 0]
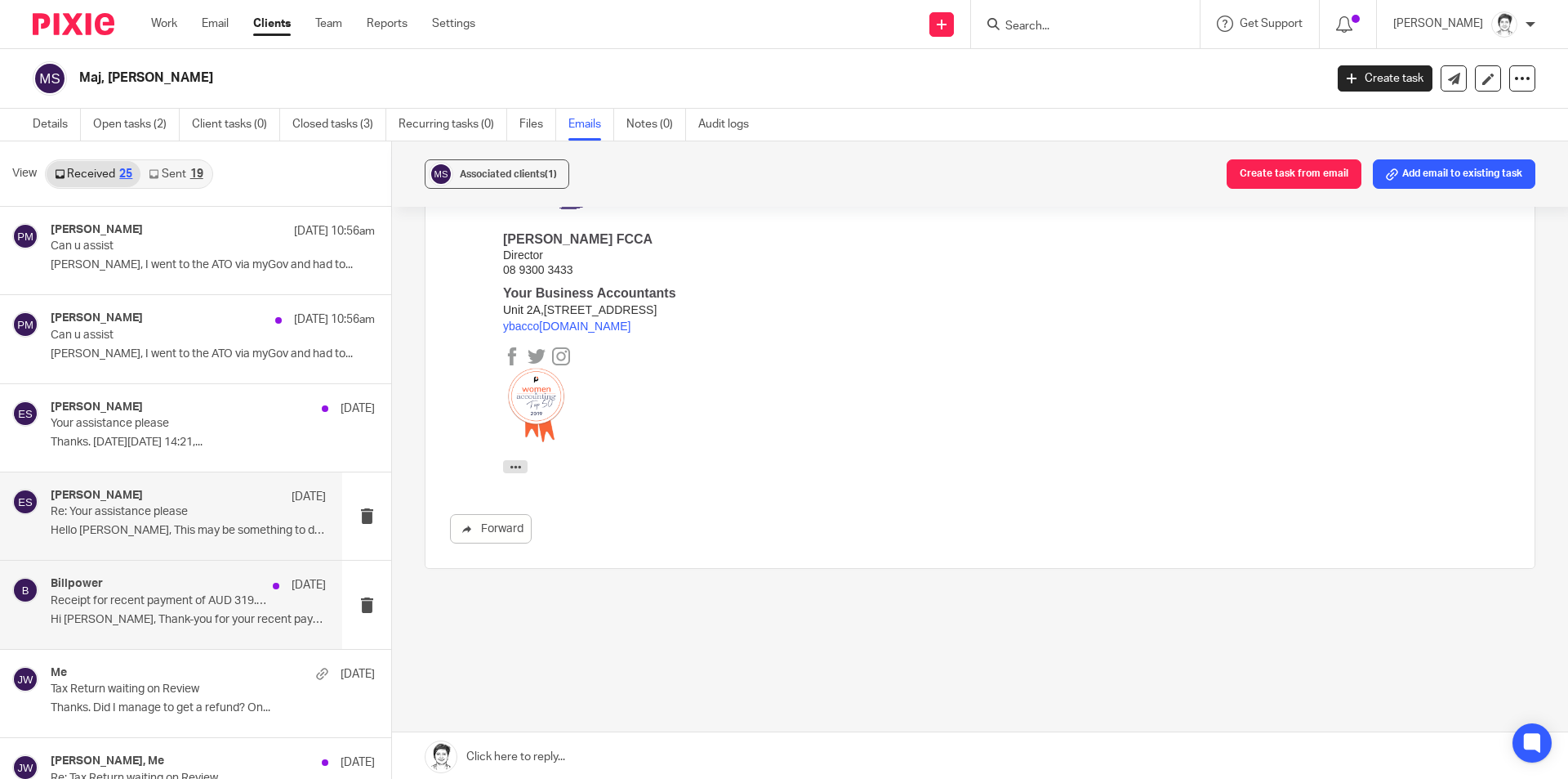
click at [104, 614] on p "Hi Paul, Thank-you for your recent payment -..." at bounding box center [188, 620] width 276 height 14
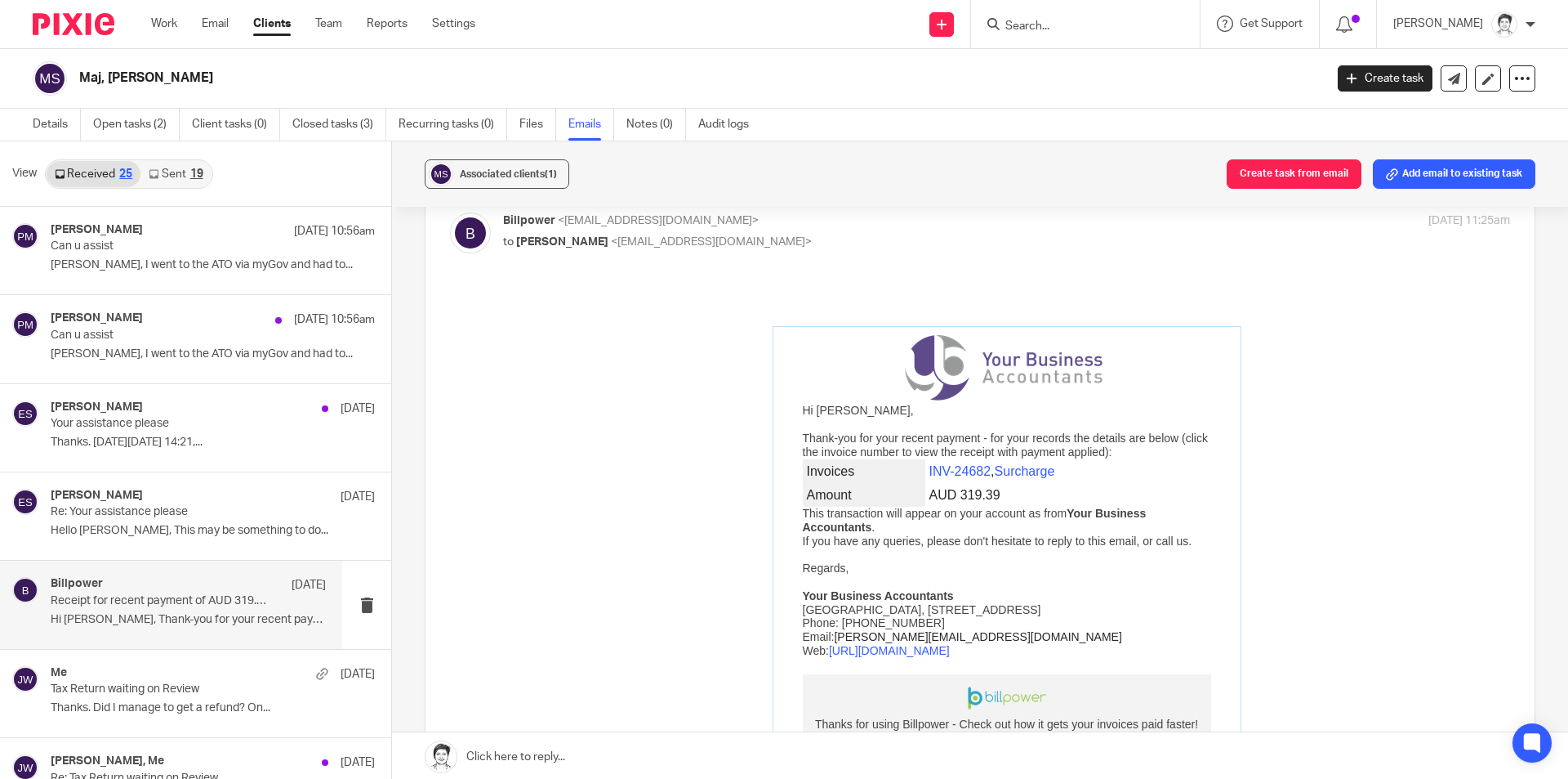
scroll to position [164, 0]
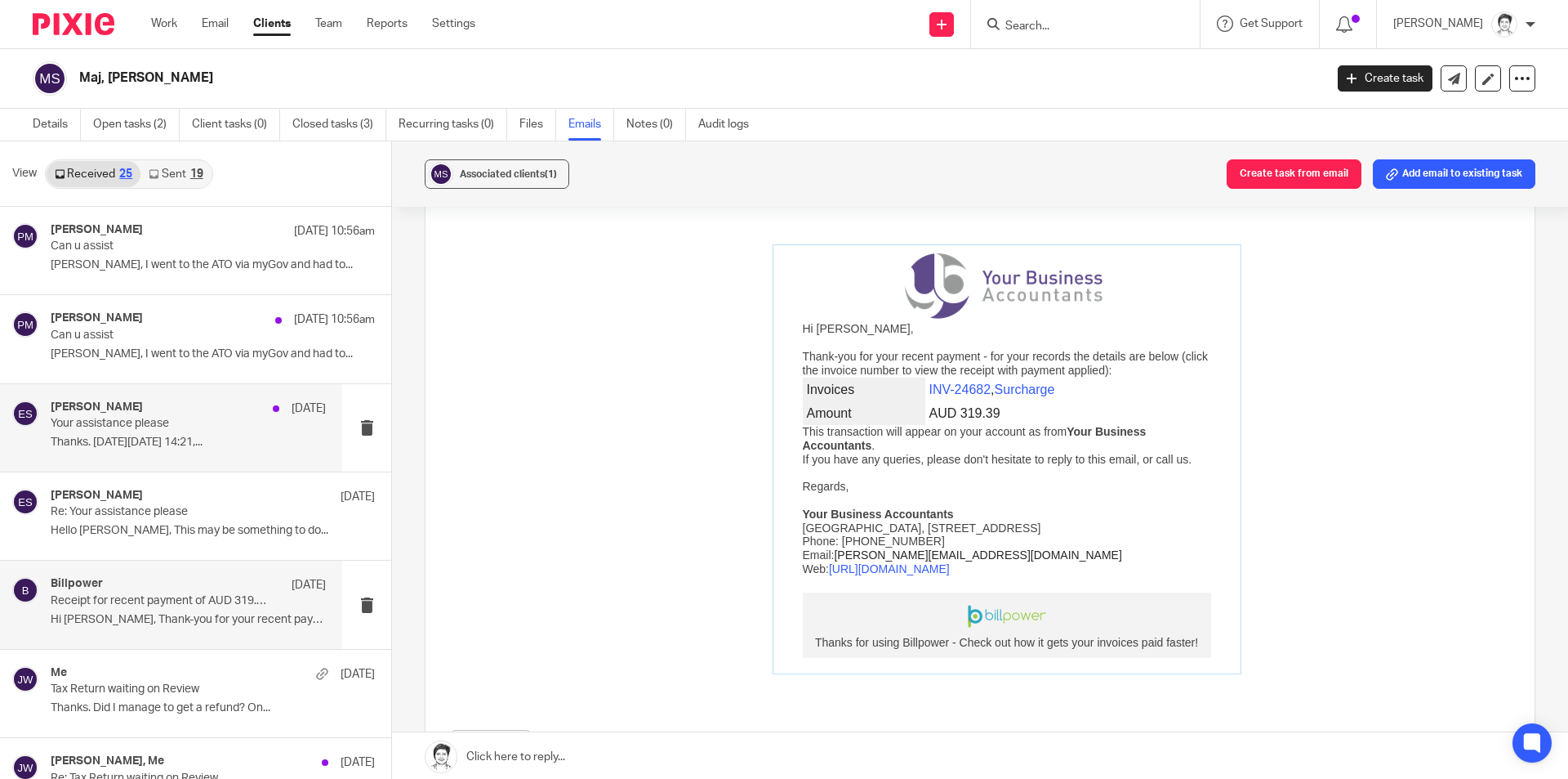
click at [121, 442] on p "Thanks. On Wed, 17 Sept 2025 at 14:21,..." at bounding box center [188, 443] width 276 height 14
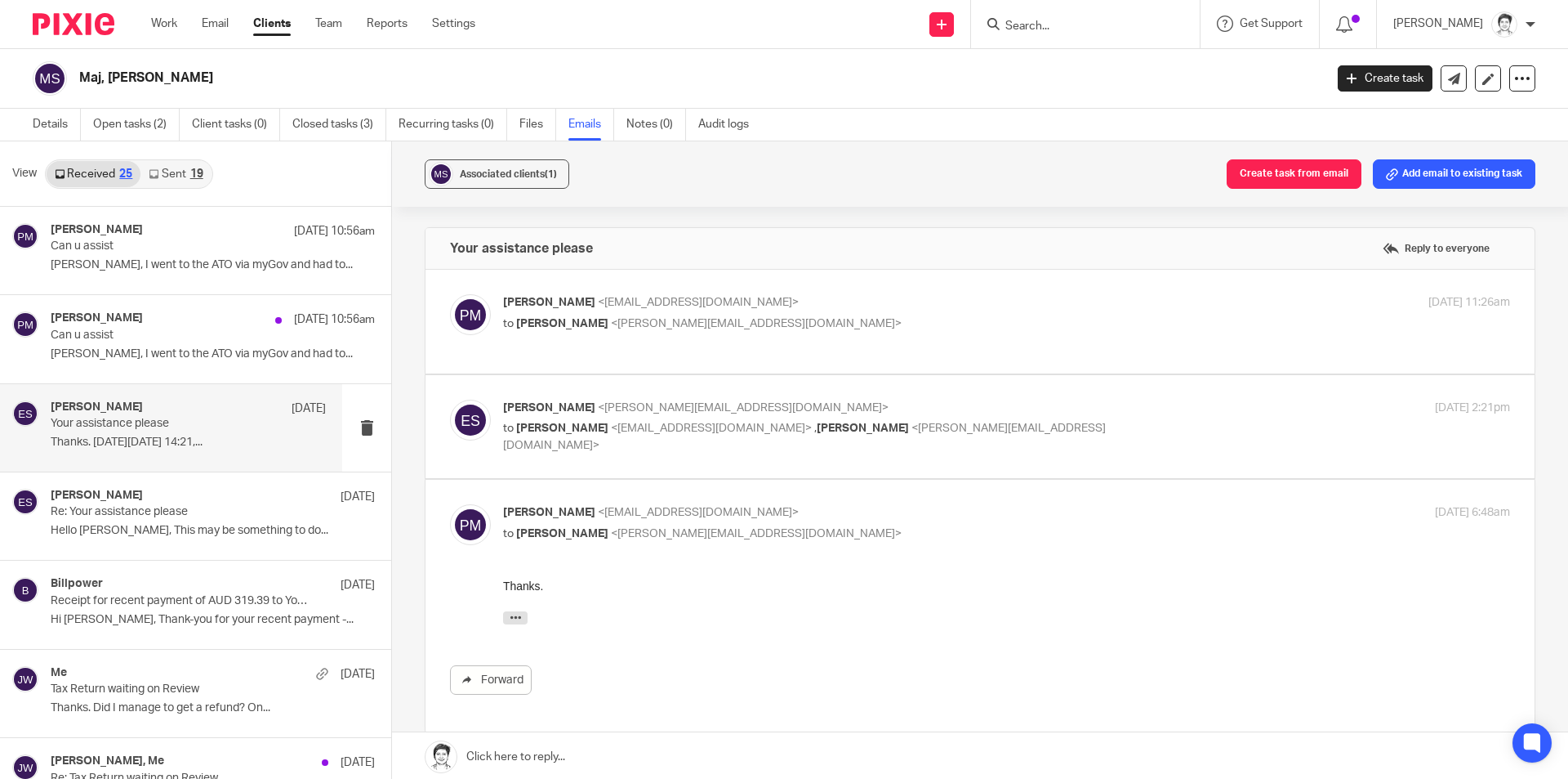
scroll to position [0, 0]
click at [627, 313] on div "Paul Maj <spaulmaj@gmail.com> to Eleanor Shakeshaft <eleanor@ybaccountants.com.…" at bounding box center [838, 313] width 671 height 38
checkbox input "true"
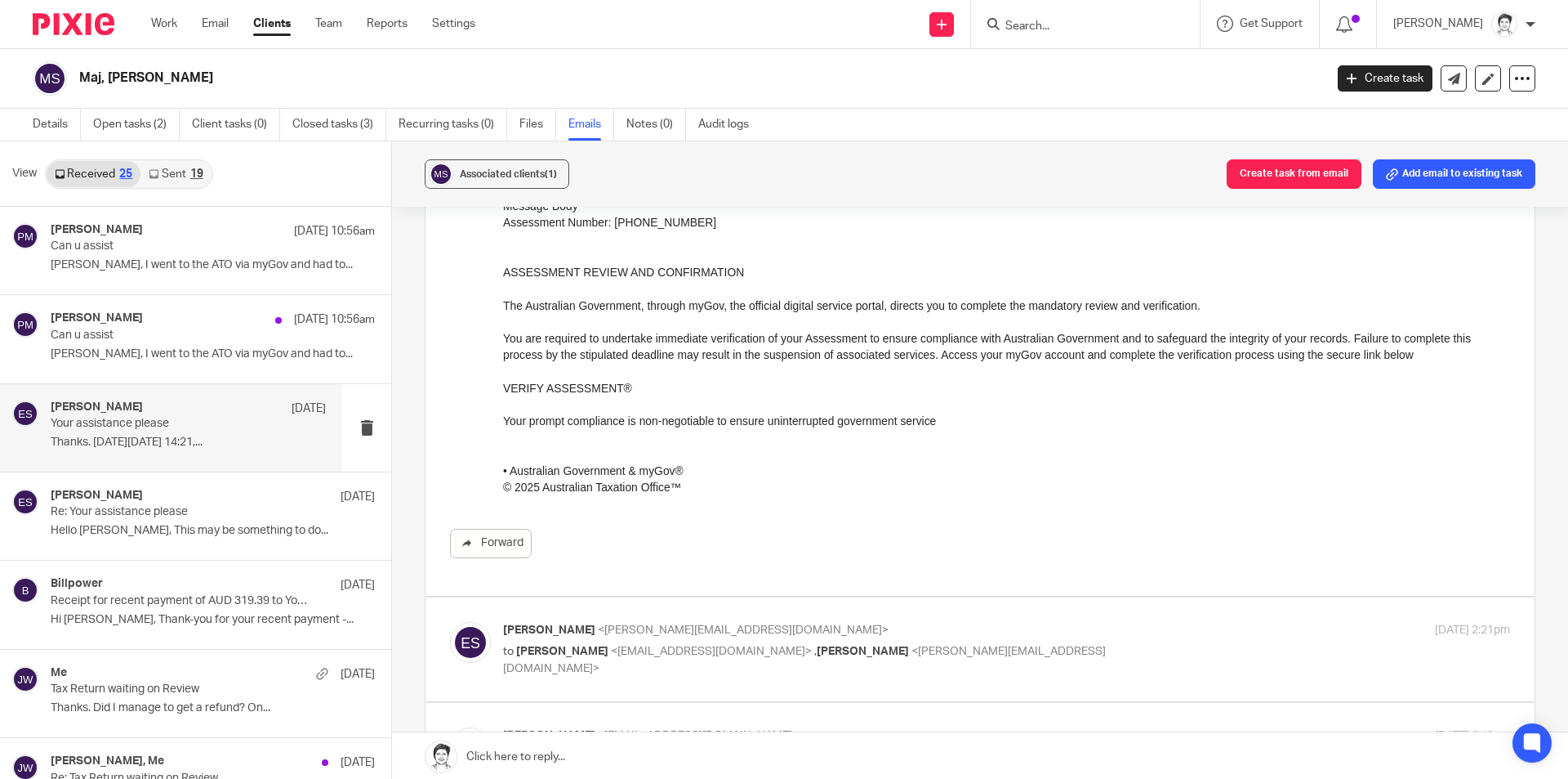
scroll to position [326, 0]
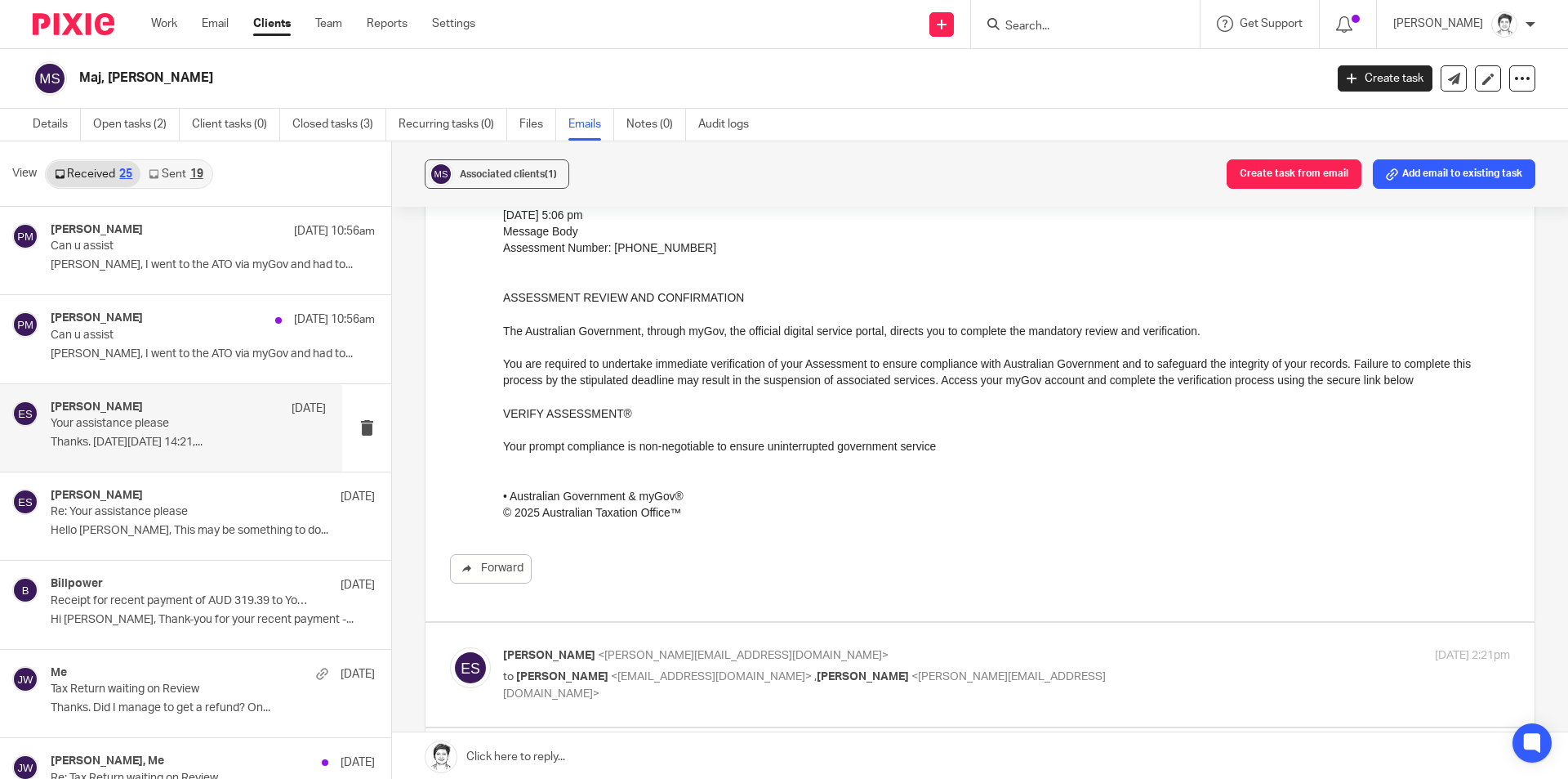
drag, startPoint x: 1003, startPoint y: 339, endPoint x: 835, endPoint y: 332, distance: 168.1
drag, startPoint x: 1001, startPoint y: 336, endPoint x: 811, endPoint y: 366, distance: 192.4
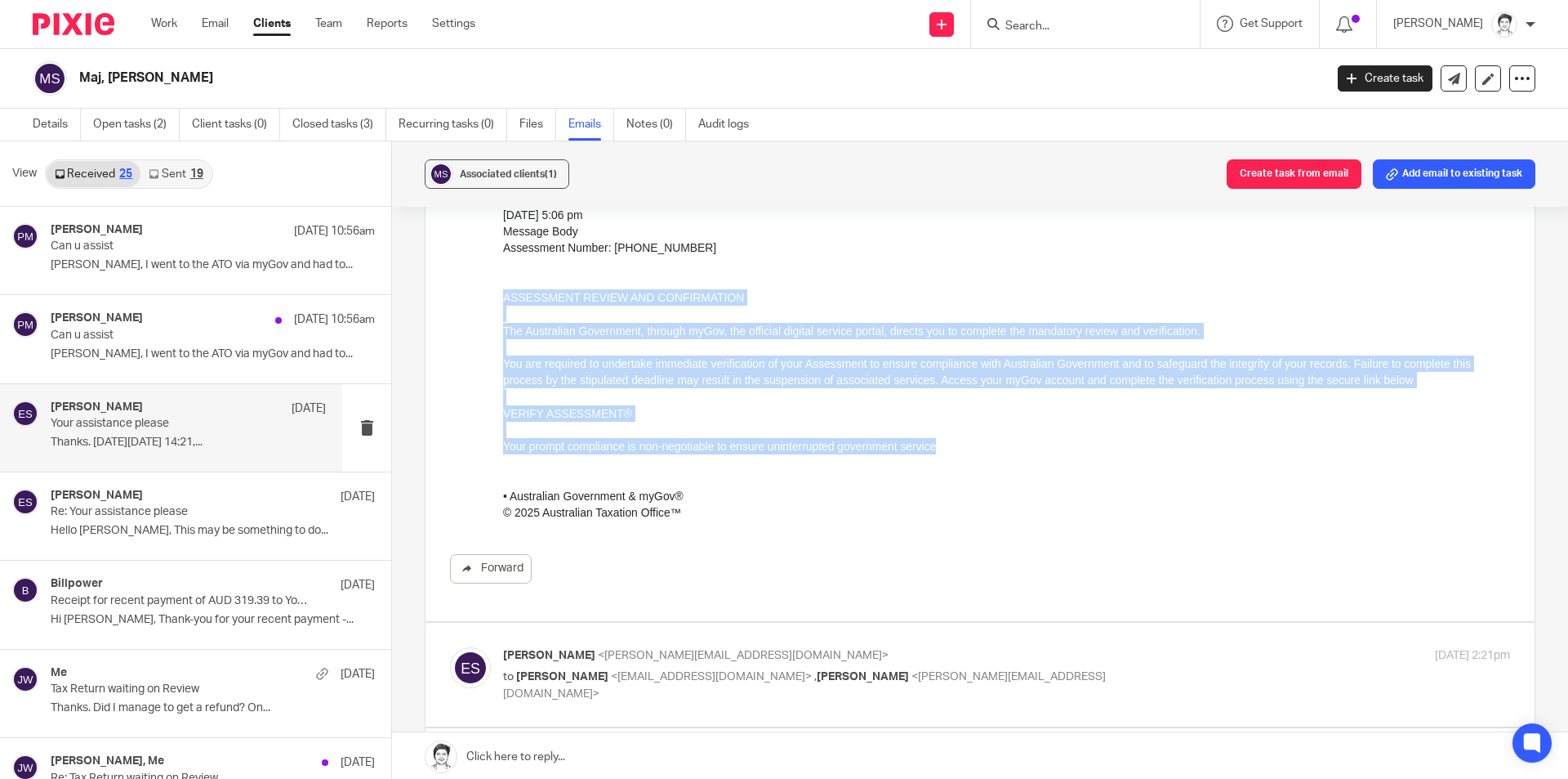
drag, startPoint x: 503, startPoint y: 297, endPoint x: 1016, endPoint y: 442, distance: 533.1
click at [1013, 452] on div "AUSTRALIAN AU/ATO To: me · Sun, 14 Sept at 5:06 pm Message Body Assessment Numb…" at bounding box center [1006, 338] width 1007 height 364
copy div "ASSESSMENT REVIEW AND CONFIRMATION The Australian Government, through myGov, th…"
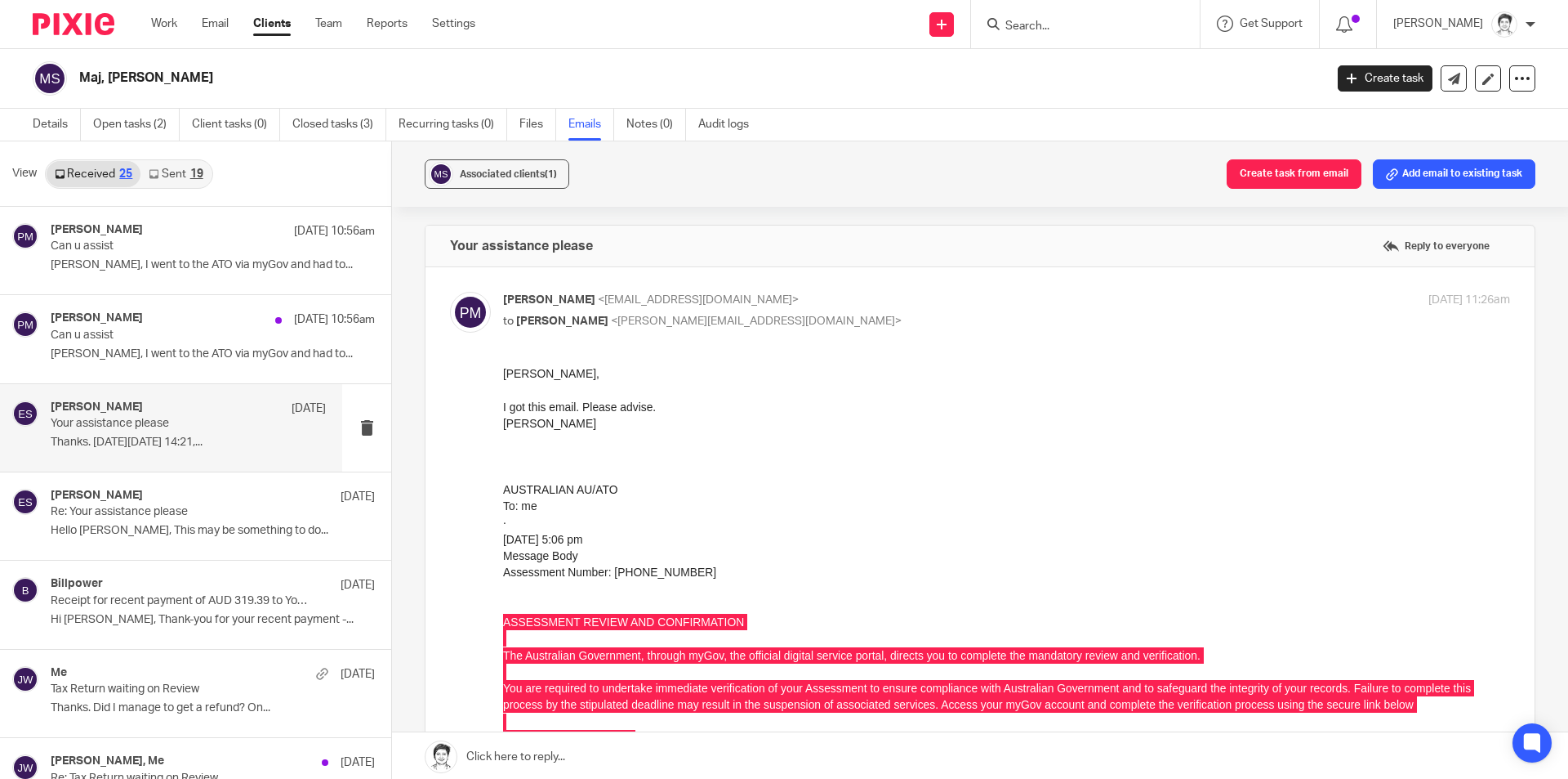
scroll to position [0, 0]
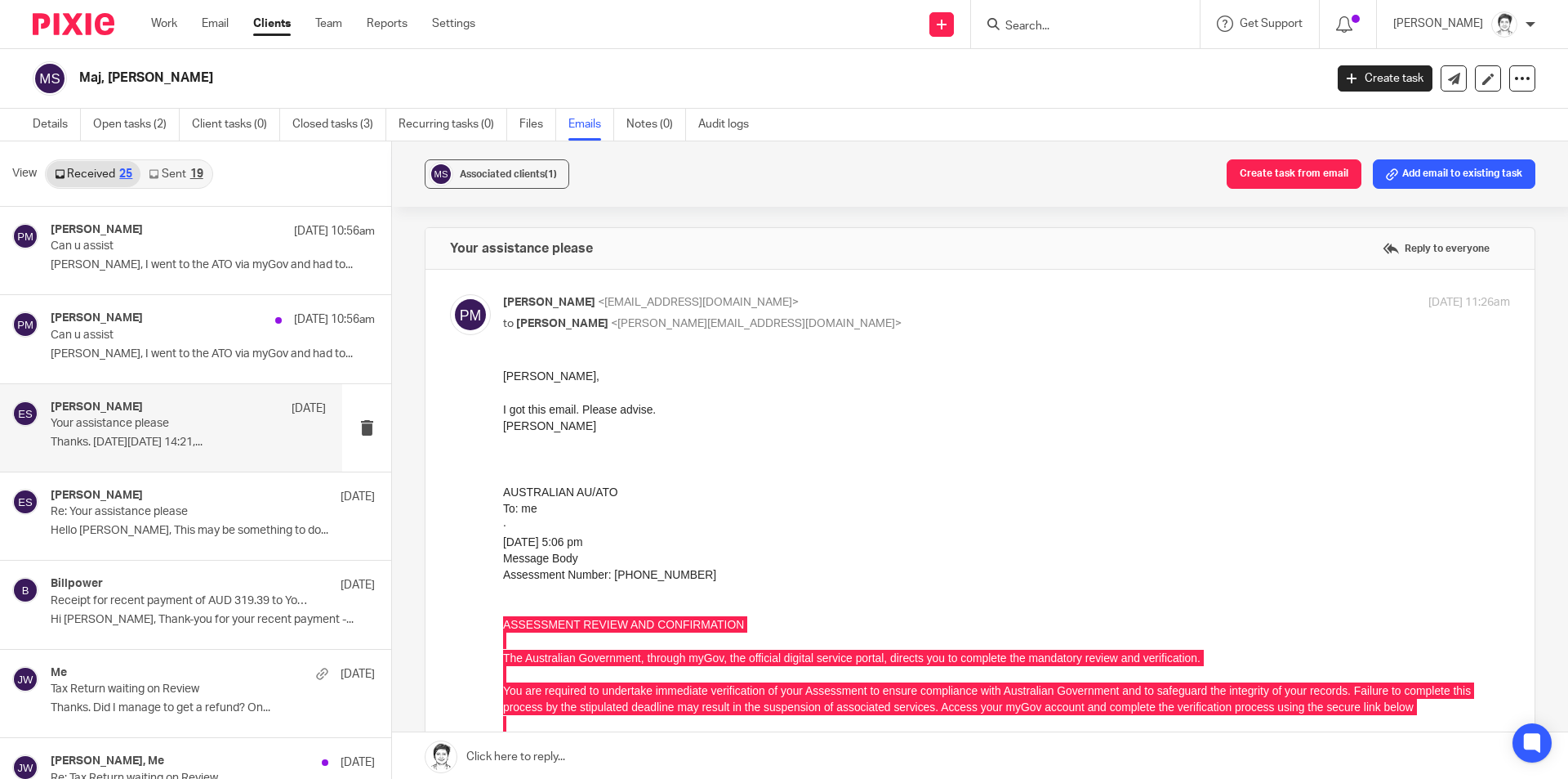
drag, startPoint x: 1277, startPoint y: 166, endPoint x: 1172, endPoint y: 214, distance: 115.5
click at [1277, 168] on button "Create task from email" at bounding box center [1294, 175] width 135 height 30
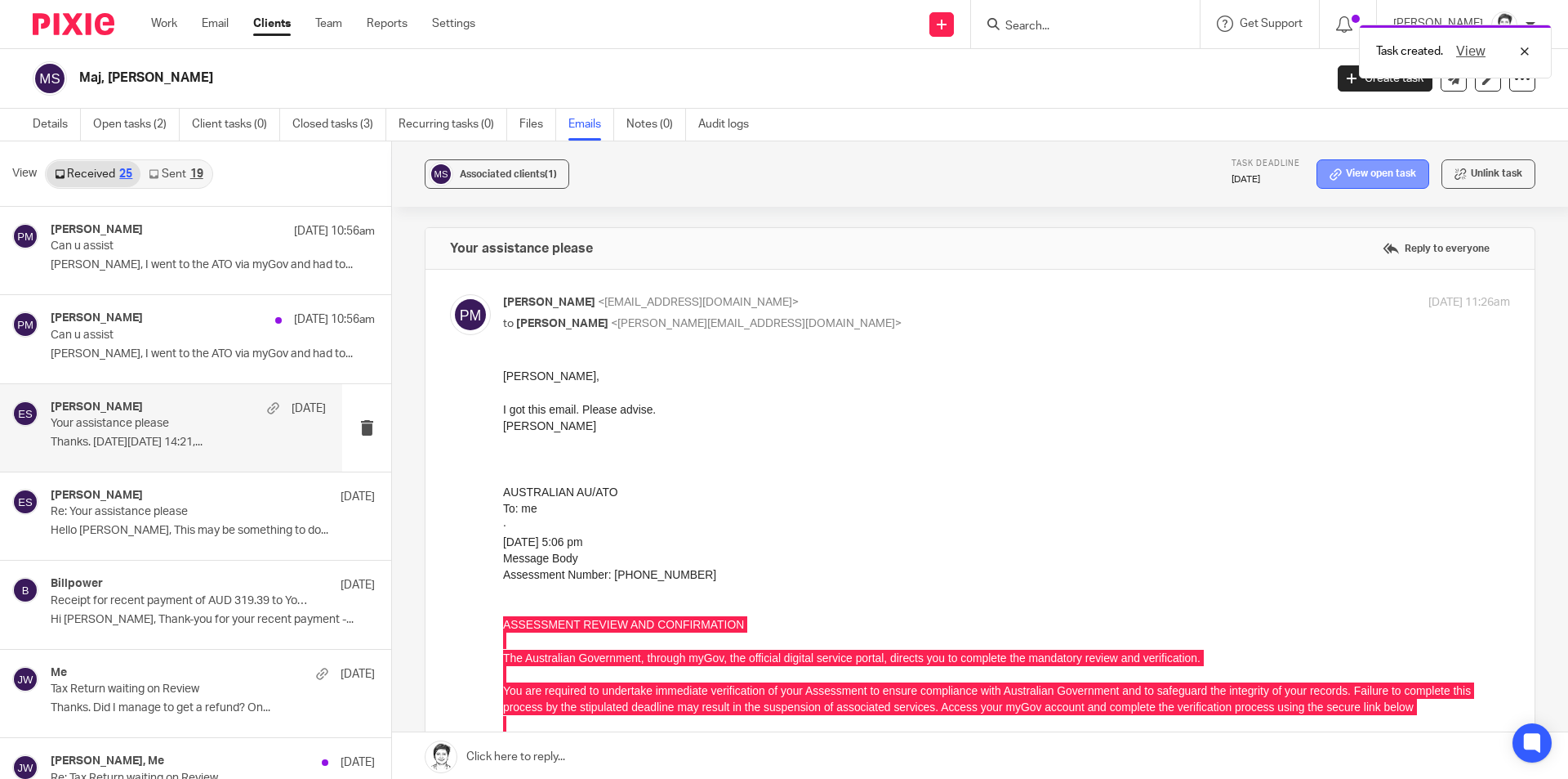
click at [1353, 169] on link "View open task" at bounding box center [1373, 175] width 113 height 30
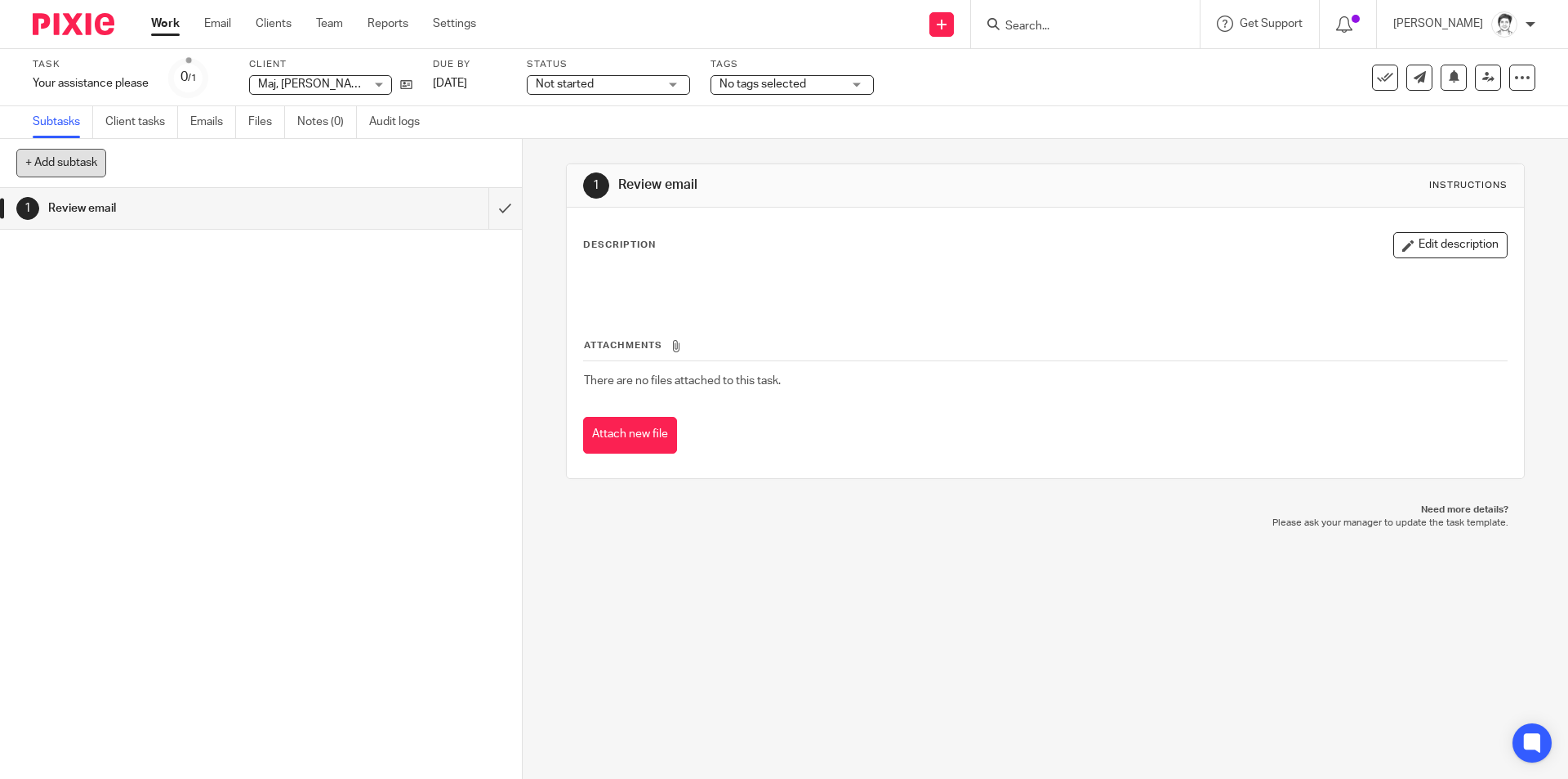
click at [58, 163] on button "+ Add subtask" at bounding box center [60, 163] width 90 height 28
click at [151, 173] on input "text" at bounding box center [201, 164] width 372 height 28
type input "reply to email"
click at [498, 157] on p "+ Add" at bounding box center [482, 164] width 48 height 28
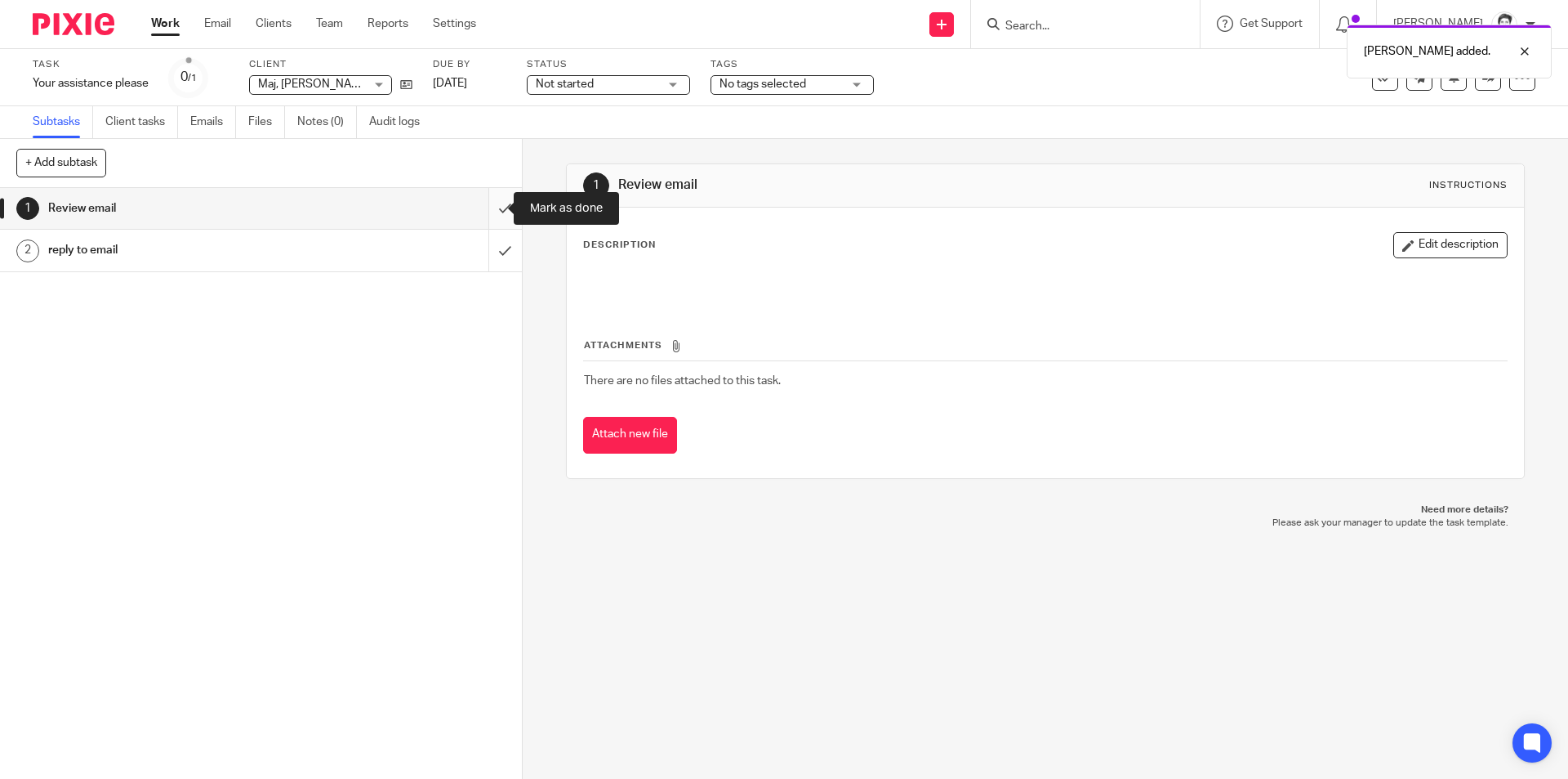
click at [484, 206] on input "submit" at bounding box center [261, 207] width 522 height 41
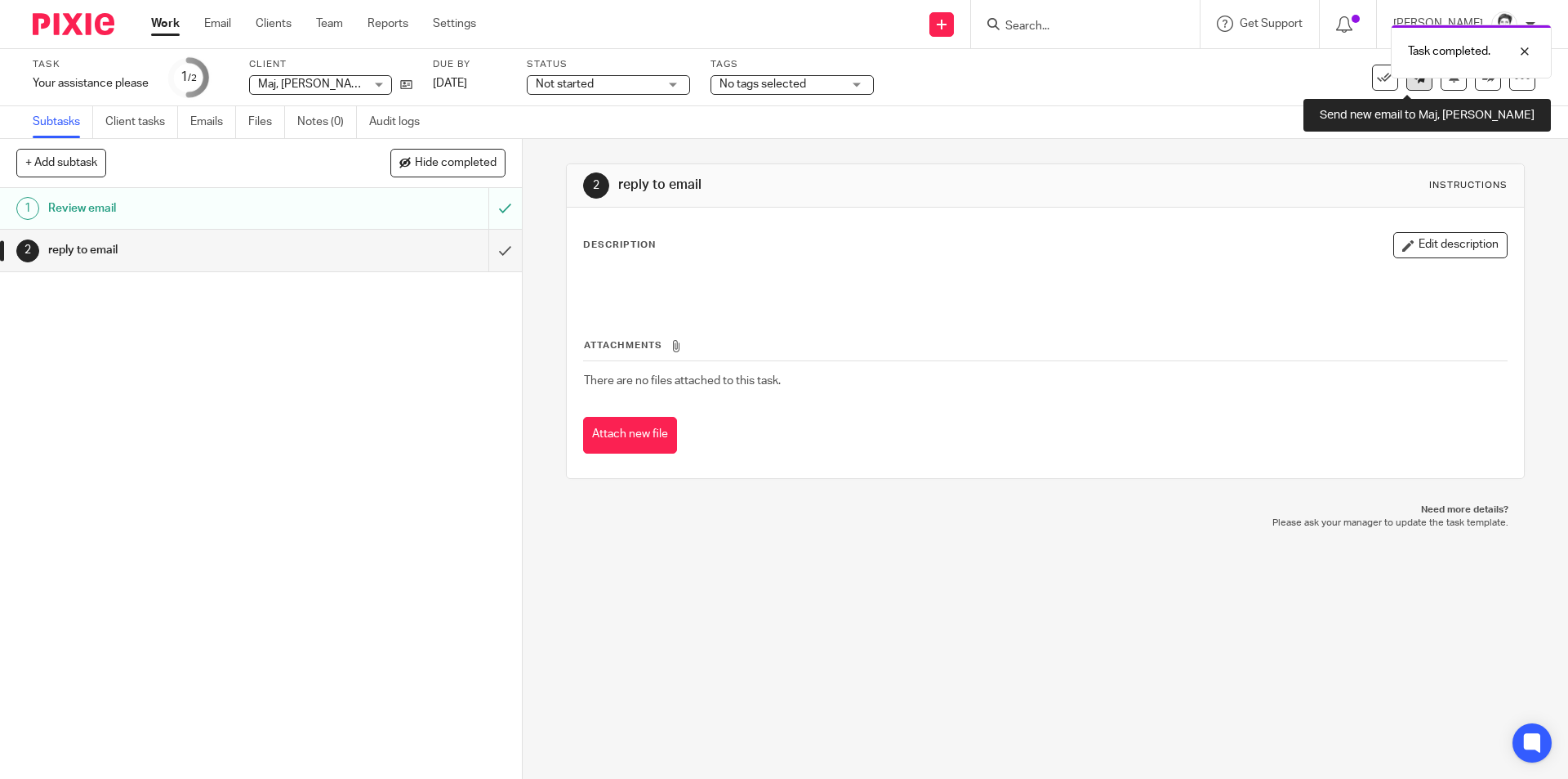
click at [1413, 81] on icon at bounding box center [1419, 77] width 12 height 12
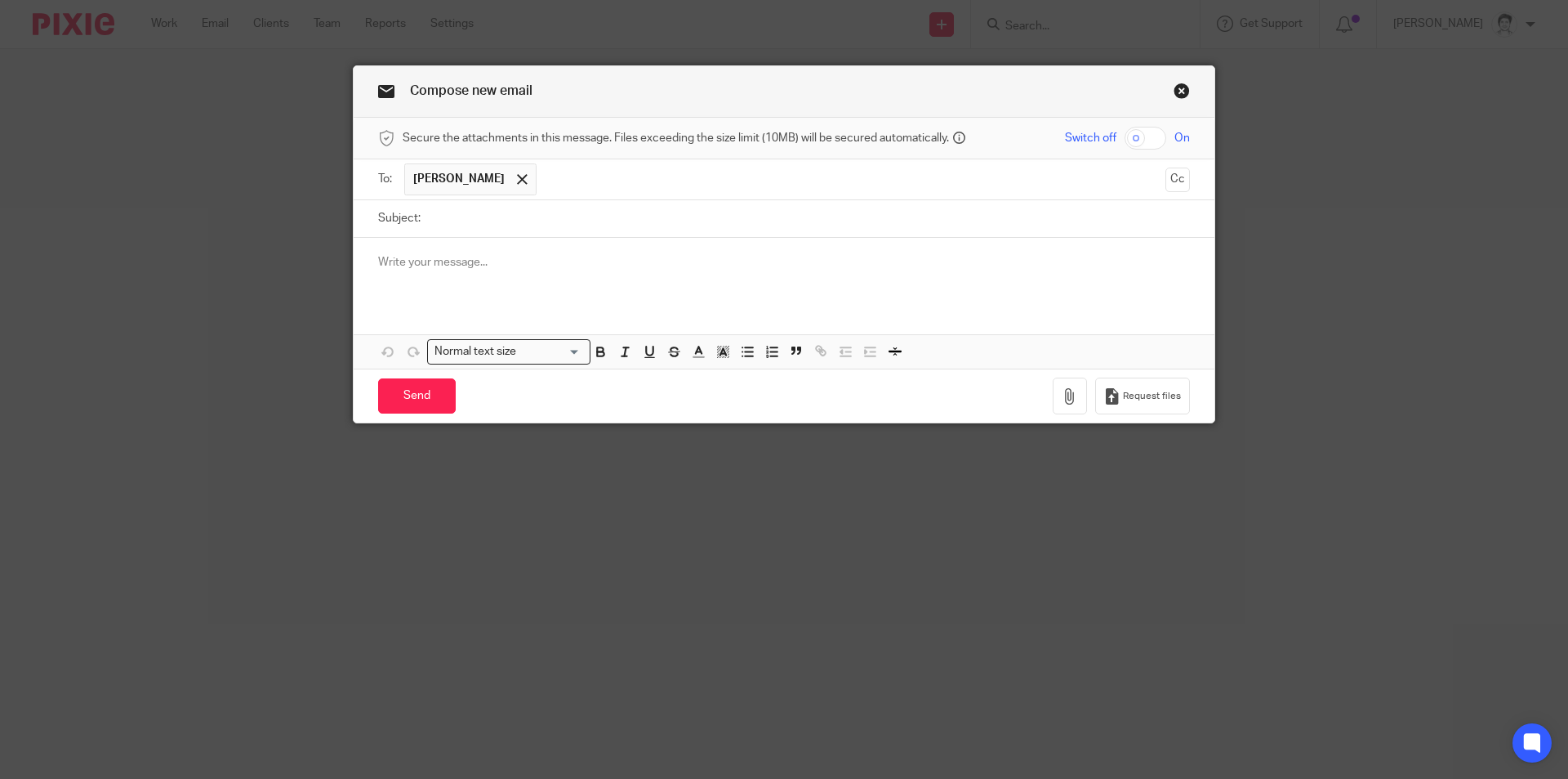
click at [466, 209] on input "Subject:" at bounding box center [808, 218] width 761 height 37
type input "re 2025 tax return and your recent My Gov email"
click at [469, 284] on div at bounding box center [784, 270] width 861 height 64
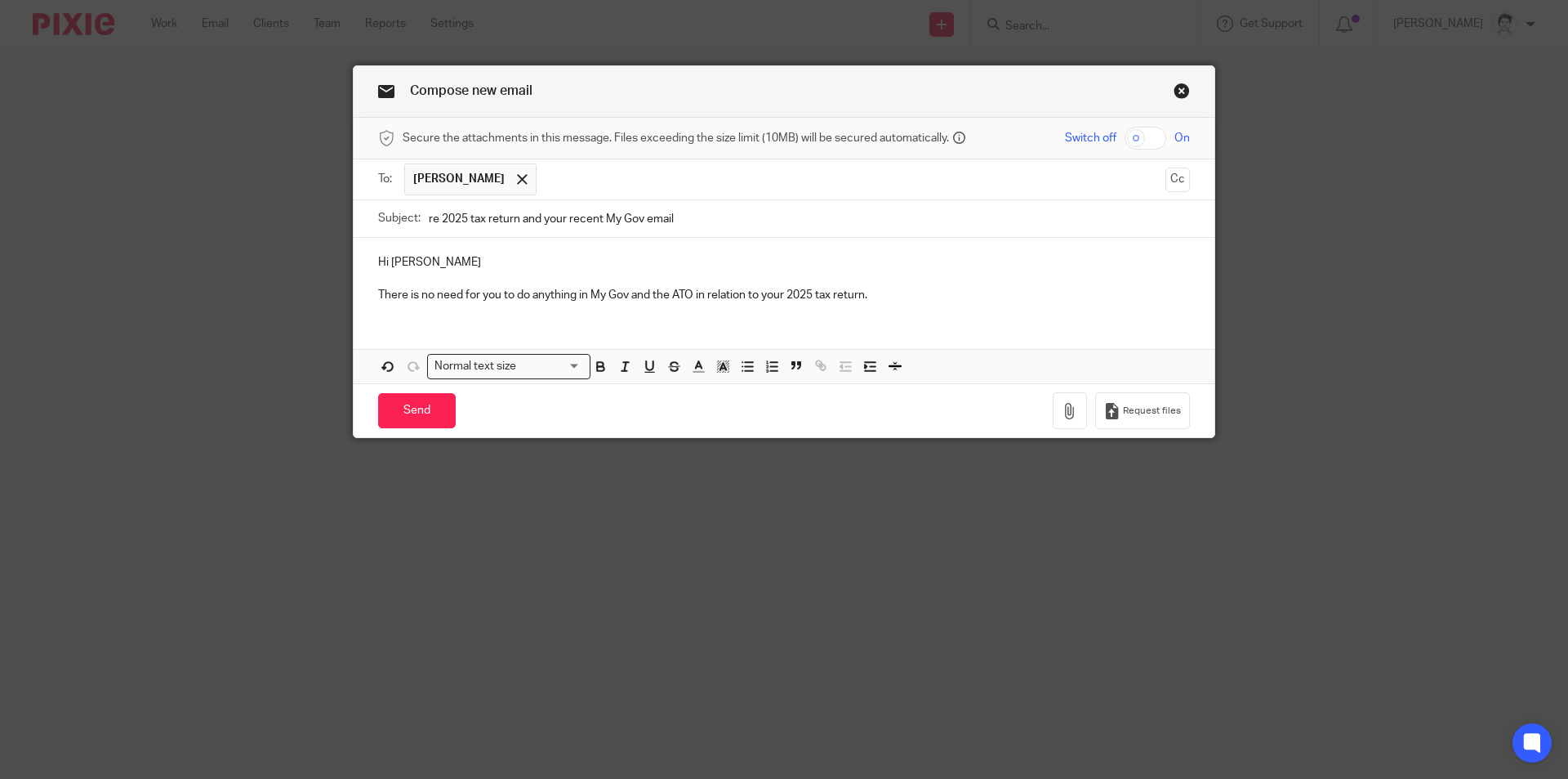
click at [891, 300] on p "There is no need for you to do anything in My Gov and the ATO in relation to yo…" at bounding box center [784, 295] width 812 height 16
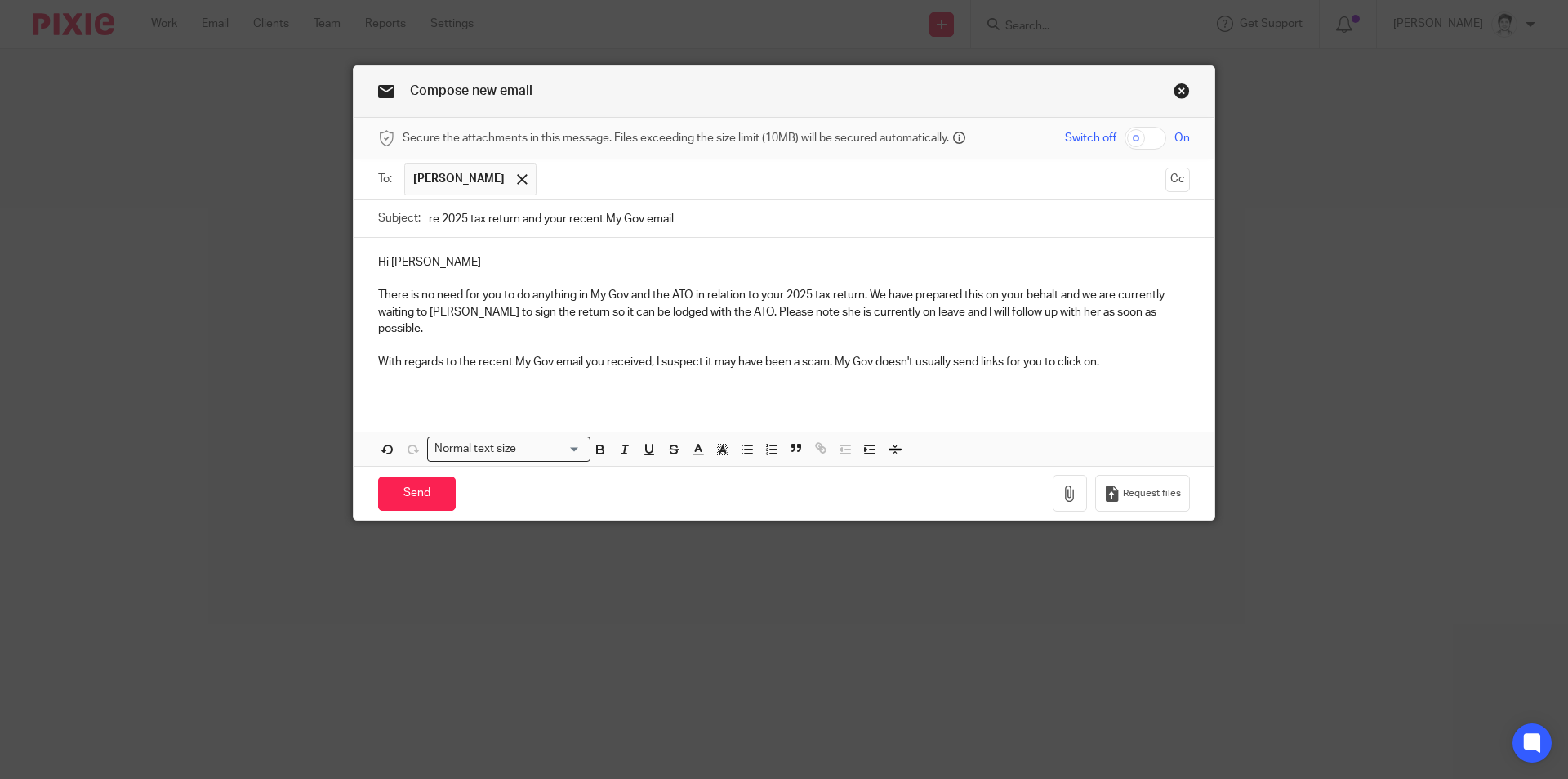
click at [1121, 354] on p "With regards to the recent My Gov email you received, I suspect it may have bee…" at bounding box center [784, 362] width 812 height 16
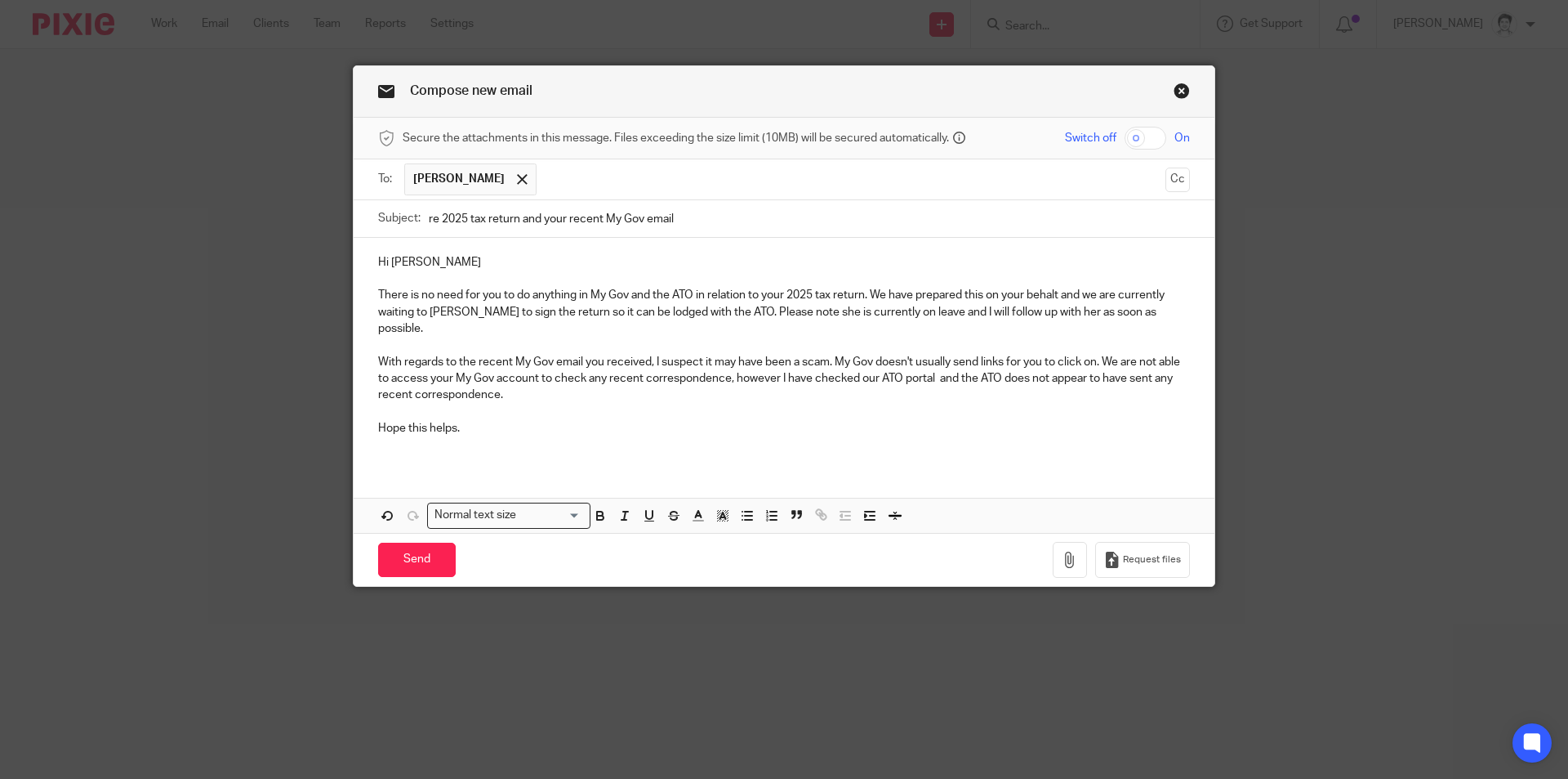
click at [1104, 354] on p "With regards to the recent My Gov email you received, I suspect it may have bee…" at bounding box center [784, 379] width 812 height 50
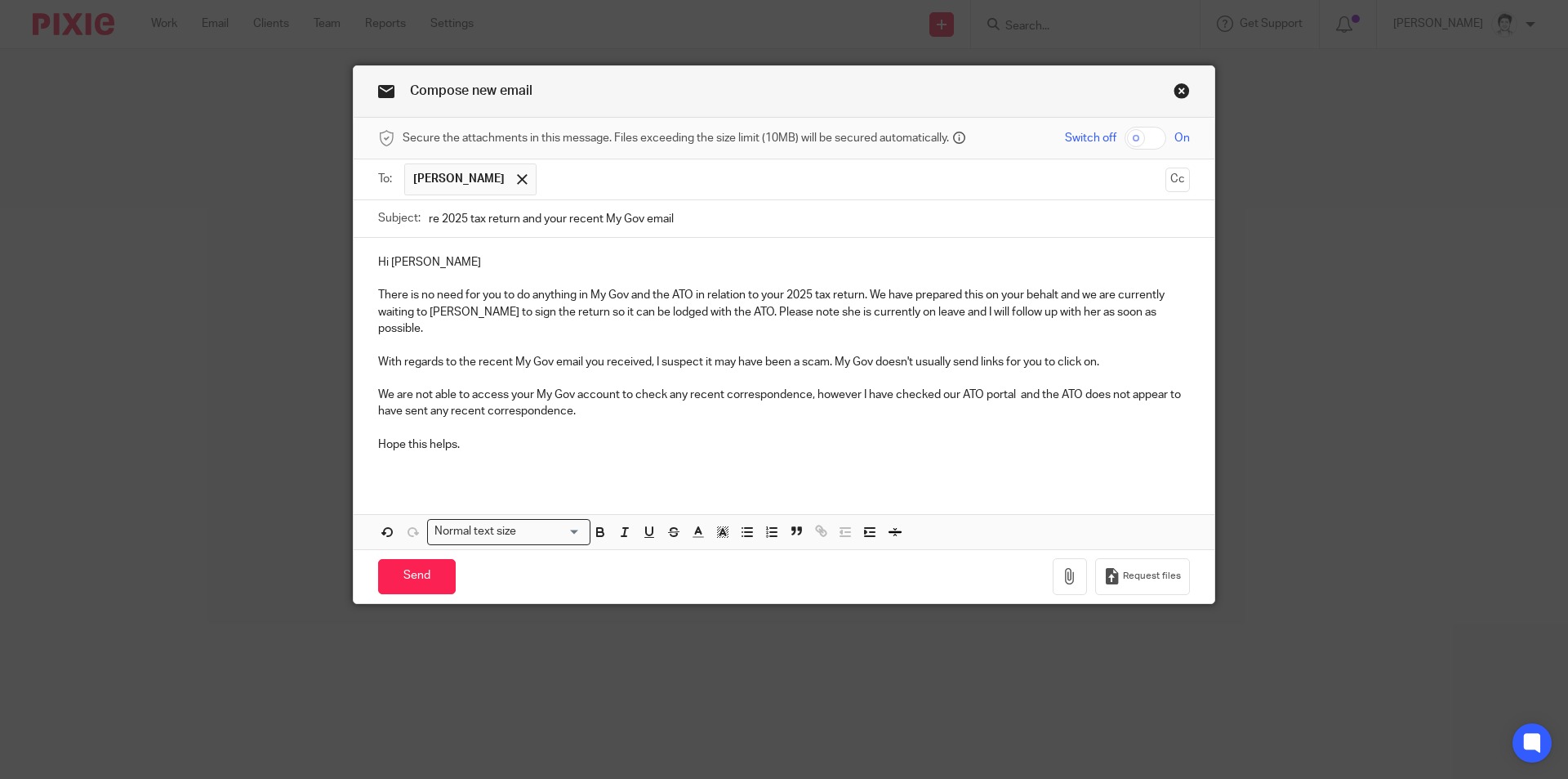
click at [1124, 336] on p at bounding box center [784, 344] width 812 height 16
click at [1115, 370] on p at bounding box center [784, 378] width 812 height 16
click at [1115, 354] on p "With regards to the recent My Gov email you received, I suspect it may have bee…" at bounding box center [784, 362] width 812 height 16
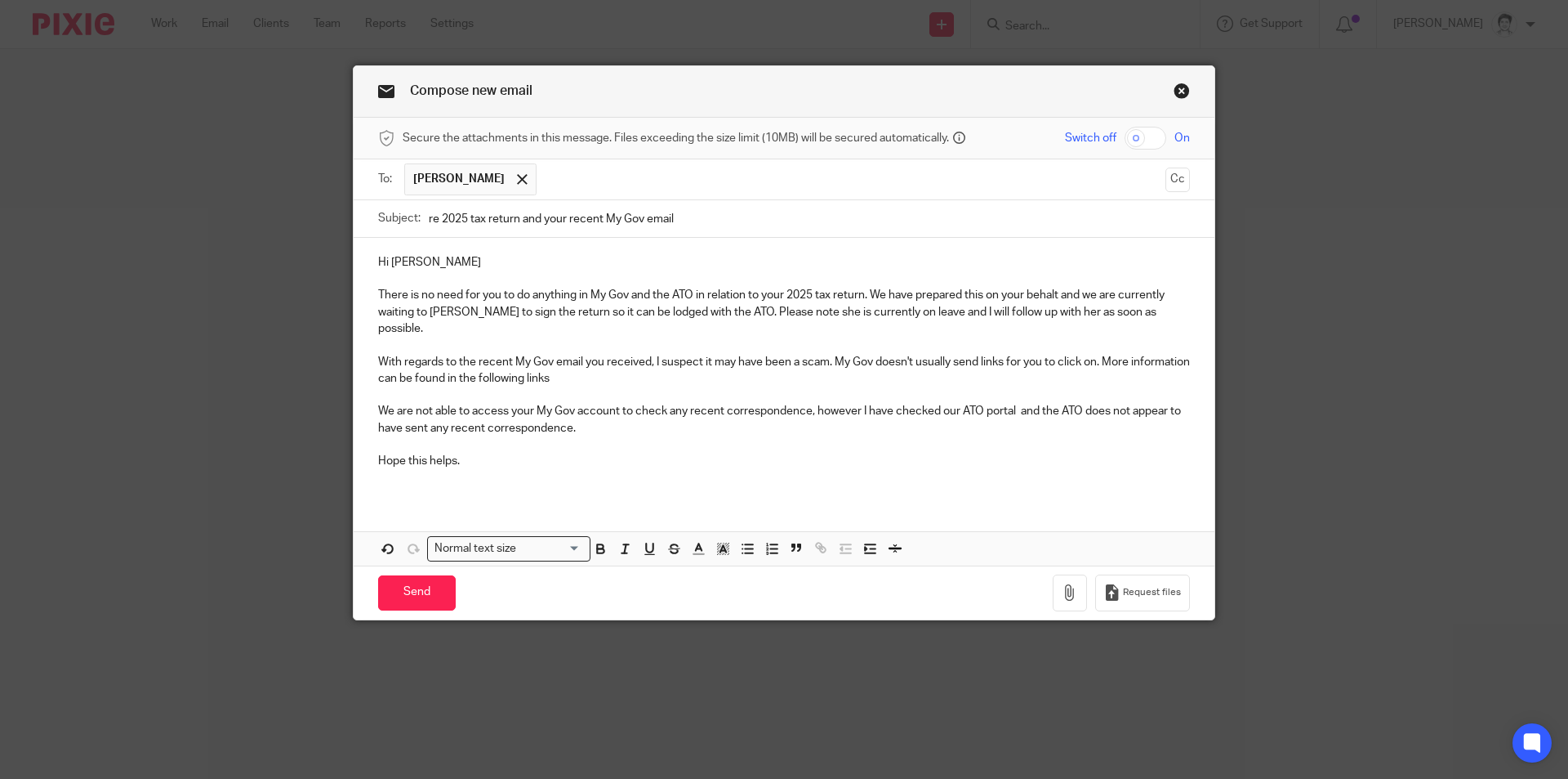
click at [624, 364] on p "With regards to the recent My Gov email you received, I suspect it may have bee…" at bounding box center [784, 371] width 812 height 34
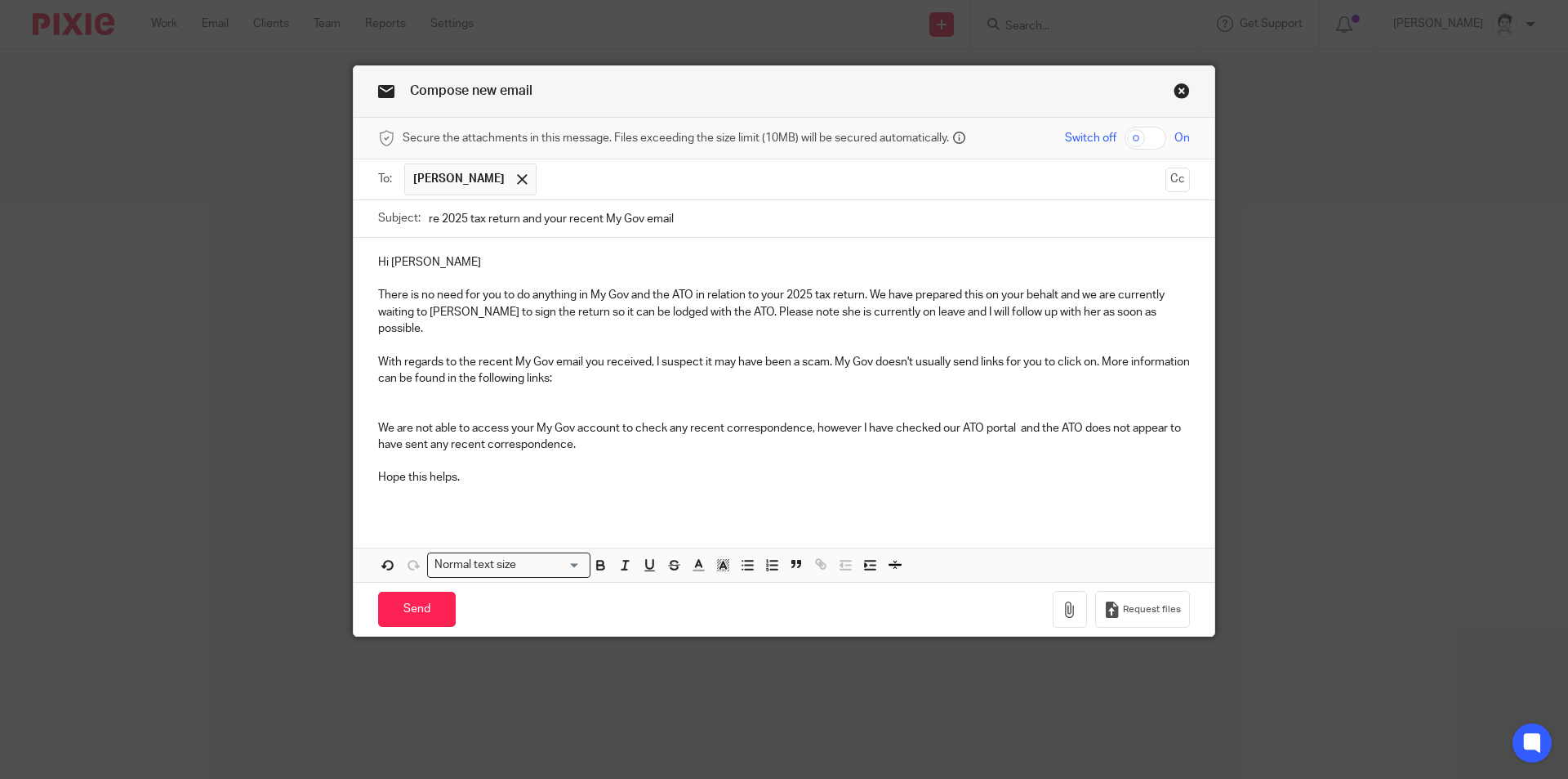
click at [393, 386] on p at bounding box center [784, 394] width 812 height 16
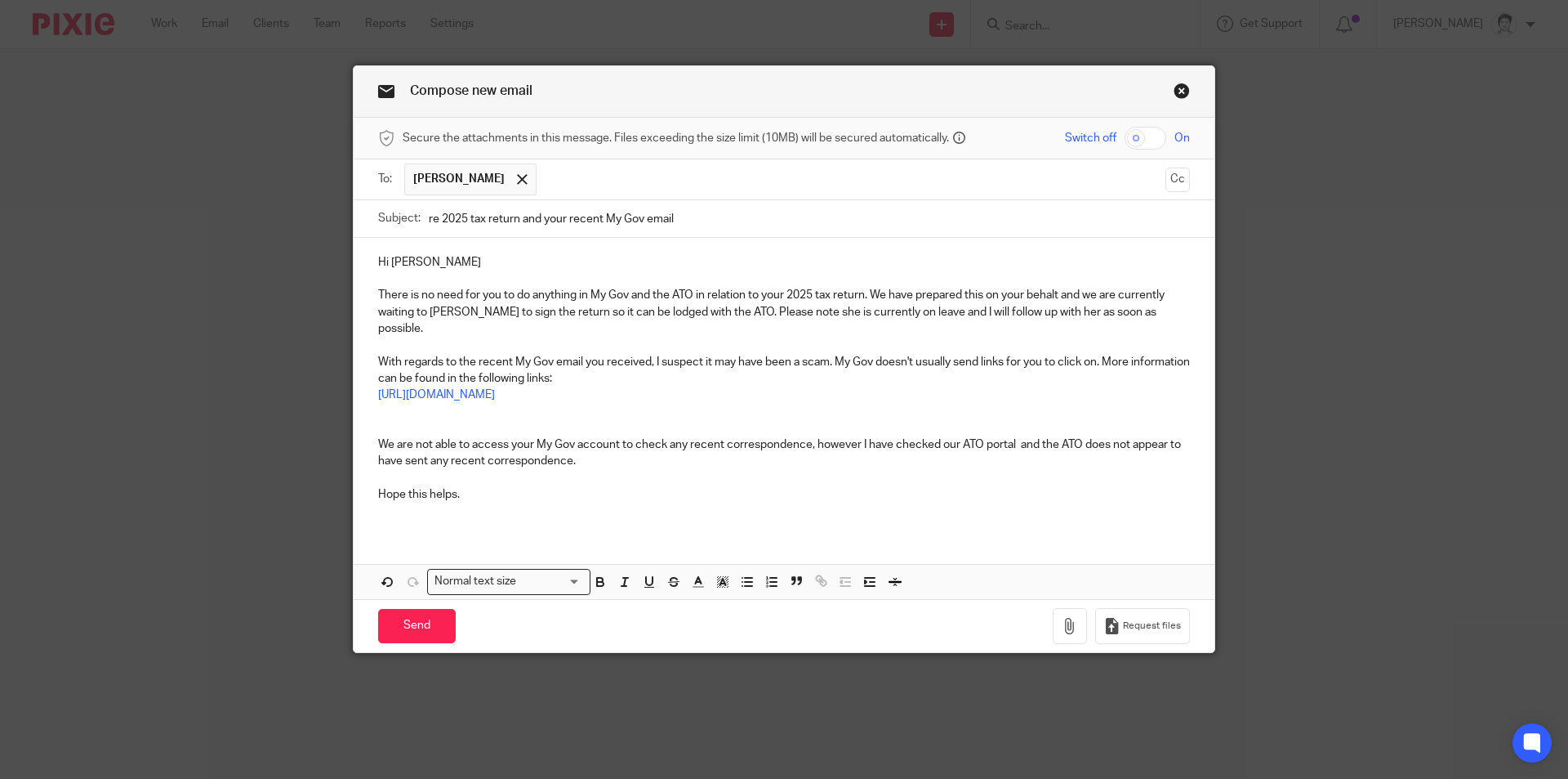
click at [379, 403] on p at bounding box center [784, 411] width 812 height 16
click at [472, 486] on p "Hope this helps." at bounding box center [784, 494] width 812 height 16
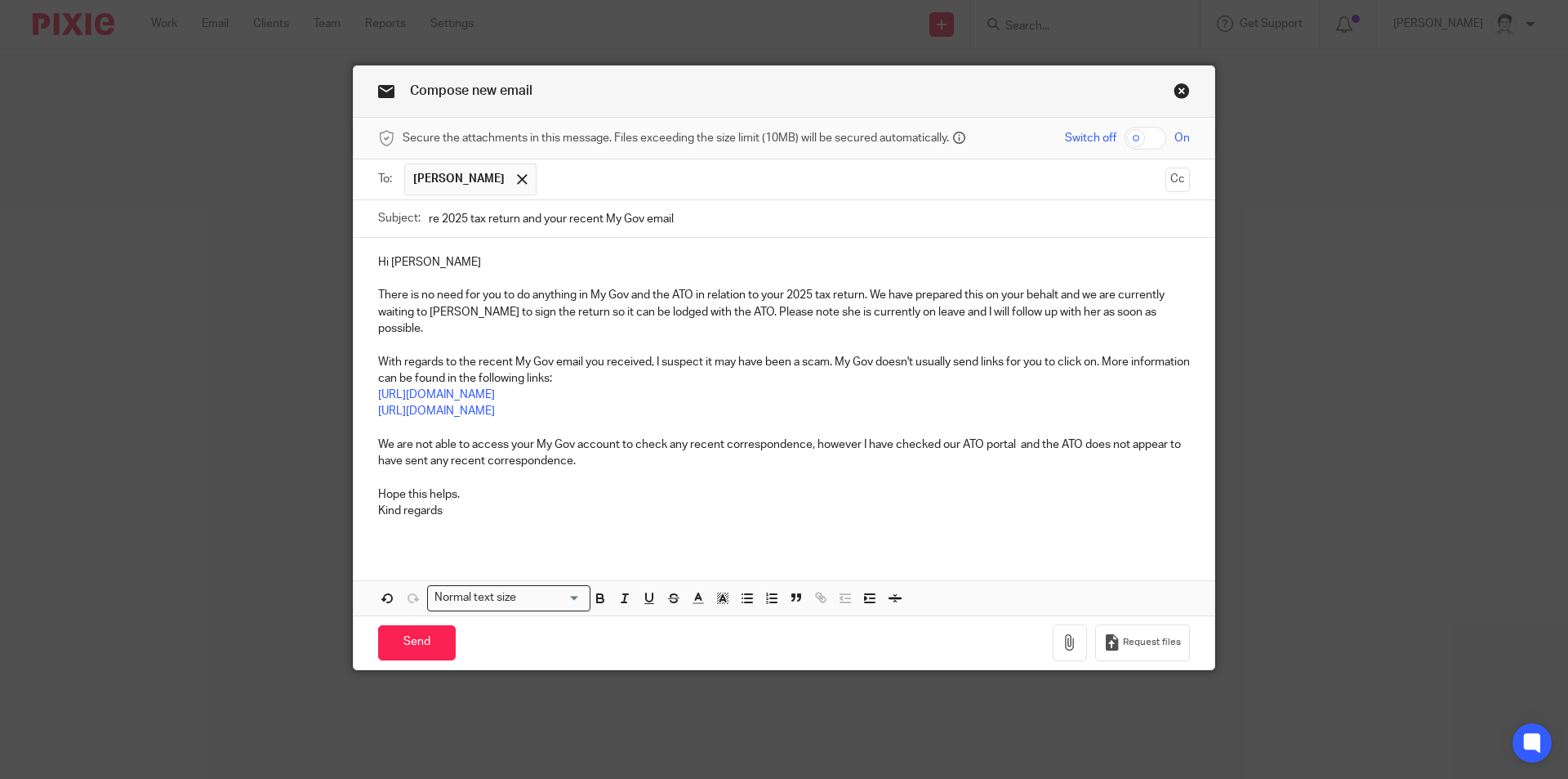
click at [1050, 298] on p "There is no need for you to do anything in My Gov and the ATO in relation to yo…" at bounding box center [784, 312] width 812 height 50
click at [1059, 294] on p "There is no need for you to do anything in My Gov and the ATO in relation to yo…" at bounding box center [784, 312] width 812 height 50
click at [397, 625] on input "Send" at bounding box center [417, 642] width 77 height 35
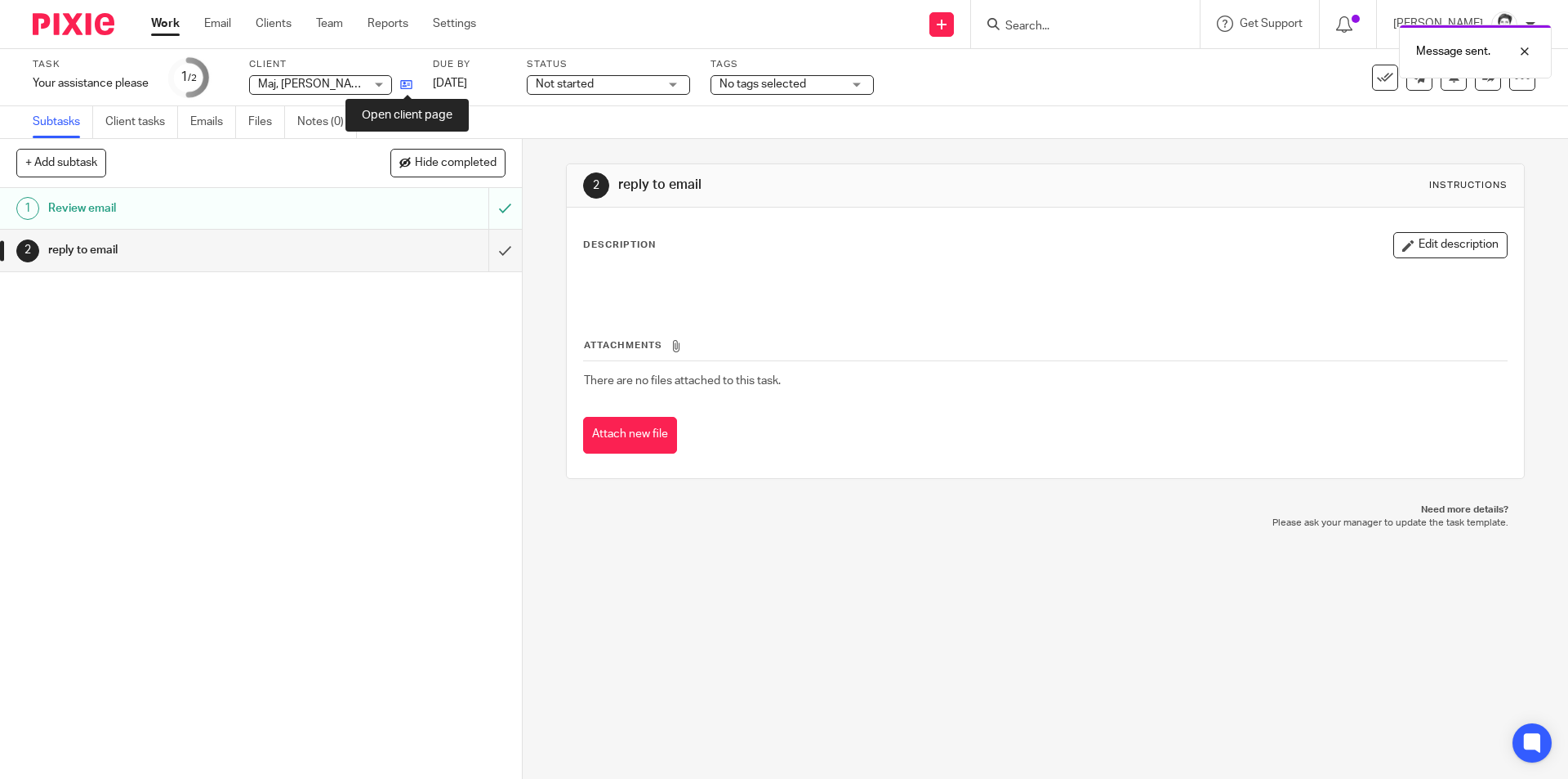
click at [410, 88] on icon at bounding box center [406, 84] width 12 height 12
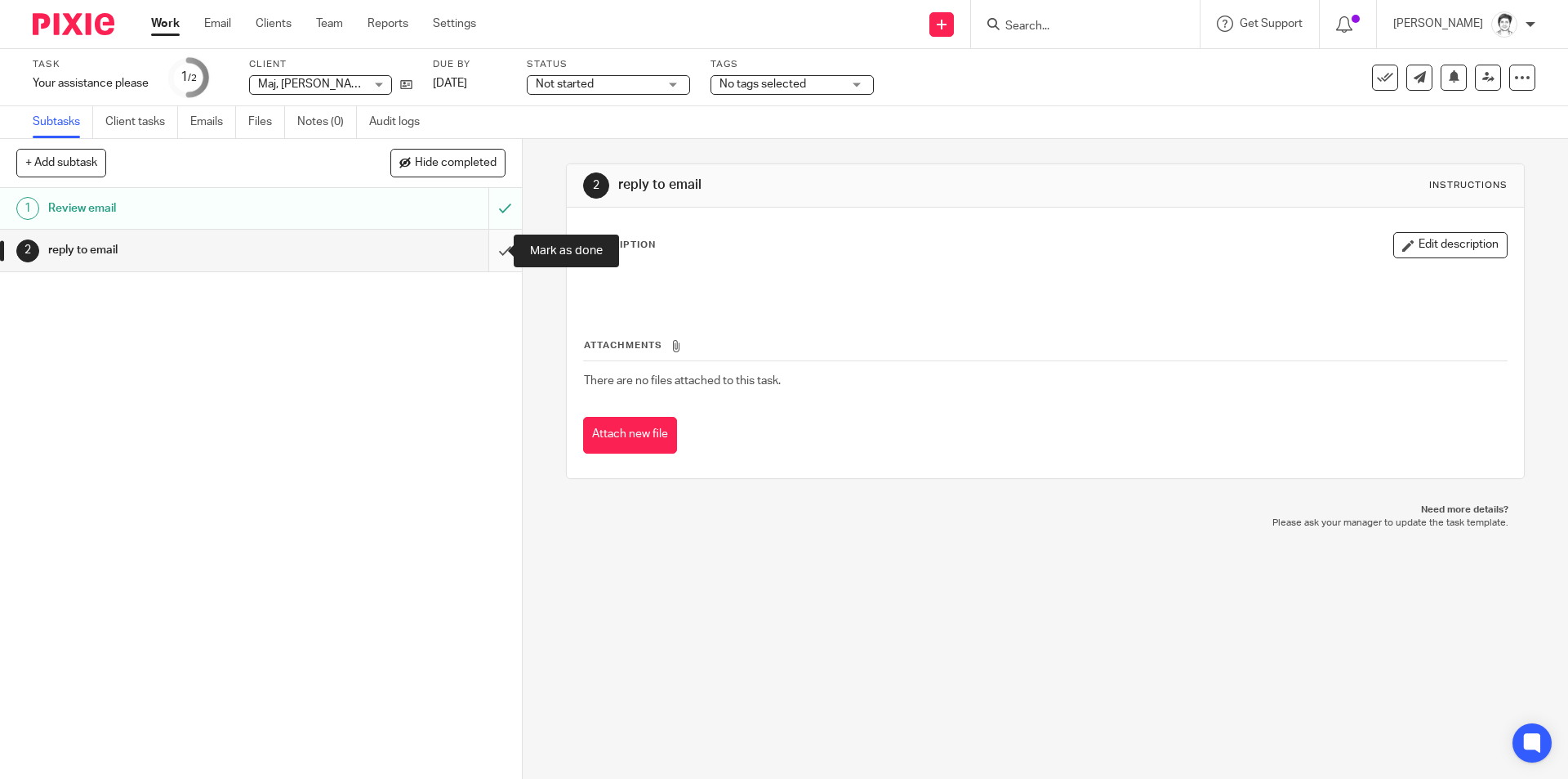
click at [490, 247] on input "submit" at bounding box center [261, 249] width 522 height 41
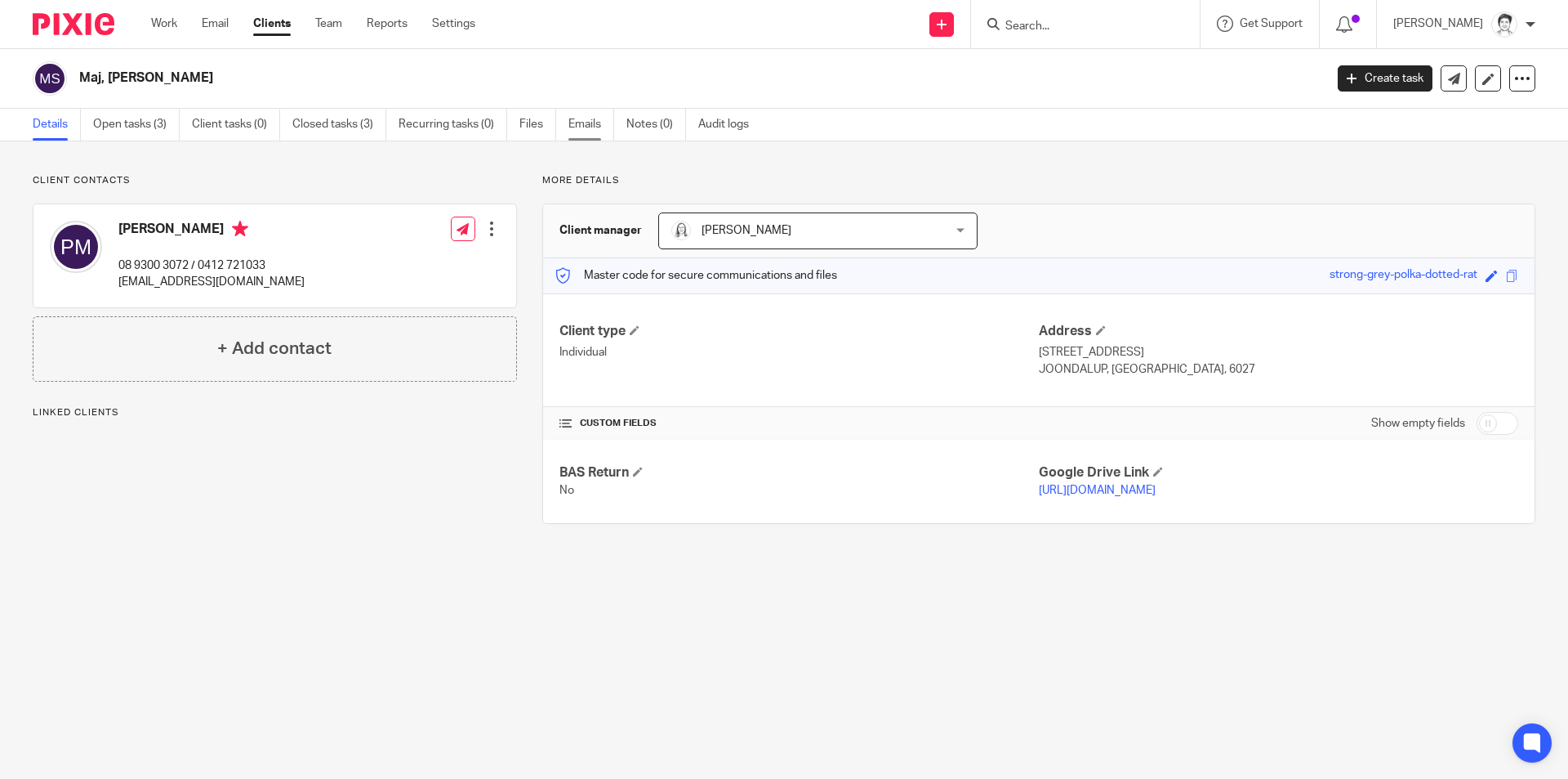
click at [581, 123] on link "Emails" at bounding box center [591, 125] width 46 height 32
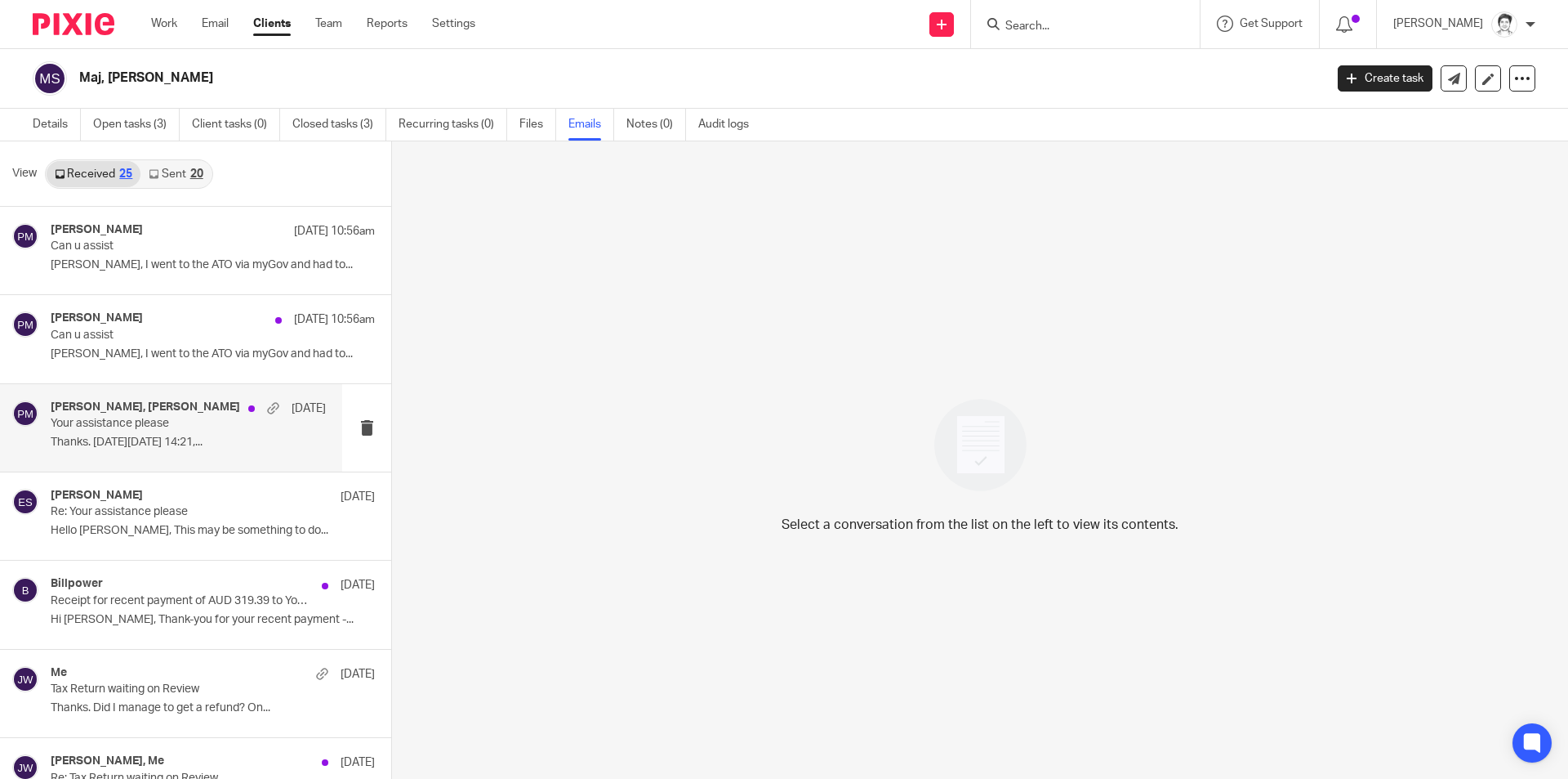
click at [132, 434] on div "Paul Maj, Eleanor Shakeshaft 18 Sep Your assistance please Thanks. On Wed, 17 S…" at bounding box center [188, 427] width 276 height 55
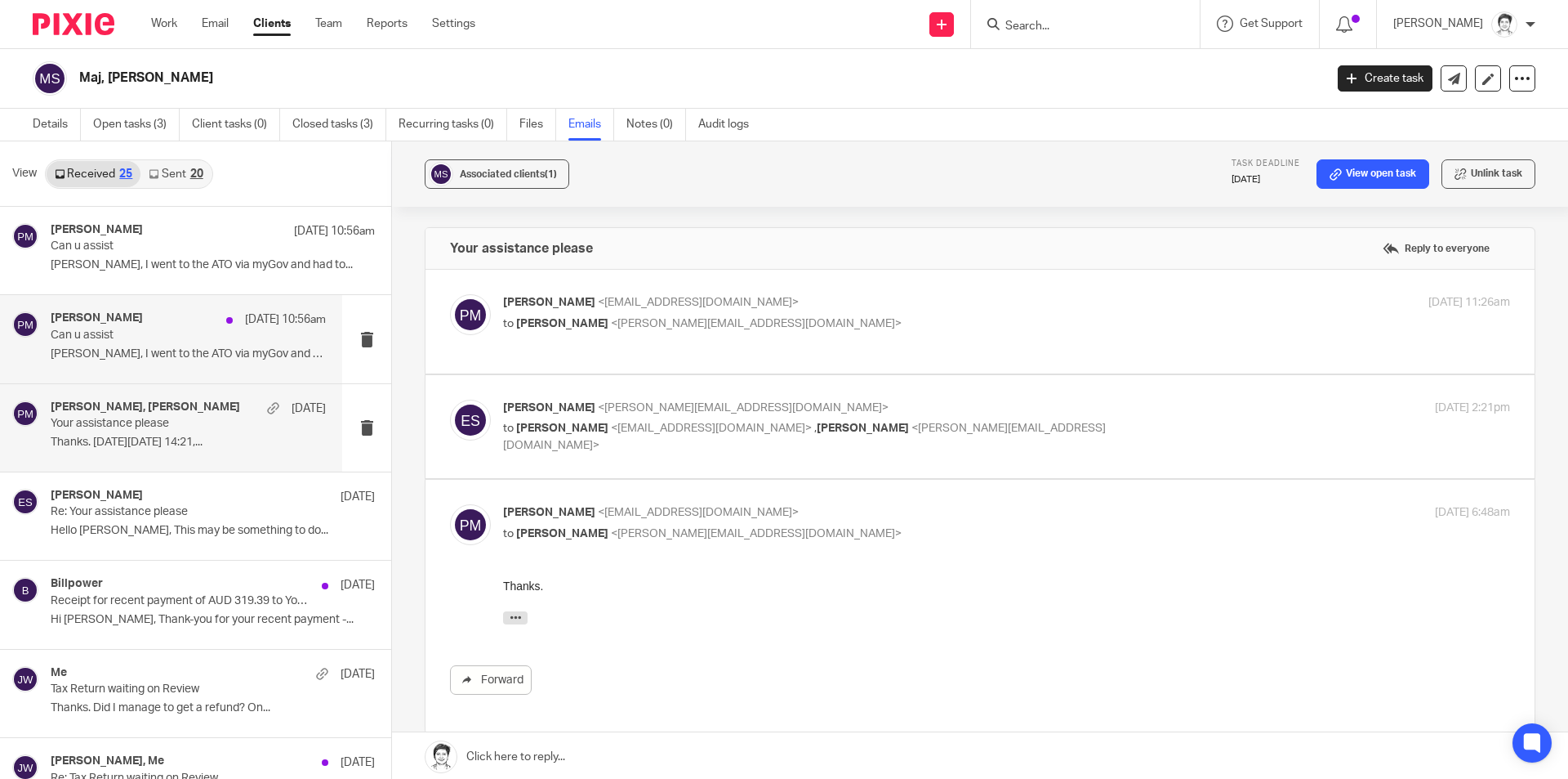
drag, startPoint x: 139, startPoint y: 341, endPoint x: 149, endPoint y: 337, distance: 10.8
click at [146, 339] on p "Can u assist" at bounding box center [161, 335] width 220 height 14
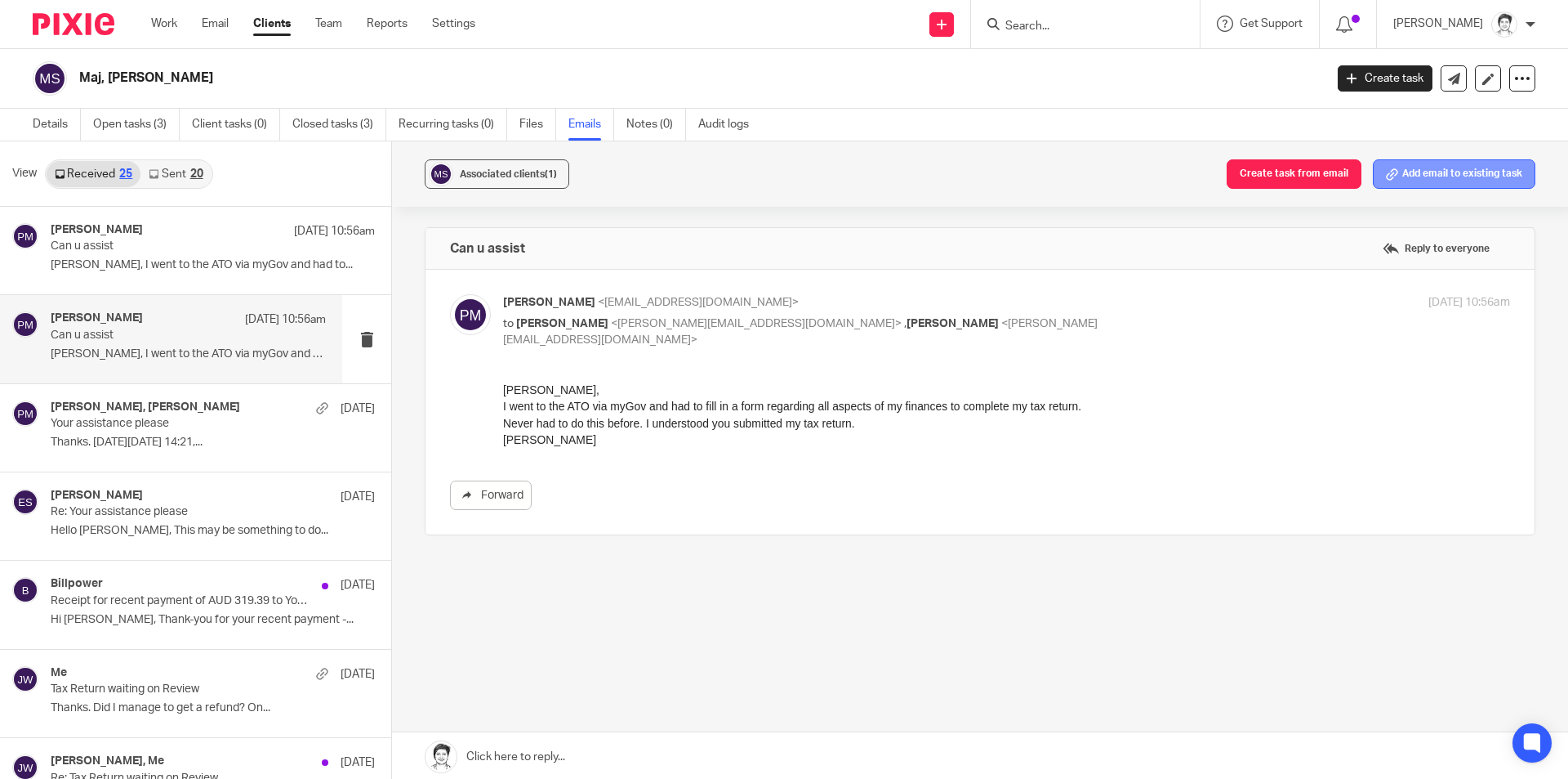
drag, startPoint x: 1432, startPoint y: 171, endPoint x: 1034, endPoint y: 238, distance: 403.6
click at [1432, 169] on button "Add email to existing task" at bounding box center [1454, 175] width 163 height 30
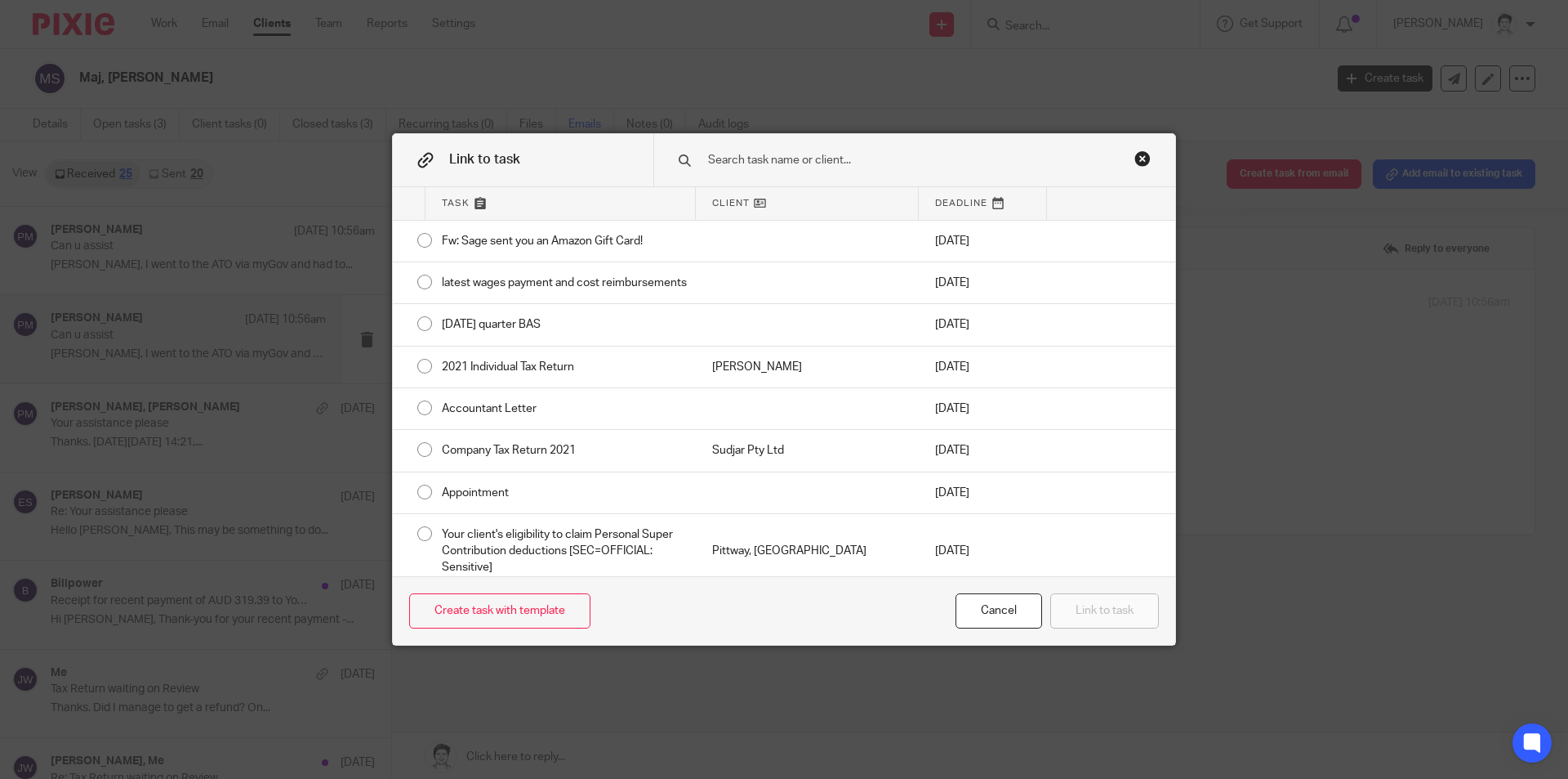
drag, startPoint x: 749, startPoint y: 162, endPoint x: 761, endPoint y: 152, distance: 15.6
click at [752, 155] on input "text" at bounding box center [903, 160] width 393 height 18
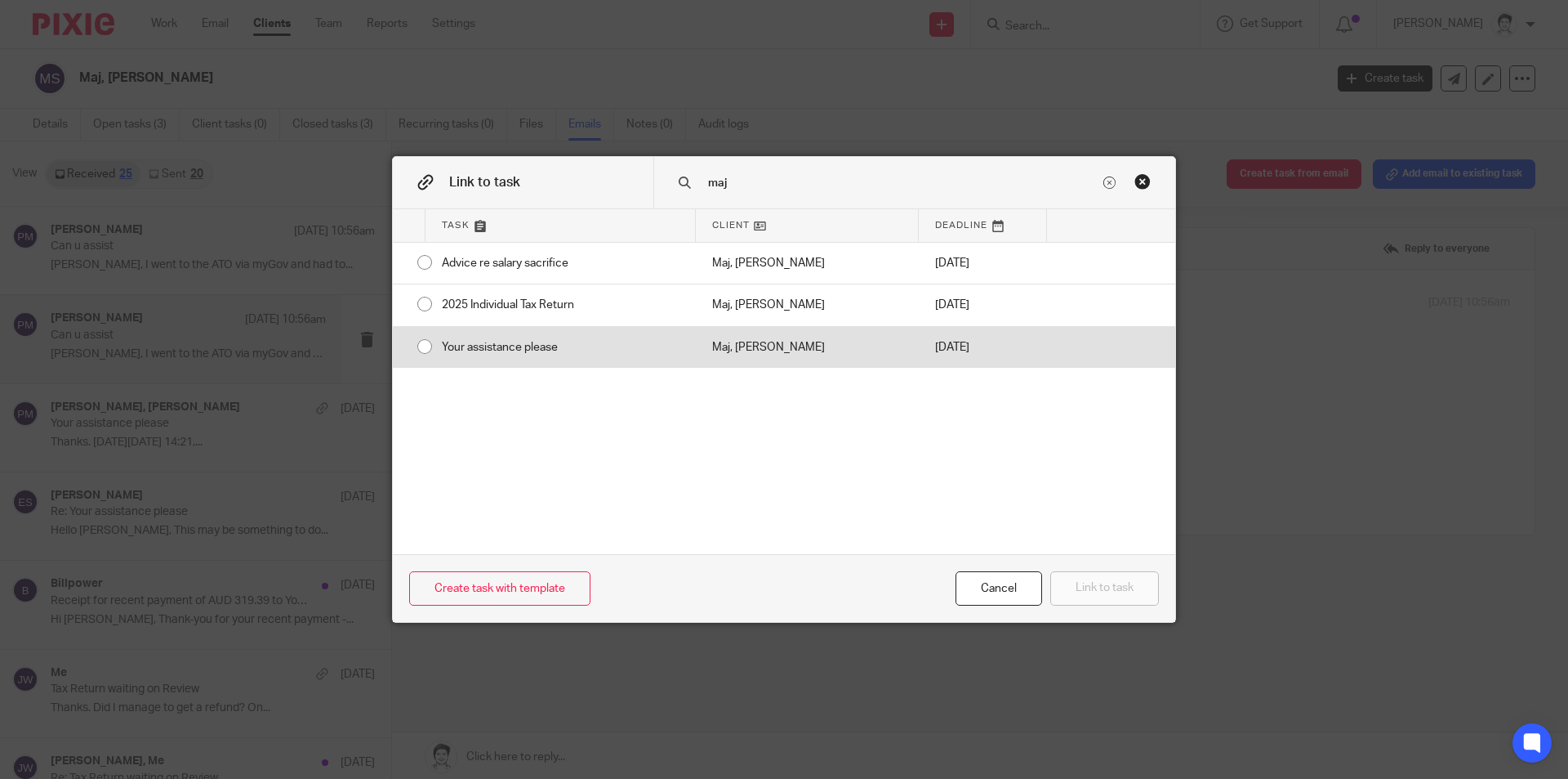
type input "maj"
drag, startPoint x: 506, startPoint y: 347, endPoint x: 735, endPoint y: 442, distance: 247.9
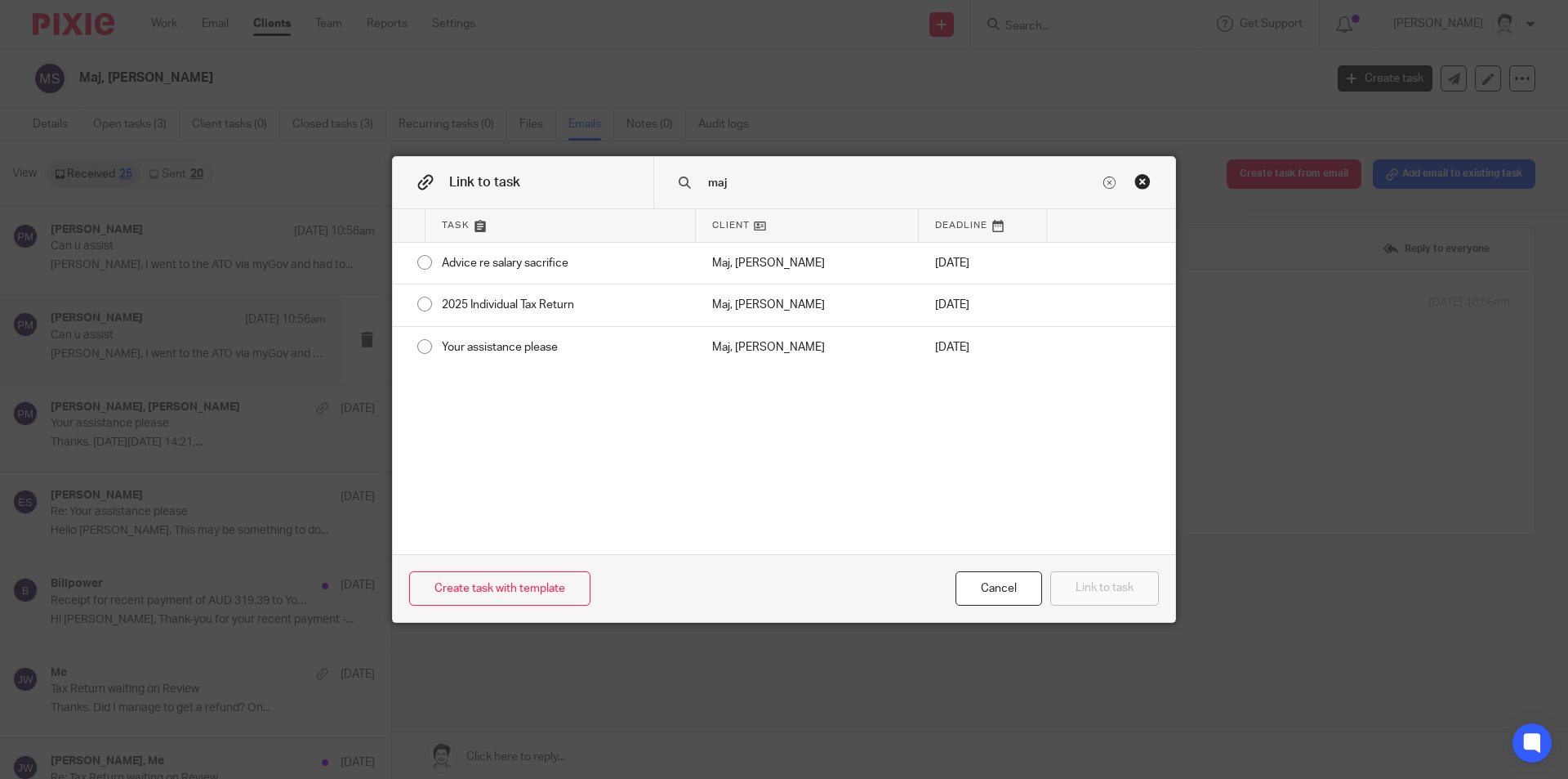
click at [506, 348] on div "Your assistance please" at bounding box center [560, 346] width 271 height 41
radio input "true"
drag, startPoint x: 1129, startPoint y: 592, endPoint x: 1172, endPoint y: 582, distance: 44.1
click at [1135, 592] on button "Link to task" at bounding box center [1105, 588] width 109 height 35
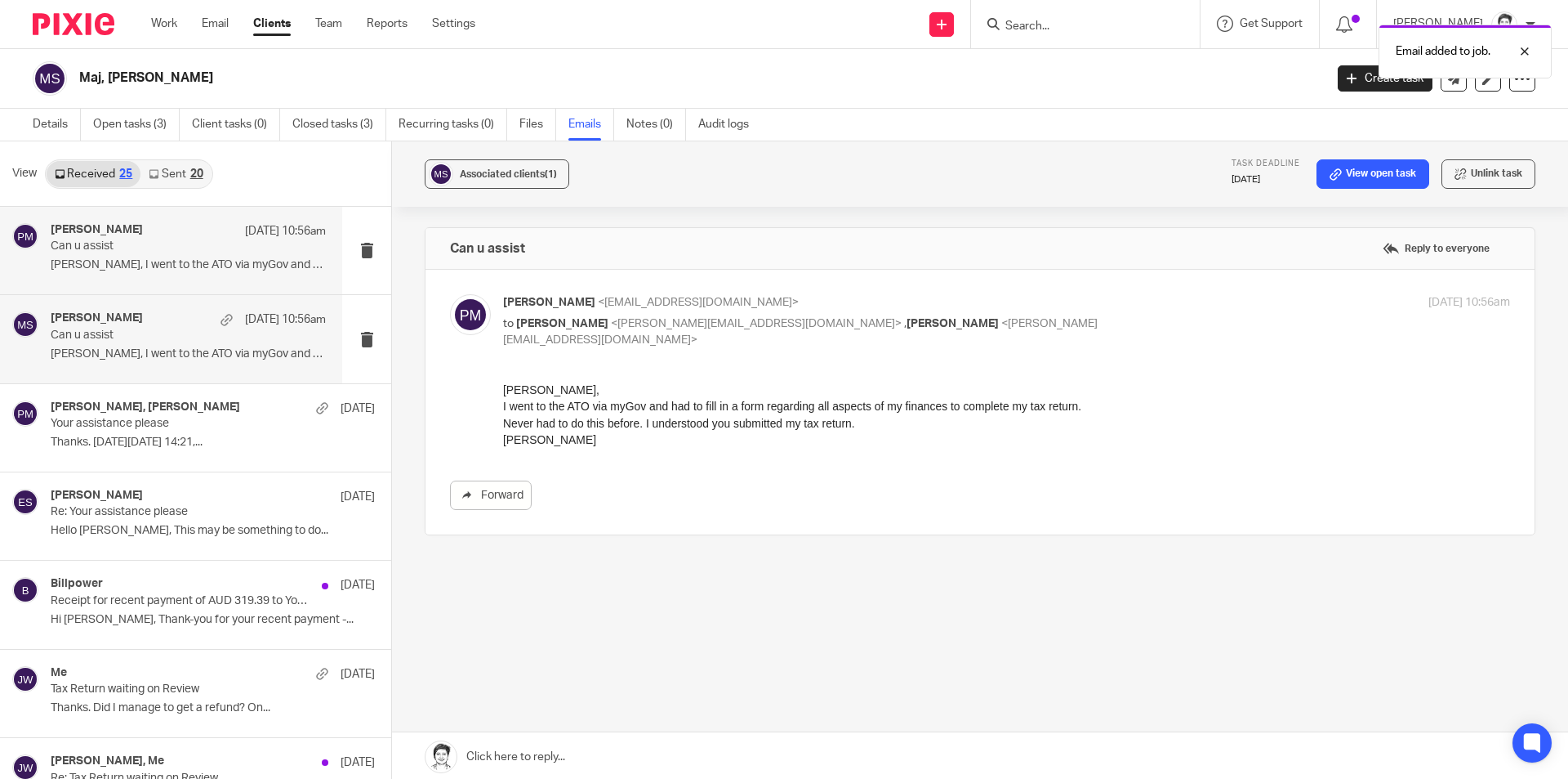
click at [100, 257] on div "Paul Maj 24 Sep 10:56am Can u assist Julie, I went to the ATO via myGov and had…" at bounding box center [188, 250] width 276 height 55
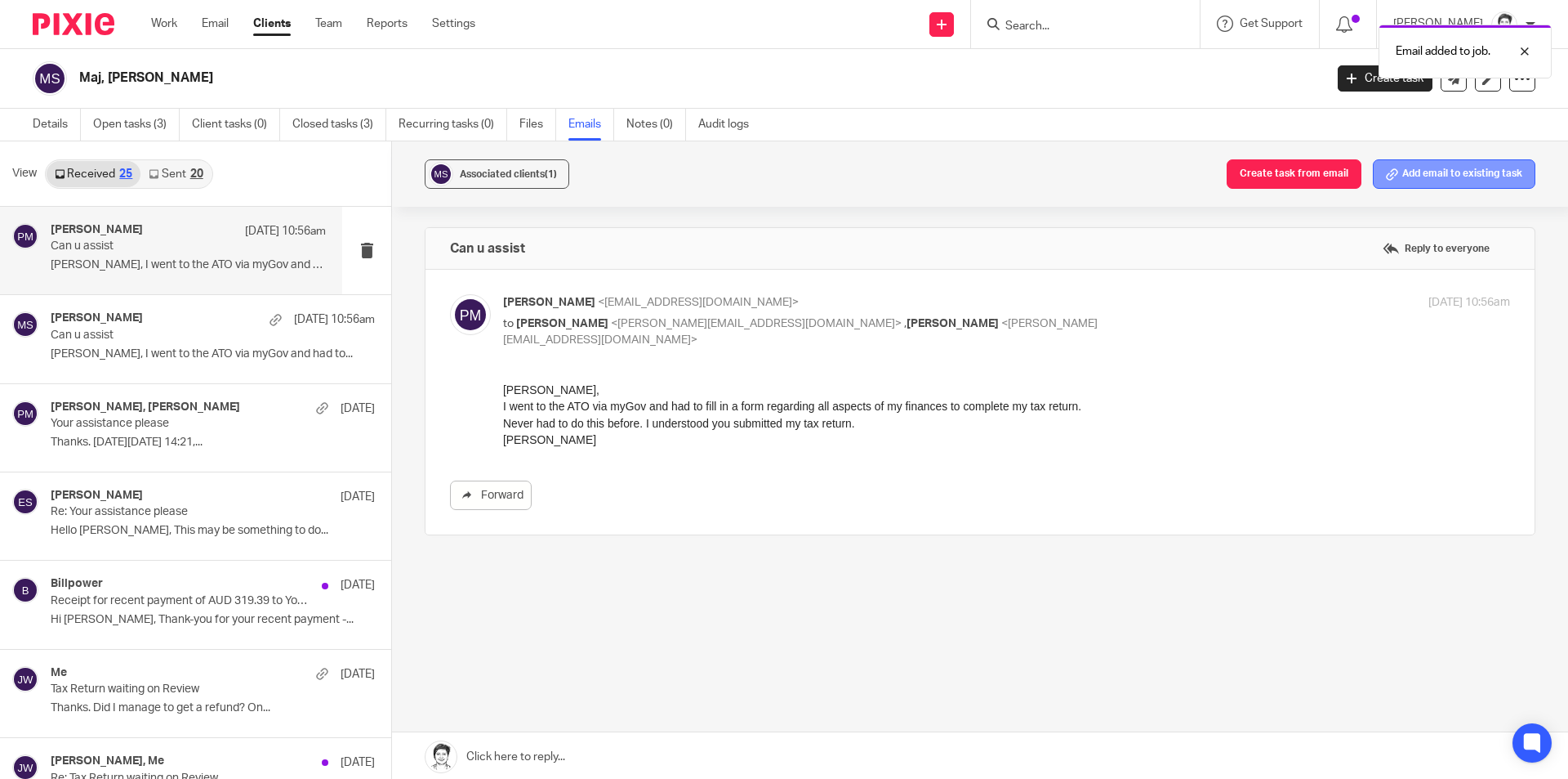
click at [1422, 172] on button "Add email to existing task" at bounding box center [1454, 175] width 163 height 30
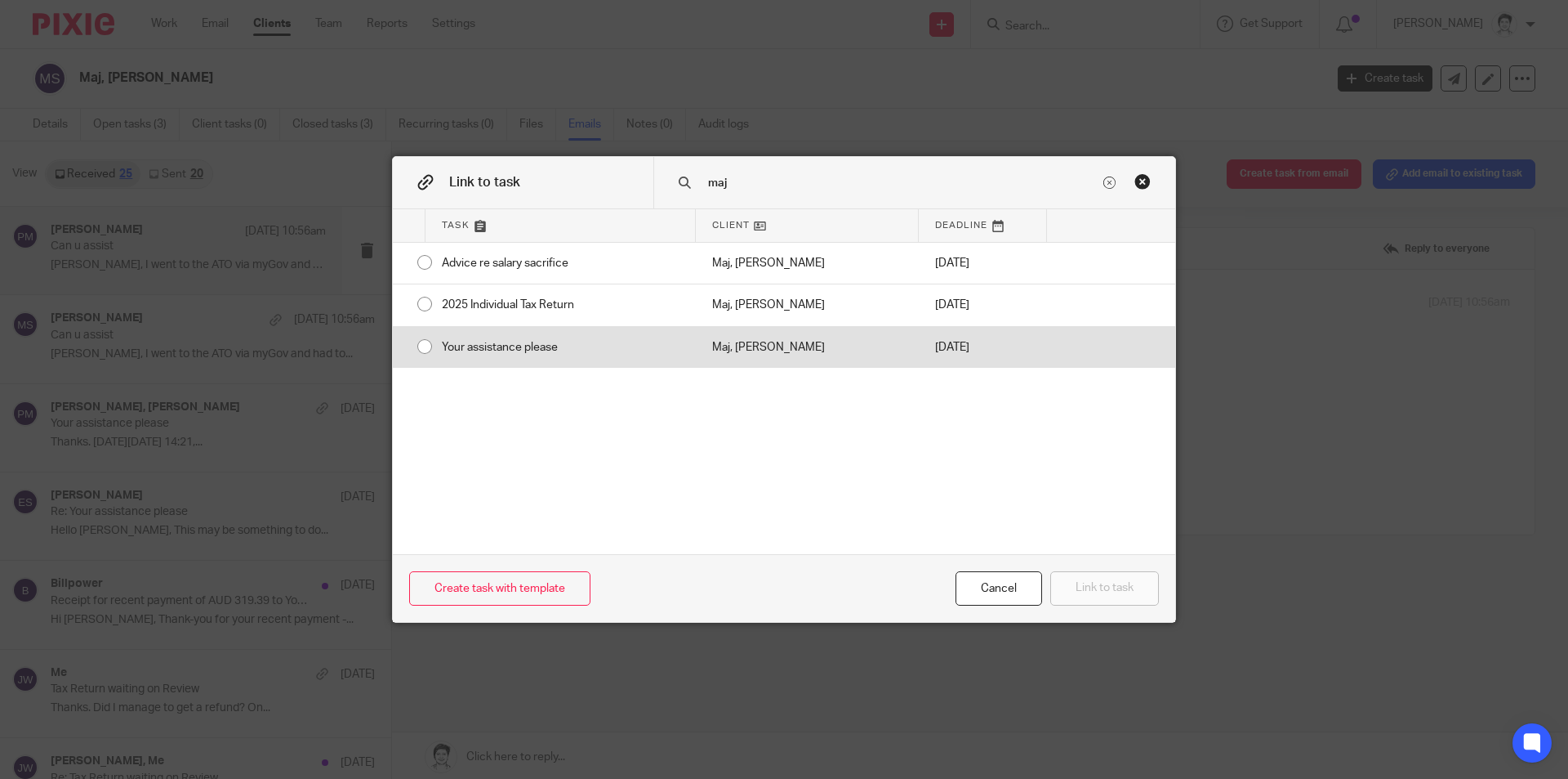
type input "maj"
click at [532, 345] on div "Your assistance please" at bounding box center [560, 346] width 271 height 41
radio input "true"
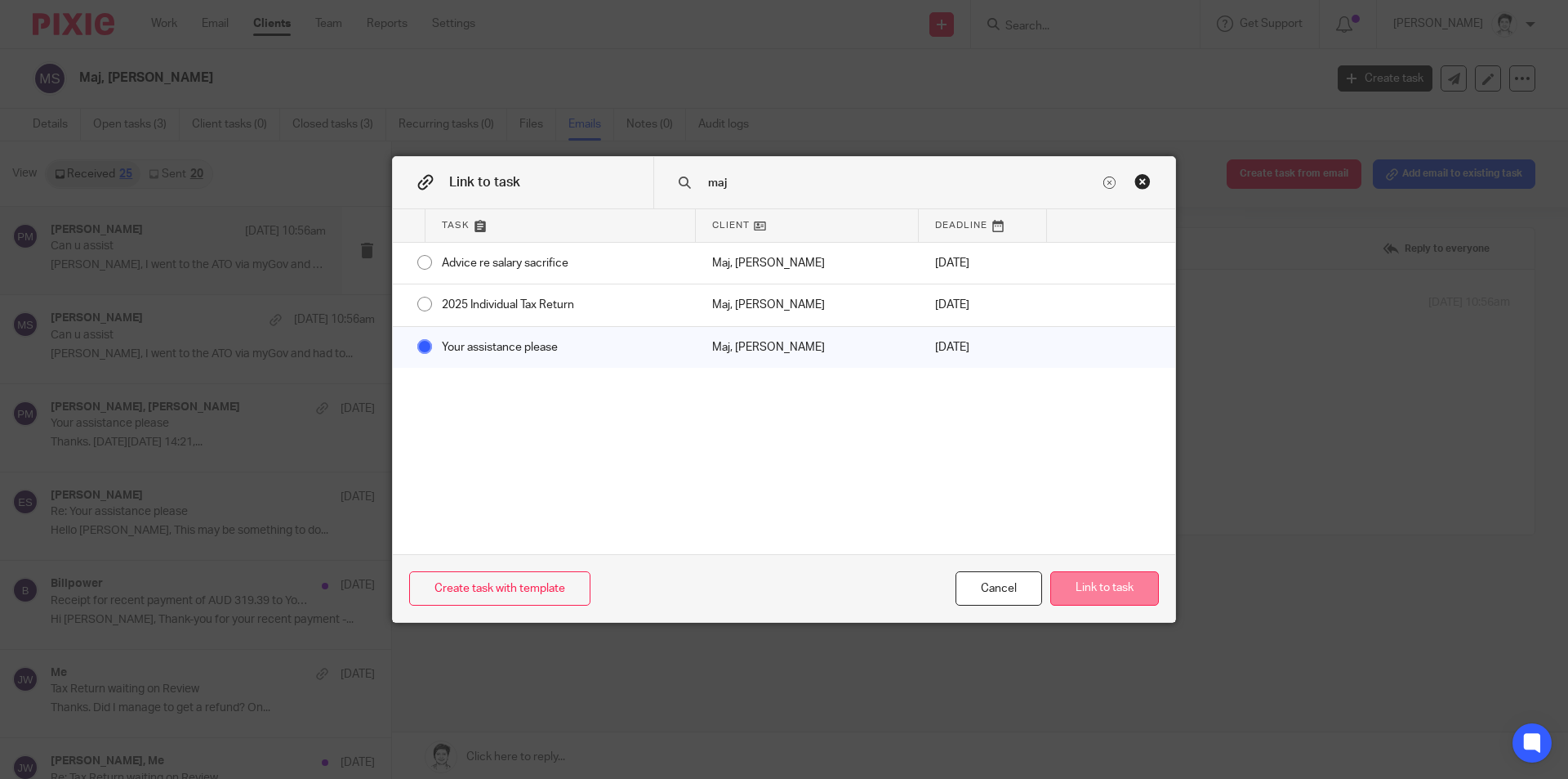
click at [1115, 582] on button "Link to task" at bounding box center [1105, 588] width 109 height 35
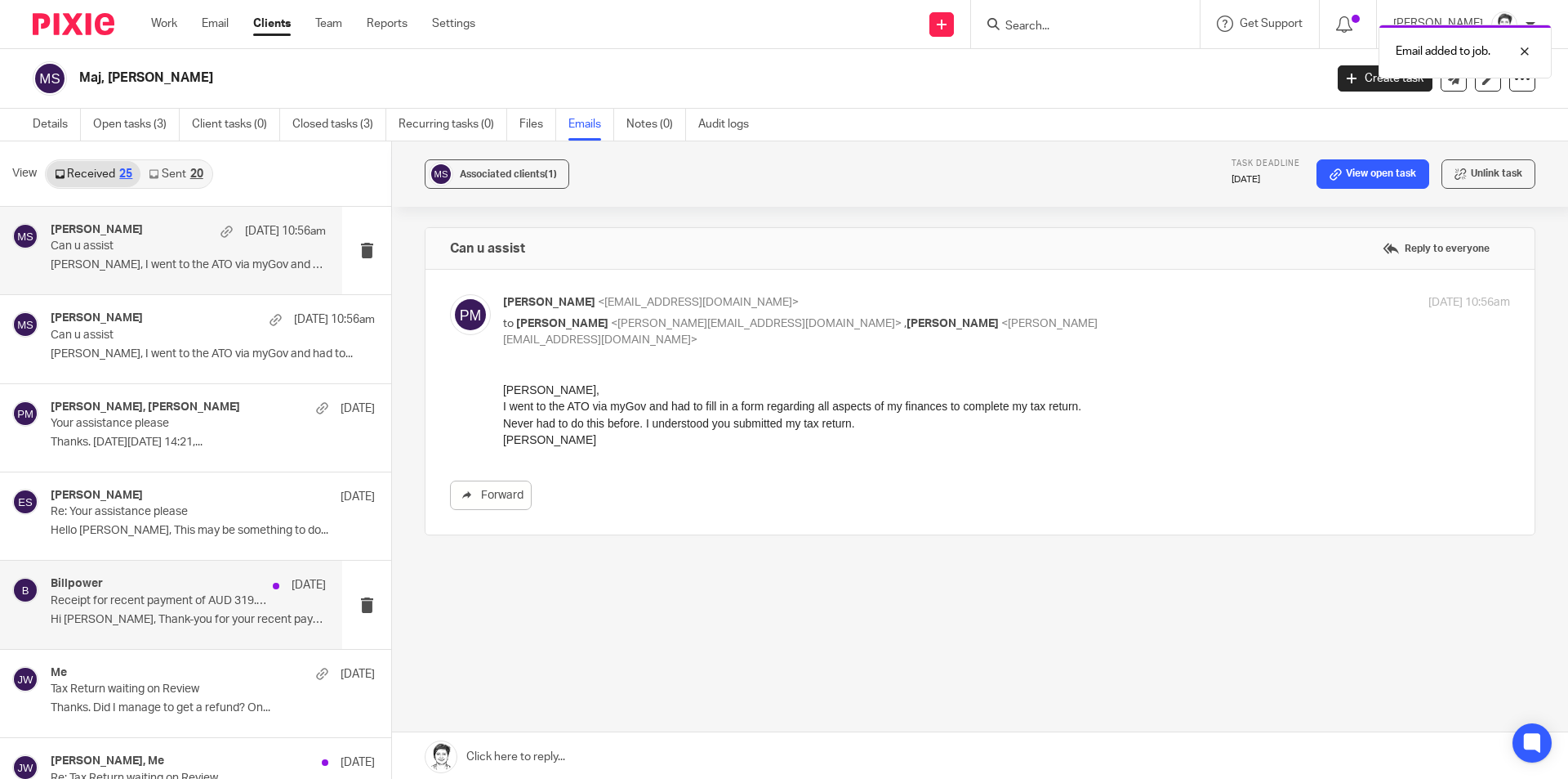
click at [144, 616] on p "Hi Paul, Thank-you for your recent payment -..." at bounding box center [188, 620] width 276 height 14
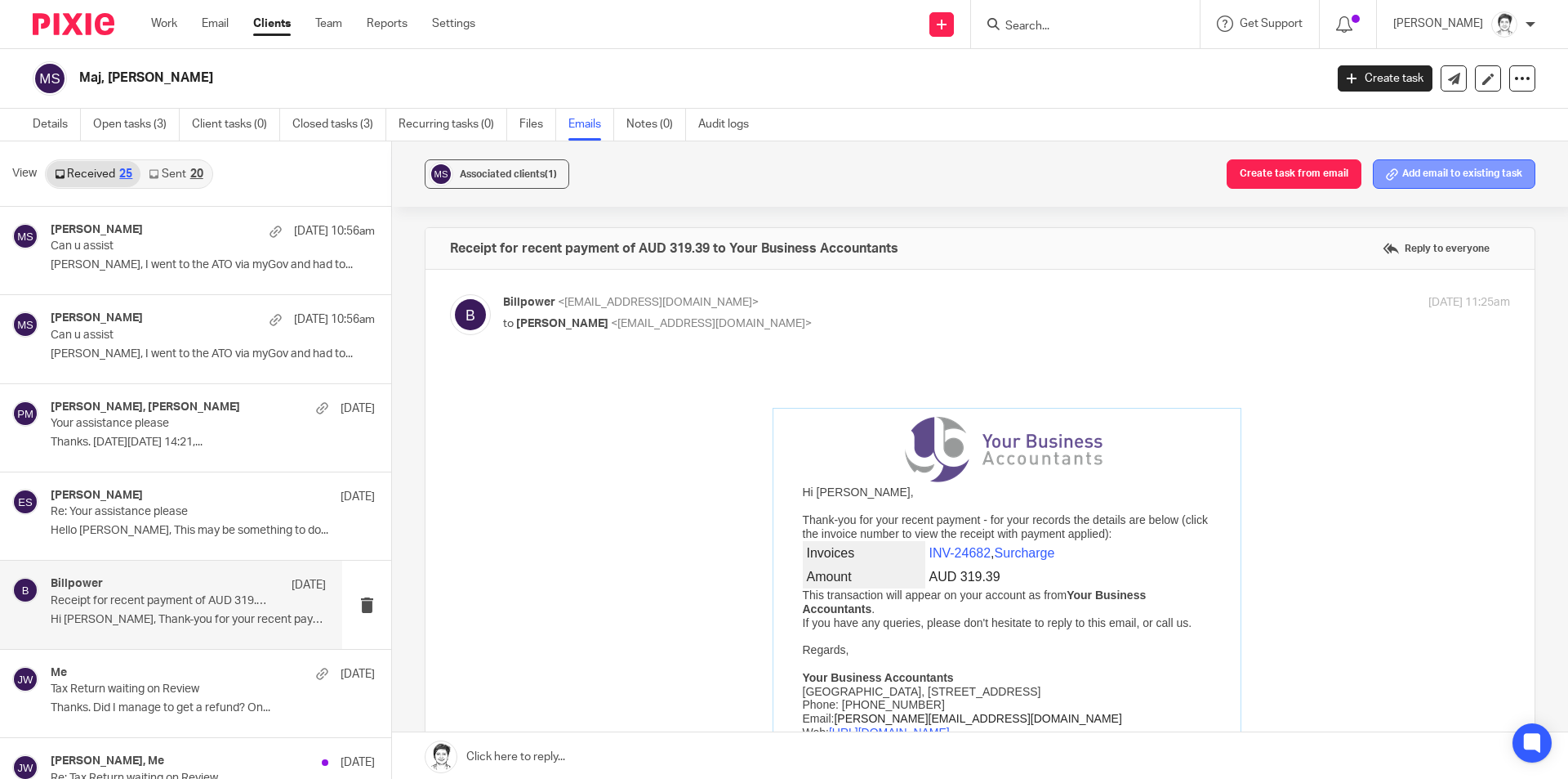
click at [1436, 175] on button "Add email to existing task" at bounding box center [1454, 175] width 163 height 30
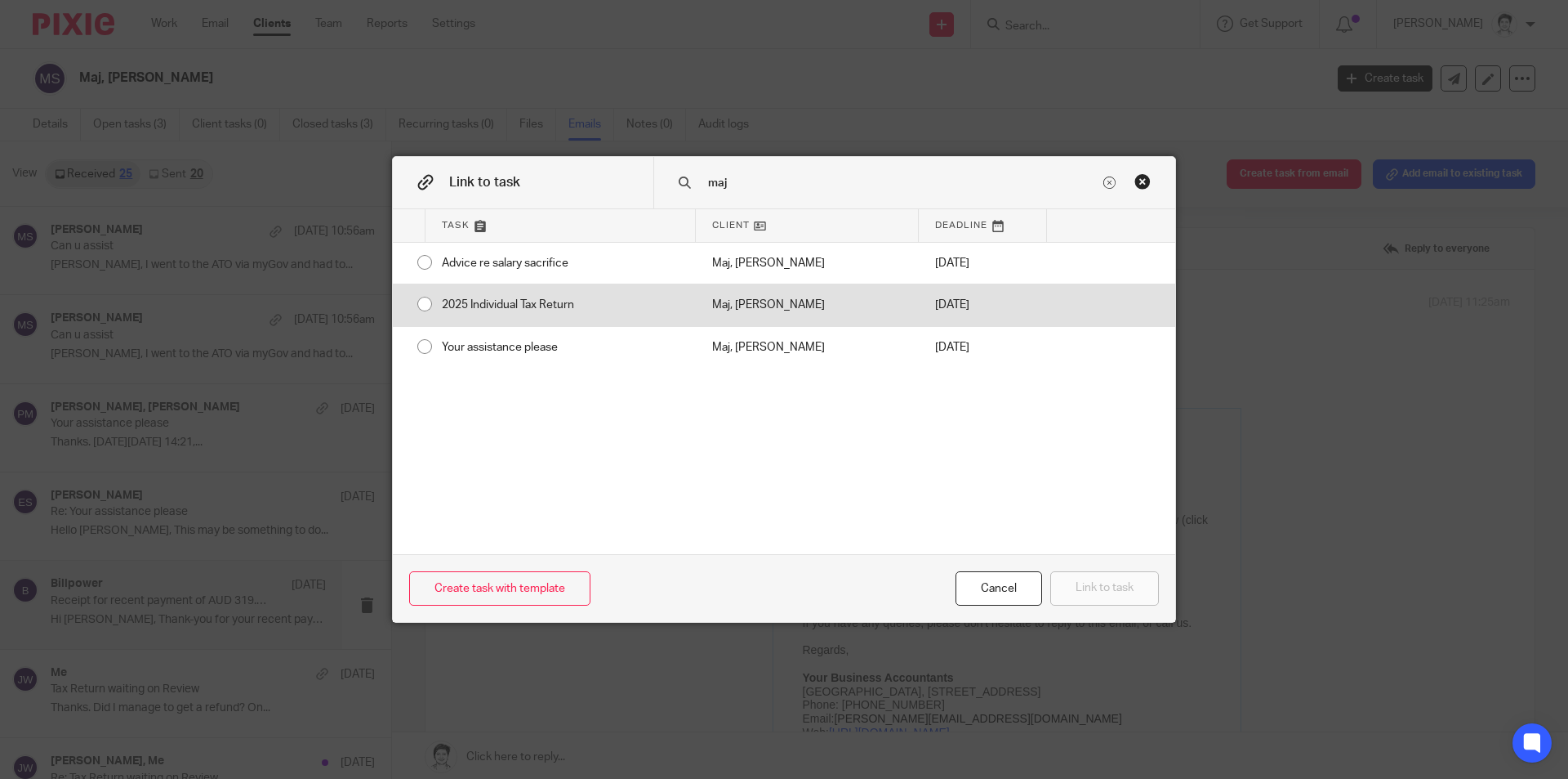
type input "maj"
click at [512, 306] on div "2025 Individual Tax Return" at bounding box center [560, 305] width 271 height 41
radio input "true"
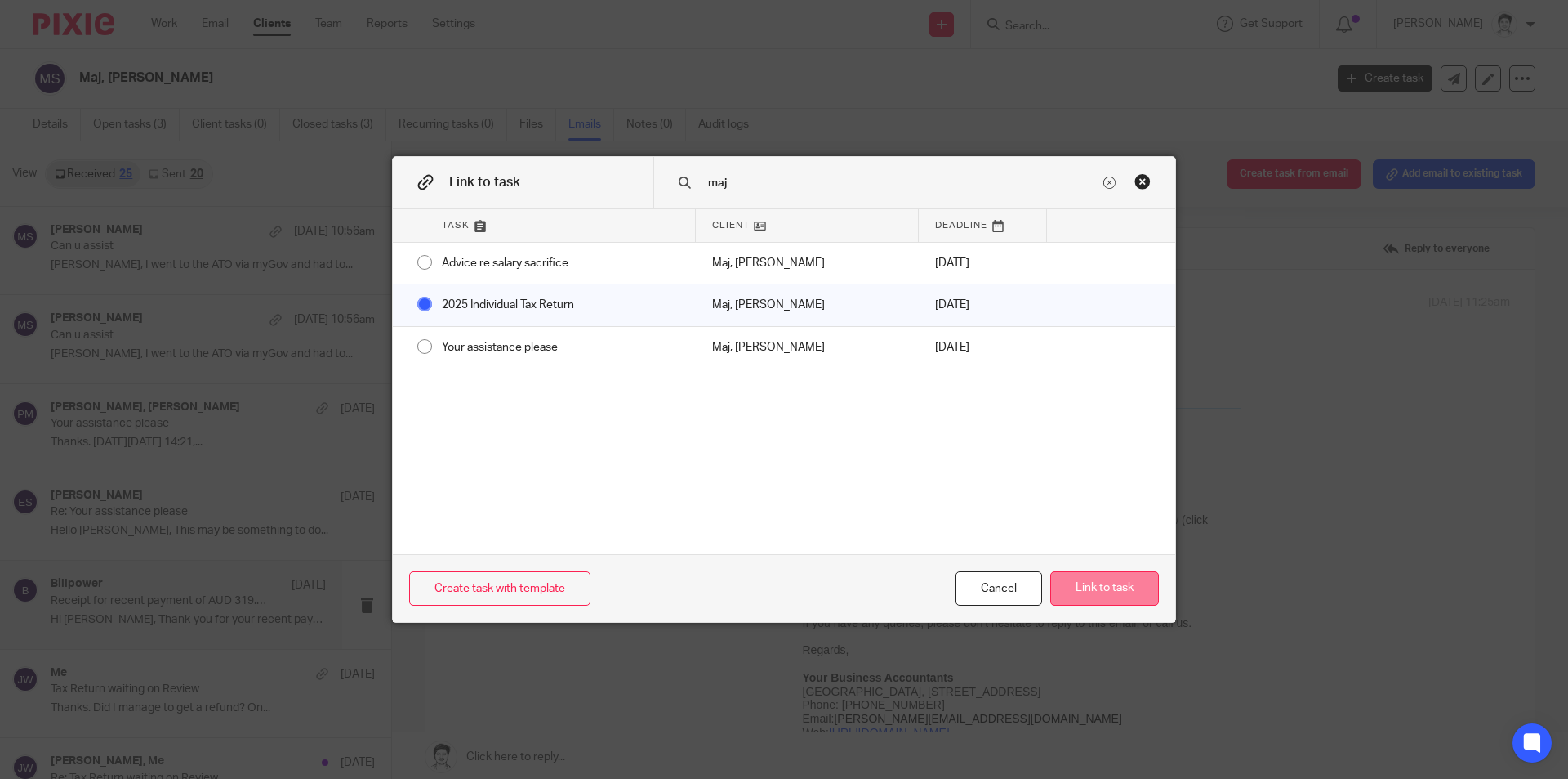
click at [1088, 586] on button "Link to task" at bounding box center [1105, 588] width 109 height 35
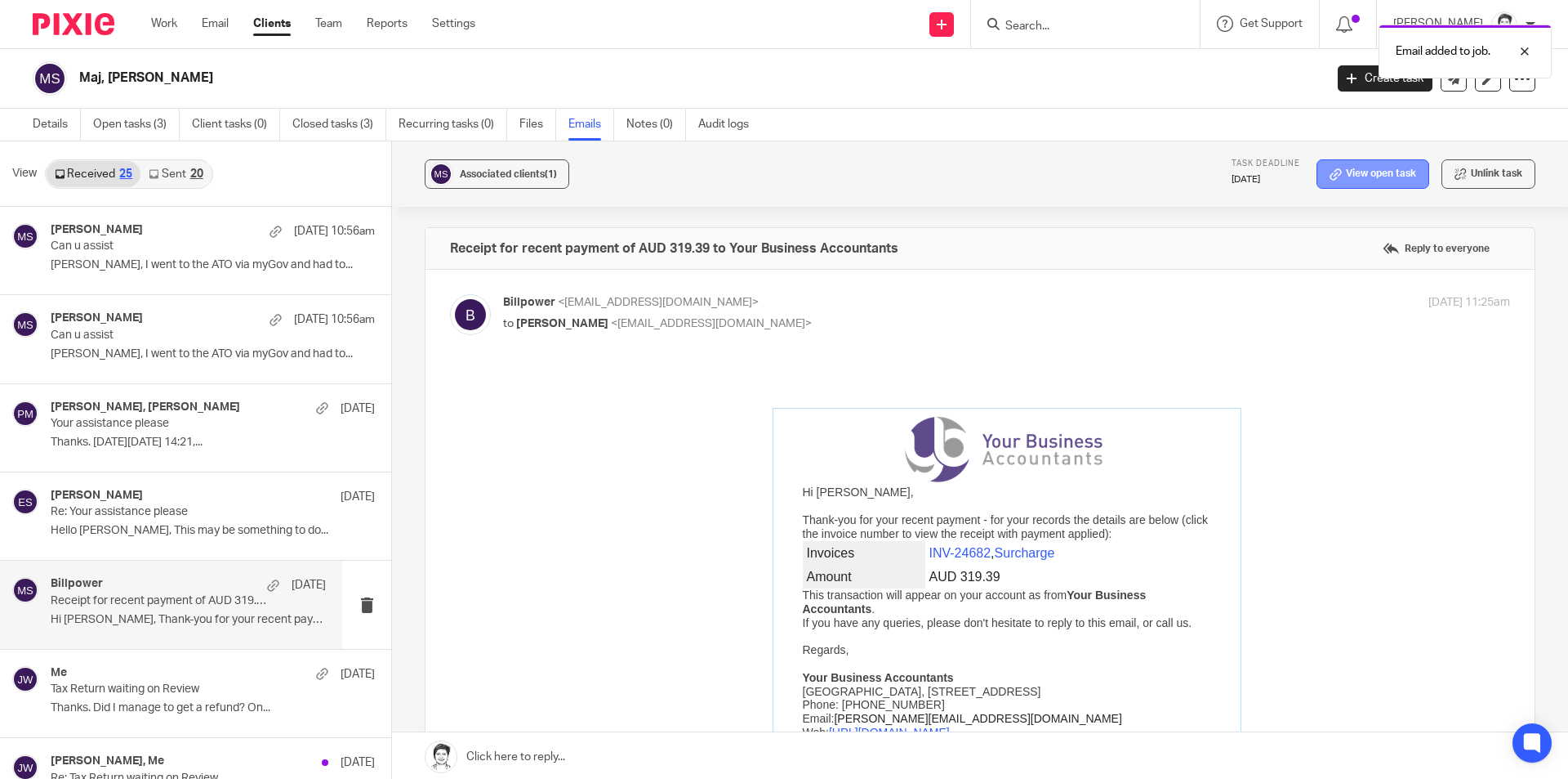
drag, startPoint x: 1377, startPoint y: 172, endPoint x: 1353, endPoint y: 173, distance: 24.0
click at [1377, 173] on link "View open task" at bounding box center [1373, 175] width 113 height 30
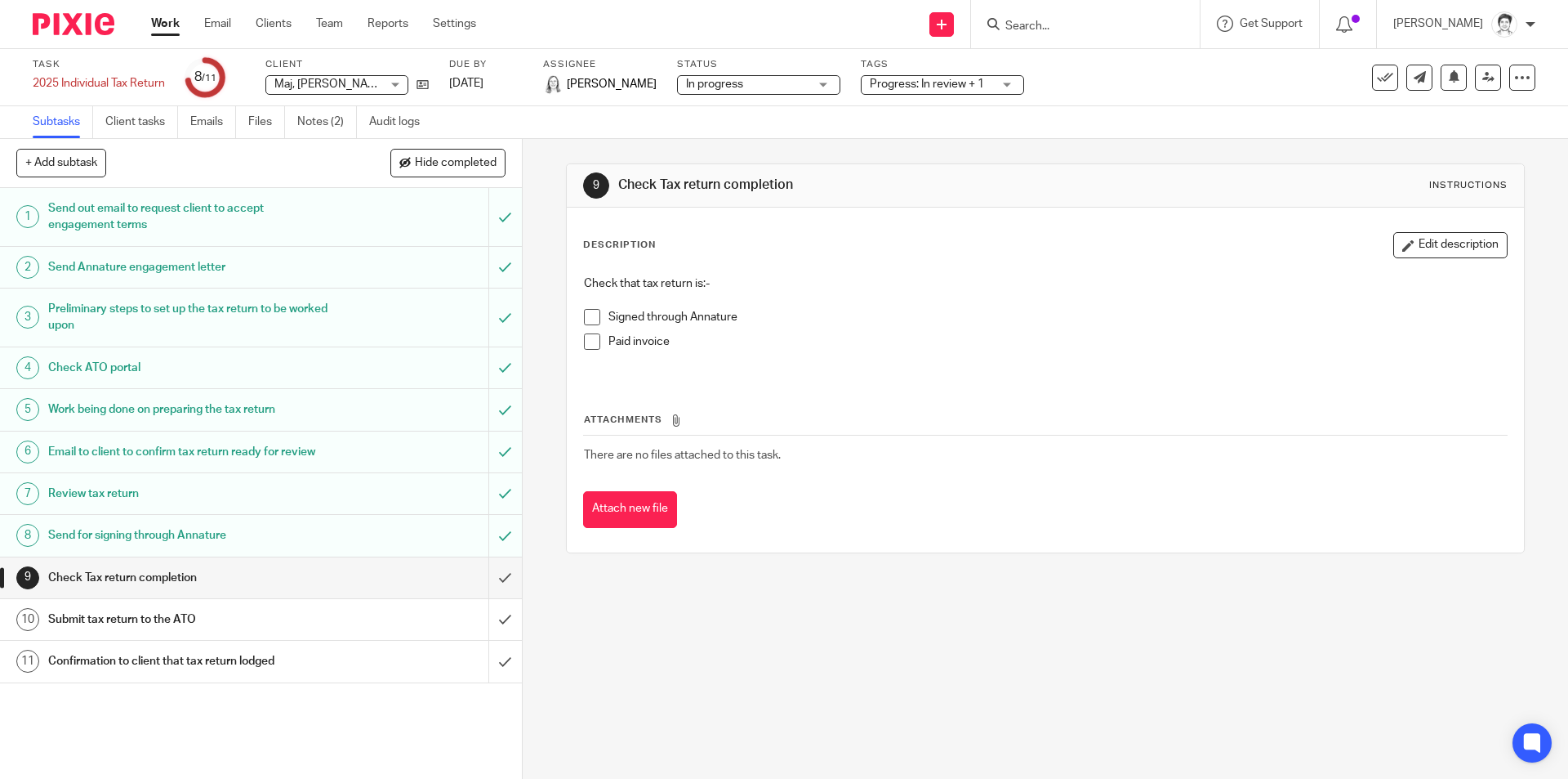
click at [586, 339] on span at bounding box center [592, 341] width 16 height 16
drag, startPoint x: 317, startPoint y: 123, endPoint x: 323, endPoint y: 132, distance: 10.8
click at [317, 123] on link "Notes (2)" at bounding box center [327, 122] width 60 height 32
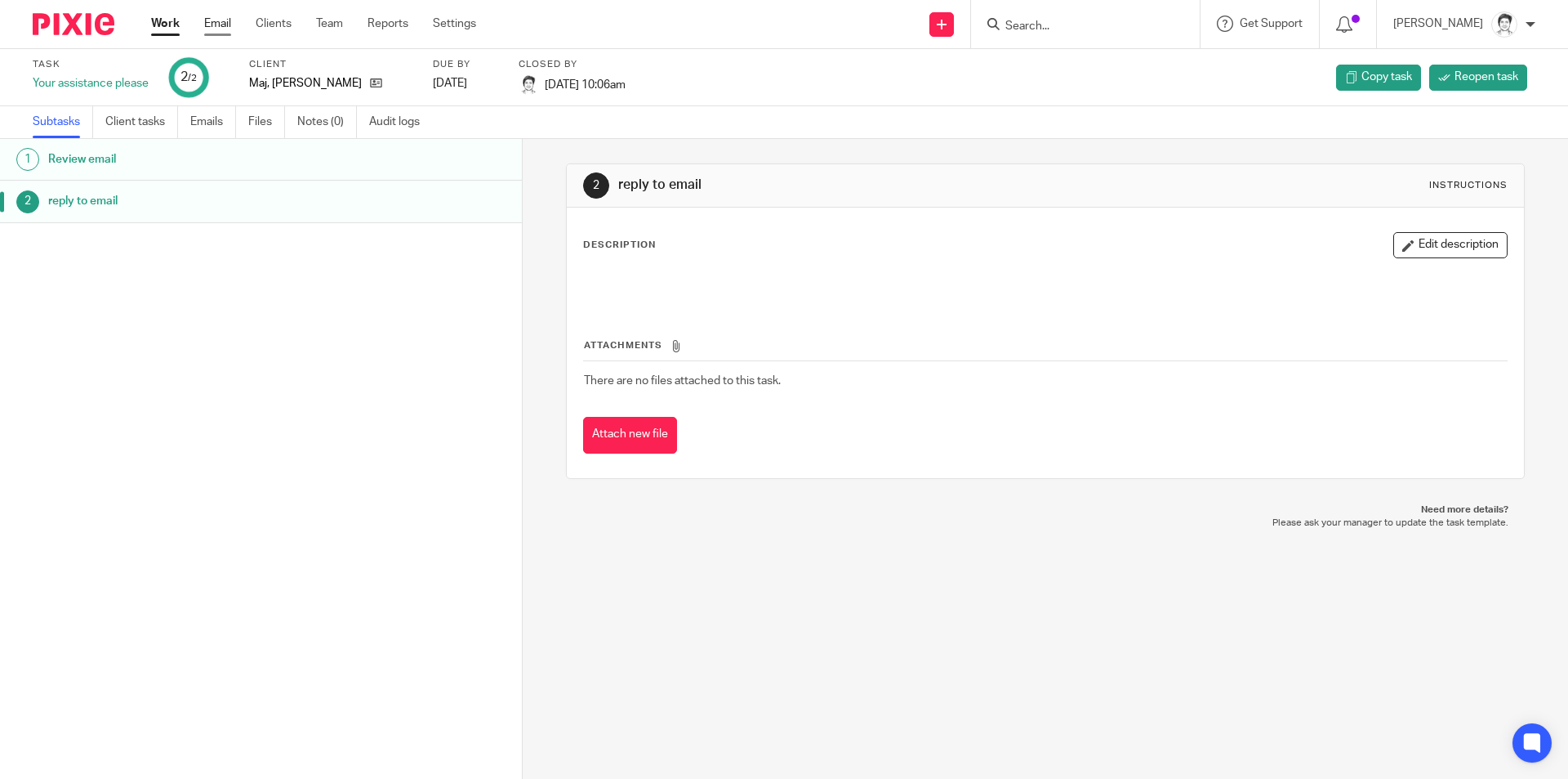
click at [221, 26] on link "Email" at bounding box center [217, 24] width 27 height 16
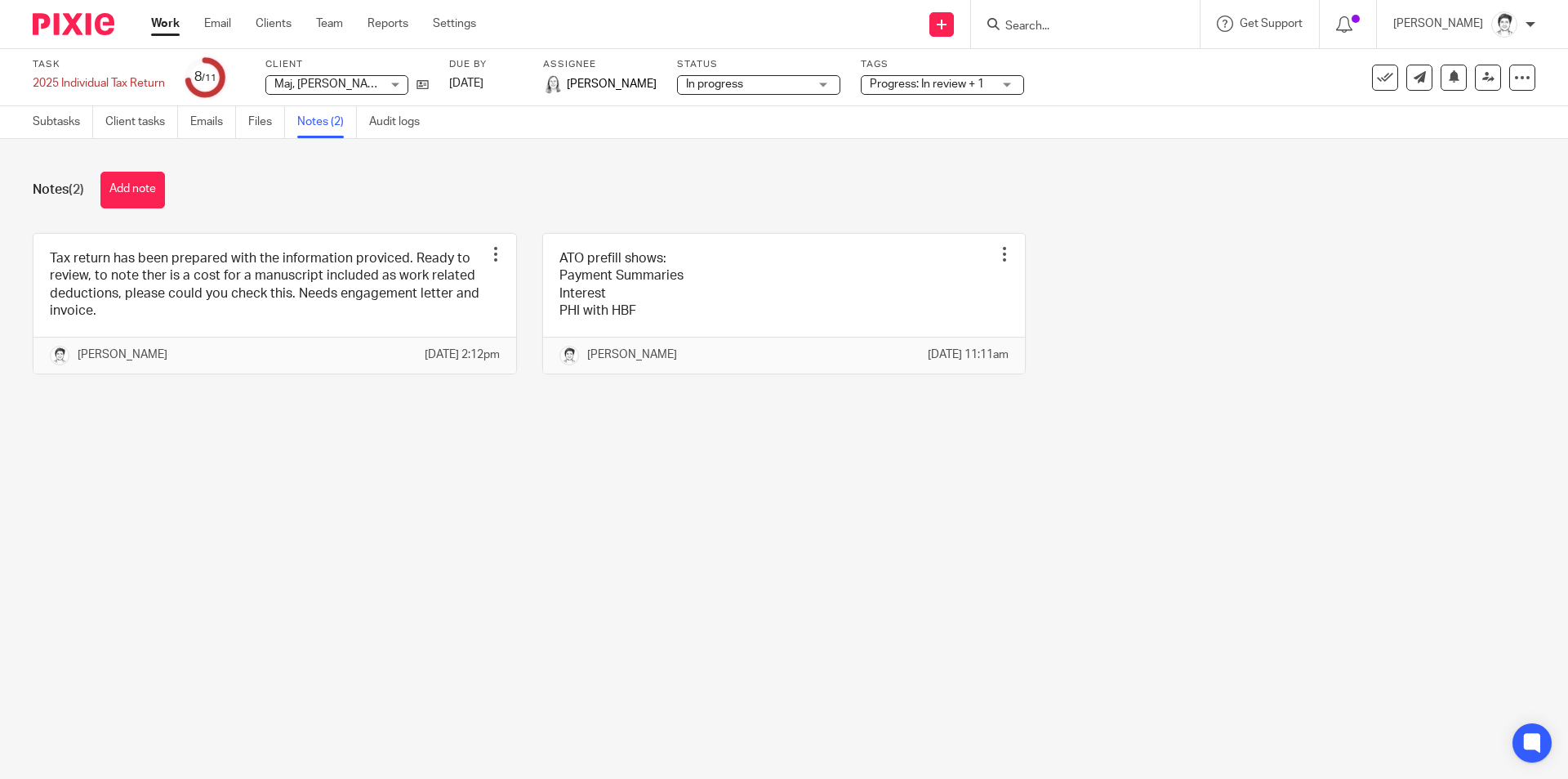
click at [135, 190] on button "Add note" at bounding box center [132, 190] width 64 height 37
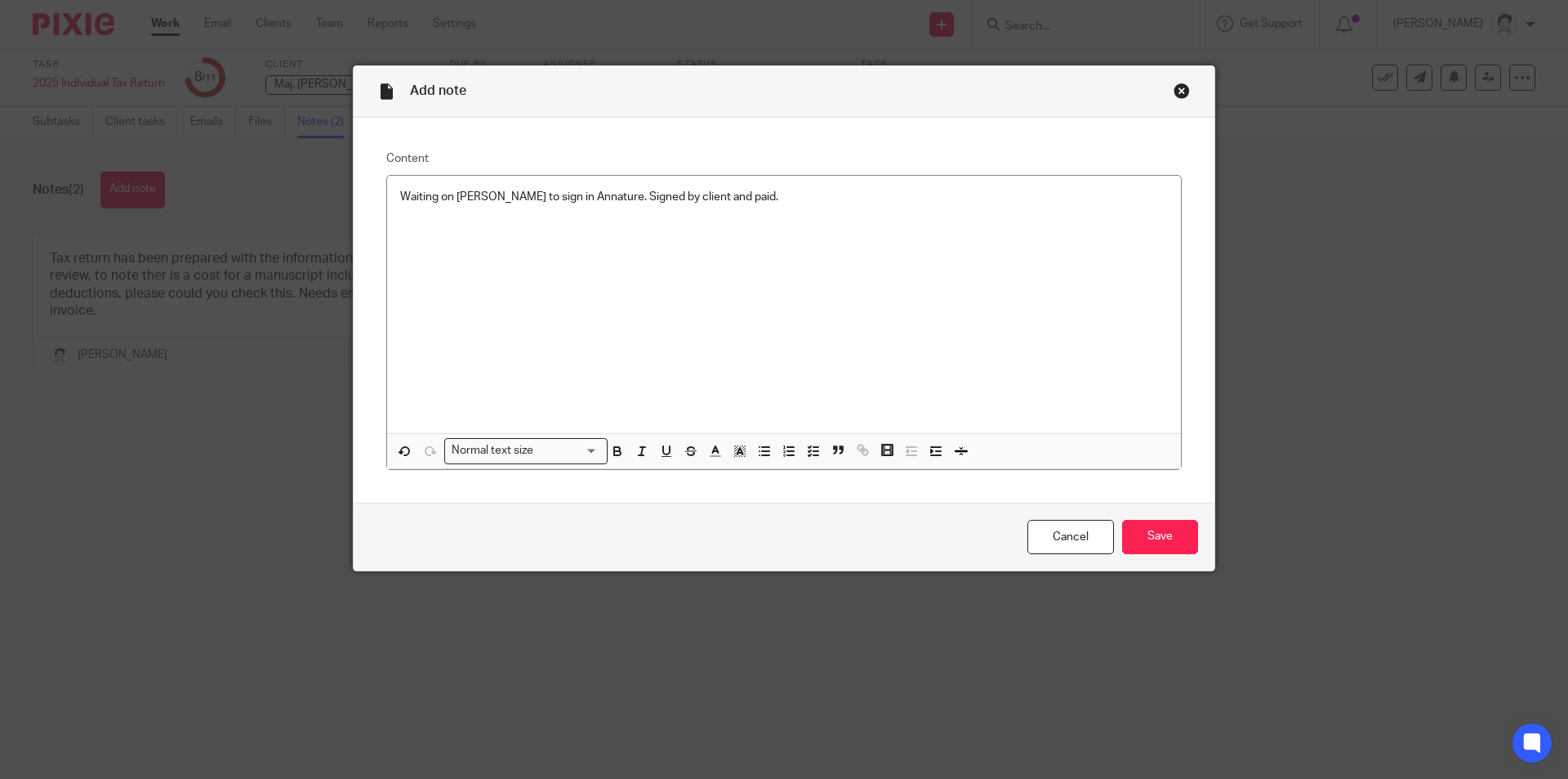
click at [1192, 544] on div "Cancel Save" at bounding box center [784, 536] width 861 height 68
click at [1179, 543] on input "Save" at bounding box center [1159, 537] width 76 height 35
